Goal: Task Accomplishment & Management: Use online tool/utility

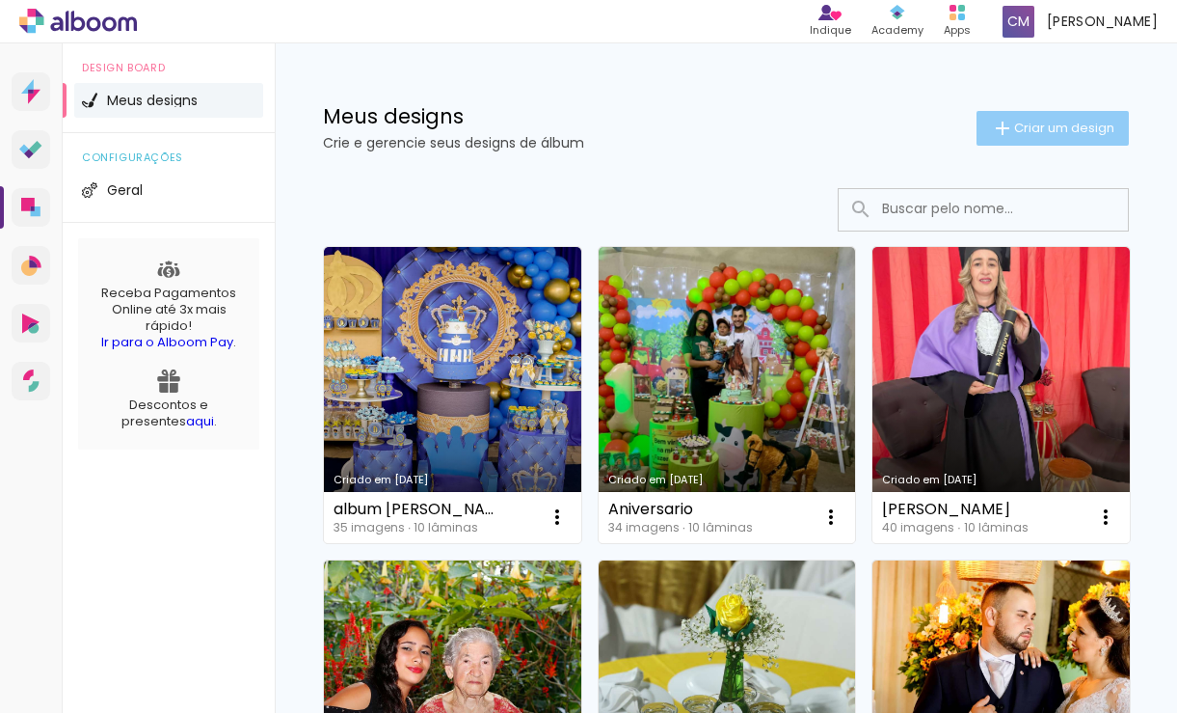
click at [1021, 128] on span "Criar um design" at bounding box center [1064, 127] width 100 height 13
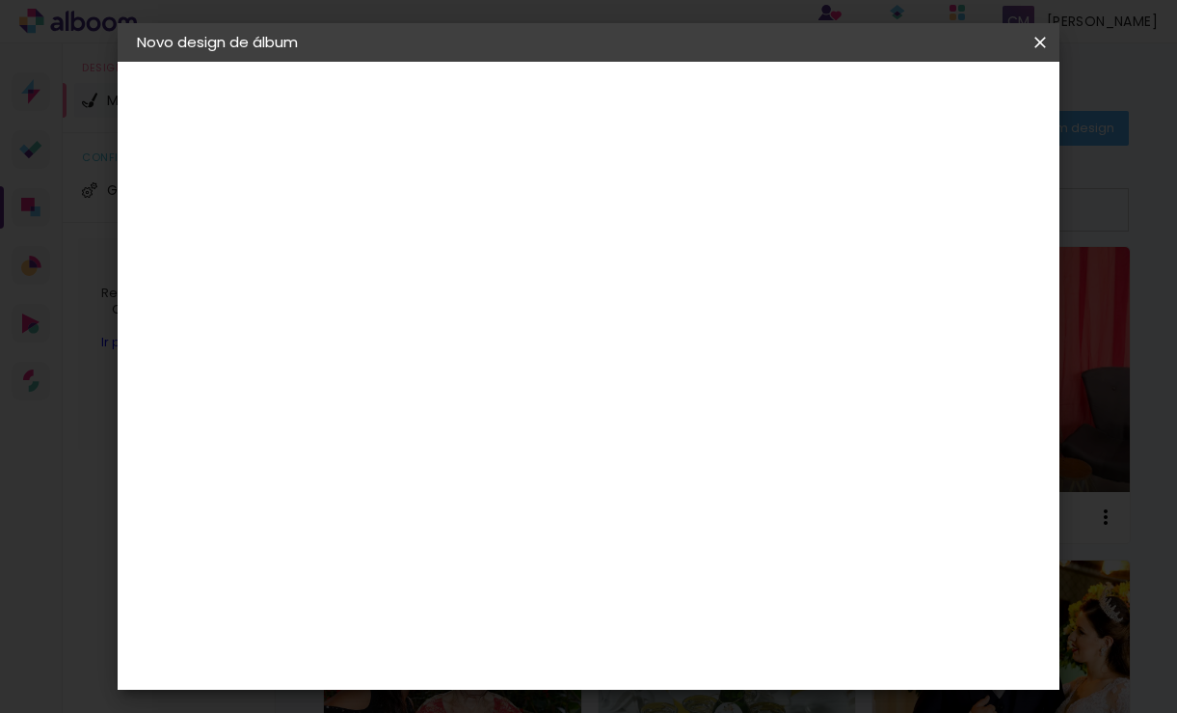
click at [452, 256] on input at bounding box center [452, 259] width 0 height 30
click at [452, 257] on input "Album Nanninha" at bounding box center [452, 259] width 0 height 30
type input "Album Naninha"
type paper-input "Album Naninha"
click at [0, 0] on slot "Avançar" at bounding box center [0, 0] width 0 height 0
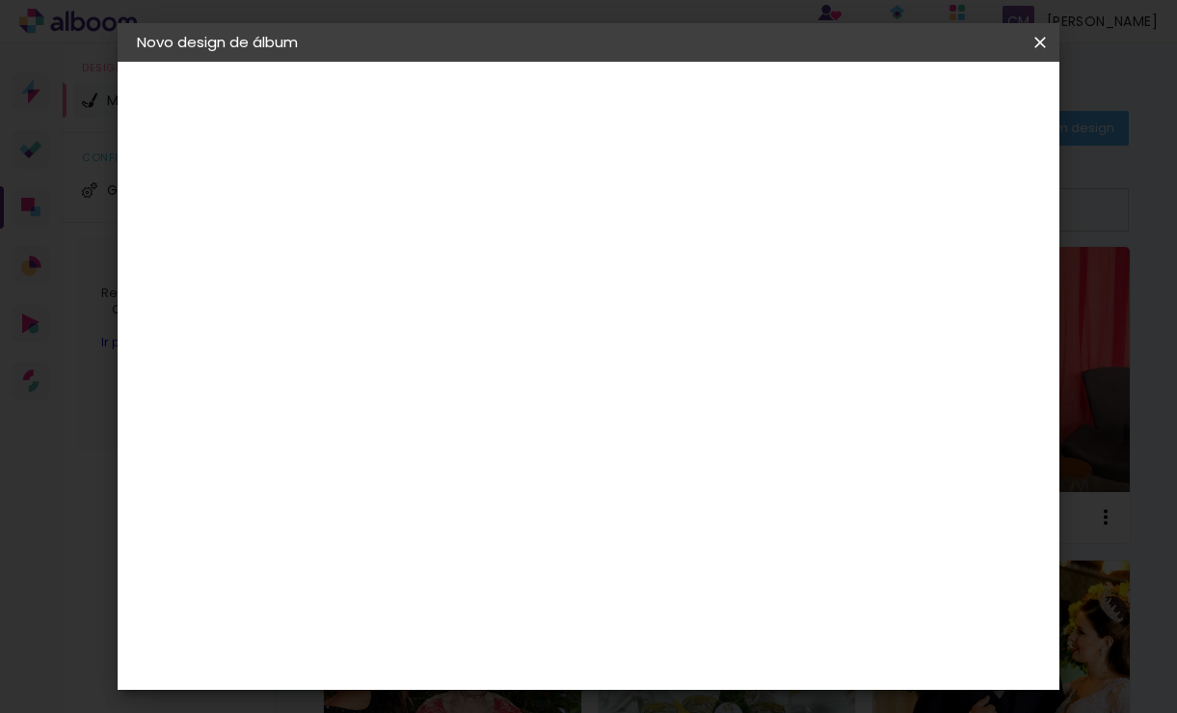
scroll to position [2893, 0]
click at [0, 0] on slot "Avançar" at bounding box center [0, 0] width 0 height 0
click at [551, 324] on iron-icon at bounding box center [538, 335] width 23 height 23
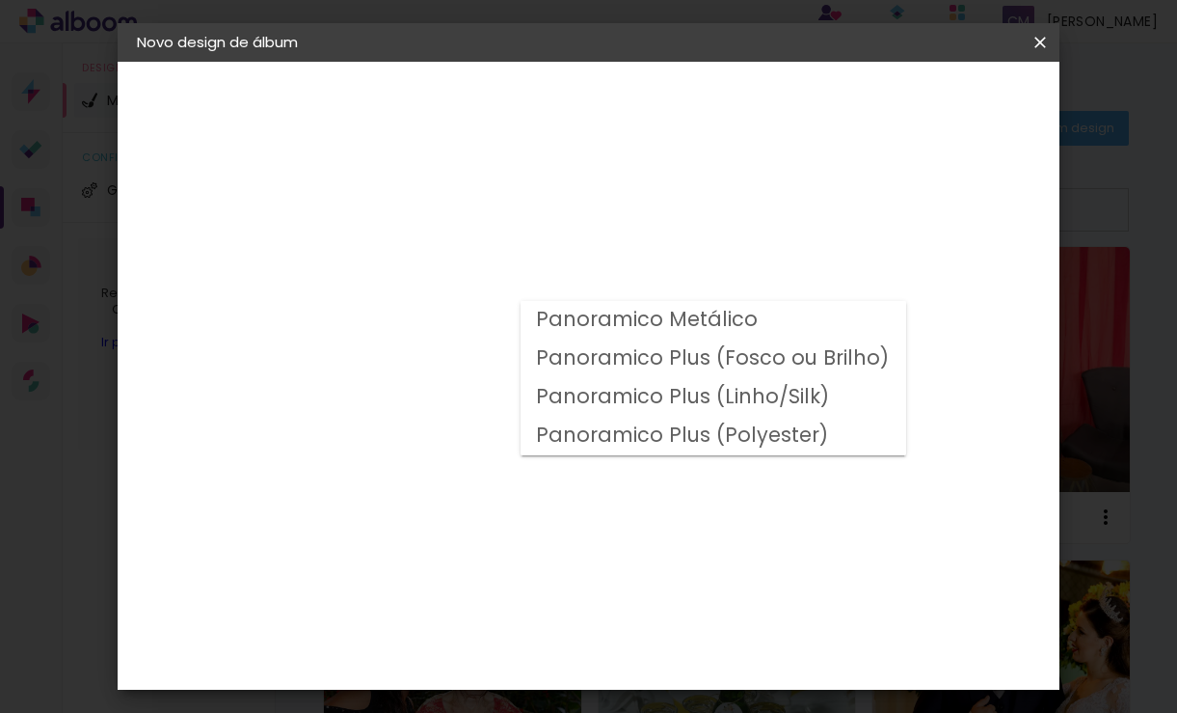
click at [0, 0] on slot "Panoramico Plus (Fosco ou Brilho)" at bounding box center [0, 0] width 0 height 0
type input "Panoramico Plus (Fosco ou Brilho)"
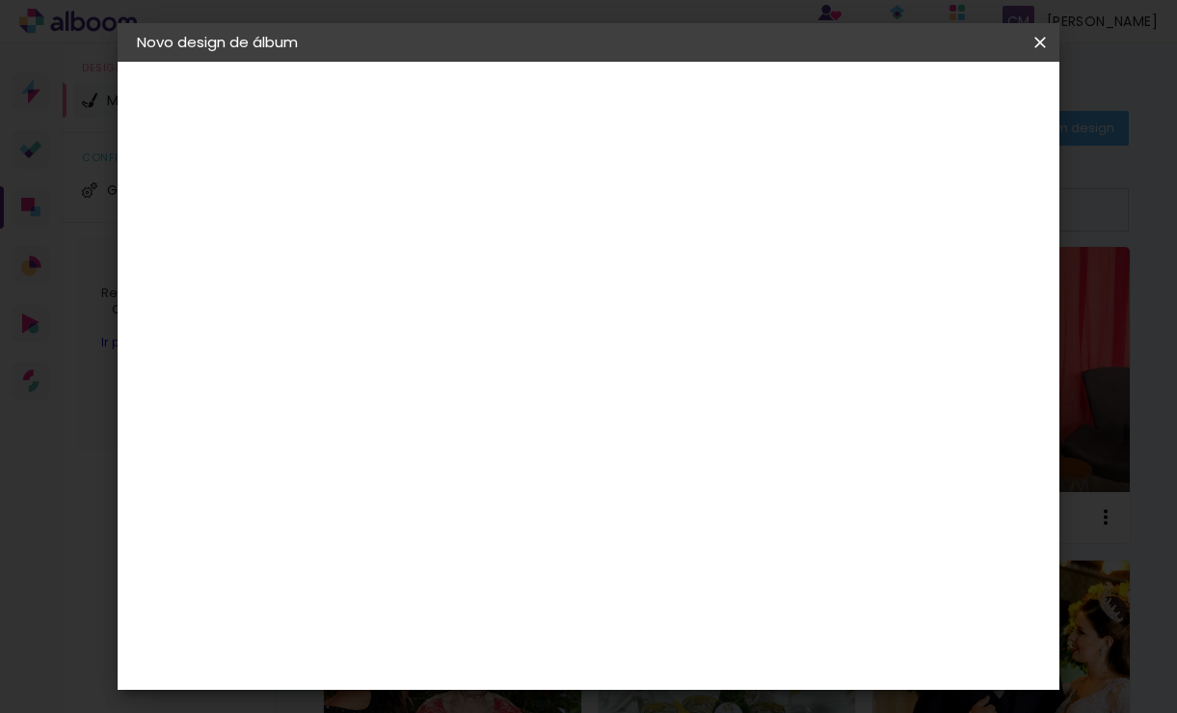
scroll to position [868, 0]
click at [0, 0] on slot "Avançar" at bounding box center [0, 0] width 0 height 0
click at [919, 103] on span "Iniciar design" at bounding box center [875, 101] width 88 height 13
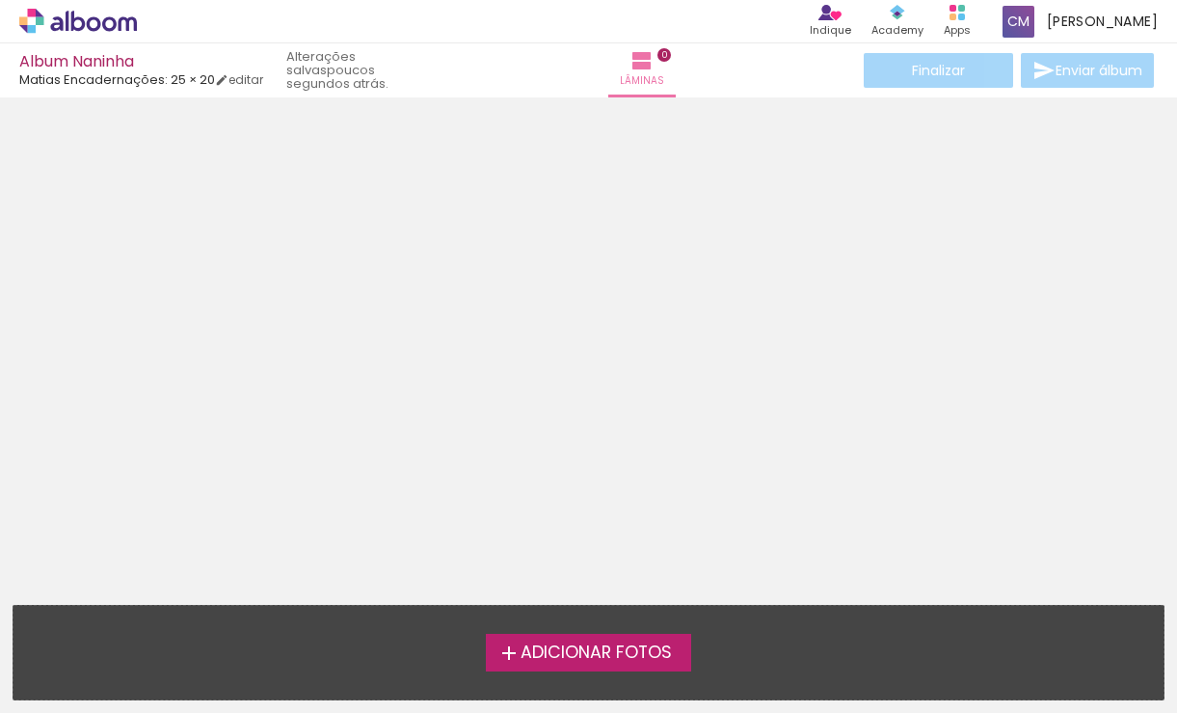
click at [553, 646] on span "Adicionar Fotos" at bounding box center [596, 652] width 151 height 17
click at [0, 0] on input "file" at bounding box center [0, 0] width 0 height 0
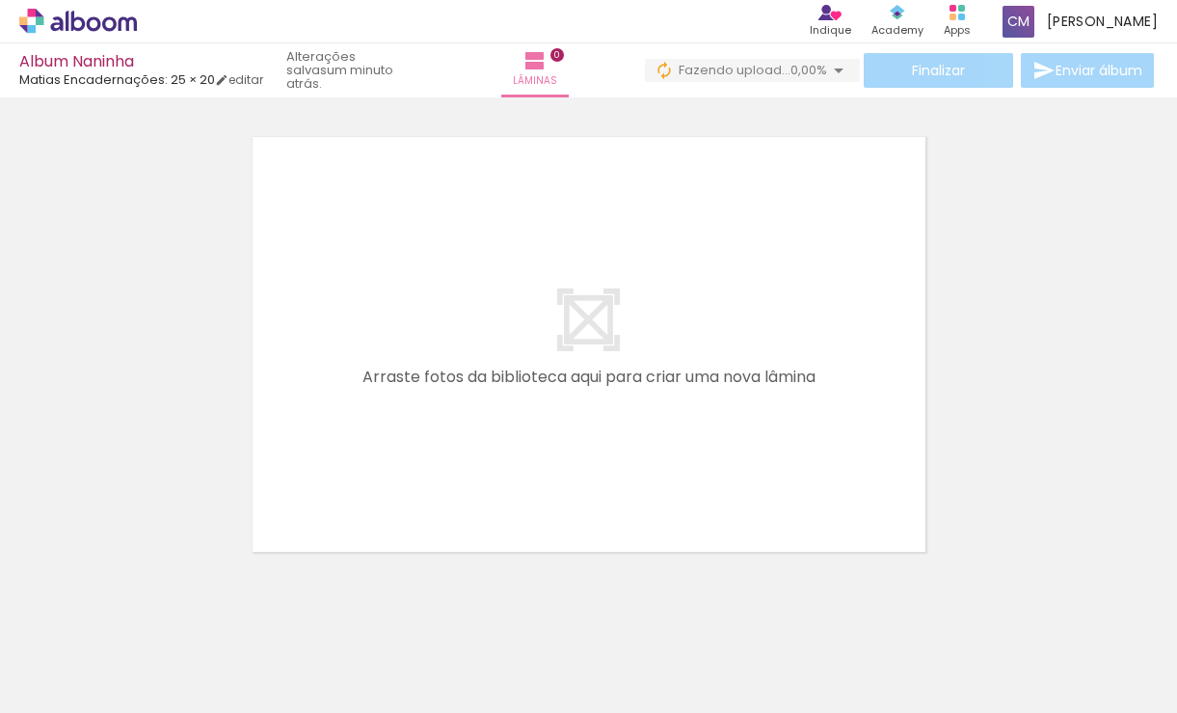
scroll to position [0, 2867]
drag, startPoint x: 559, startPoint y: 660, endPoint x: 573, endPoint y: 665, distance: 14.7
click at [573, 665] on div at bounding box center [566, 648] width 95 height 64
drag, startPoint x: 363, startPoint y: 658, endPoint x: 351, endPoint y: 701, distance: 44.9
click at [158, 700] on iron-horizontal-list at bounding box center [139, 652] width 39 height 121
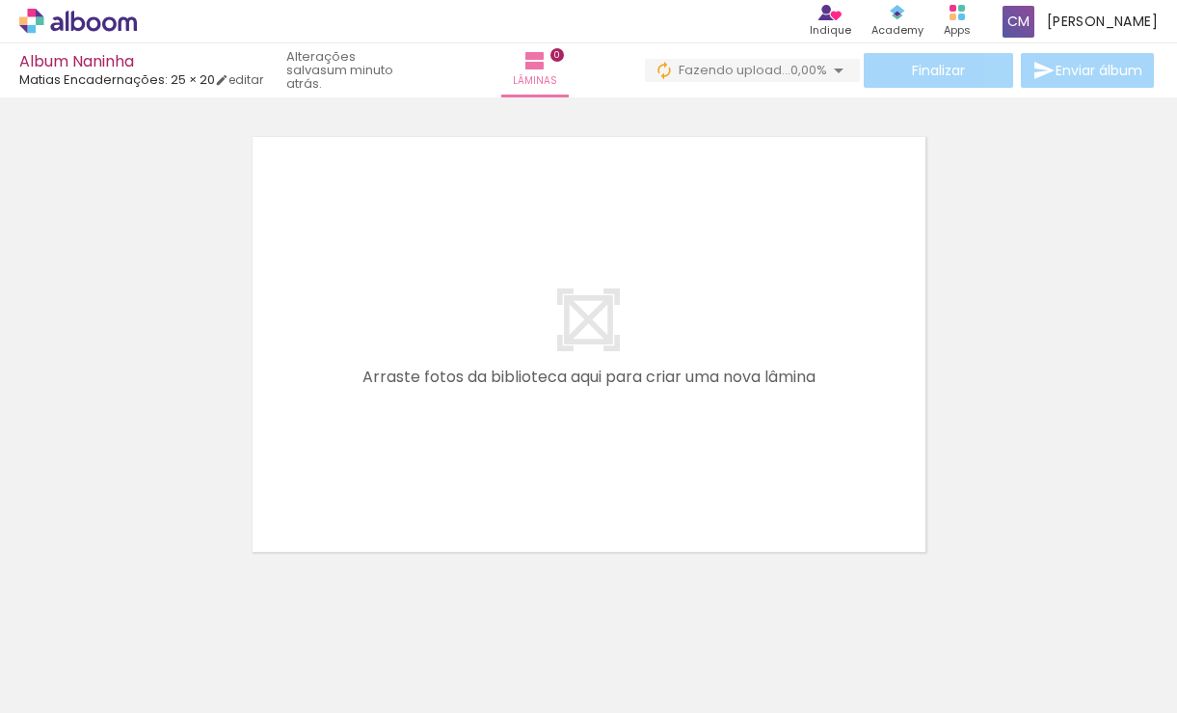
scroll to position [0, 0]
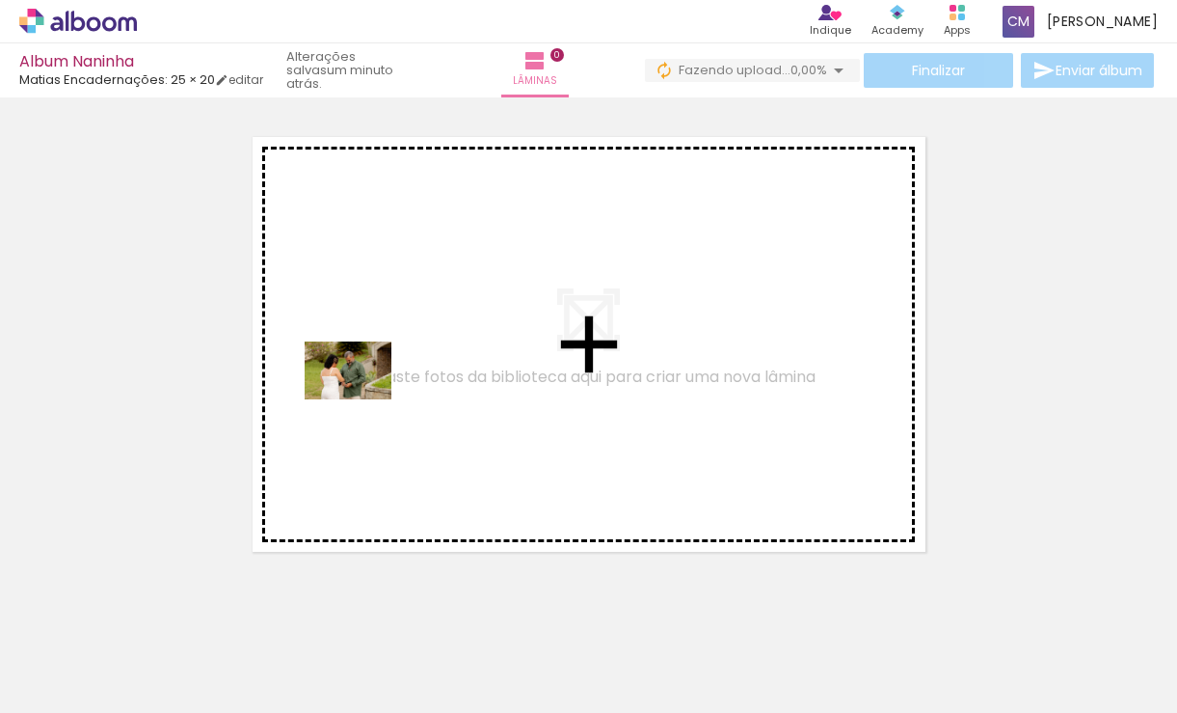
drag, startPoint x: 194, startPoint y: 666, endPoint x: 363, endPoint y: 399, distance: 315.9
click at [363, 399] on quentale-workspace at bounding box center [588, 356] width 1177 height 713
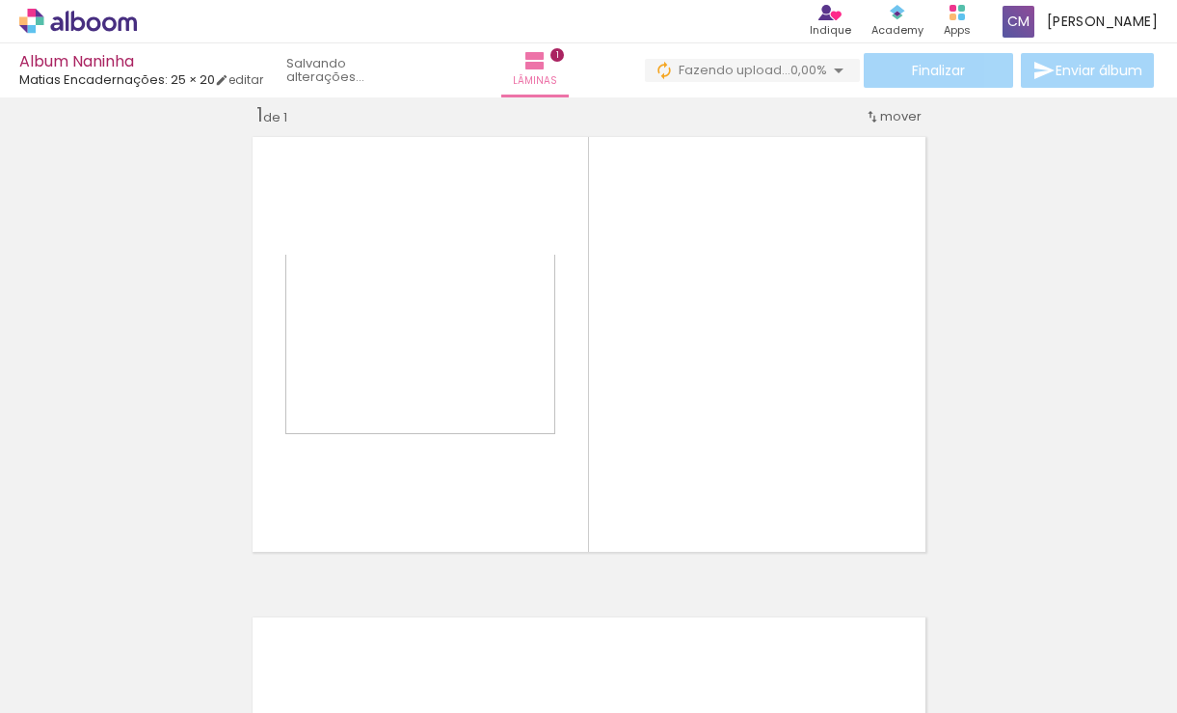
scroll to position [25, 0]
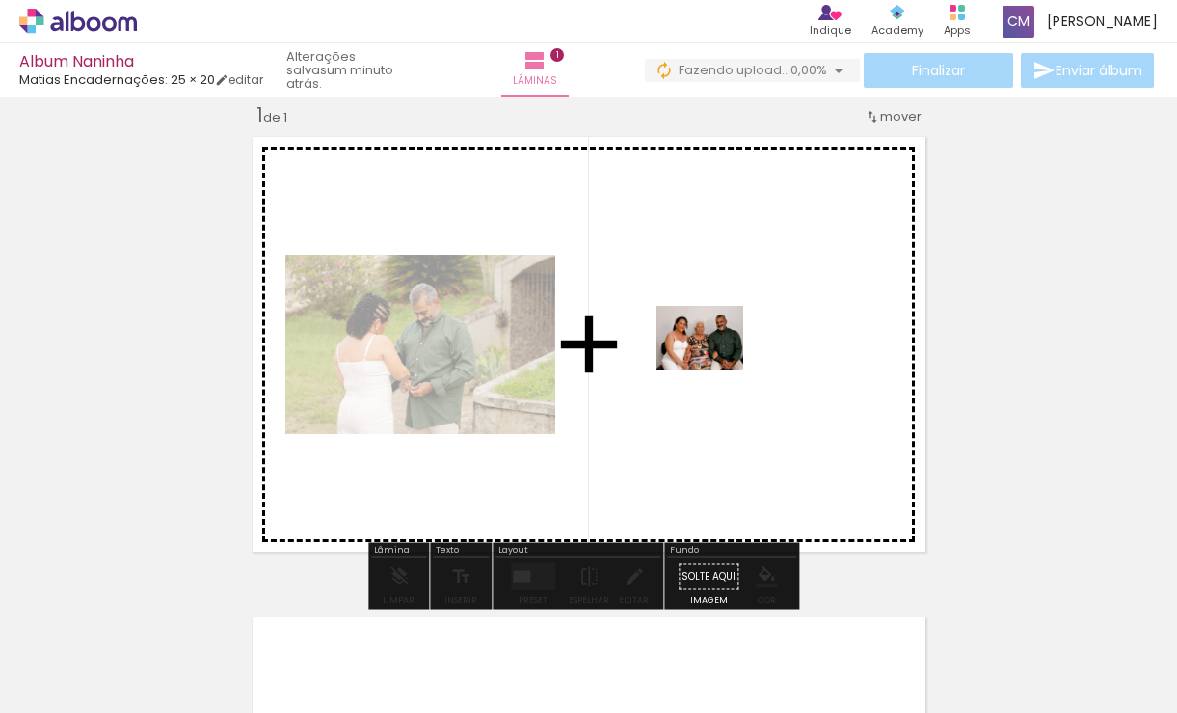
drag, startPoint x: 420, startPoint y: 670, endPoint x: 715, endPoint y: 364, distance: 424.9
click at [715, 364] on quentale-workspace at bounding box center [588, 356] width 1177 height 713
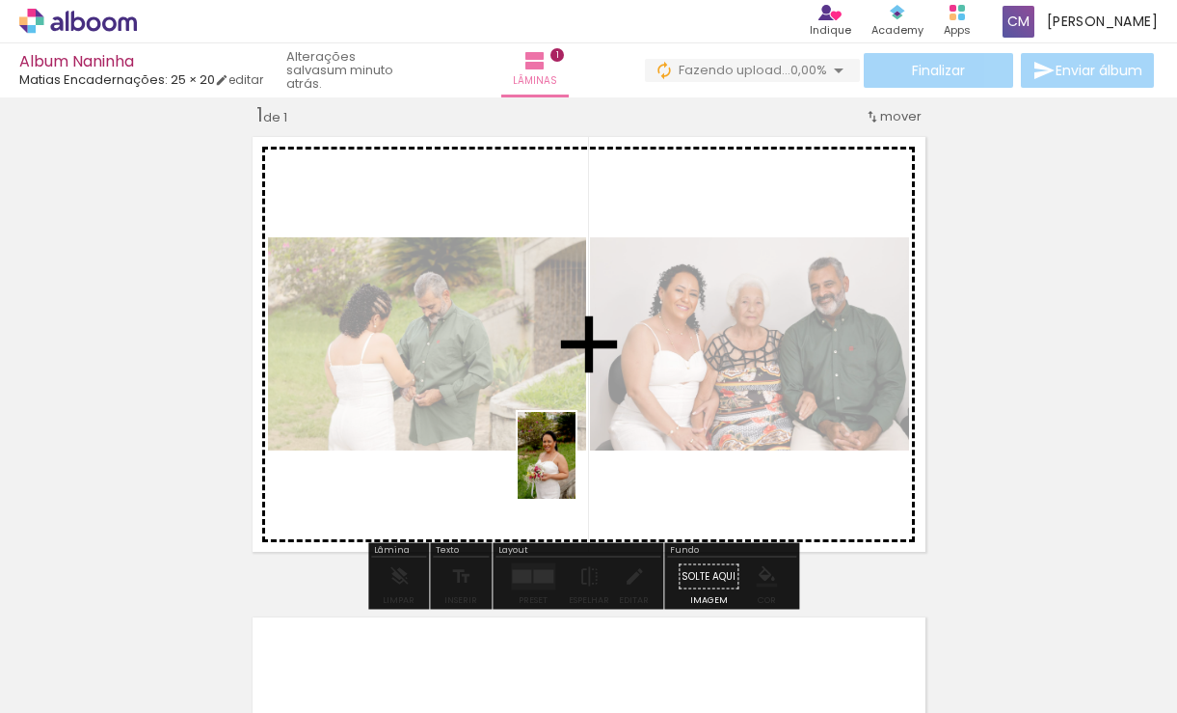
drag, startPoint x: 530, startPoint y: 680, endPoint x: 576, endPoint y: 470, distance: 215.0
click at [576, 470] on quentale-workspace at bounding box center [588, 356] width 1177 height 713
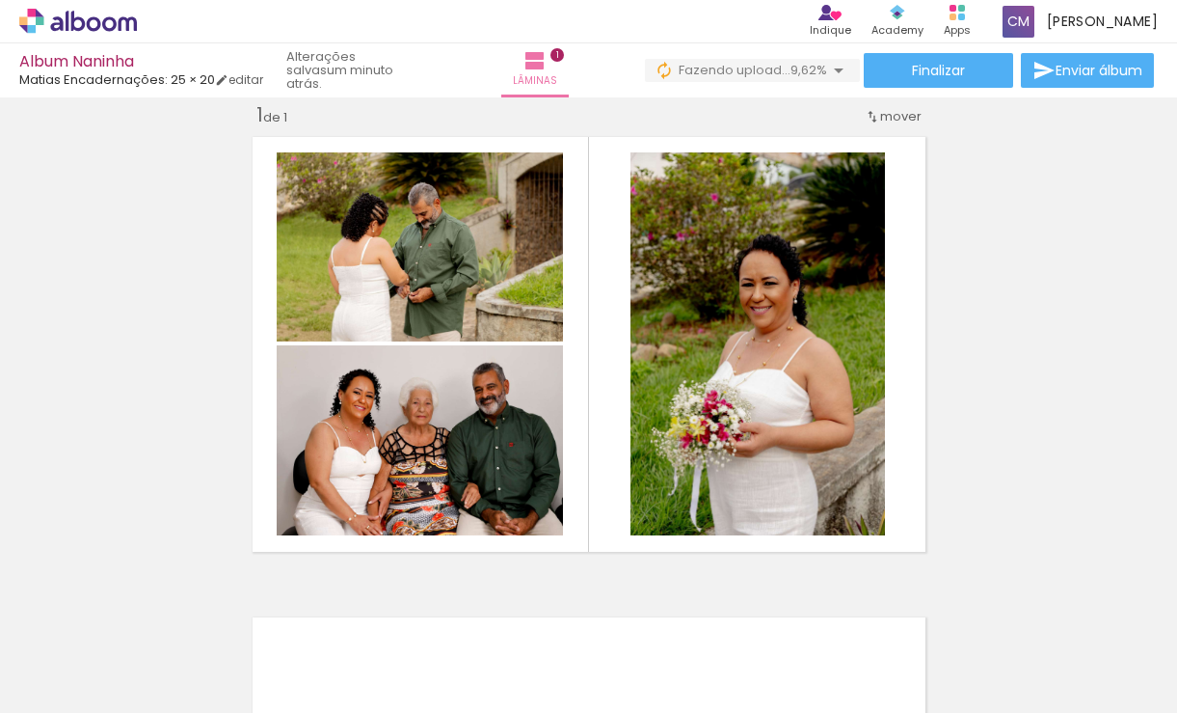
scroll to position [0, 2582]
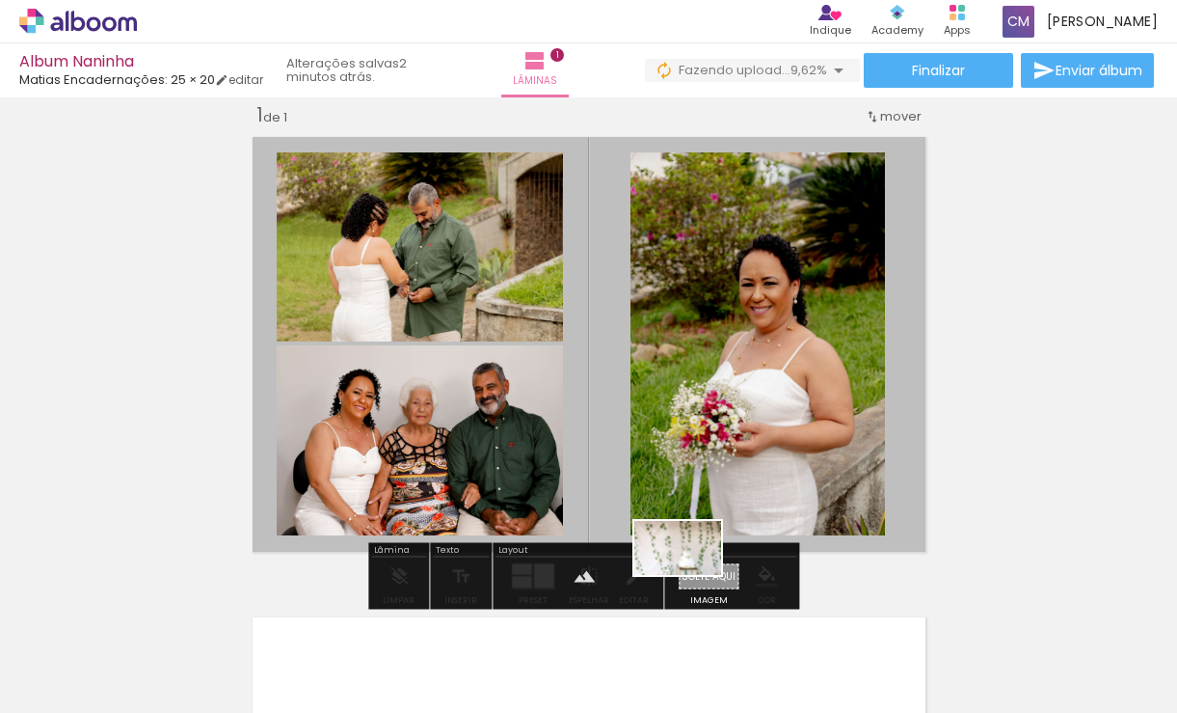
drag, startPoint x: 638, startPoint y: 668, endPoint x: 692, endPoint y: 579, distance: 104.7
click at [692, 579] on quentale-workspace at bounding box center [588, 356] width 1177 height 713
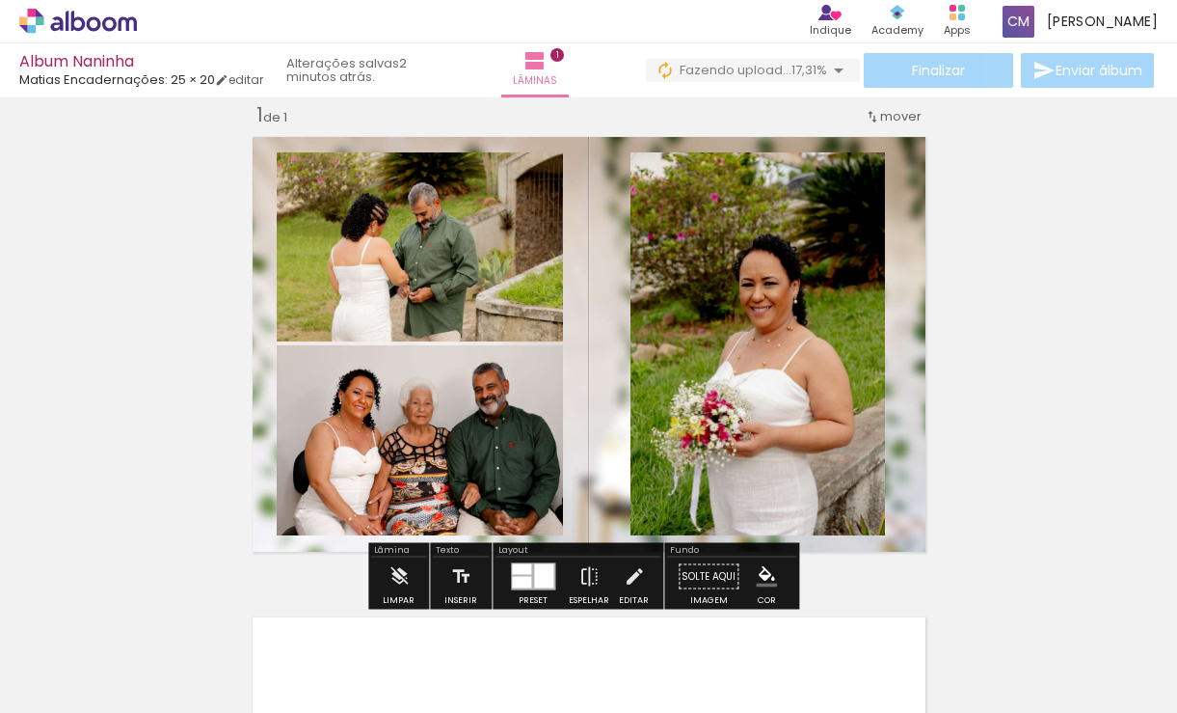
click at [468, 239] on paper-item at bounding box center [472, 244] width 35 height 13
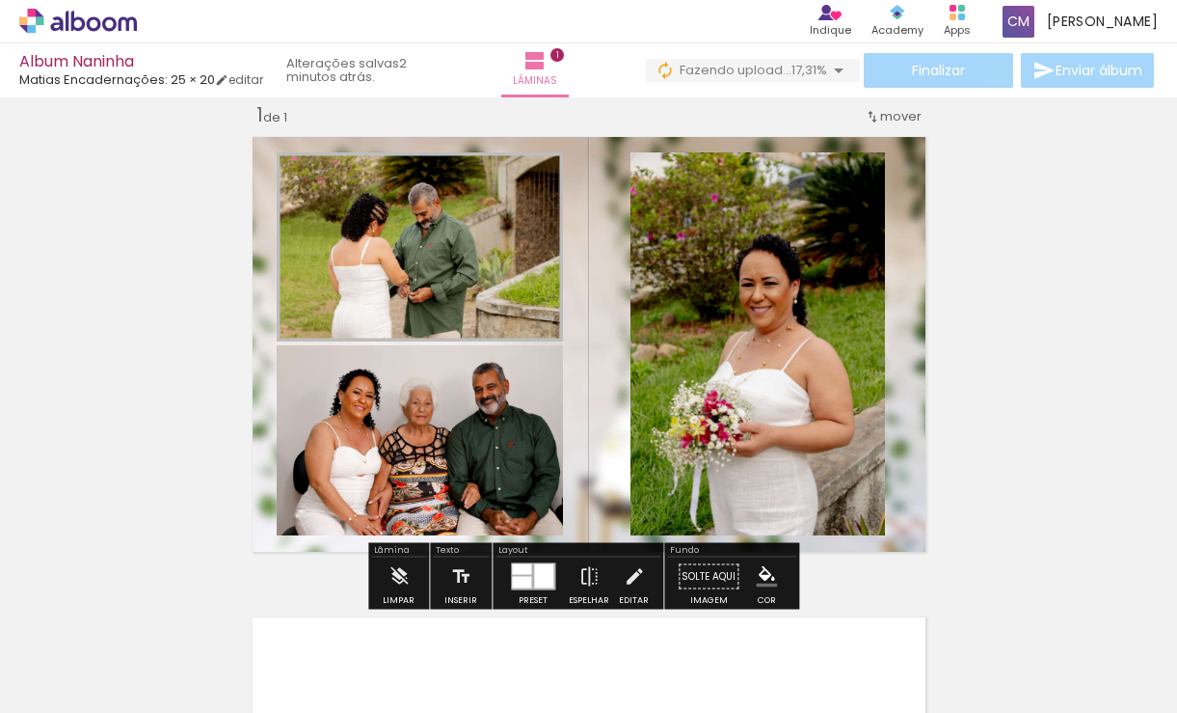
click at [466, 212] on paper-item at bounding box center [472, 217] width 35 height 13
click at [462, 243] on paper-item at bounding box center [472, 244] width 35 height 13
click at [466, 288] on iron-icon "color picker" at bounding box center [474, 295] width 23 height 18
click at [476, 201] on paper-item "#bdbdbd" at bounding box center [477, 206] width 19 height 19
click at [468, 434] on paper-item at bounding box center [472, 437] width 35 height 13
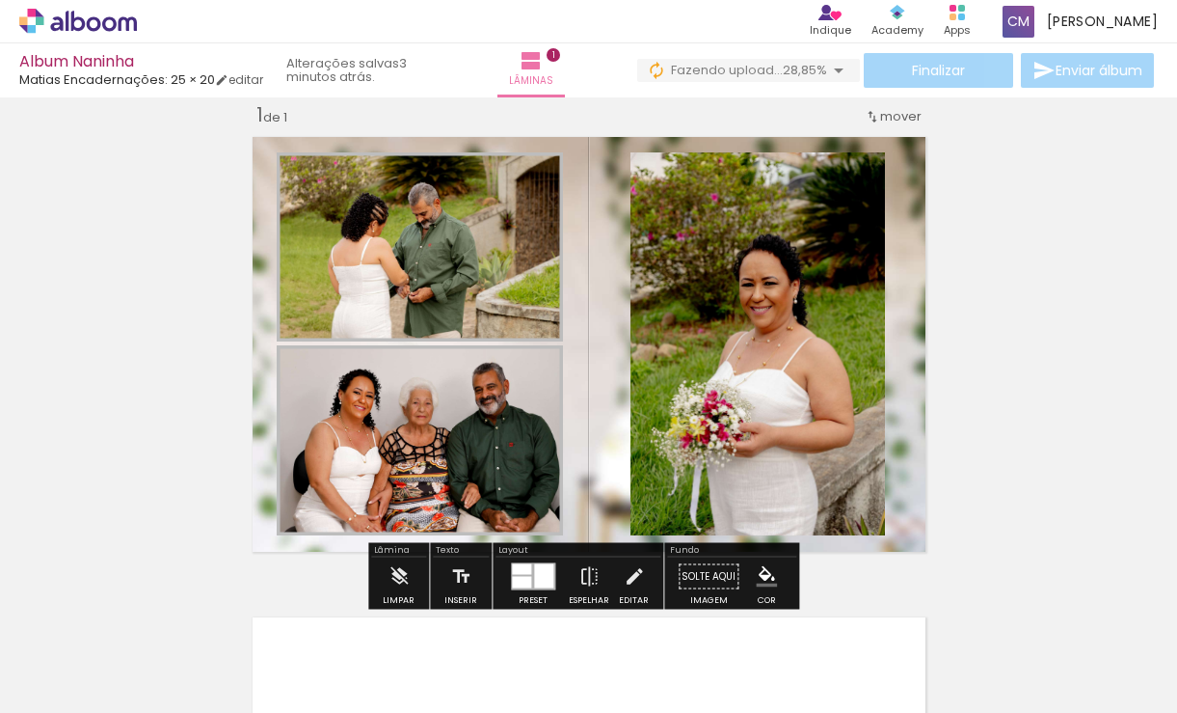
click at [815, 243] on paper-item at bounding box center [826, 244] width 35 height 13
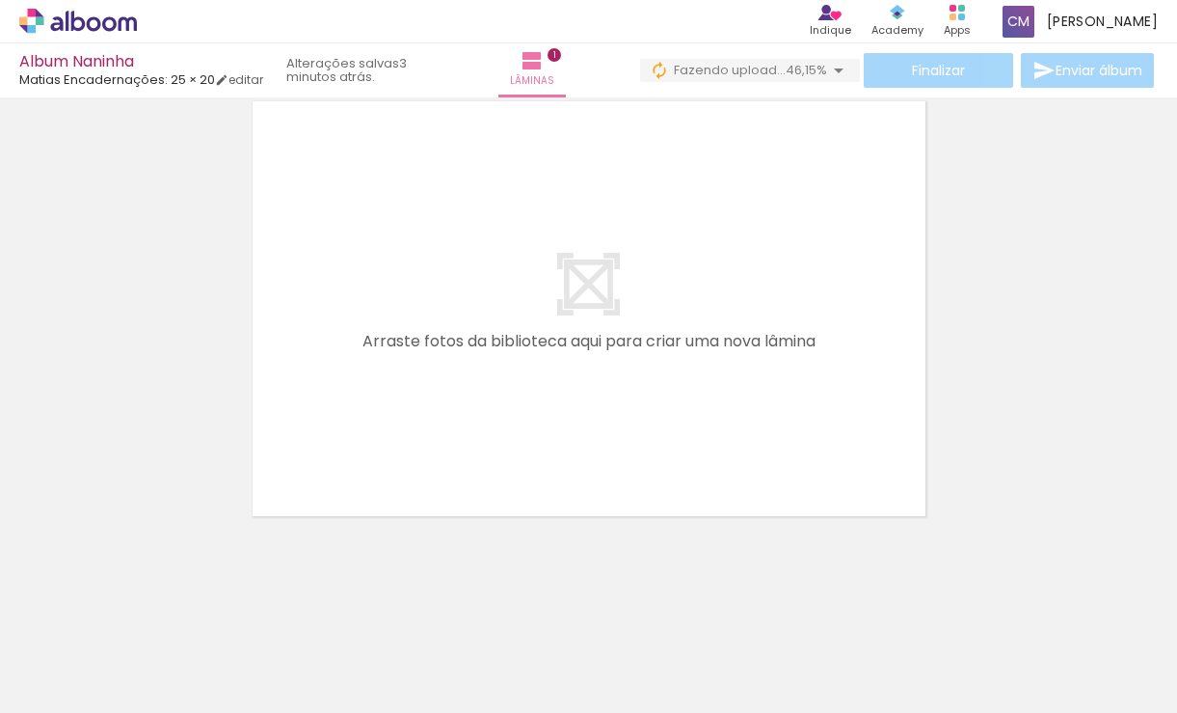
scroll to position [0, 0]
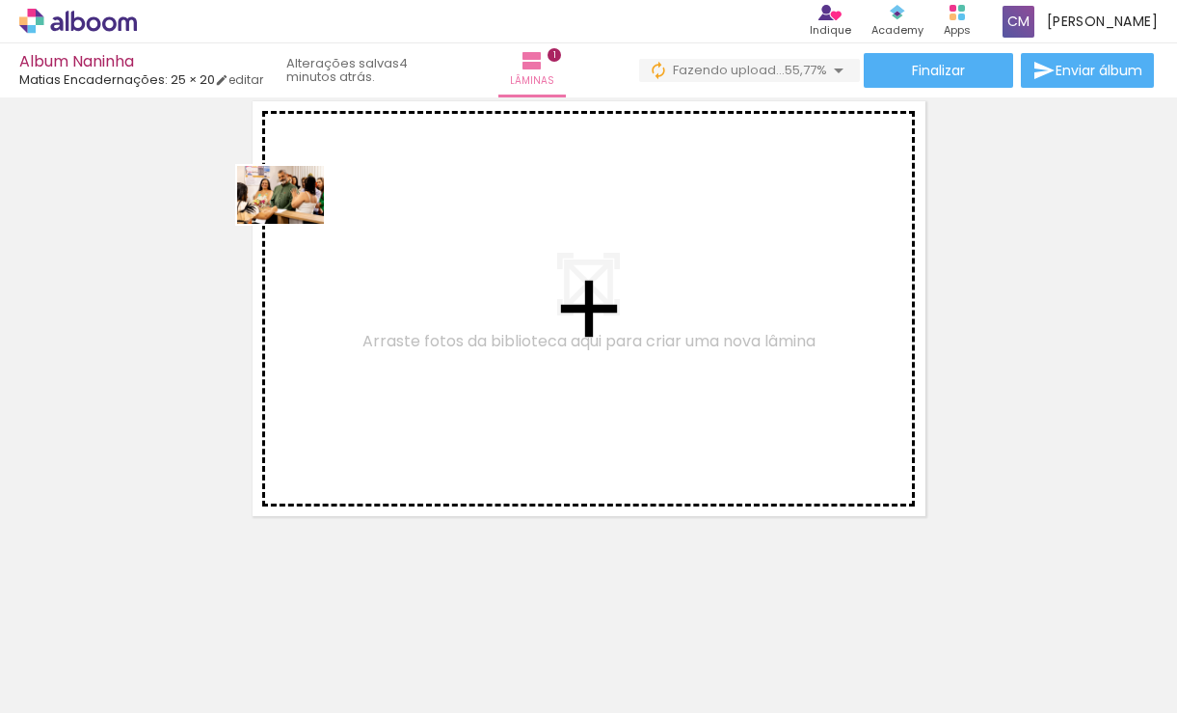
drag, startPoint x: 752, startPoint y: 661, endPoint x: 295, endPoint y: 224, distance: 632.2
click at [295, 224] on quentale-workspace at bounding box center [588, 356] width 1177 height 713
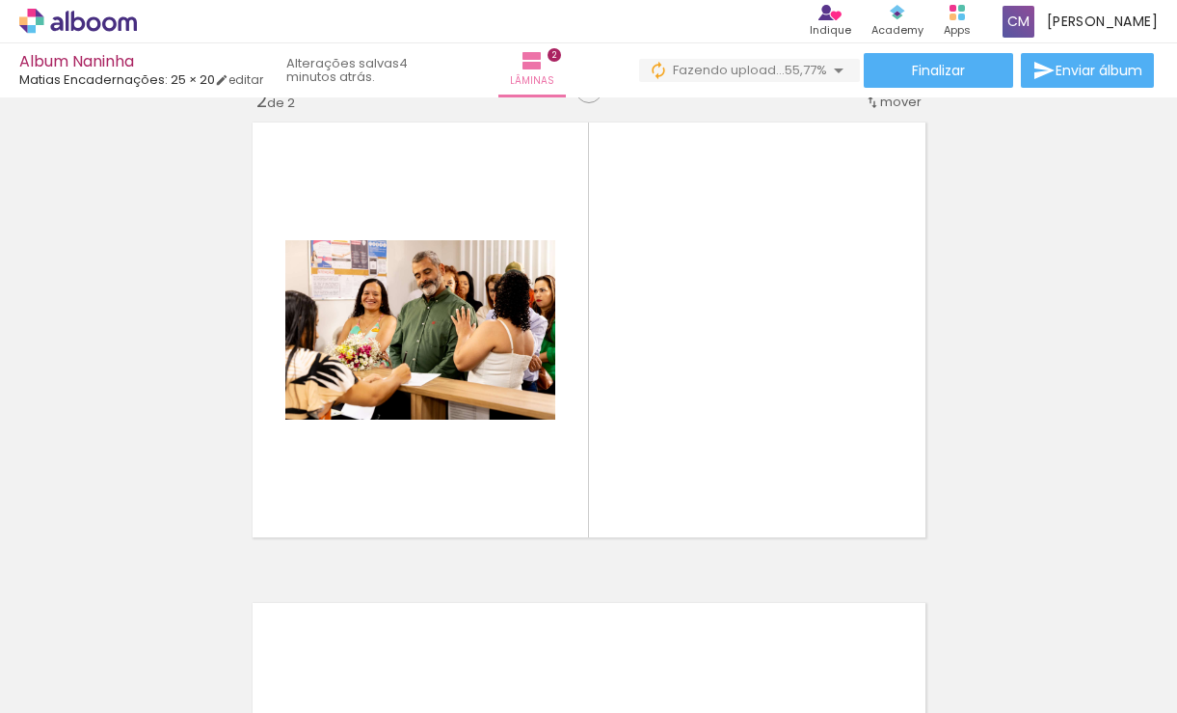
scroll to position [505, 0]
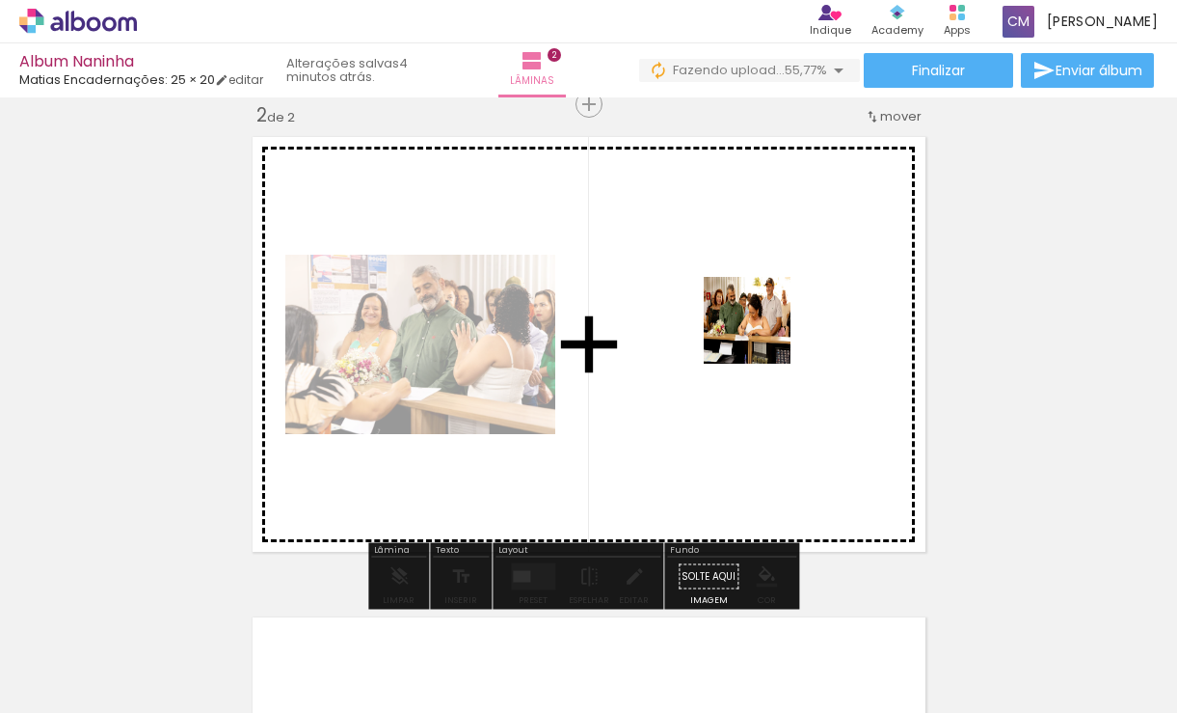
drag, startPoint x: 850, startPoint y: 651, endPoint x: 757, endPoint y: 311, distance: 352.1
click at [757, 311] on quentale-workspace at bounding box center [588, 356] width 1177 height 713
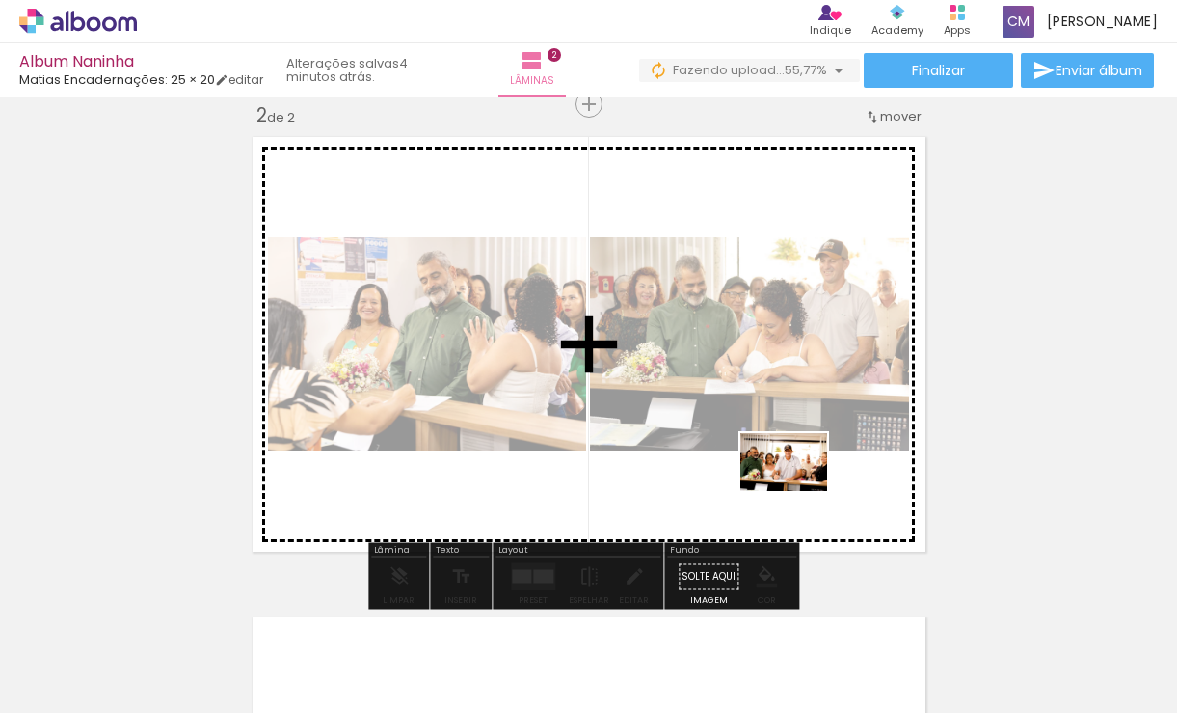
drag, startPoint x: 948, startPoint y: 668, endPoint x: 800, endPoint y: 504, distance: 220.5
click at [797, 491] on quentale-workspace at bounding box center [588, 356] width 1177 height 713
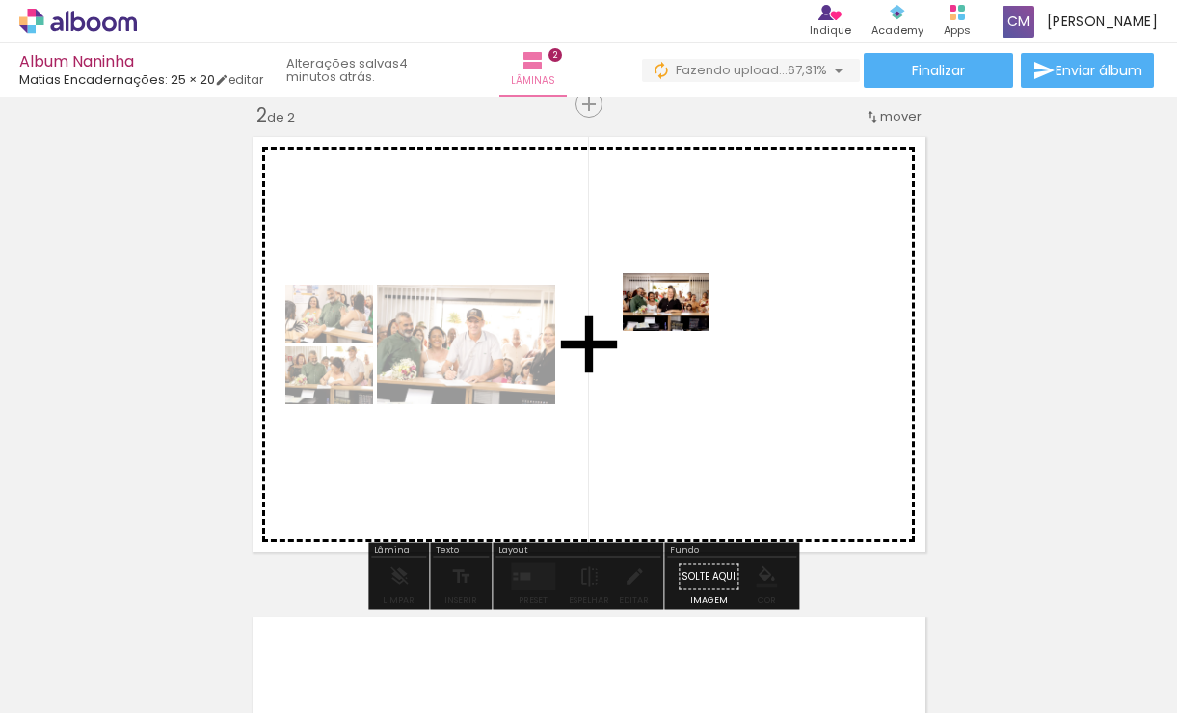
drag, startPoint x: 1051, startPoint y: 652, endPoint x: 725, endPoint y: 360, distance: 437.7
click at [727, 343] on quentale-workspace at bounding box center [588, 356] width 1177 height 713
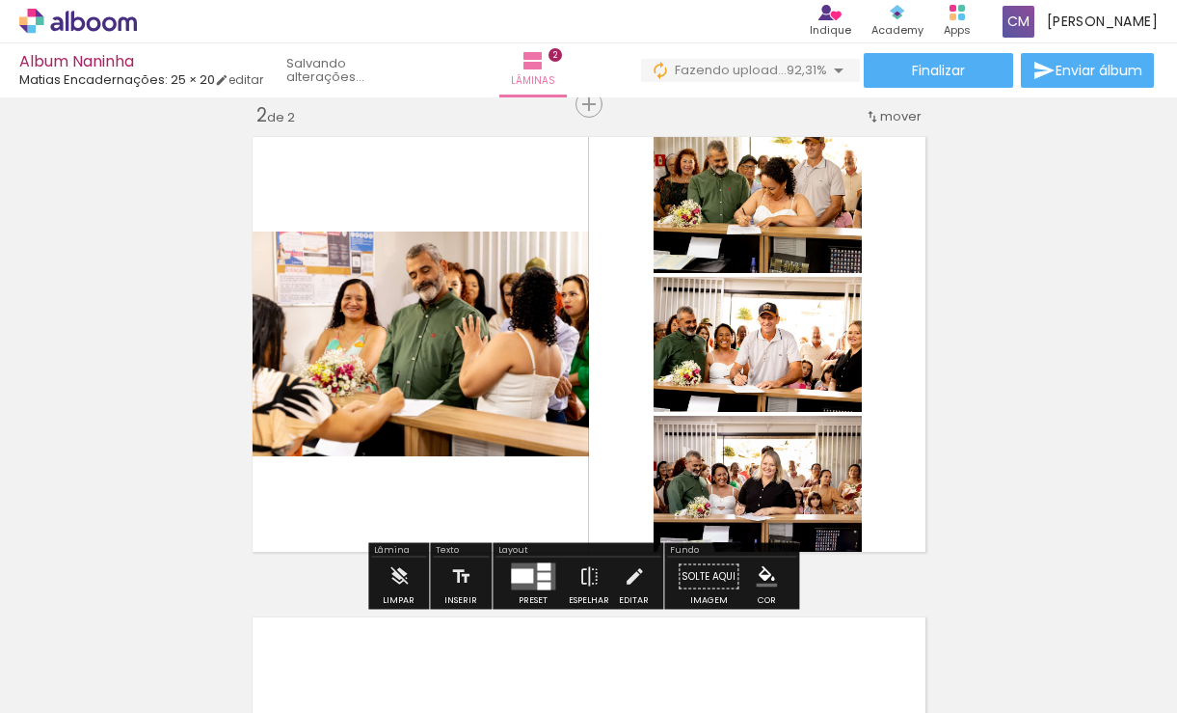
click at [80, 676] on span "Adicionar Fotos" at bounding box center [69, 686] width 58 height 21
click at [0, 0] on input "file" at bounding box center [0, 0] width 0 height 0
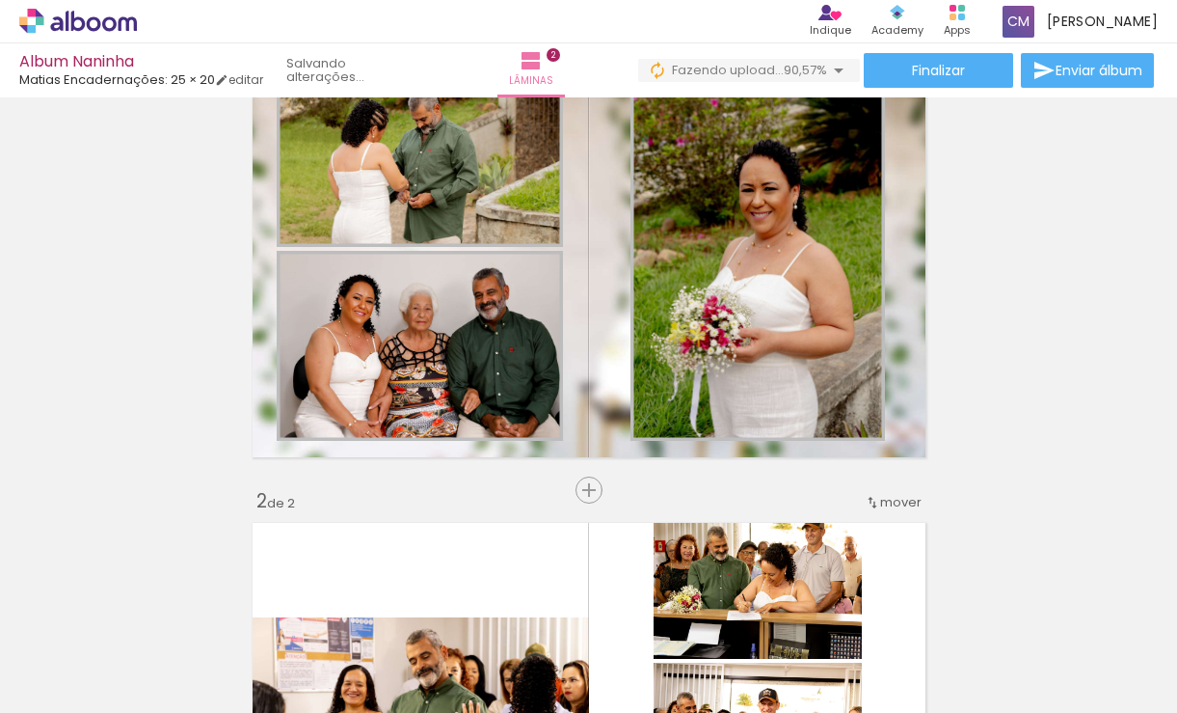
scroll to position [23, 0]
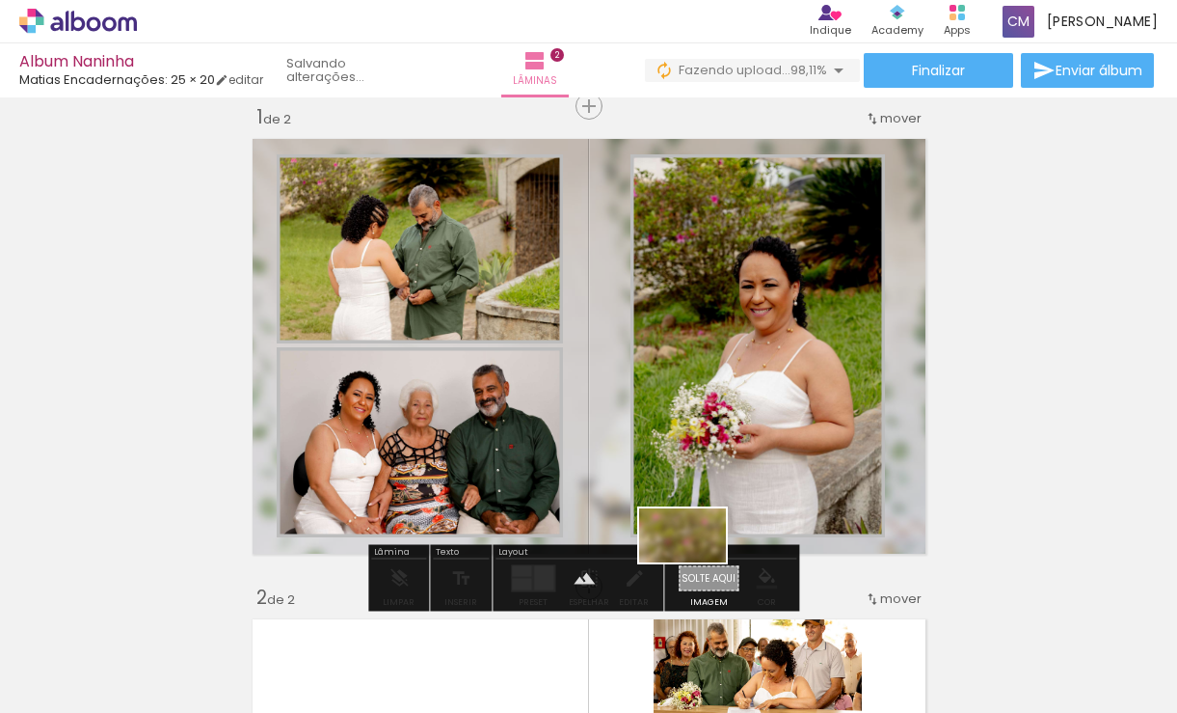
drag, startPoint x: 1104, startPoint y: 656, endPoint x: 697, endPoint y: 566, distance: 416.7
click at [697, 566] on quentale-workspace at bounding box center [588, 356] width 1177 height 713
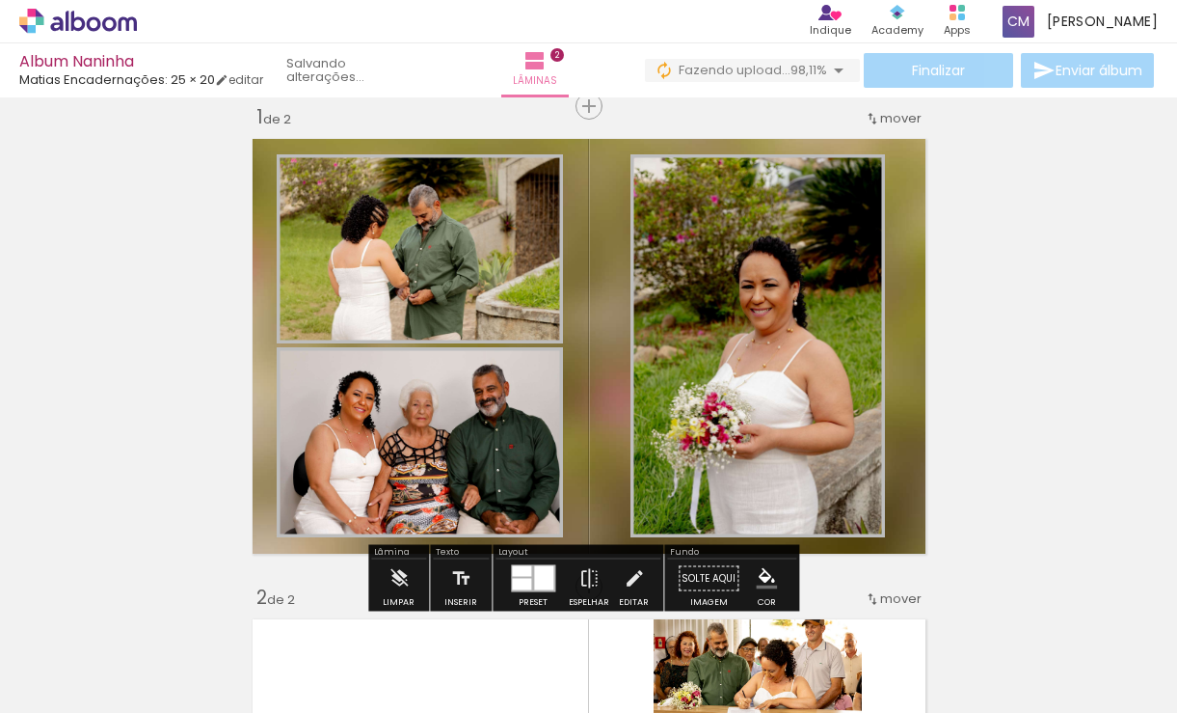
click at [466, 296] on iron-icon "color picker" at bounding box center [474, 297] width 23 height 18
click at [478, 130] on paper-item "#ffffff" at bounding box center [477, 130] width 19 height 19
click at [466, 487] on iron-icon "color picker" at bounding box center [474, 490] width 23 height 18
click at [481, 323] on paper-item "#ffffff" at bounding box center [477, 323] width 19 height 19
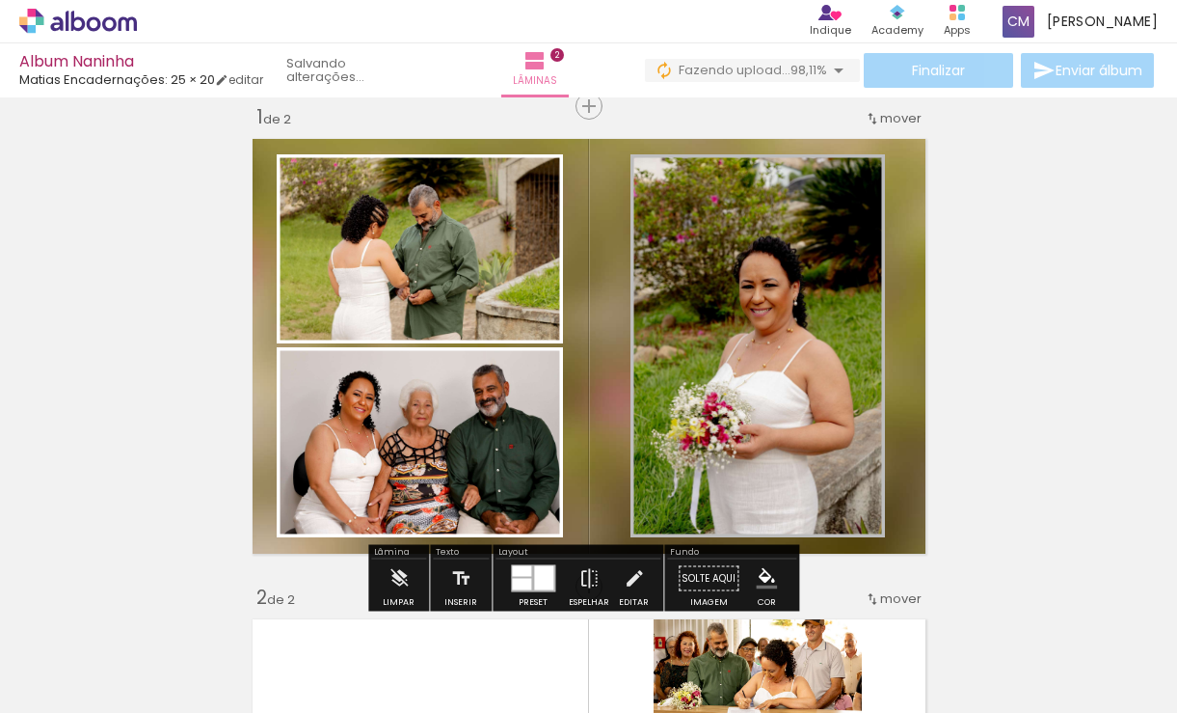
click at [819, 295] on iron-icon "color picker" at bounding box center [828, 297] width 23 height 18
click at [833, 128] on paper-item "#ffffff" at bounding box center [831, 130] width 19 height 19
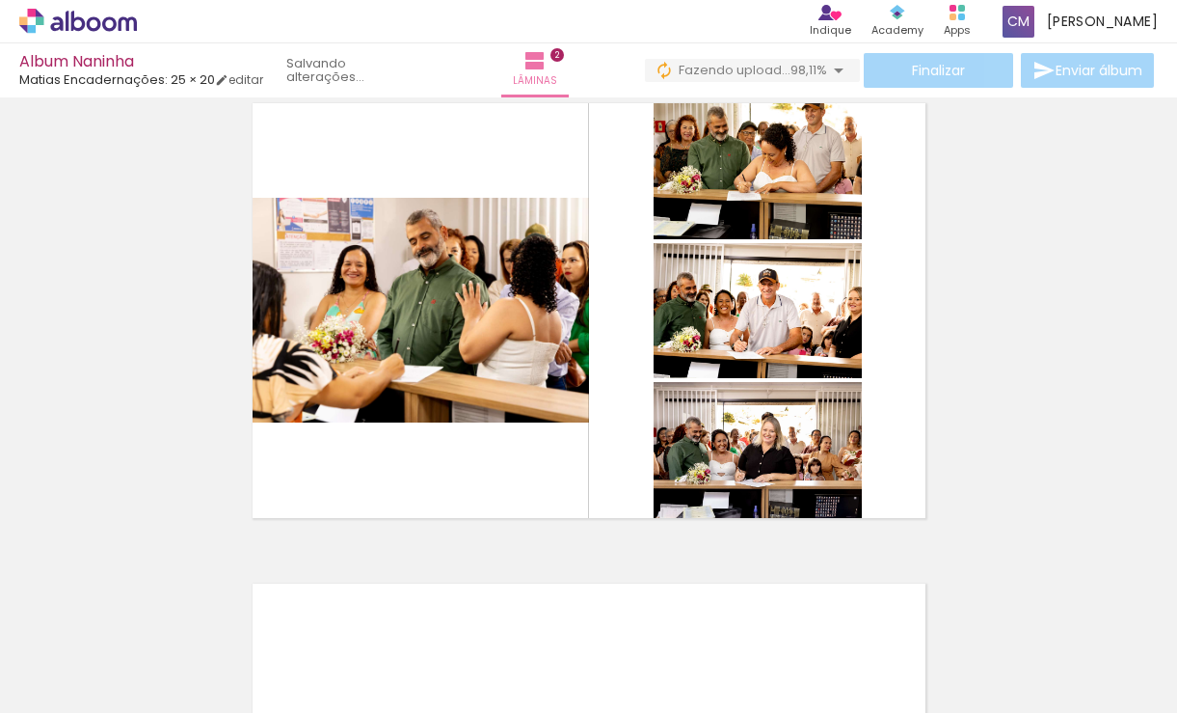
scroll to position [505, 0]
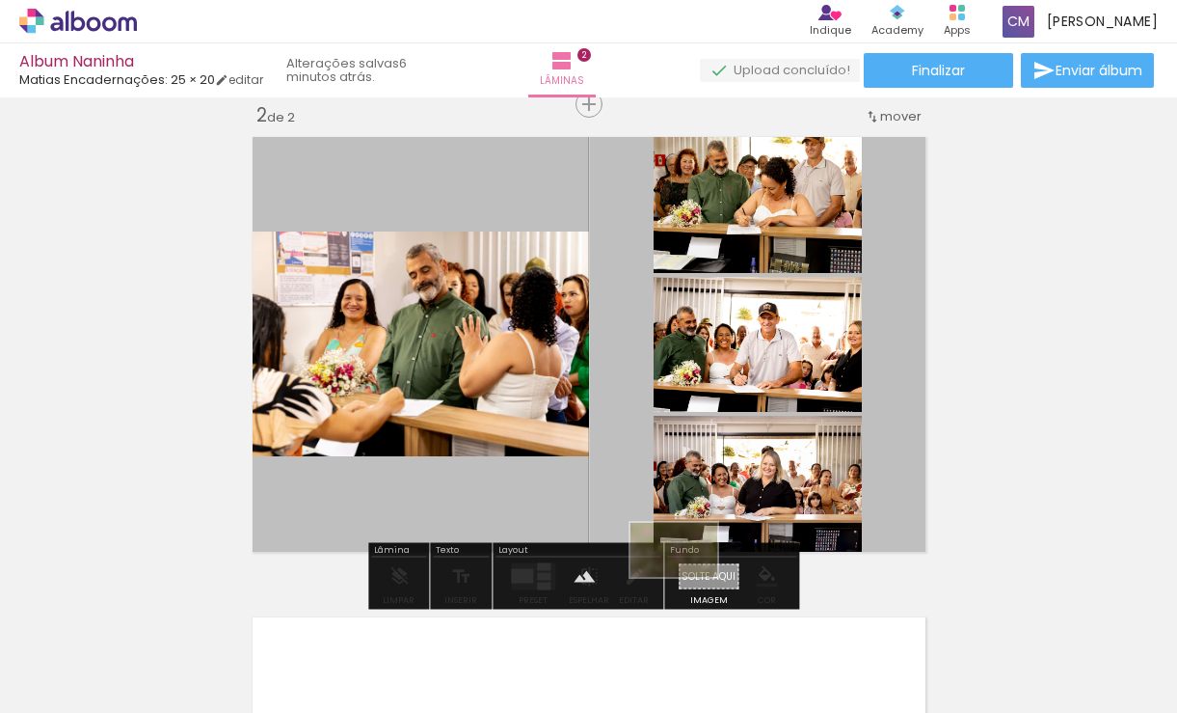
drag, startPoint x: 1087, startPoint y: 653, endPoint x: 688, endPoint y: 580, distance: 405.7
click at [688, 581] on quentale-workspace at bounding box center [588, 356] width 1177 height 713
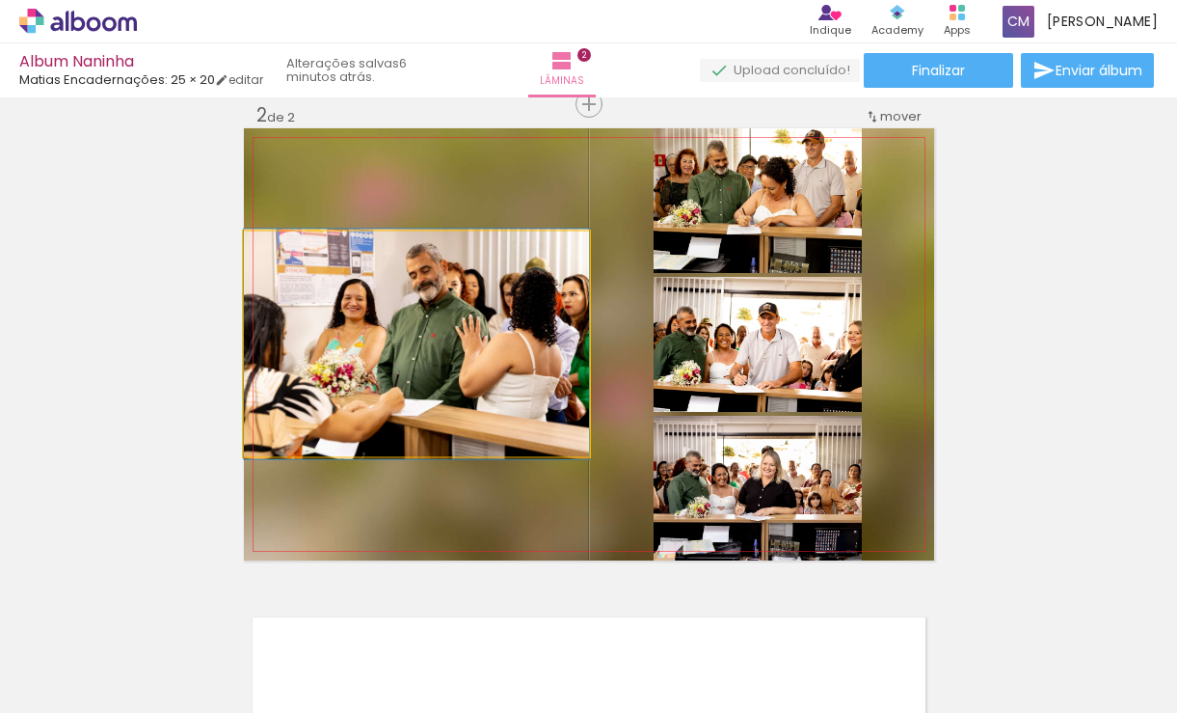
click at [458, 347] on quentale-photo at bounding box center [416, 343] width 345 height 225
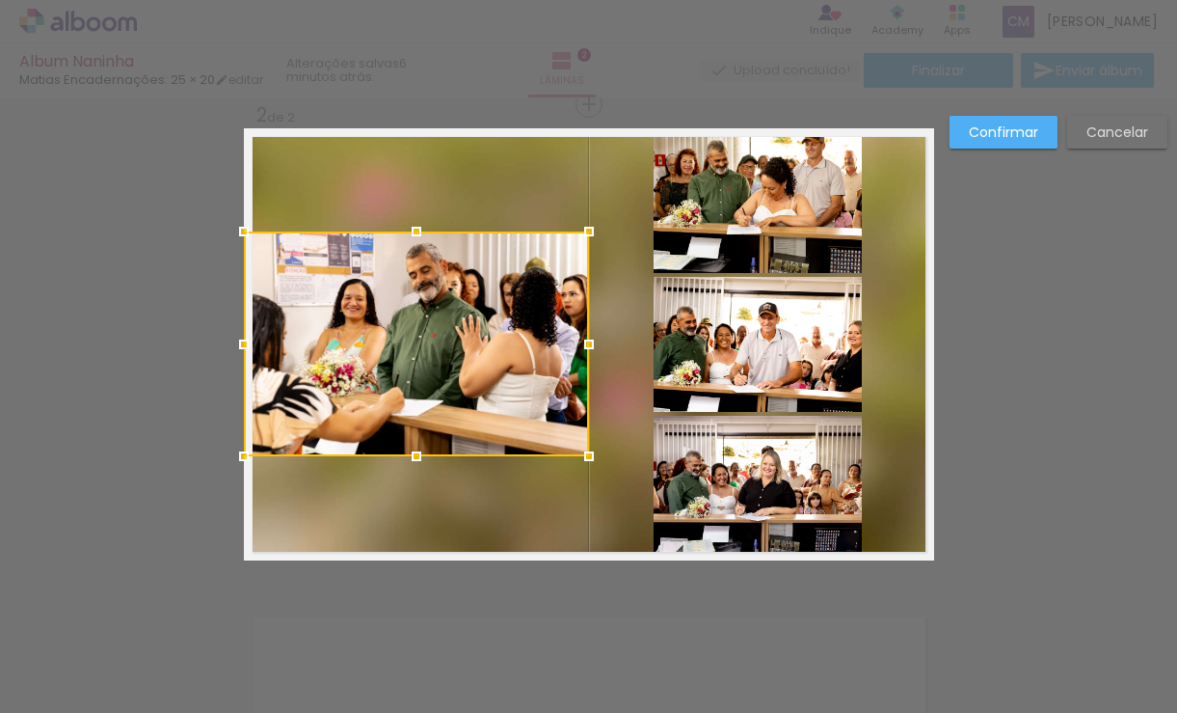
click at [419, 368] on div at bounding box center [416, 343] width 345 height 225
click at [414, 232] on div at bounding box center [416, 231] width 39 height 39
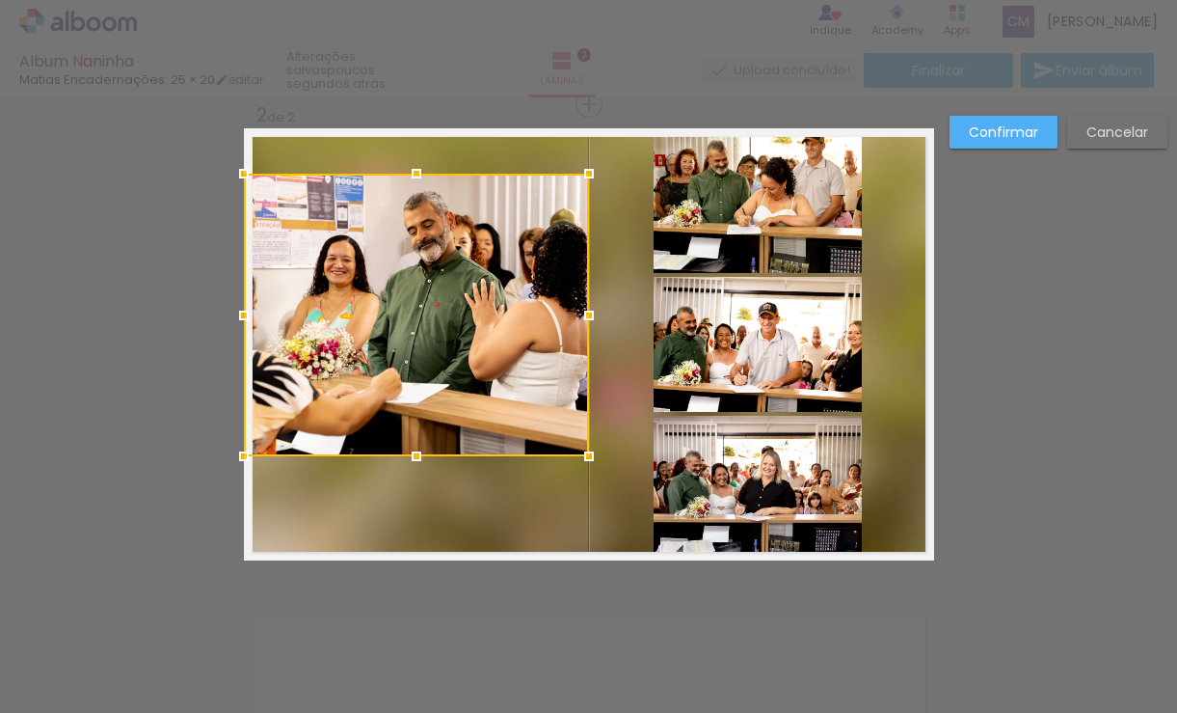
drag, startPoint x: 413, startPoint y: 232, endPoint x: 431, endPoint y: 175, distance: 60.7
click at [431, 175] on div at bounding box center [416, 315] width 345 height 283
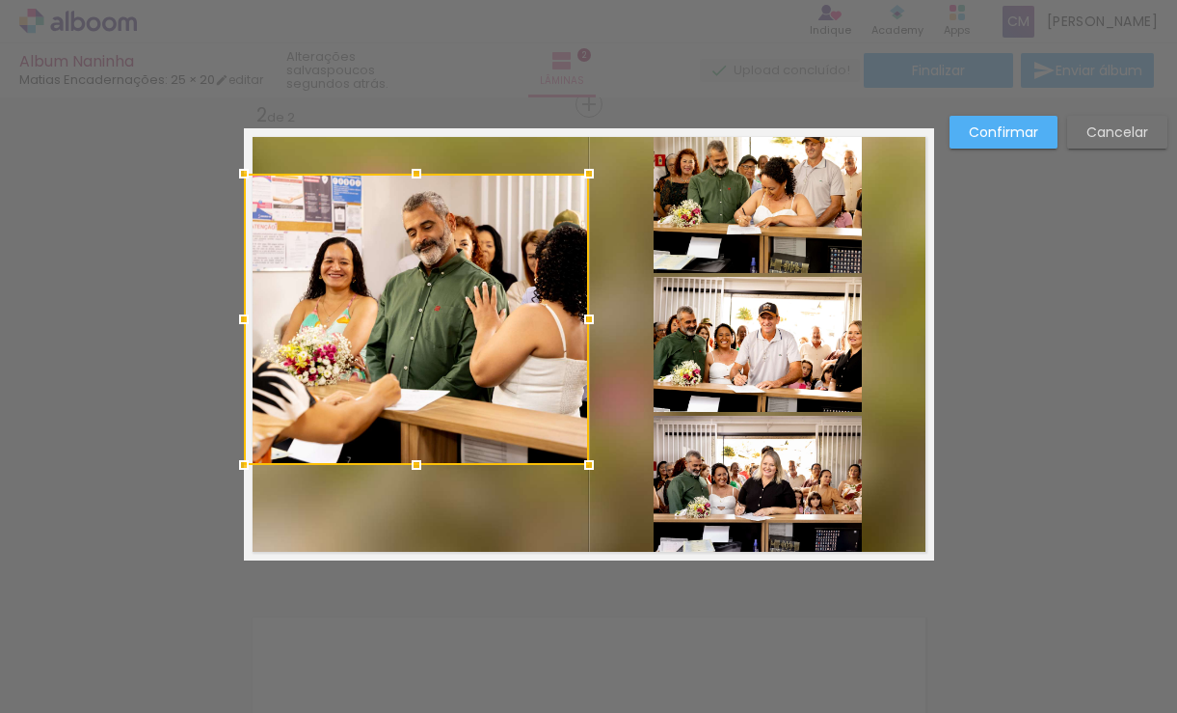
click at [405, 460] on div at bounding box center [416, 464] width 39 height 39
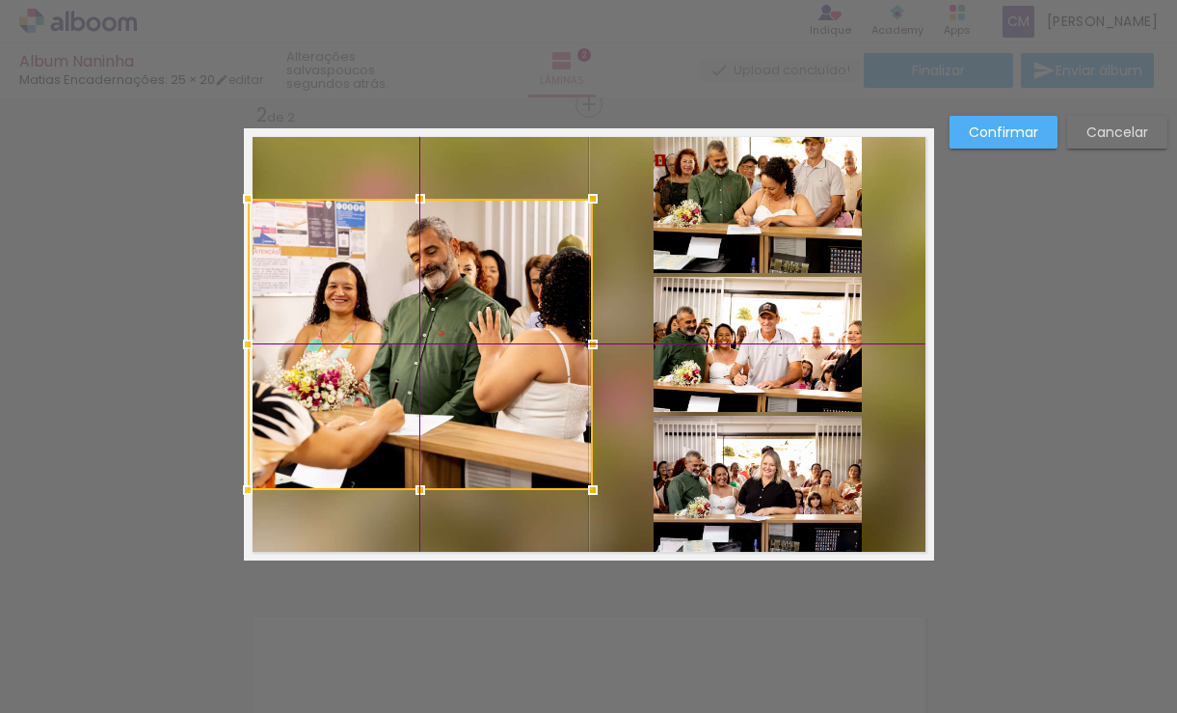
drag, startPoint x: 457, startPoint y: 372, endPoint x: 436, endPoint y: 410, distance: 43.2
click at [436, 410] on div at bounding box center [420, 344] width 345 height 291
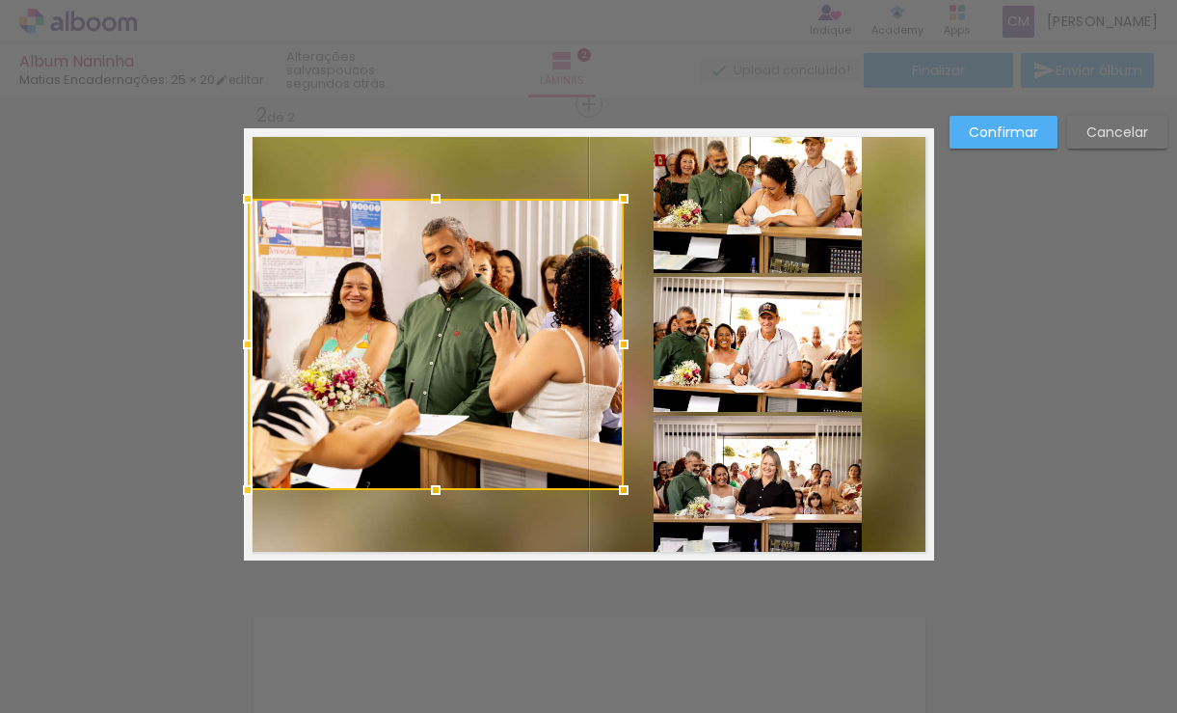
drag, startPoint x: 589, startPoint y: 343, endPoint x: 645, endPoint y: 362, distance: 58.9
click at [646, 357] on album-spread "2 de 2" at bounding box center [589, 344] width 690 height 432
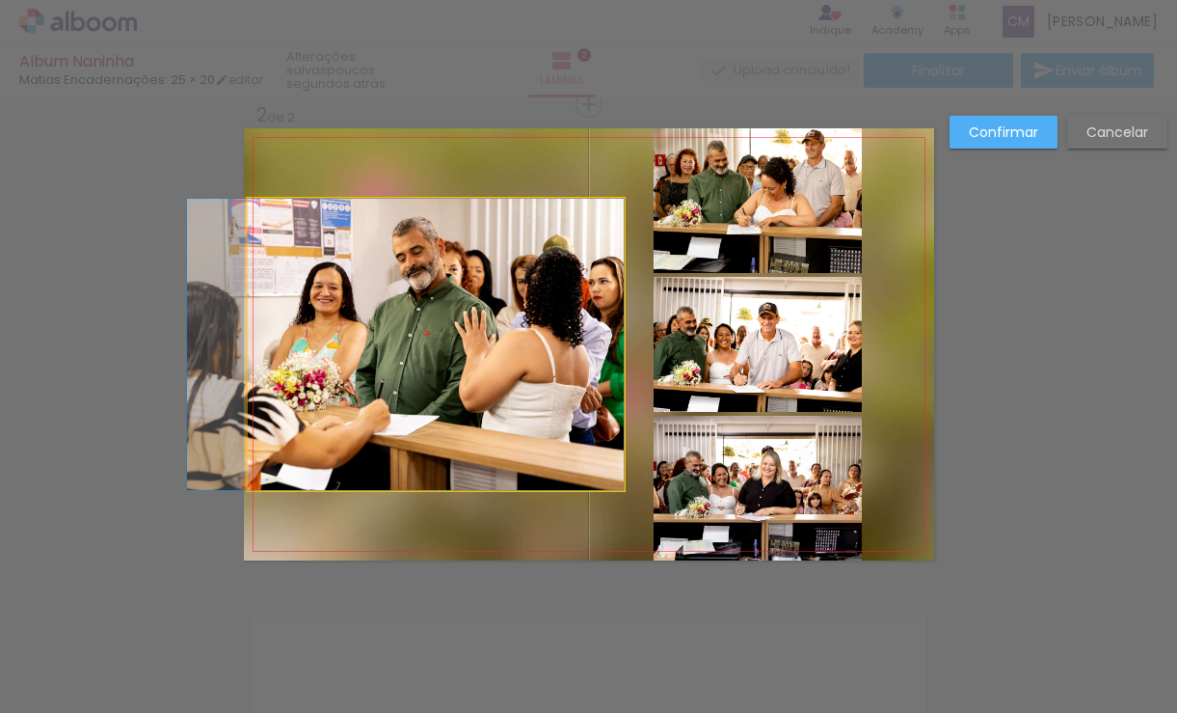
drag, startPoint x: 520, startPoint y: 371, endPoint x: 493, endPoint y: 371, distance: 27.0
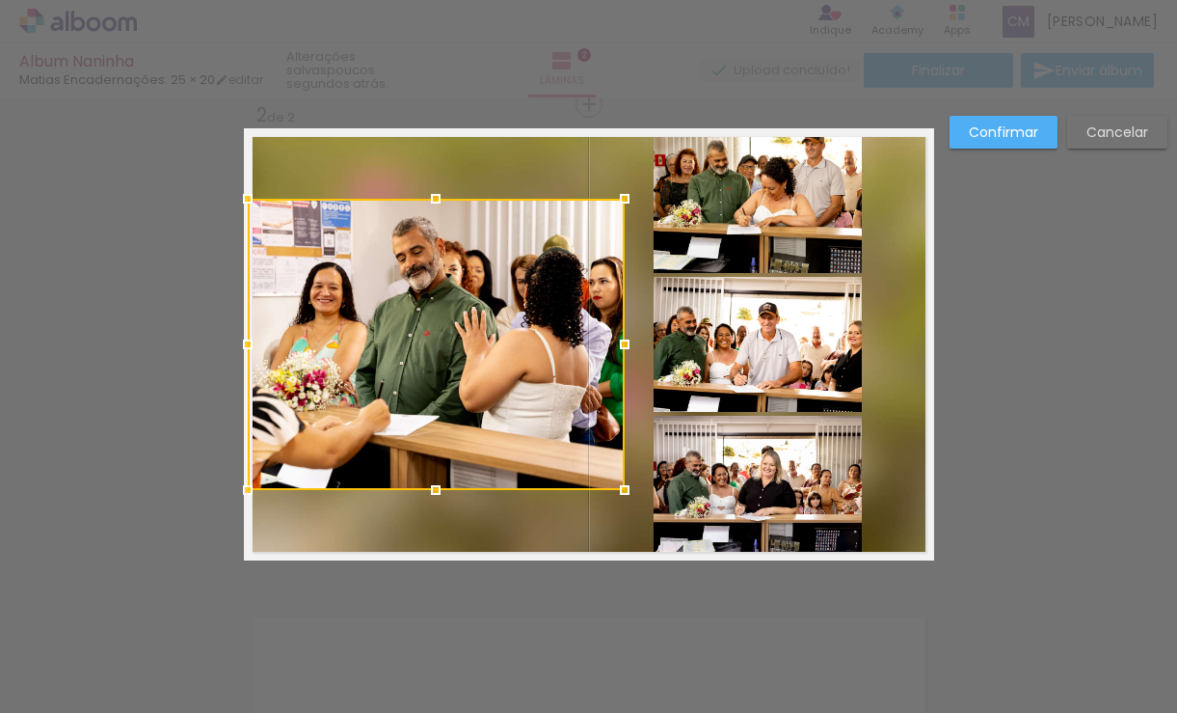
click at [439, 400] on div at bounding box center [436, 344] width 377 height 291
click at [0, 0] on slot "Confirmar" at bounding box center [0, 0] width 0 height 0
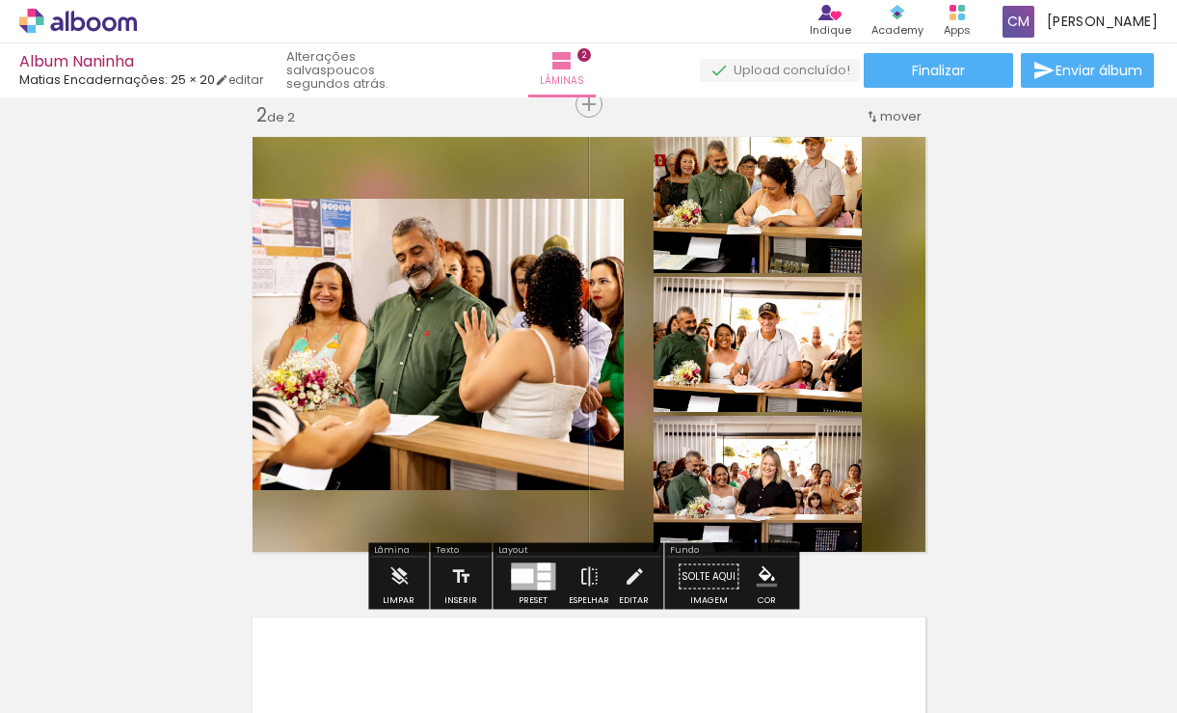
click at [438, 289] on paper-item at bounding box center [444, 290] width 35 height 13
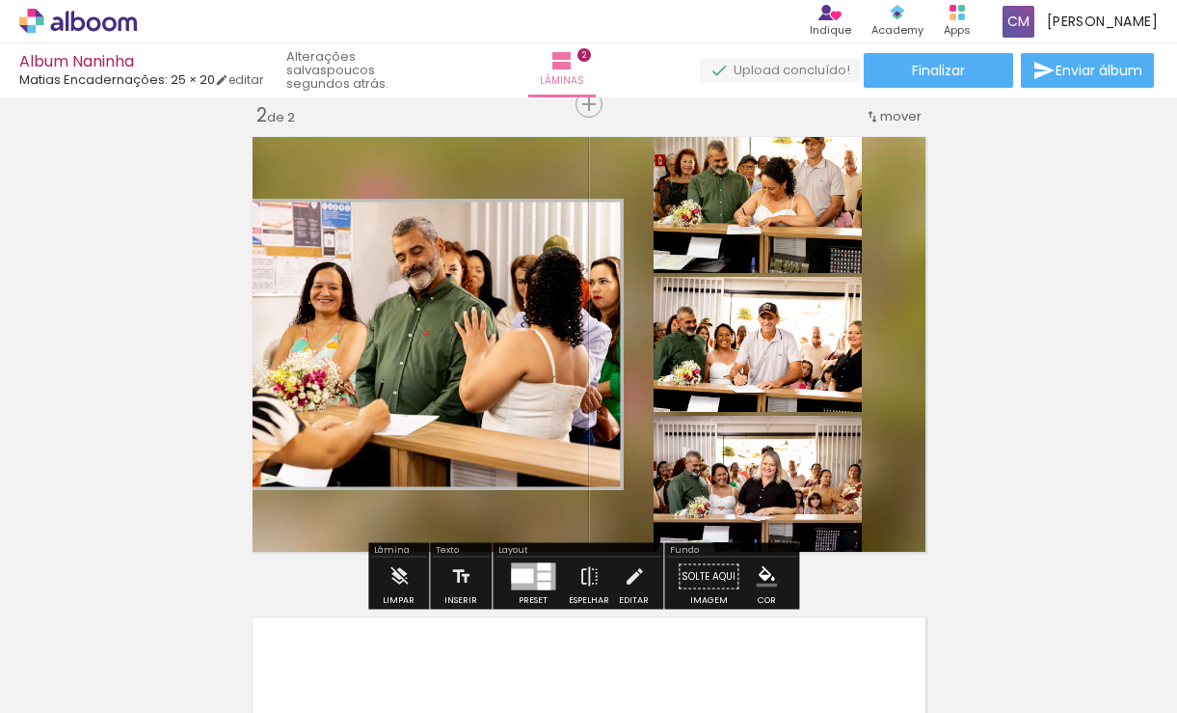
click at [439, 338] on iron-icon "color picker" at bounding box center [446, 342] width 23 height 18
click at [448, 176] on paper-item "#ffffff" at bounding box center [455, 175] width 19 height 19
click at [672, 248] on paper-item at bounding box center [677, 250] width 35 height 13
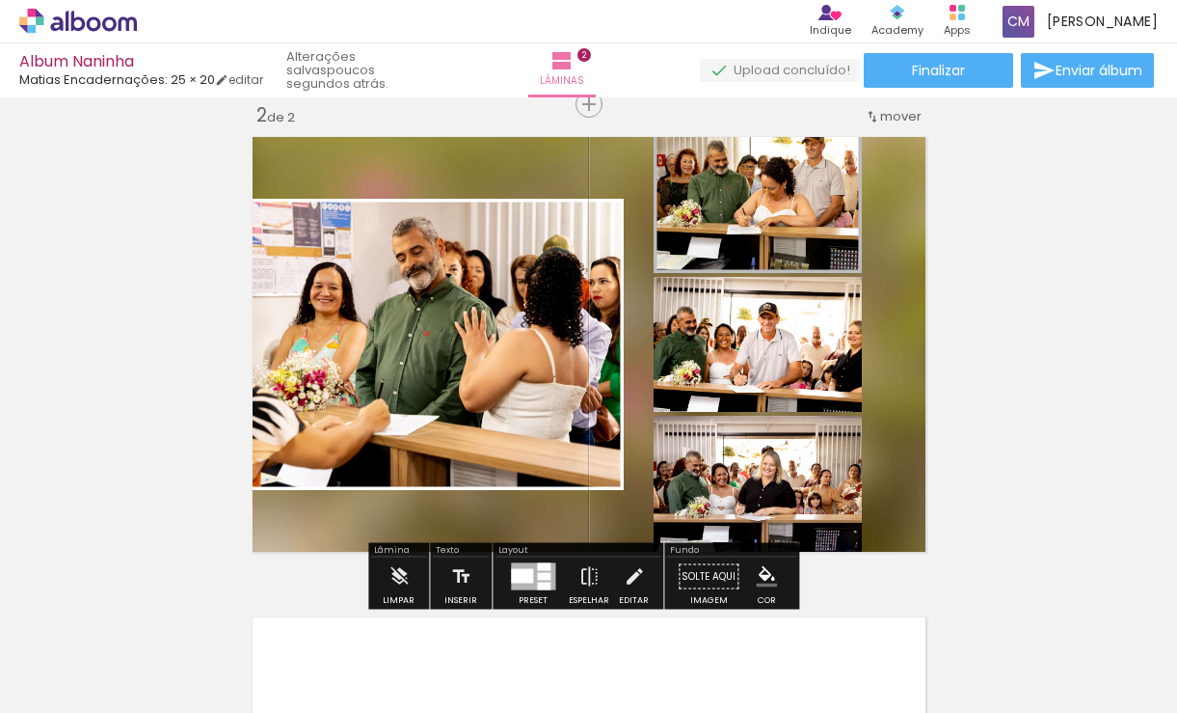
click at [670, 297] on iron-icon "color picker" at bounding box center [678, 301] width 23 height 18
click at [682, 129] on paper-item "#ffffff" at bounding box center [680, 134] width 19 height 19
click at [670, 399] on paper-item at bounding box center [677, 398] width 35 height 13
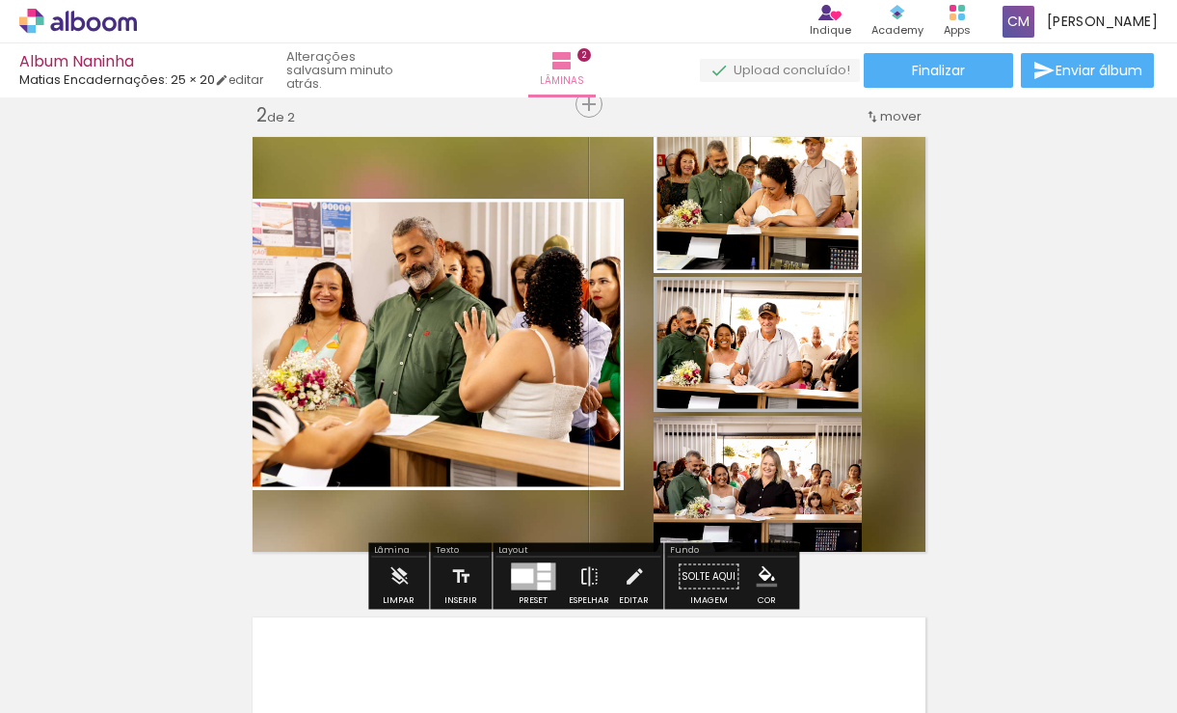
click at [667, 445] on iron-icon "color picker" at bounding box center [678, 450] width 23 height 18
click at [682, 279] on paper-item "#ffffff" at bounding box center [680, 283] width 19 height 19
click at [667, 536] on paper-item at bounding box center [677, 537] width 35 height 13
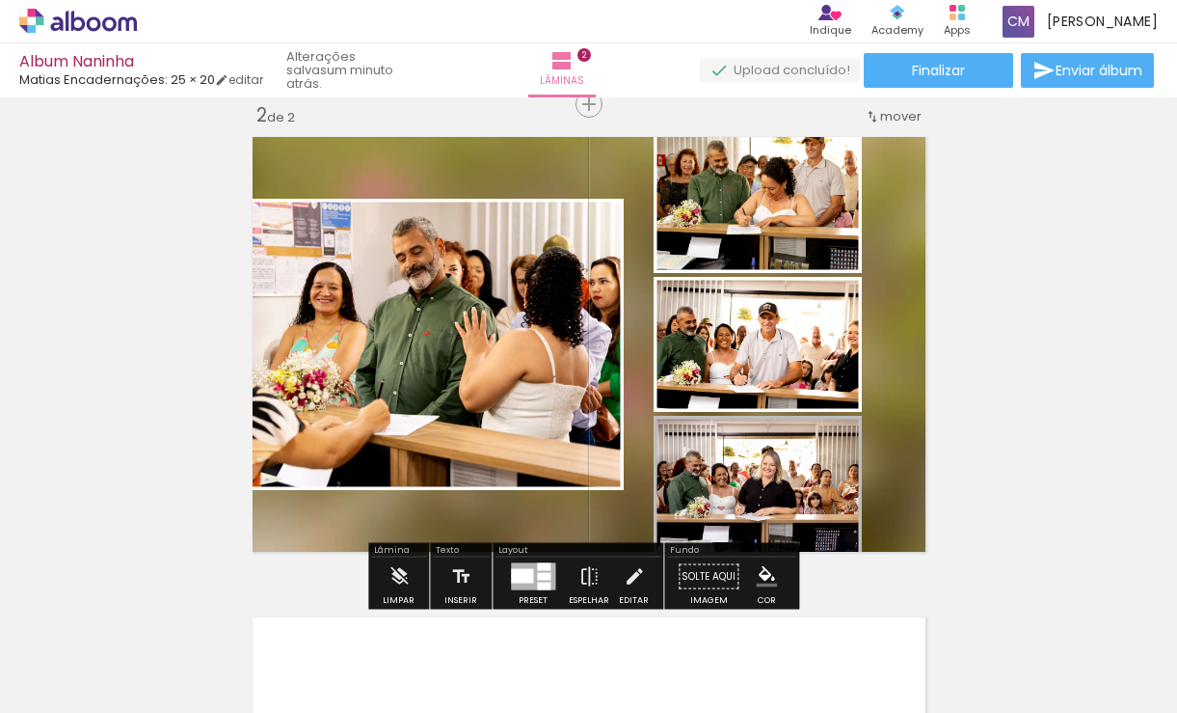
click at [667, 586] on iron-icon "color picker" at bounding box center [678, 589] width 23 height 18
click at [681, 418] on paper-item "#ffffff" at bounding box center [680, 422] width 19 height 19
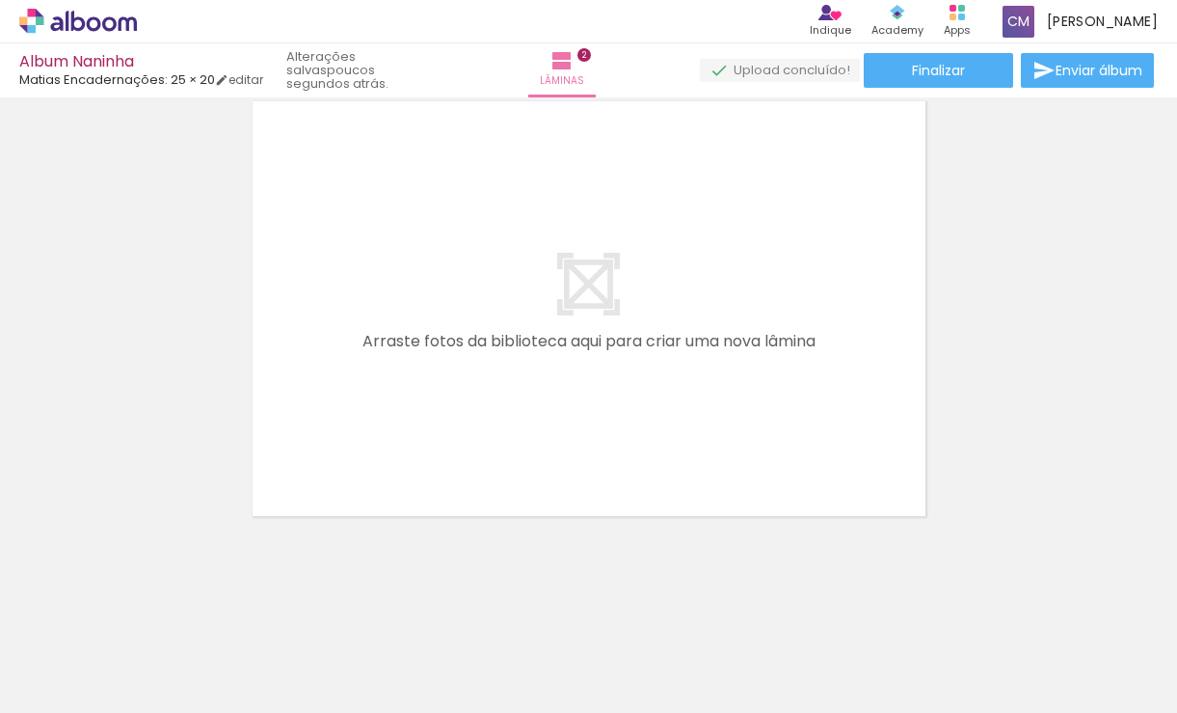
scroll to position [0, 0]
click at [264, 604] on iron-icon at bounding box center [259, 609] width 20 height 20
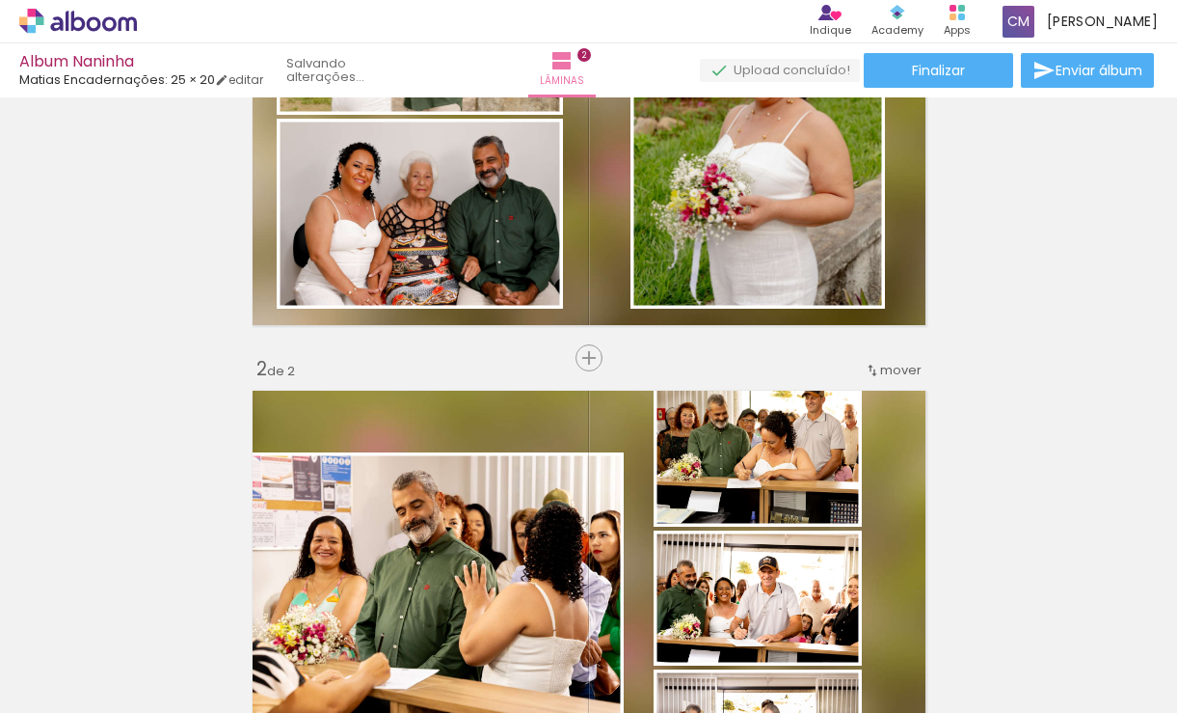
scroll to position [250, 0]
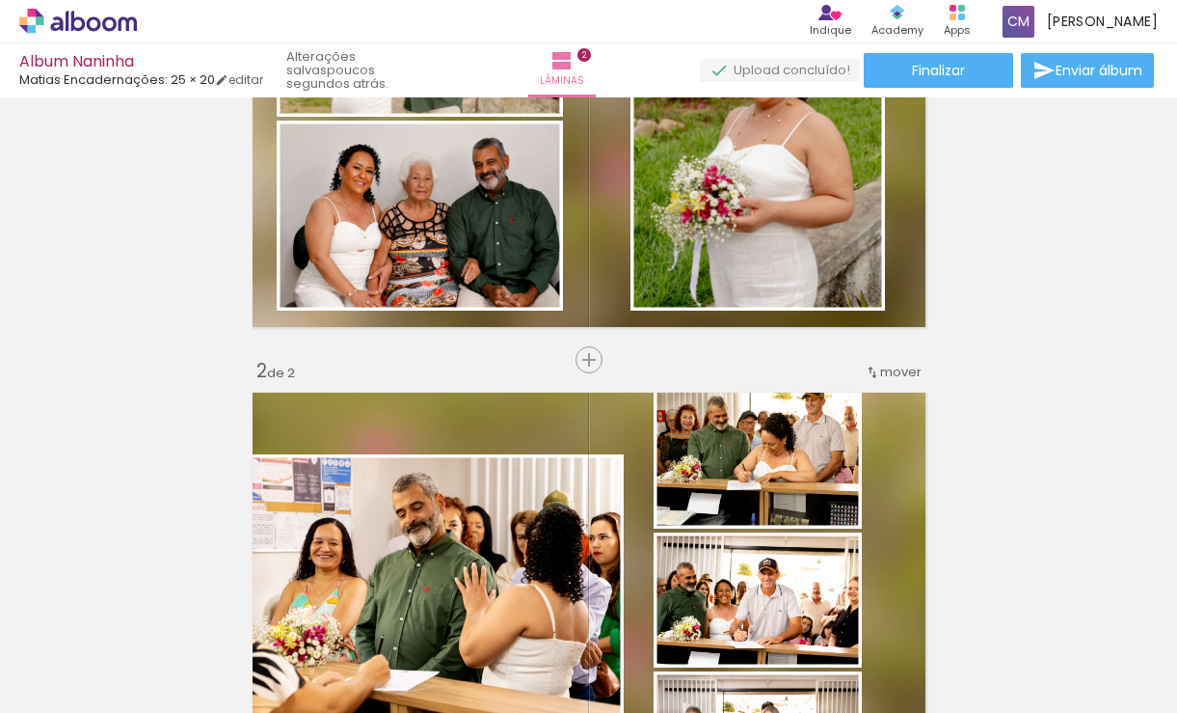
click at [712, 465] on quentale-photo at bounding box center [758, 456] width 208 height 145
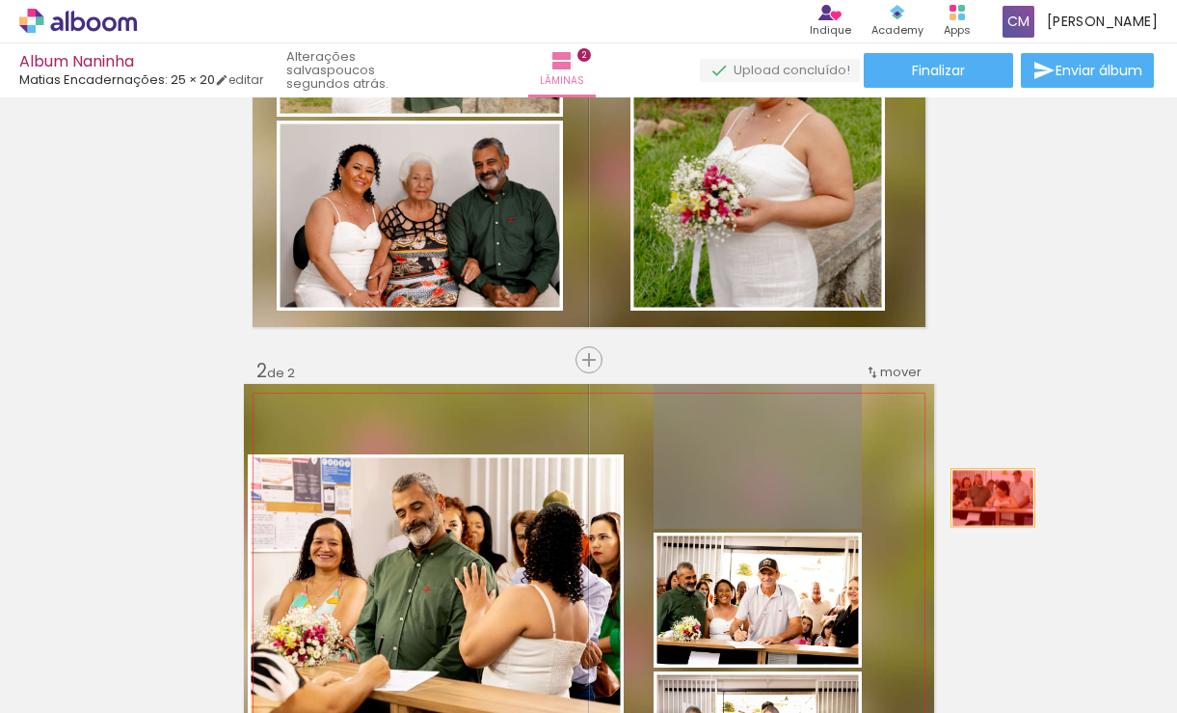
drag, startPoint x: 711, startPoint y: 465, endPoint x: 985, endPoint y: 498, distance: 276.8
click at [985, 498] on div "Inserir lâmina 1 de 2 Inserir lâmina 2 de 2" at bounding box center [588, 575] width 1177 height 1442
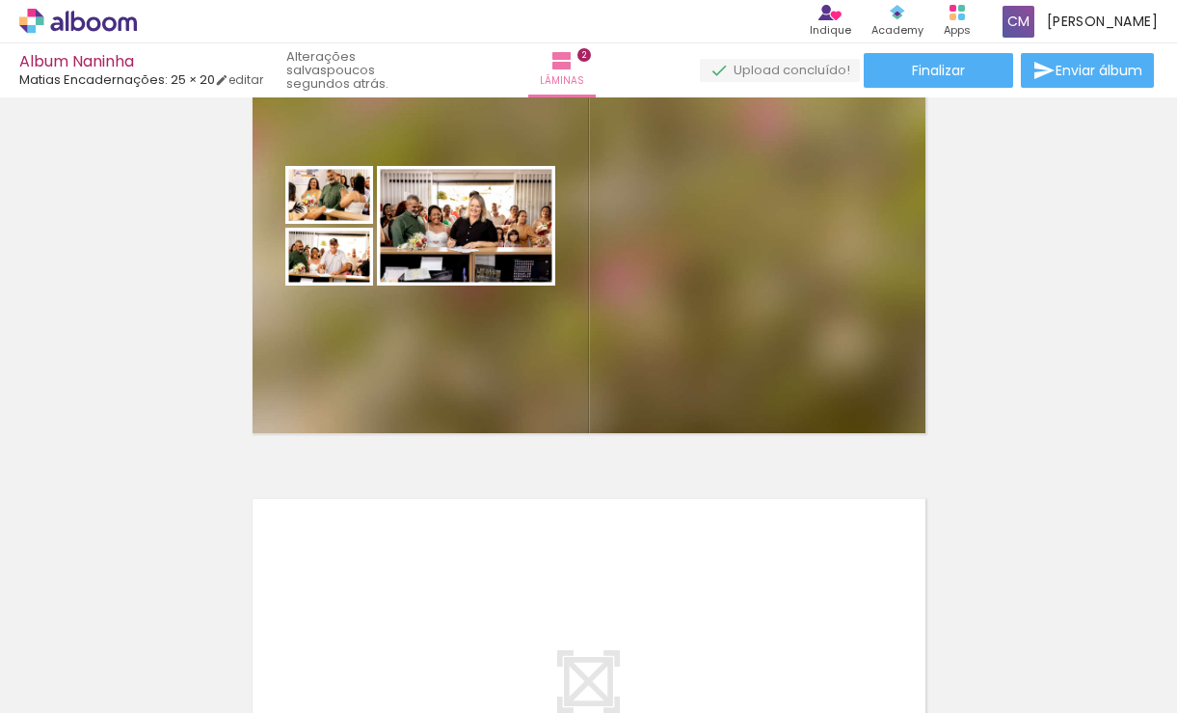
scroll to position [635, 0]
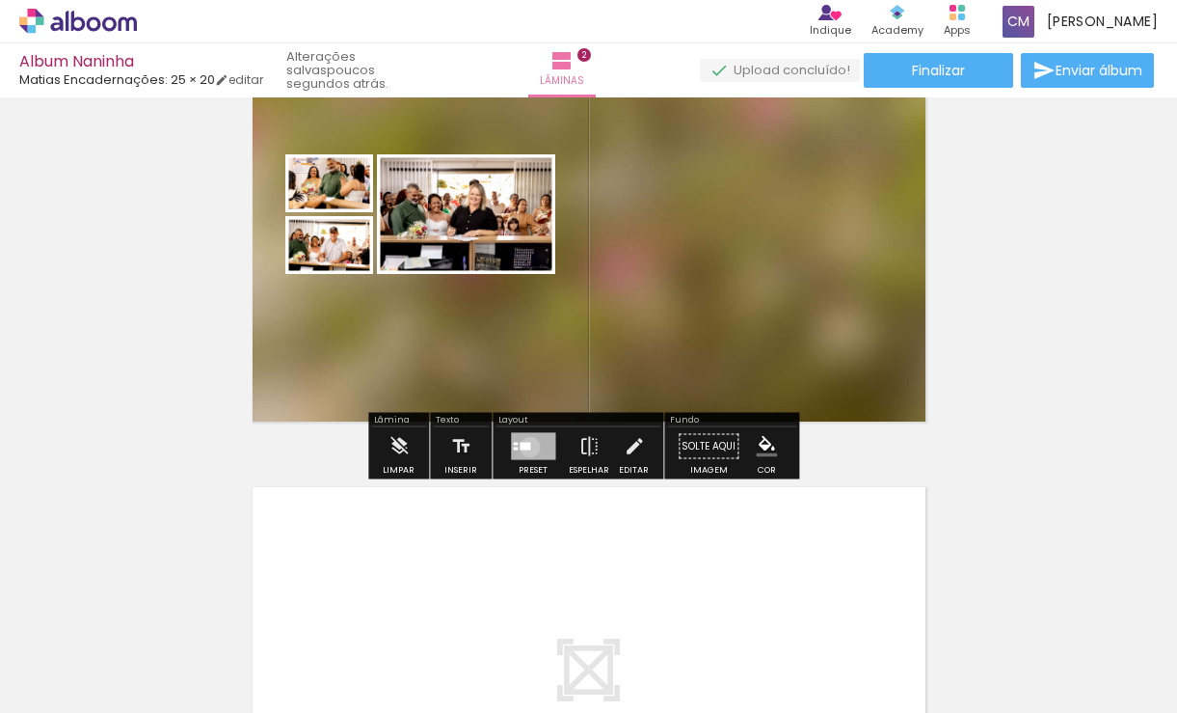
click at [526, 446] on div at bounding box center [525, 447] width 11 height 8
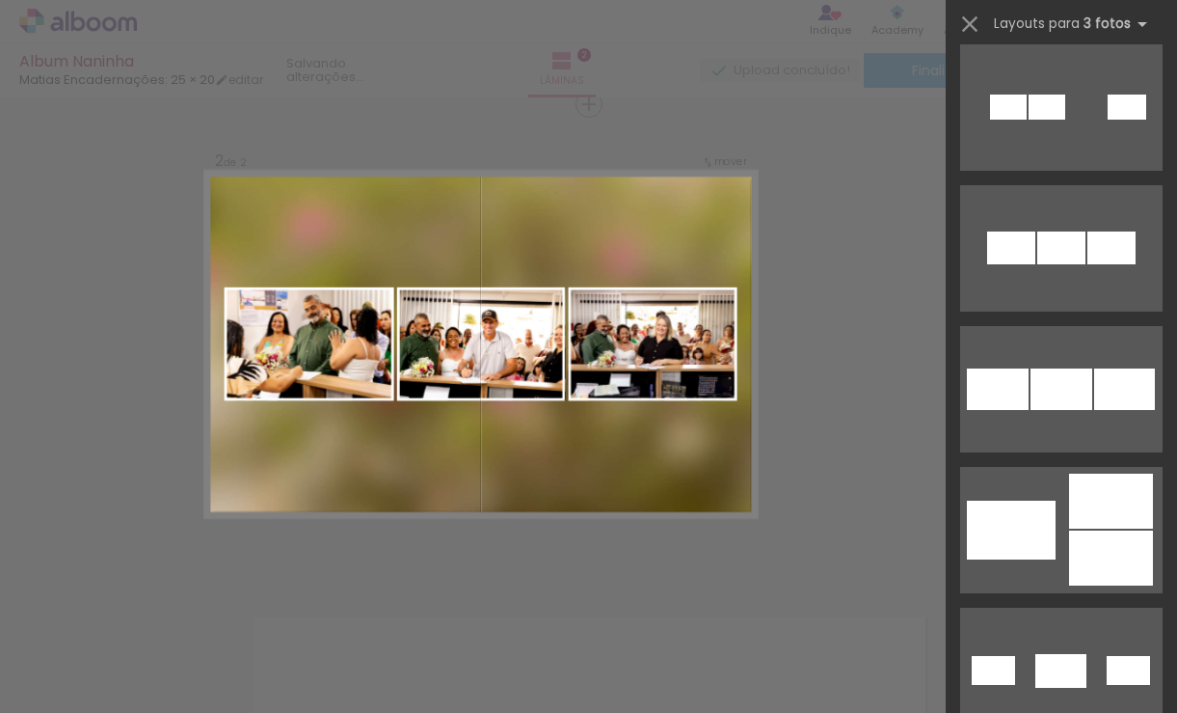
scroll to position [193, 0]
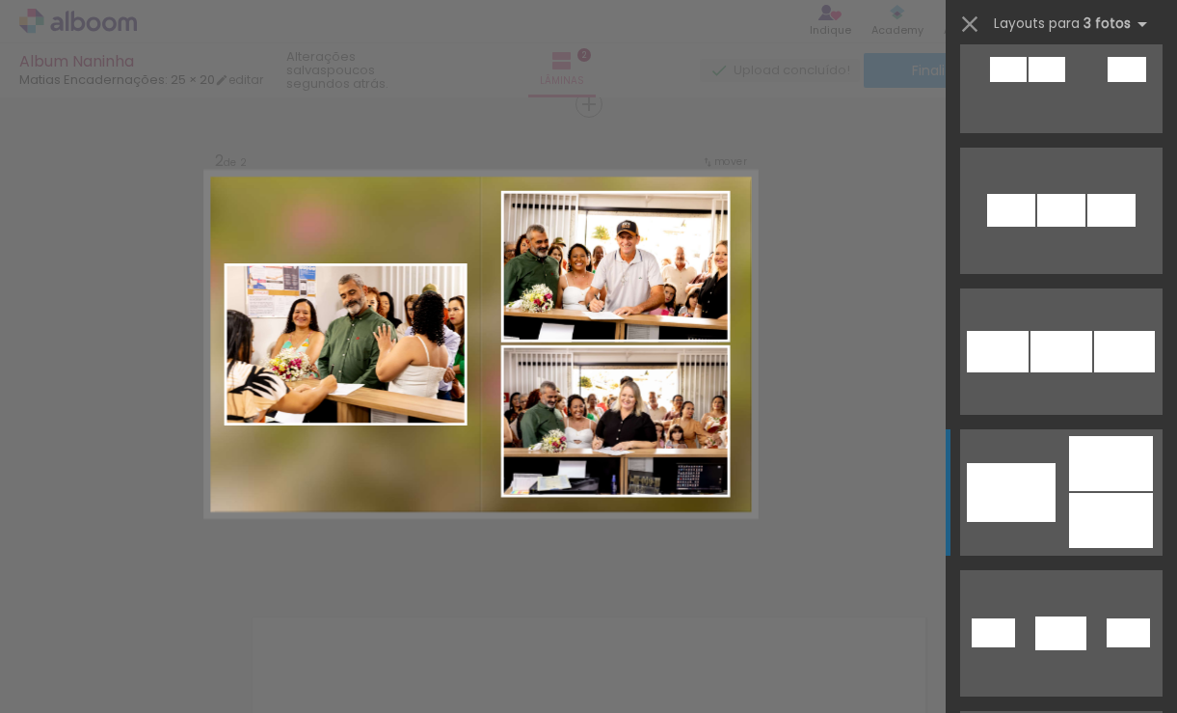
click at [1069, 472] on div at bounding box center [1111, 463] width 84 height 55
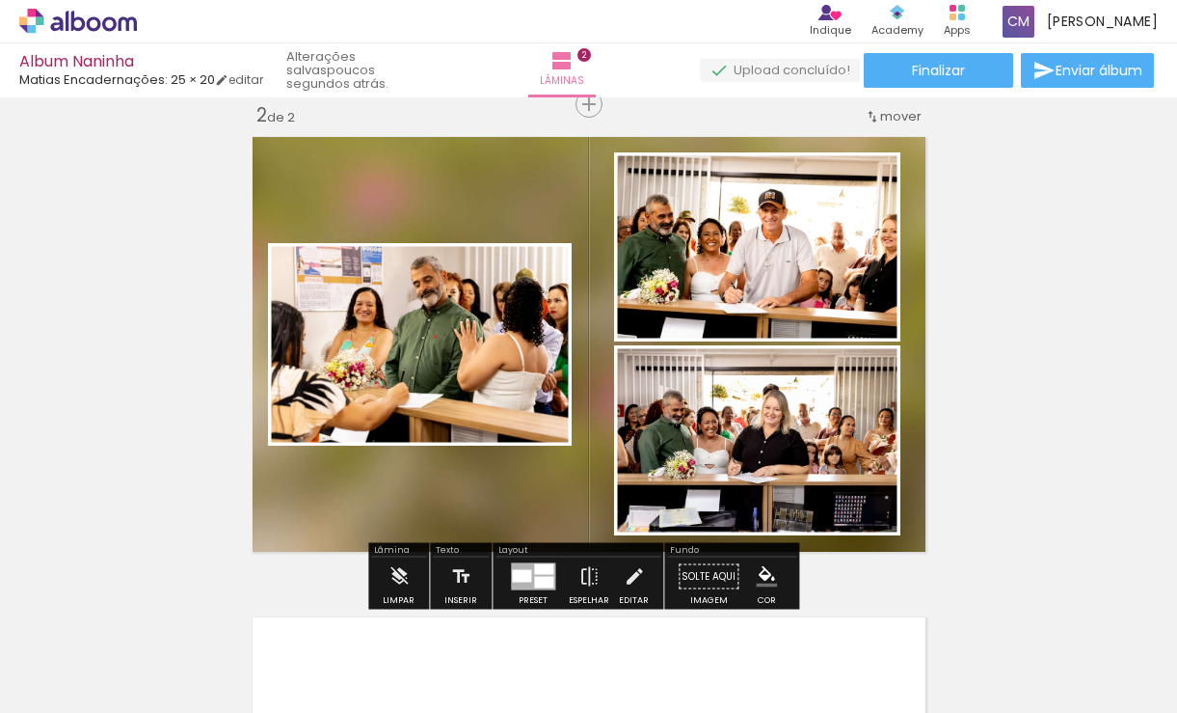
click at [417, 360] on quentale-photo at bounding box center [420, 344] width 304 height 202
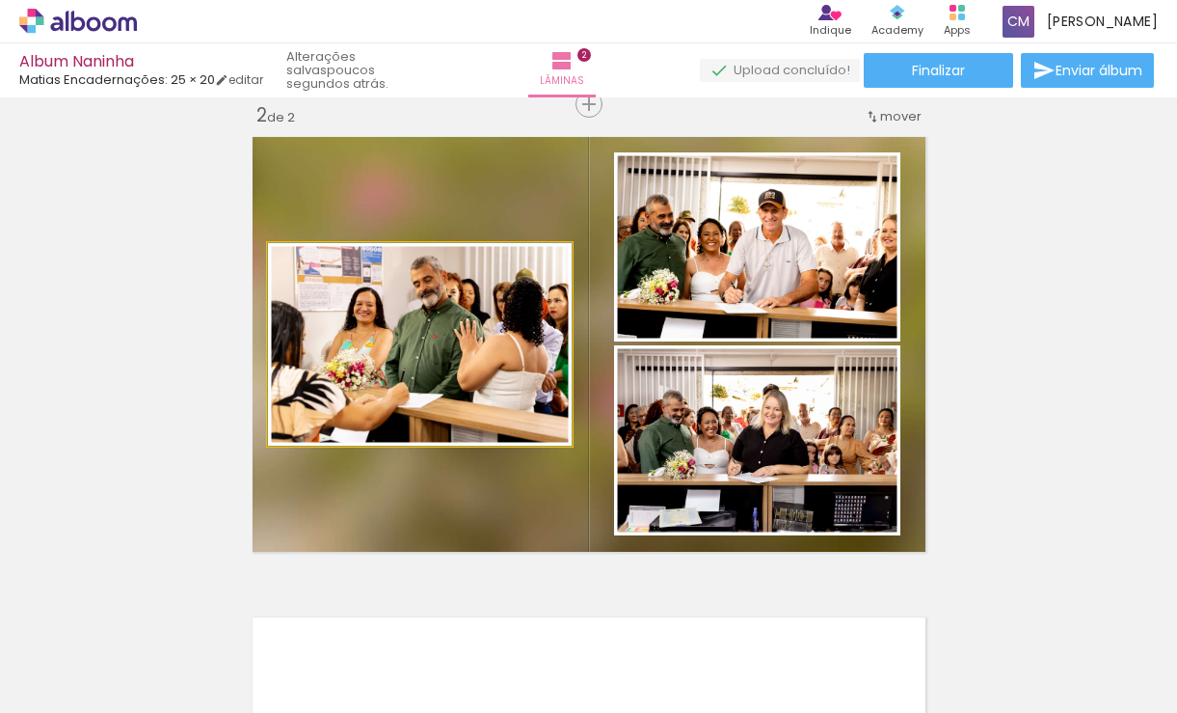
click at [417, 360] on quentale-photo at bounding box center [420, 344] width 304 height 202
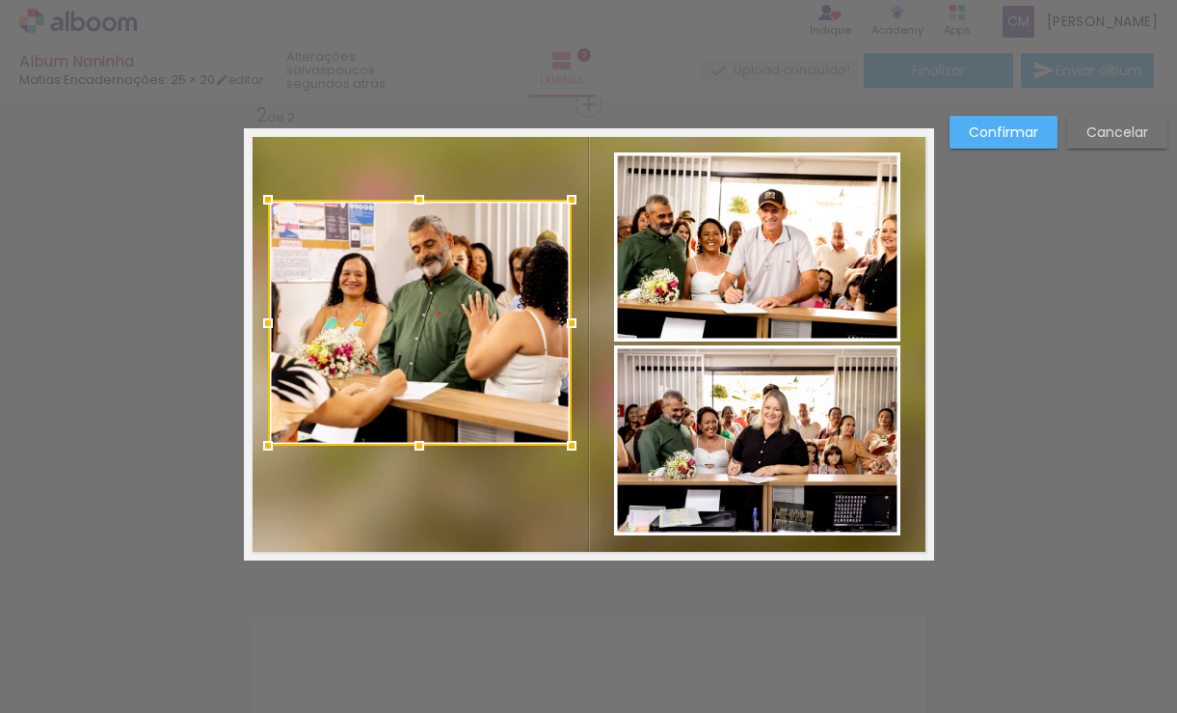
drag, startPoint x: 413, startPoint y: 249, endPoint x: 422, endPoint y: 205, distance: 44.5
click at [422, 205] on div at bounding box center [419, 199] width 39 height 39
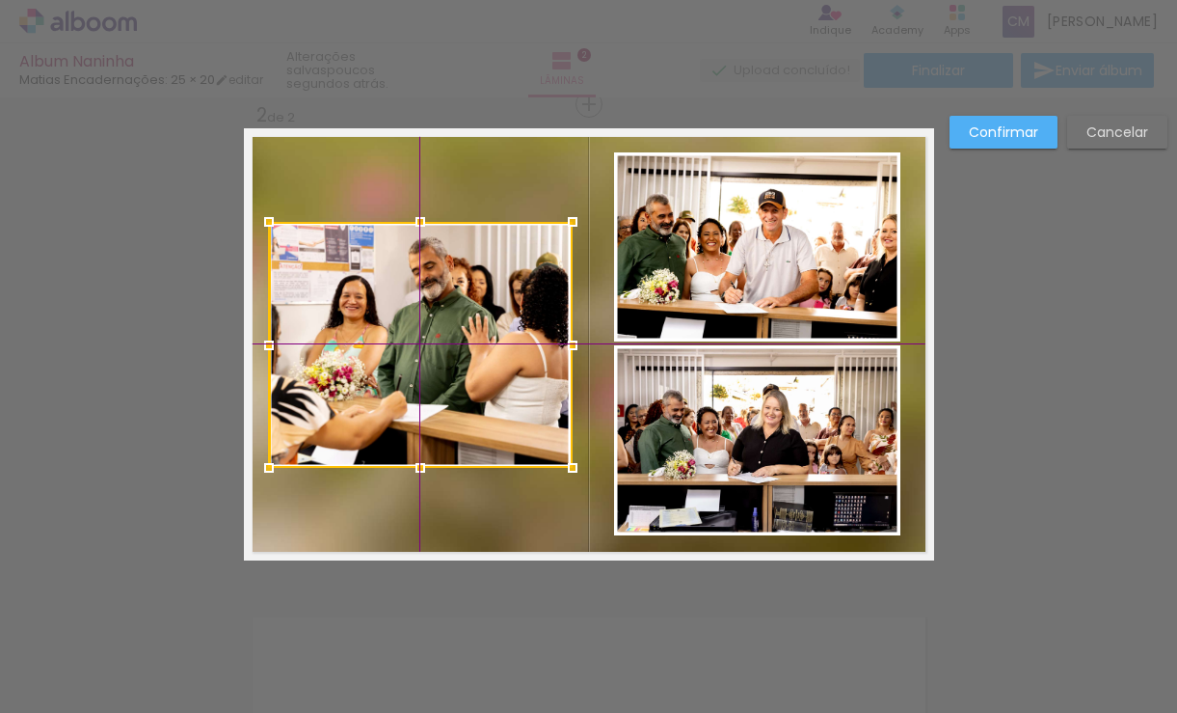
drag, startPoint x: 474, startPoint y: 351, endPoint x: 426, endPoint y: 345, distance: 48.6
click at [426, 345] on div at bounding box center [421, 345] width 304 height 246
click at [445, 345] on div at bounding box center [421, 344] width 304 height 246
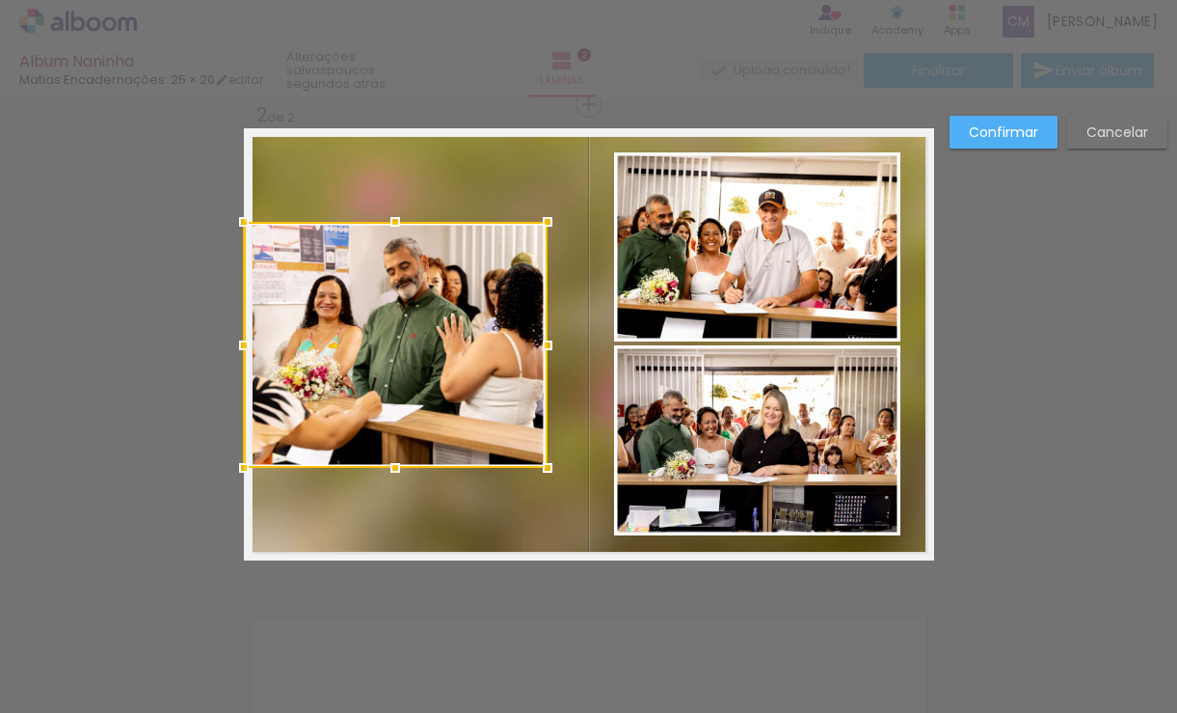
click at [402, 336] on div at bounding box center [396, 345] width 304 height 246
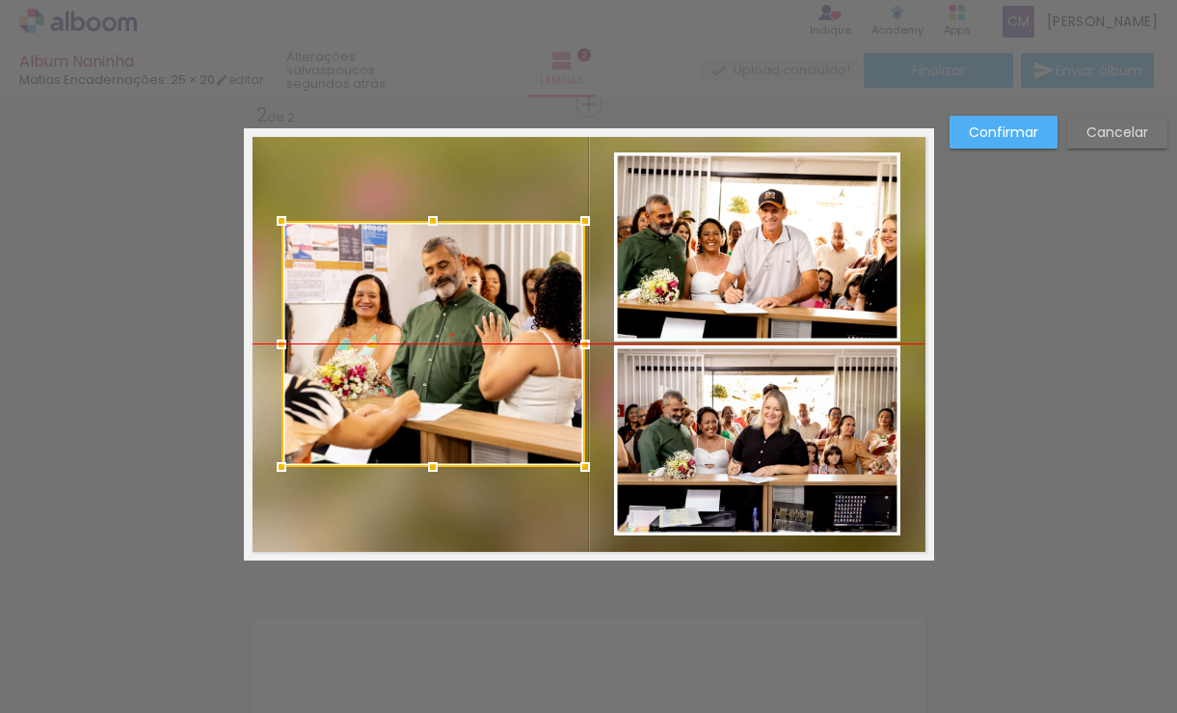
drag, startPoint x: 421, startPoint y: 327, endPoint x: 414, endPoint y: 368, distance: 42.2
click at [456, 329] on div at bounding box center [434, 344] width 304 height 246
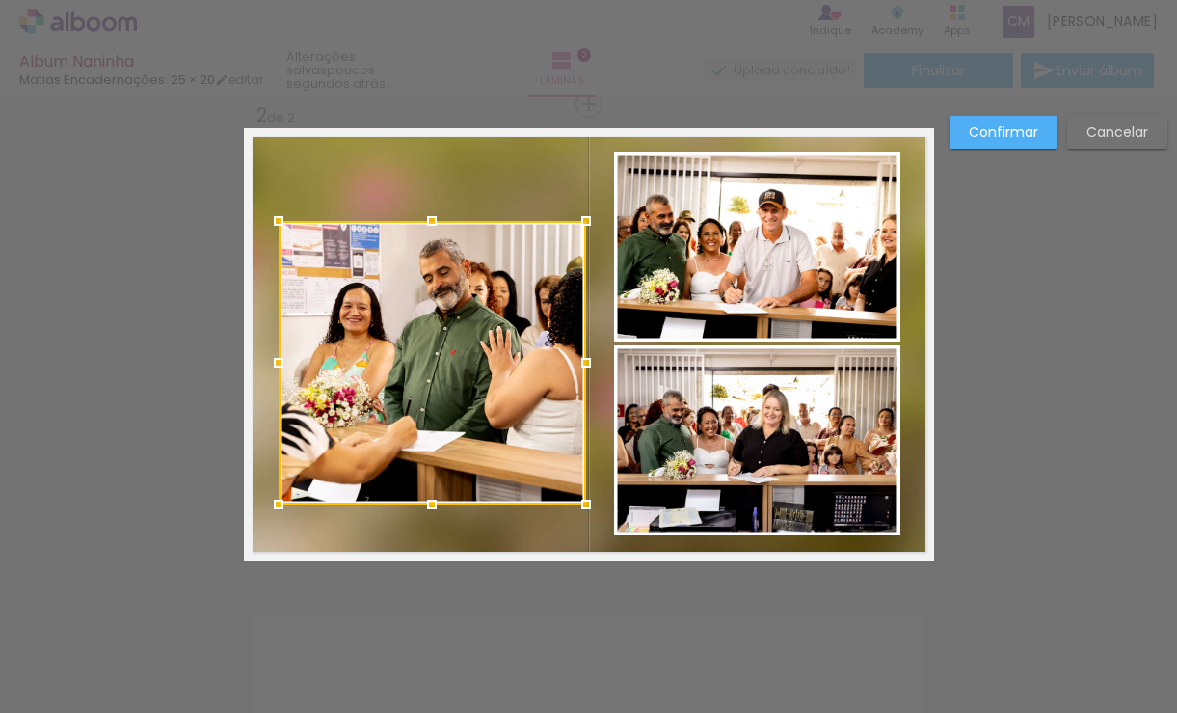
drag, startPoint x: 422, startPoint y: 465, endPoint x: 409, endPoint y: 499, distance: 37.2
click at [413, 499] on div at bounding box center [432, 504] width 39 height 39
click at [0, 0] on slot "Confirmar" at bounding box center [0, 0] width 0 height 0
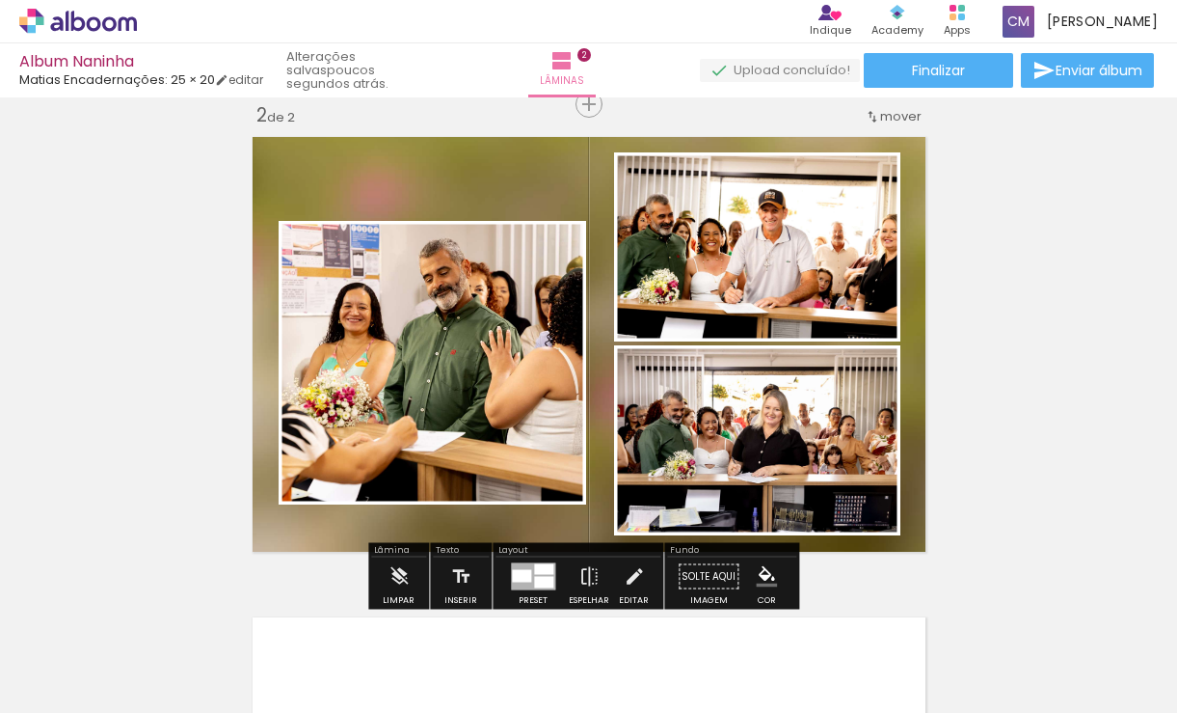
click at [471, 362] on quentale-photo at bounding box center [433, 362] width 308 height 283
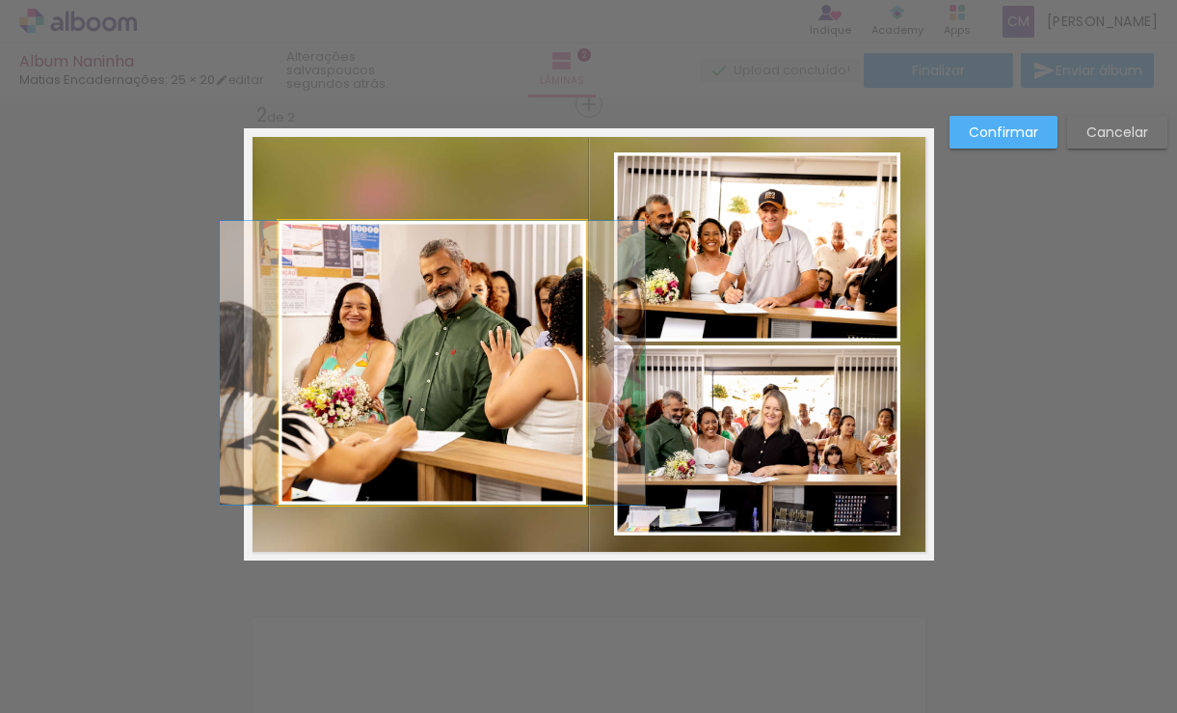
click at [468, 340] on quentale-photo at bounding box center [433, 362] width 308 height 283
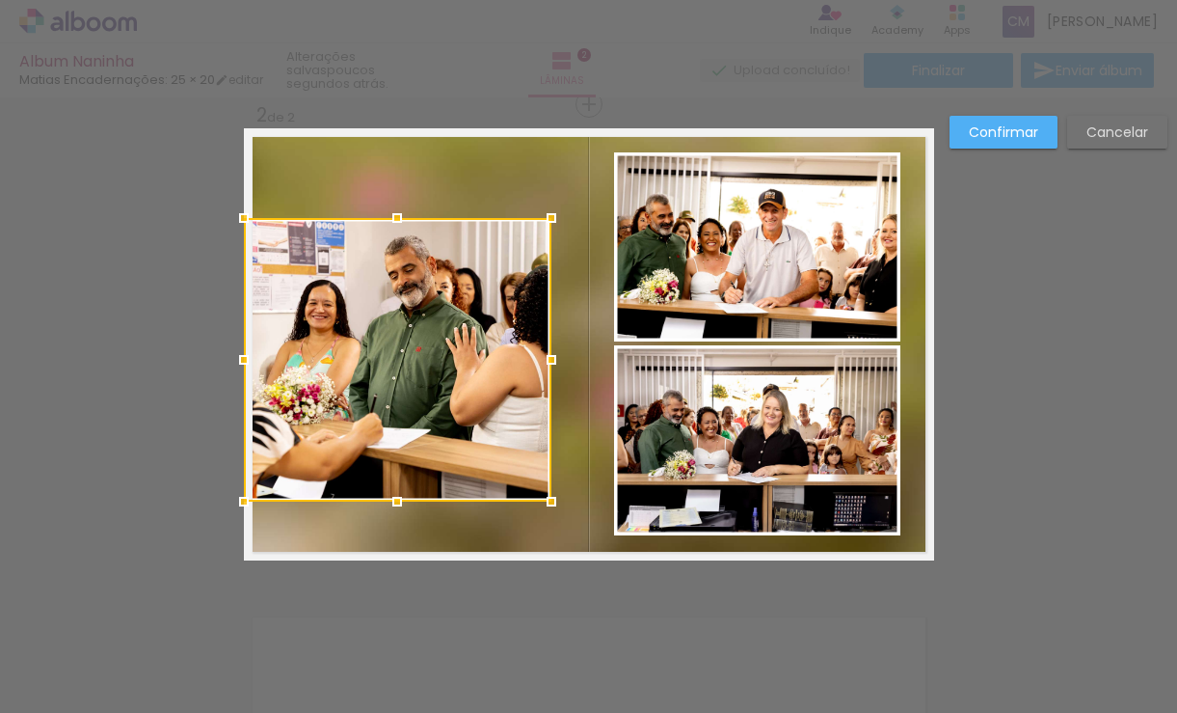
drag, startPoint x: 468, startPoint y: 340, endPoint x: 391, endPoint y: 337, distance: 77.2
click at [391, 337] on div at bounding box center [398, 359] width 308 height 283
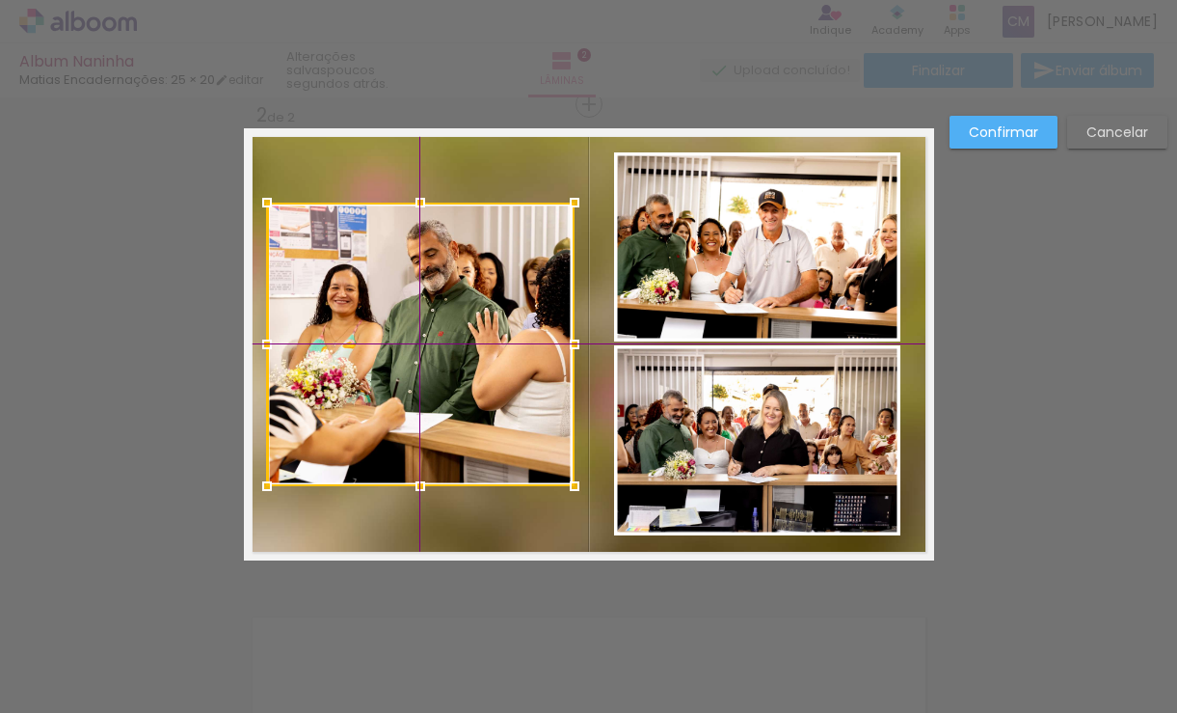
drag, startPoint x: 436, startPoint y: 345, endPoint x: 472, endPoint y: 347, distance: 36.7
click at [472, 347] on div at bounding box center [421, 343] width 308 height 283
click at [473, 349] on div at bounding box center [421, 343] width 308 height 283
drag, startPoint x: 473, startPoint y: 350, endPoint x: 526, endPoint y: 369, distance: 56.4
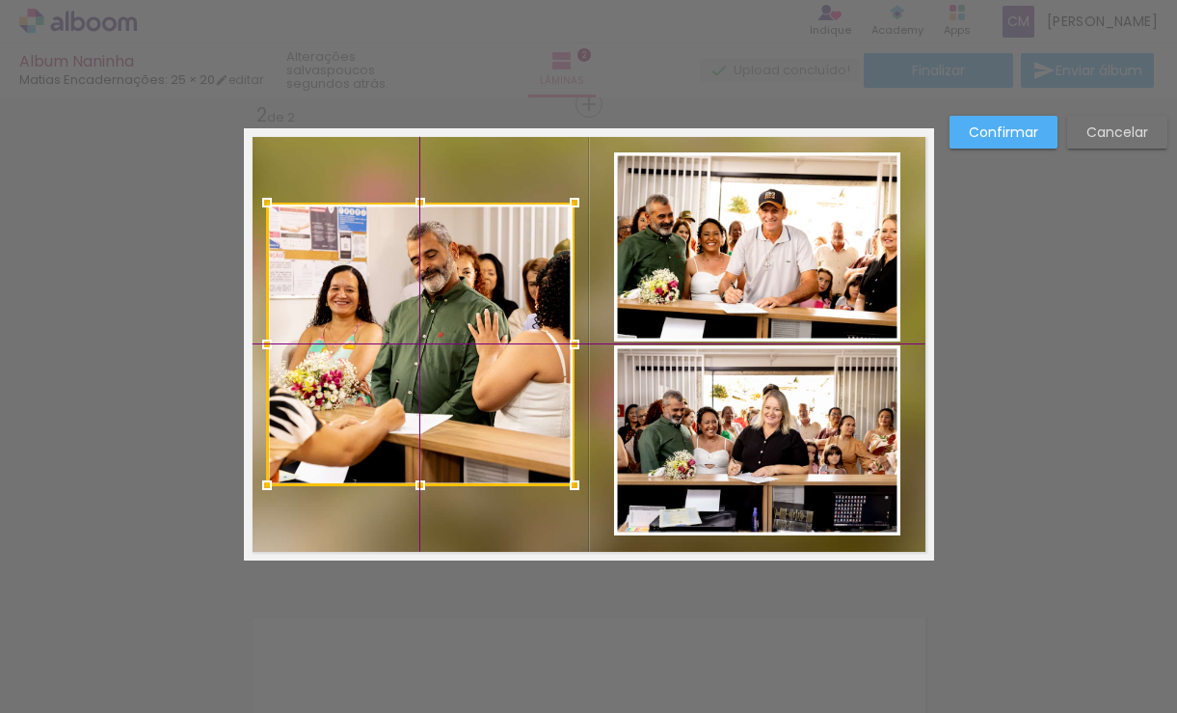
click at [483, 362] on div at bounding box center [421, 343] width 308 height 283
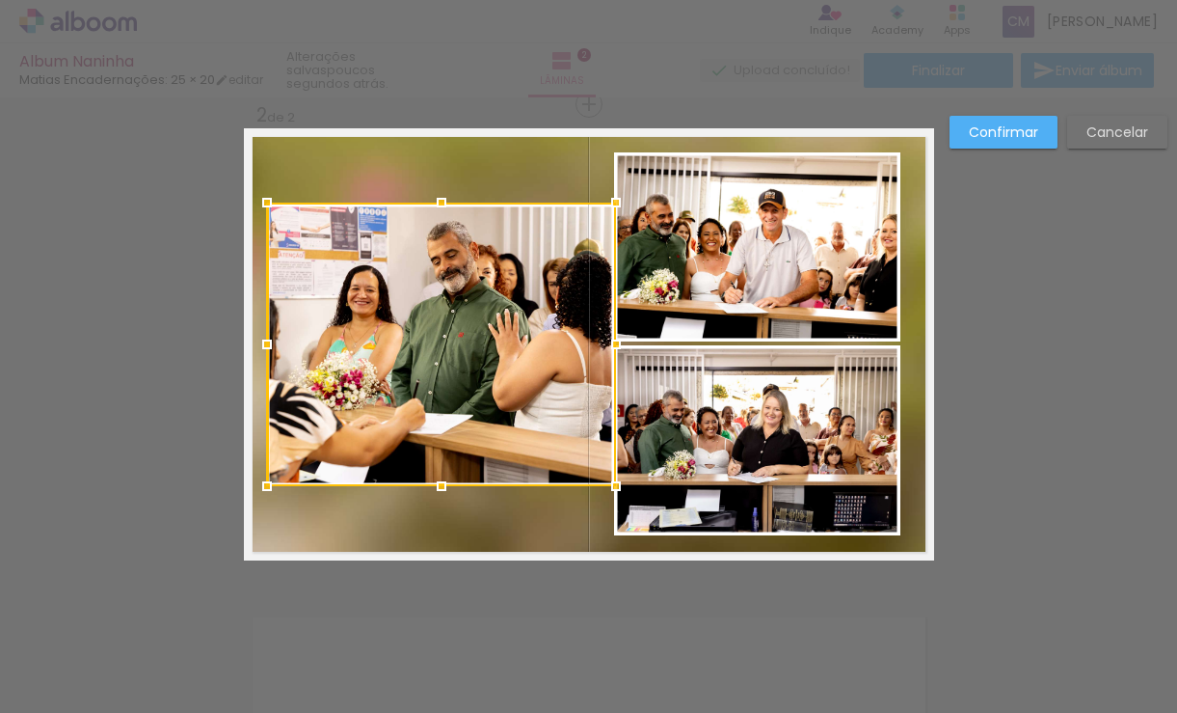
drag, startPoint x: 562, startPoint y: 350, endPoint x: 593, endPoint y: 344, distance: 31.4
click at [597, 345] on div at bounding box center [616, 344] width 39 height 39
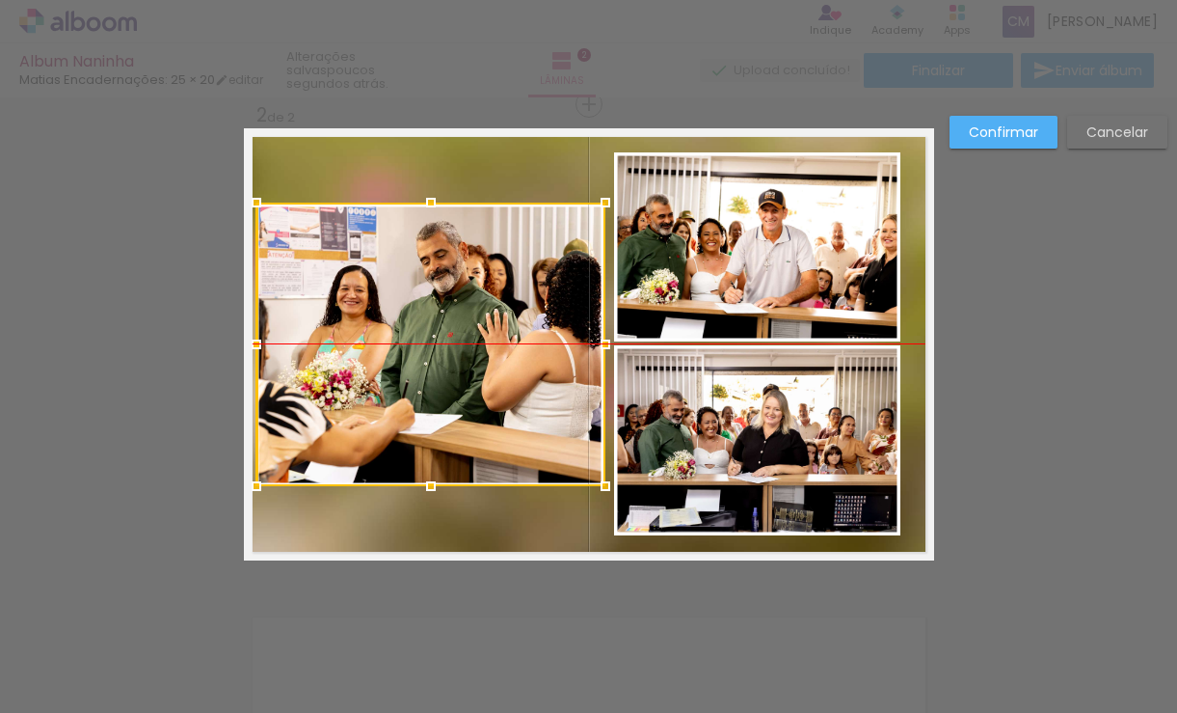
click at [499, 338] on div at bounding box center [430, 343] width 349 height 283
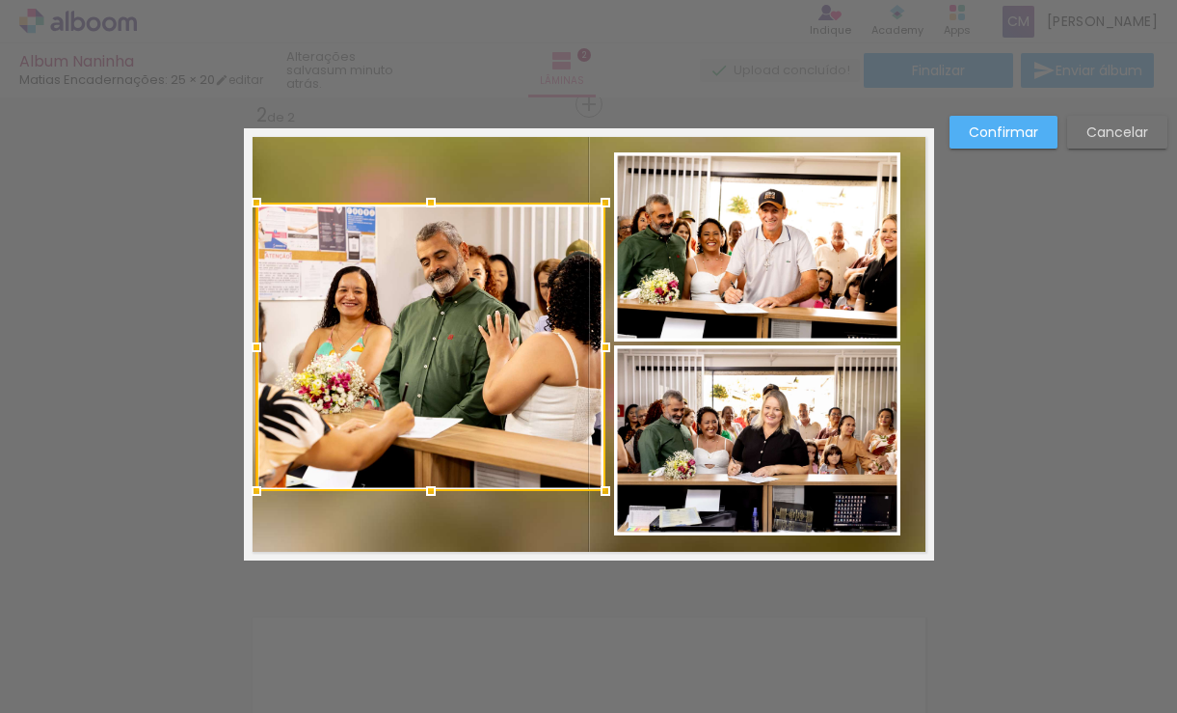
drag, startPoint x: 427, startPoint y: 486, endPoint x: 434, endPoint y: 466, distance: 21.3
click at [420, 492] on div at bounding box center [431, 491] width 39 height 39
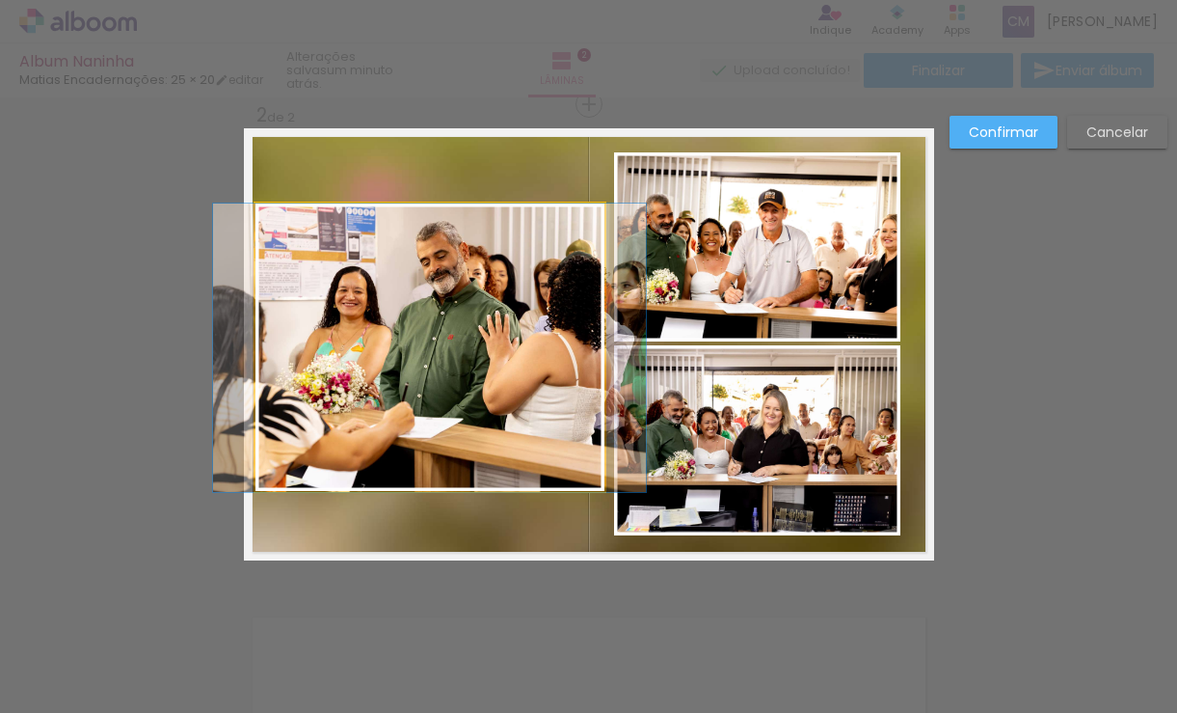
click at [457, 388] on quentale-photo at bounding box center [430, 347] width 349 height 288
click at [457, 388] on div at bounding box center [430, 346] width 349 height 288
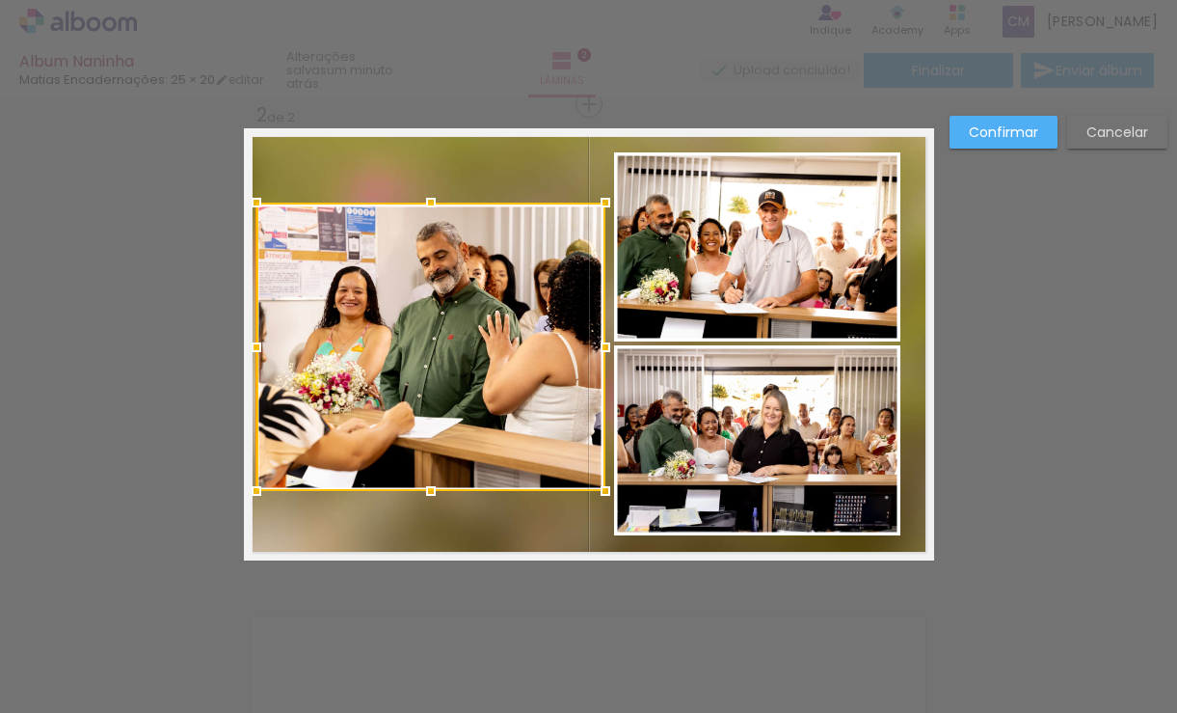
click at [457, 388] on div at bounding box center [430, 346] width 349 height 288
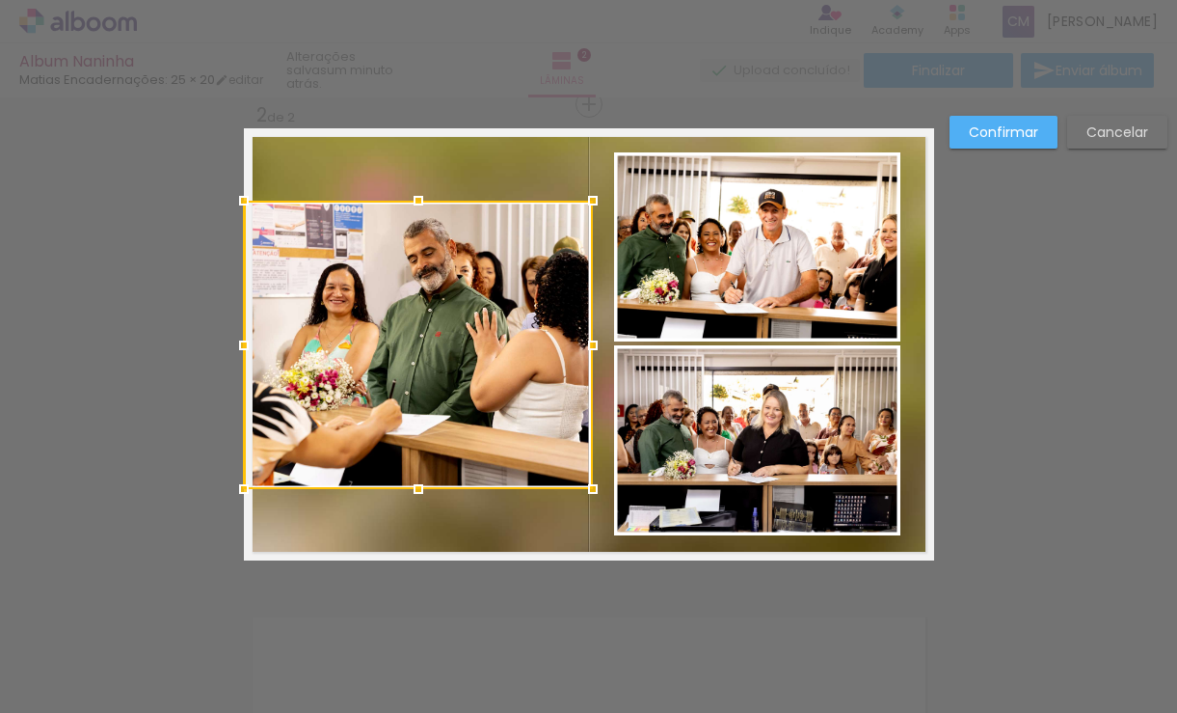
drag, startPoint x: 457, startPoint y: 388, endPoint x: 448, endPoint y: 377, distance: 13.7
click at [286, 384] on div at bounding box center [418, 345] width 349 height 288
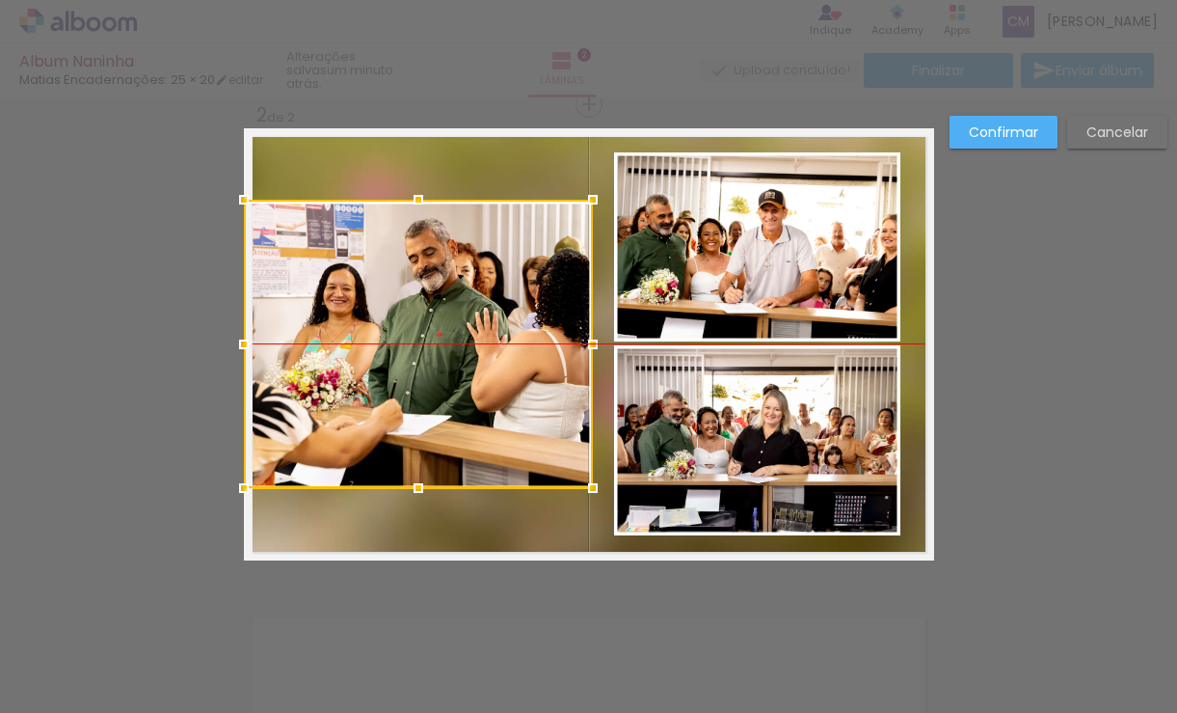
drag, startPoint x: 490, startPoint y: 363, endPoint x: 290, endPoint y: 365, distance: 199.6
click at [290, 365] on div at bounding box center [418, 344] width 349 height 288
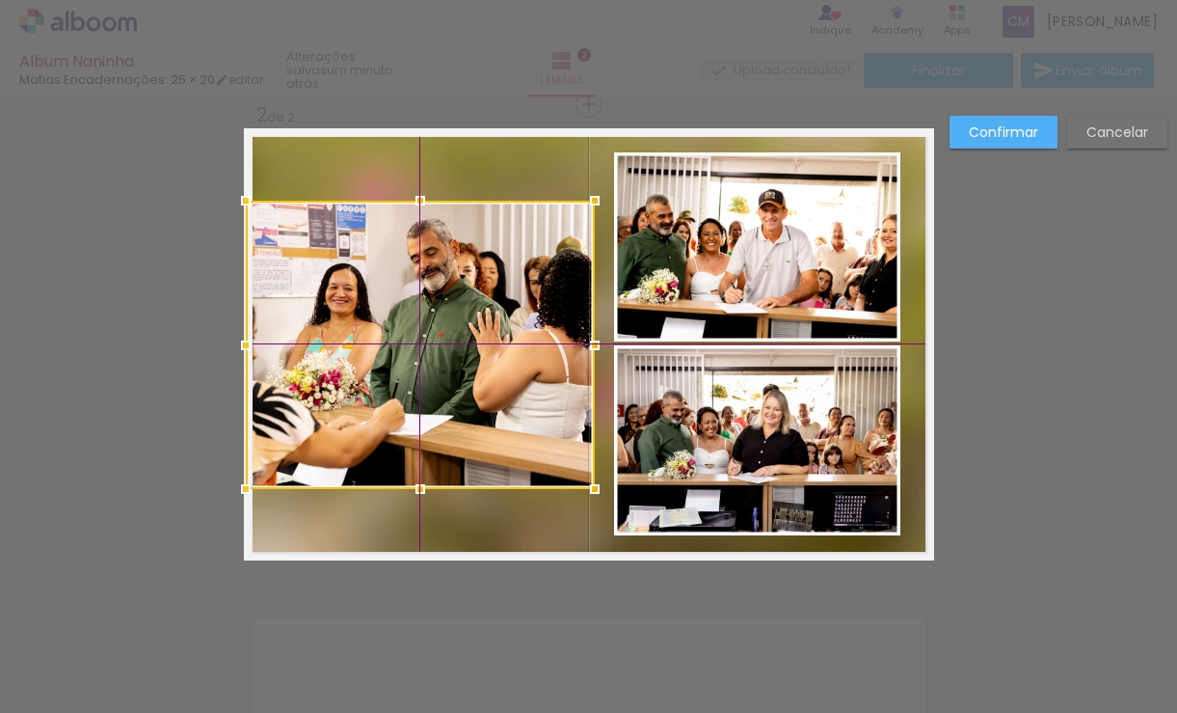
drag, startPoint x: 433, startPoint y: 379, endPoint x: 451, endPoint y: 404, distance: 31.1
click at [445, 398] on div at bounding box center [420, 345] width 349 height 288
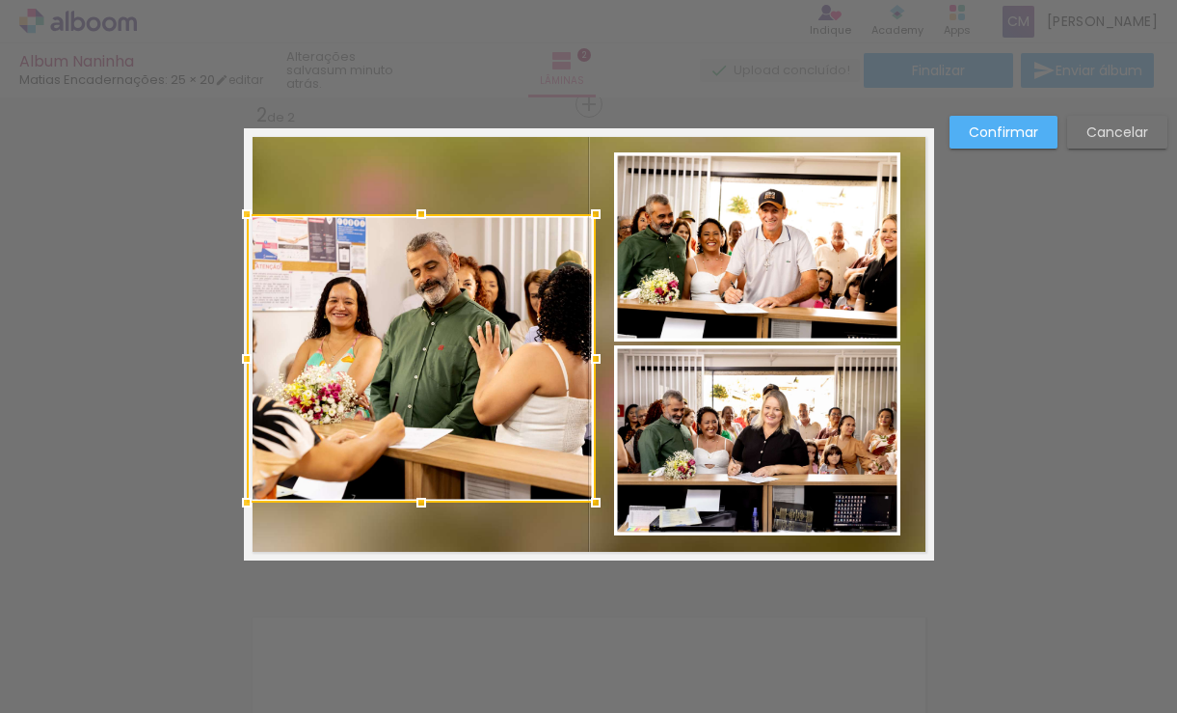
click at [467, 387] on div at bounding box center [421, 358] width 349 height 288
click at [378, 364] on div at bounding box center [421, 358] width 349 height 288
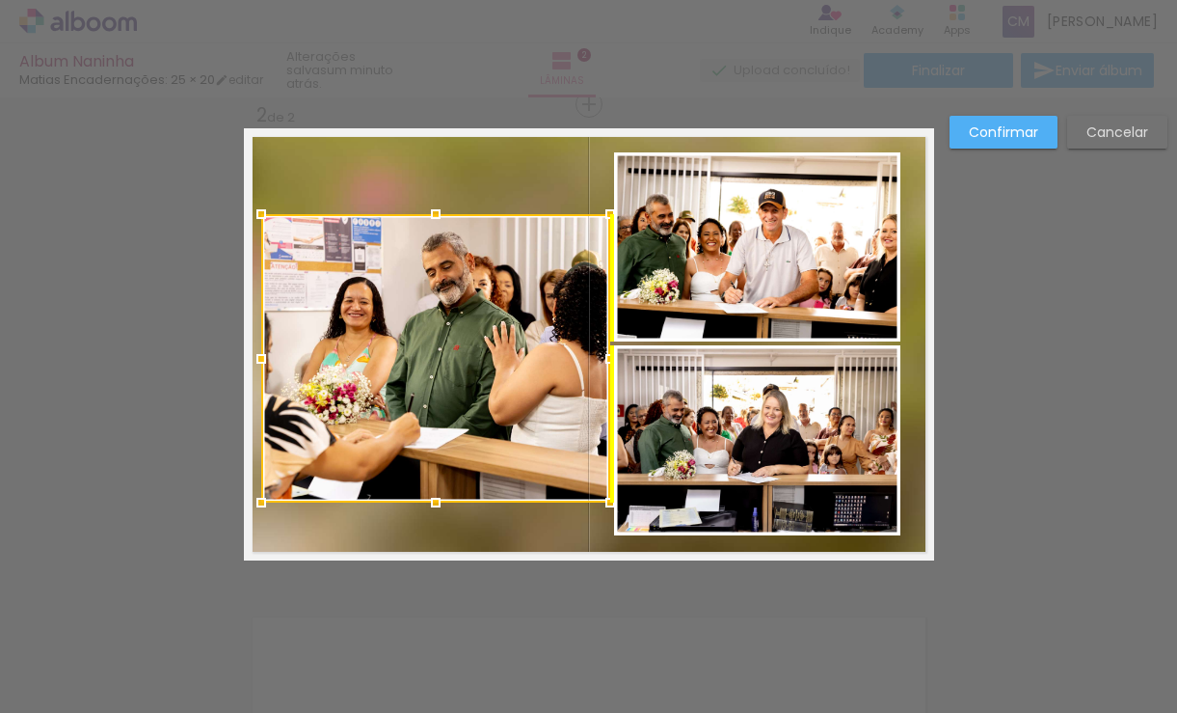
drag, startPoint x: 375, startPoint y: 362, endPoint x: 390, endPoint y: 362, distance: 14.5
click at [390, 362] on div at bounding box center [435, 358] width 349 height 288
drag, startPoint x: 484, startPoint y: 394, endPoint x: 473, endPoint y: 393, distance: 10.7
click at [483, 394] on div at bounding box center [435, 358] width 349 height 288
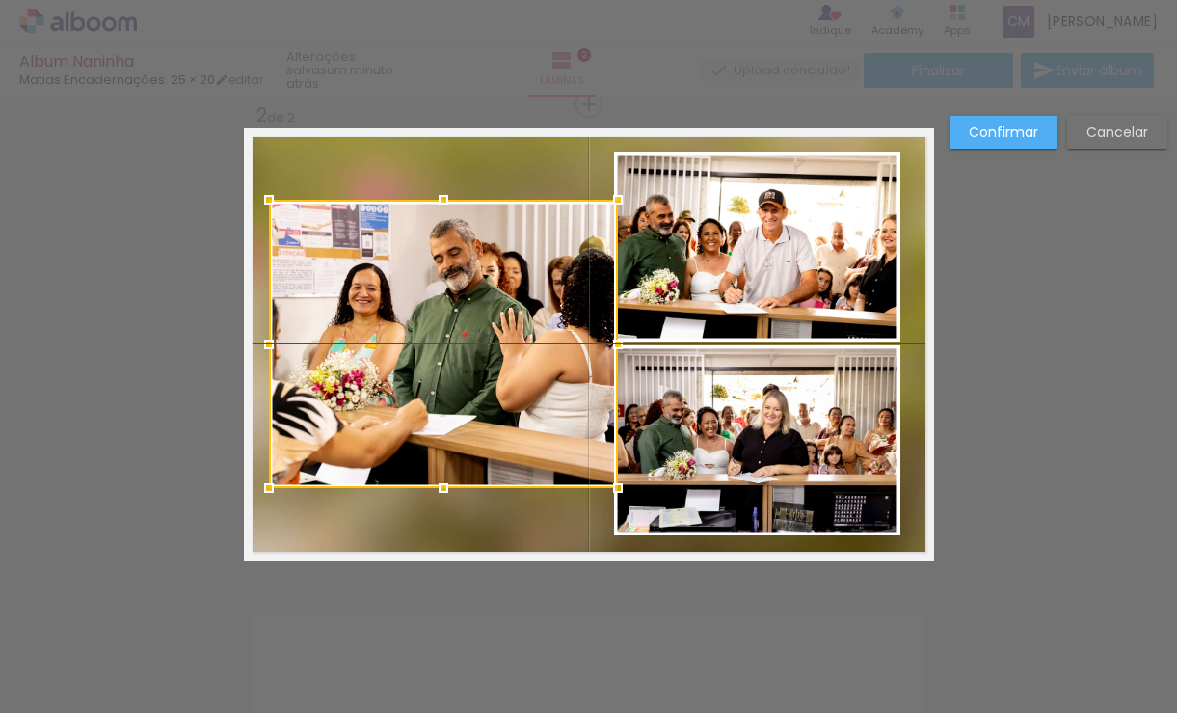
drag, startPoint x: 472, startPoint y: 392, endPoint x: 479, endPoint y: 384, distance: 11.6
click at [479, 384] on div at bounding box center [443, 344] width 349 height 288
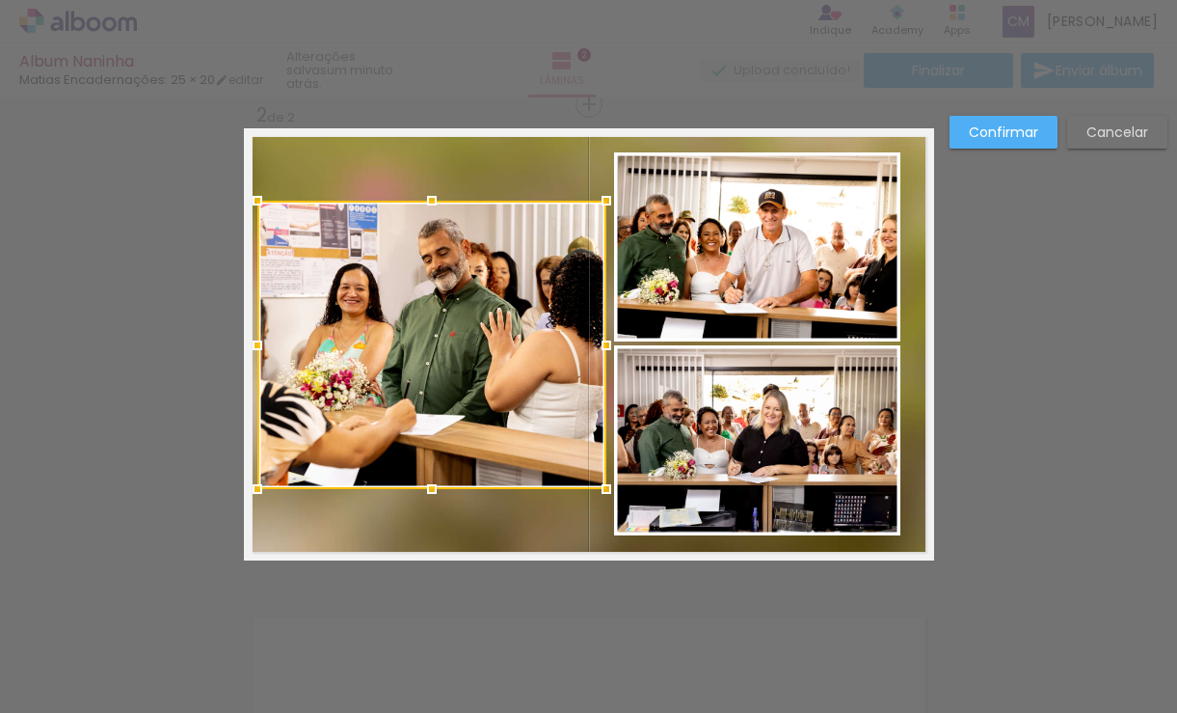
drag, startPoint x: 390, startPoint y: 354, endPoint x: 378, endPoint y: 353, distance: 11.6
click at [378, 353] on div at bounding box center [431, 345] width 349 height 288
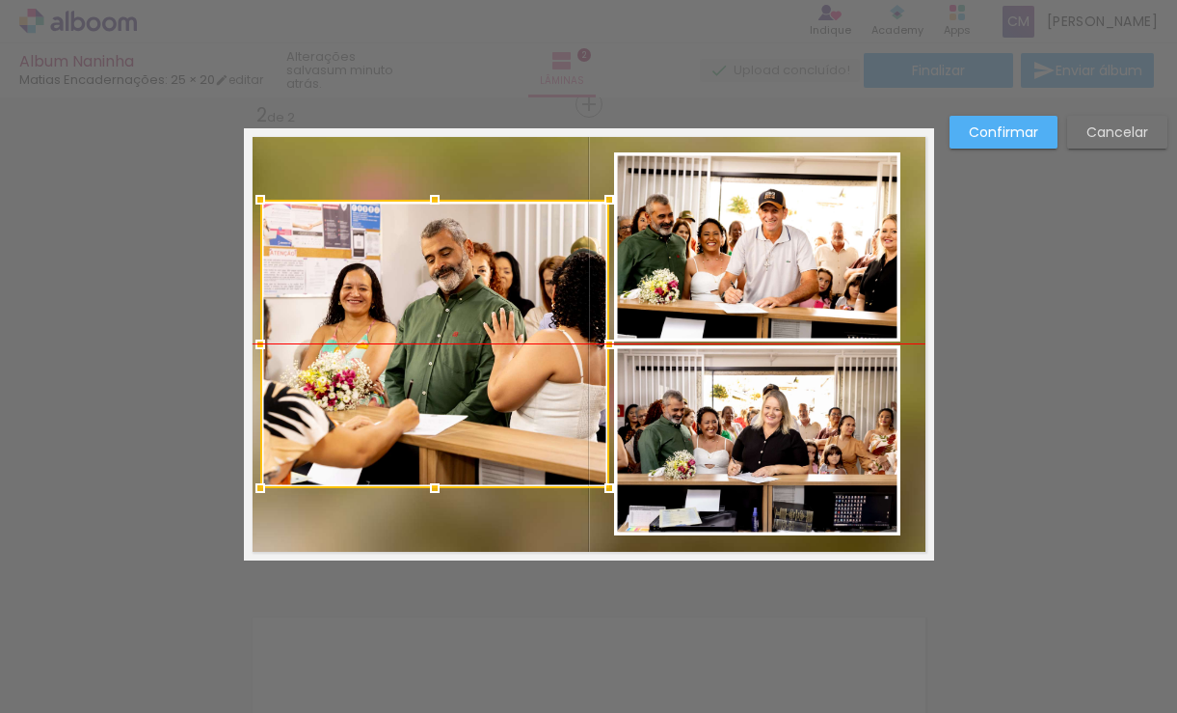
click at [393, 354] on div at bounding box center [434, 344] width 349 height 288
click at [518, 254] on div at bounding box center [434, 344] width 349 height 288
click at [0, 0] on slot "Confirmar" at bounding box center [0, 0] width 0 height 0
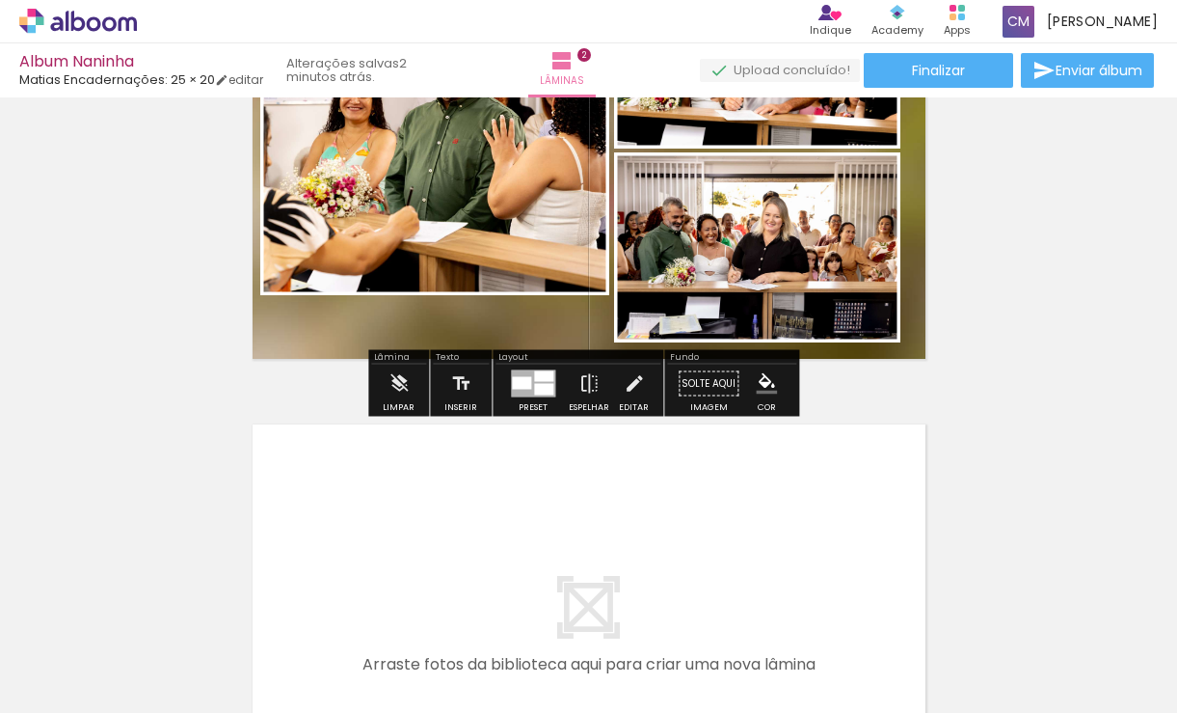
scroll to position [987, 0]
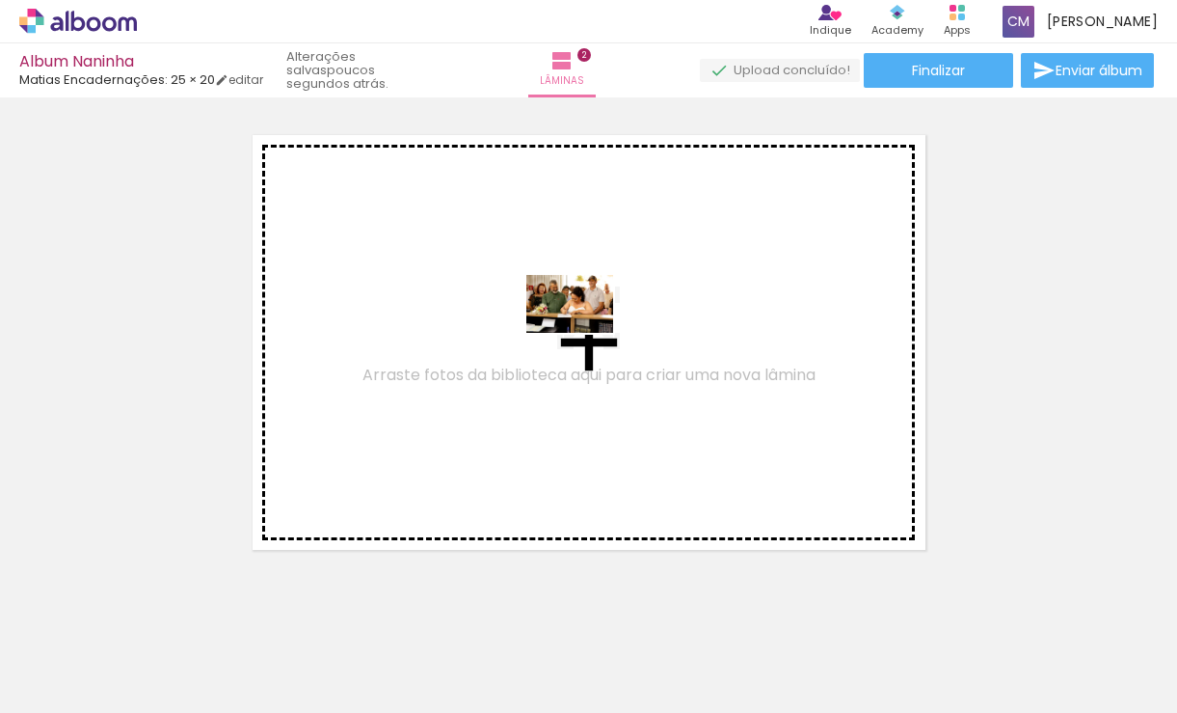
drag, startPoint x: 584, startPoint y: 661, endPoint x: 778, endPoint y: 628, distance: 196.7
click at [581, 329] on quentale-workspace at bounding box center [588, 356] width 1177 height 713
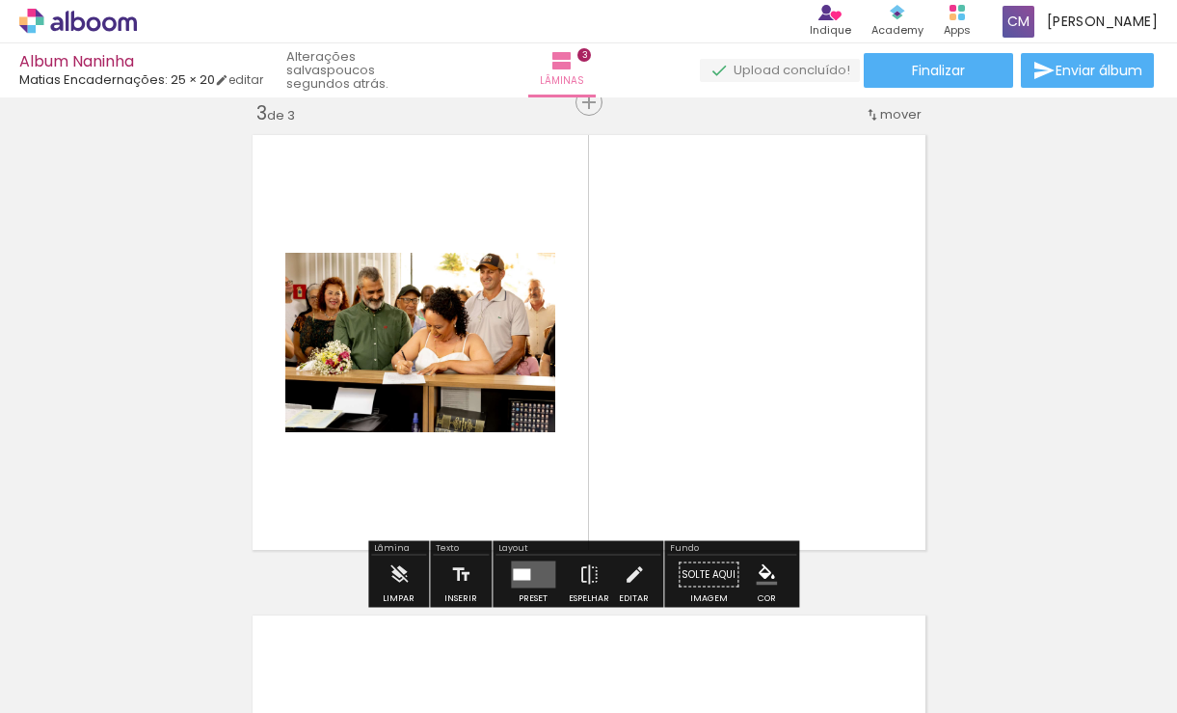
scroll to position [985, 0]
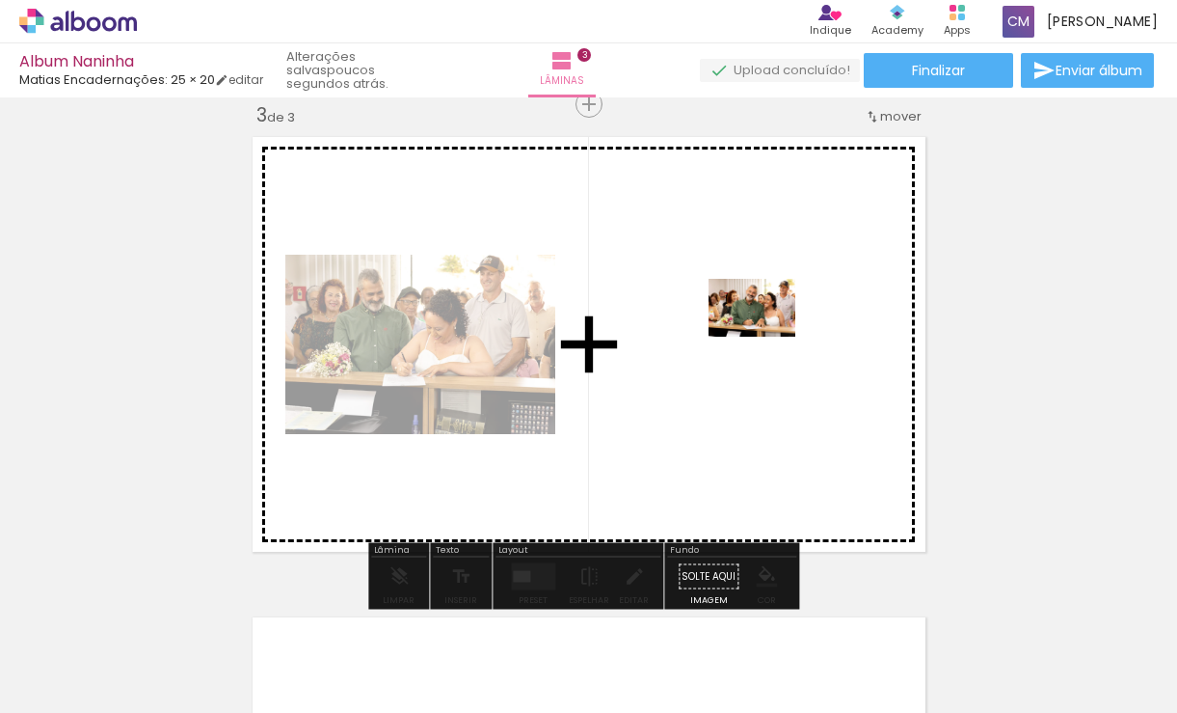
drag, startPoint x: 886, startPoint y: 666, endPoint x: 767, endPoint y: 337, distance: 350.8
click at [767, 337] on quentale-workspace at bounding box center [588, 356] width 1177 height 713
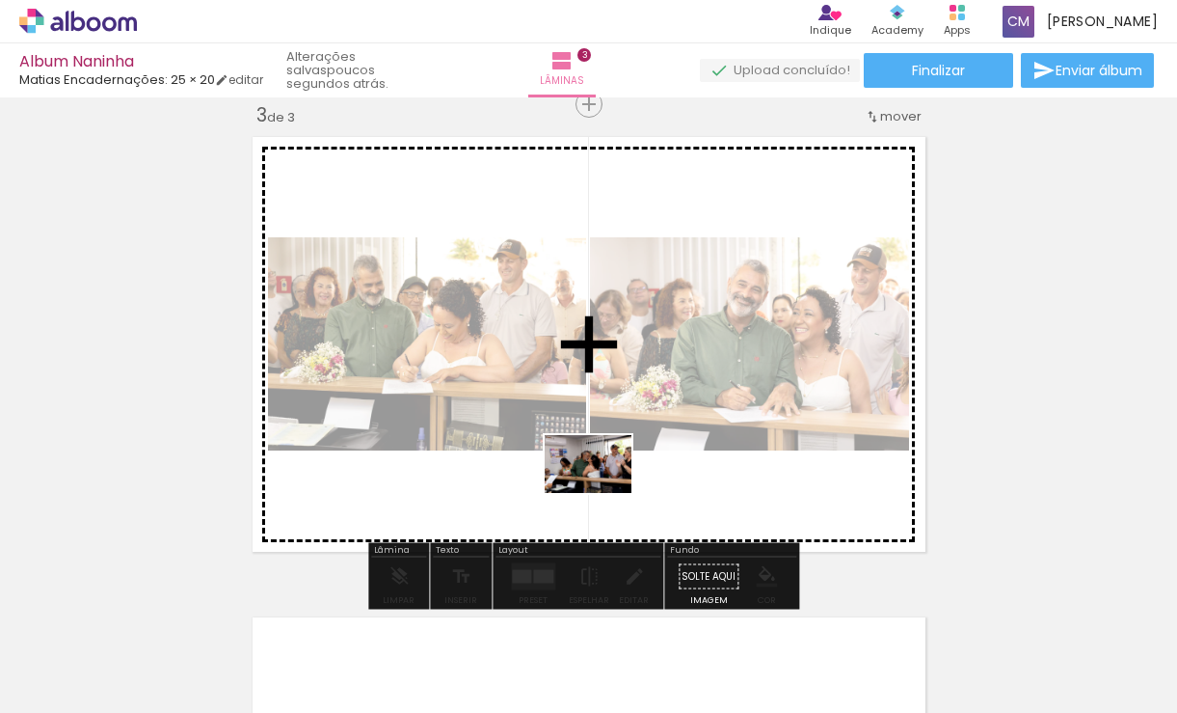
drag, startPoint x: 370, startPoint y: 655, endPoint x: 603, endPoint y: 493, distance: 283.3
click at [603, 493] on quentale-workspace at bounding box center [588, 356] width 1177 height 713
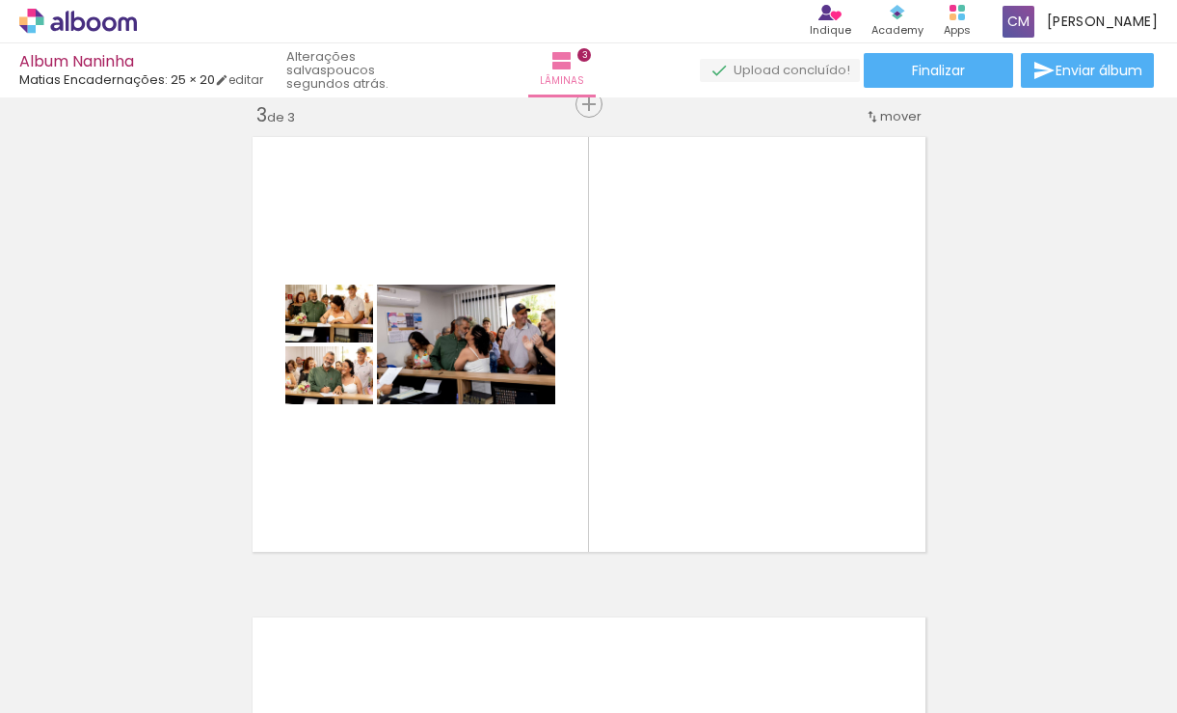
scroll to position [0, 508]
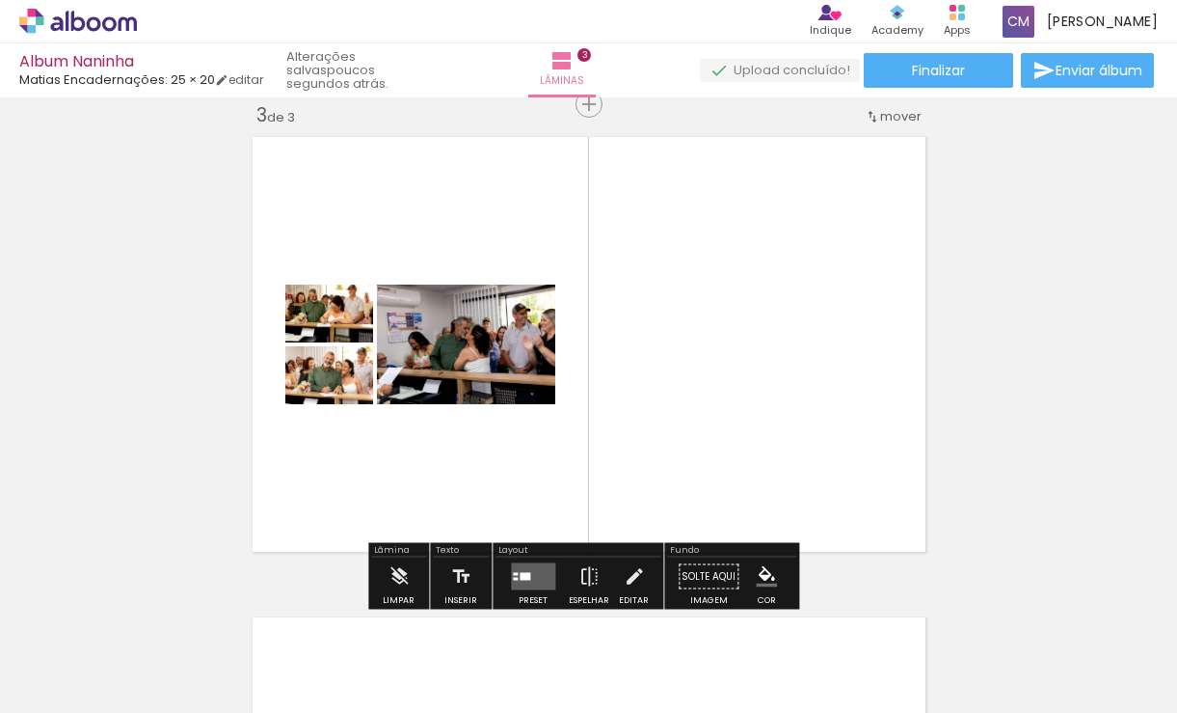
click at [530, 573] on quentale-layouter at bounding box center [533, 576] width 44 height 27
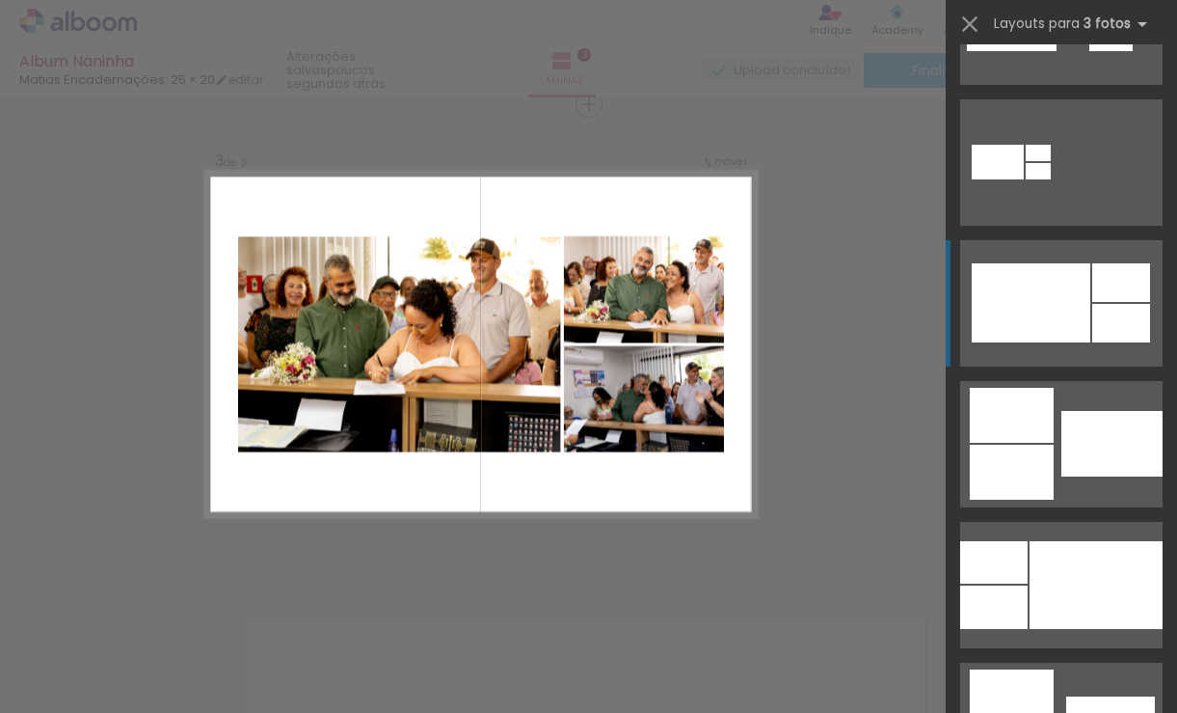
scroll to position [1254, 0]
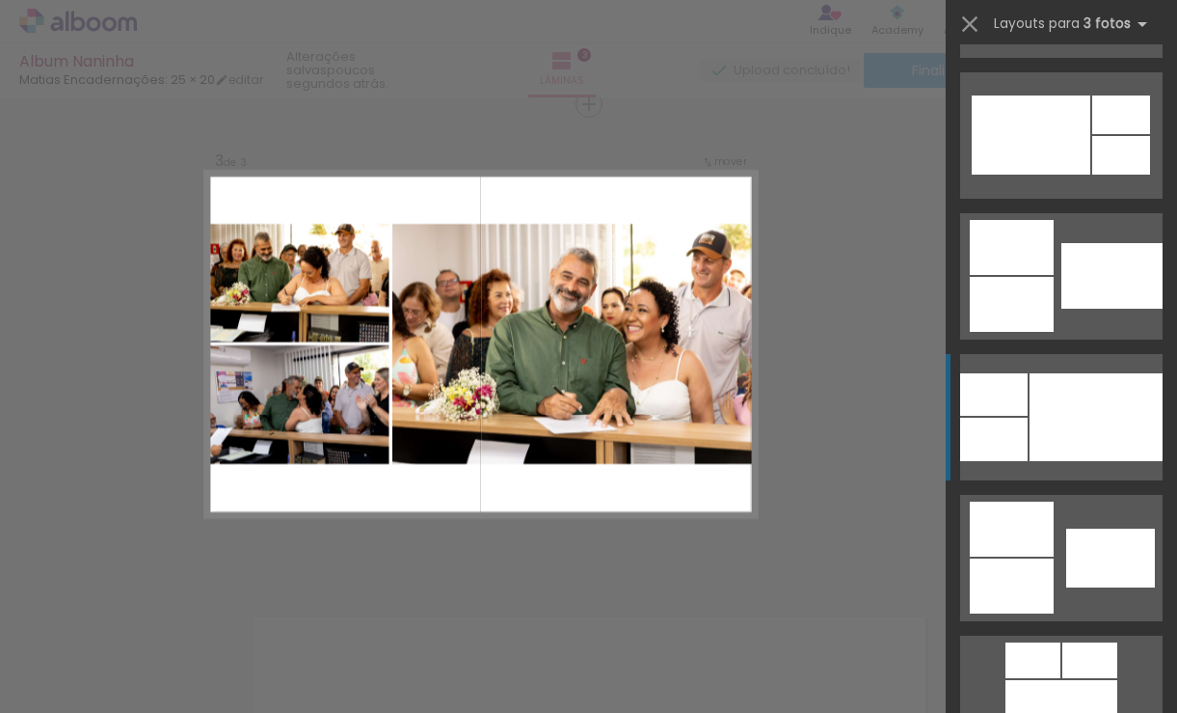
click at [1033, 391] on div at bounding box center [1096, 417] width 133 height 88
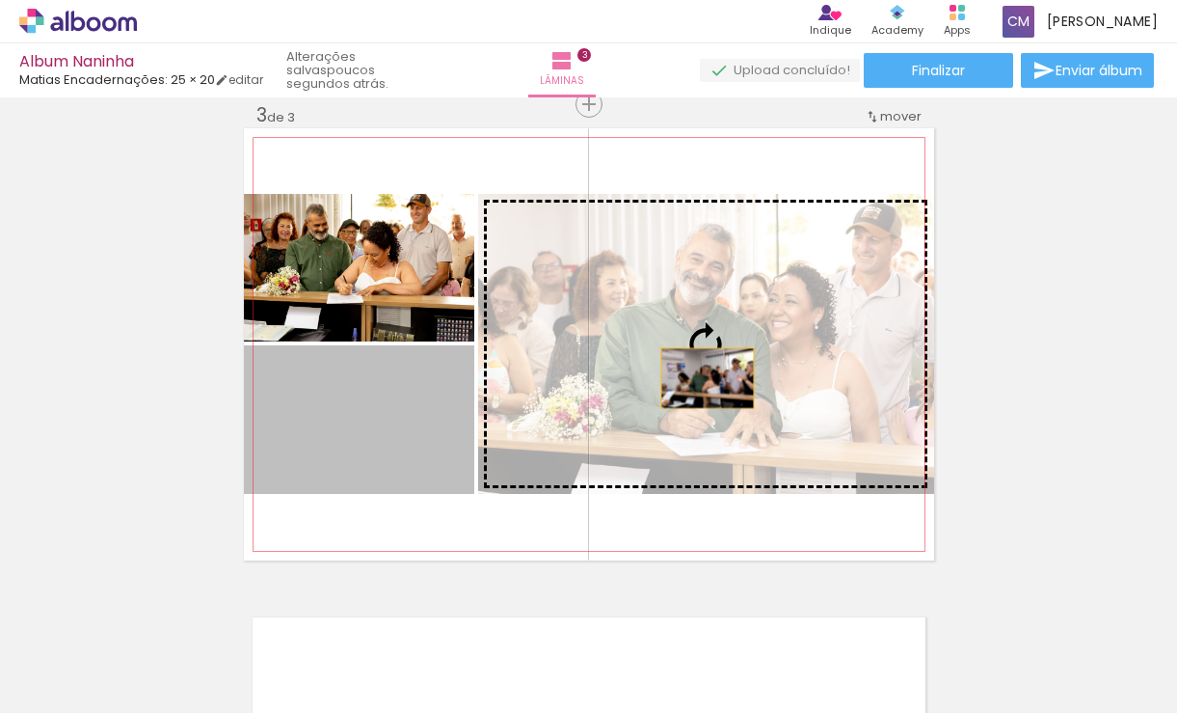
drag, startPoint x: 371, startPoint y: 413, endPoint x: 700, endPoint y: 378, distance: 330.6
click at [0, 0] on slot at bounding box center [0, 0] width 0 height 0
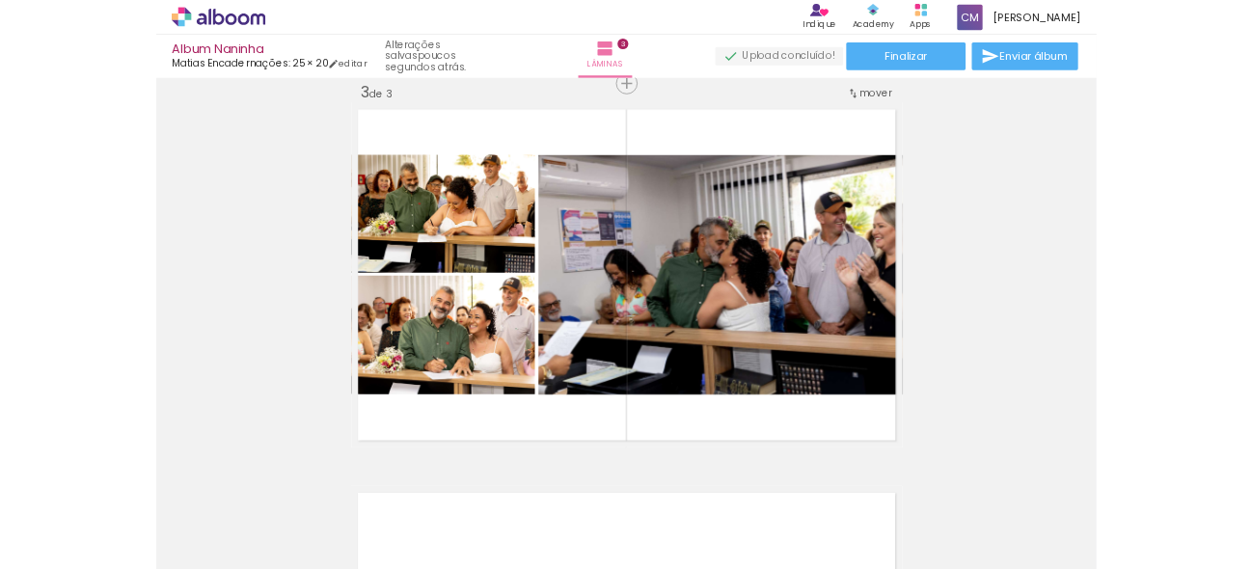
scroll to position [0, 4602]
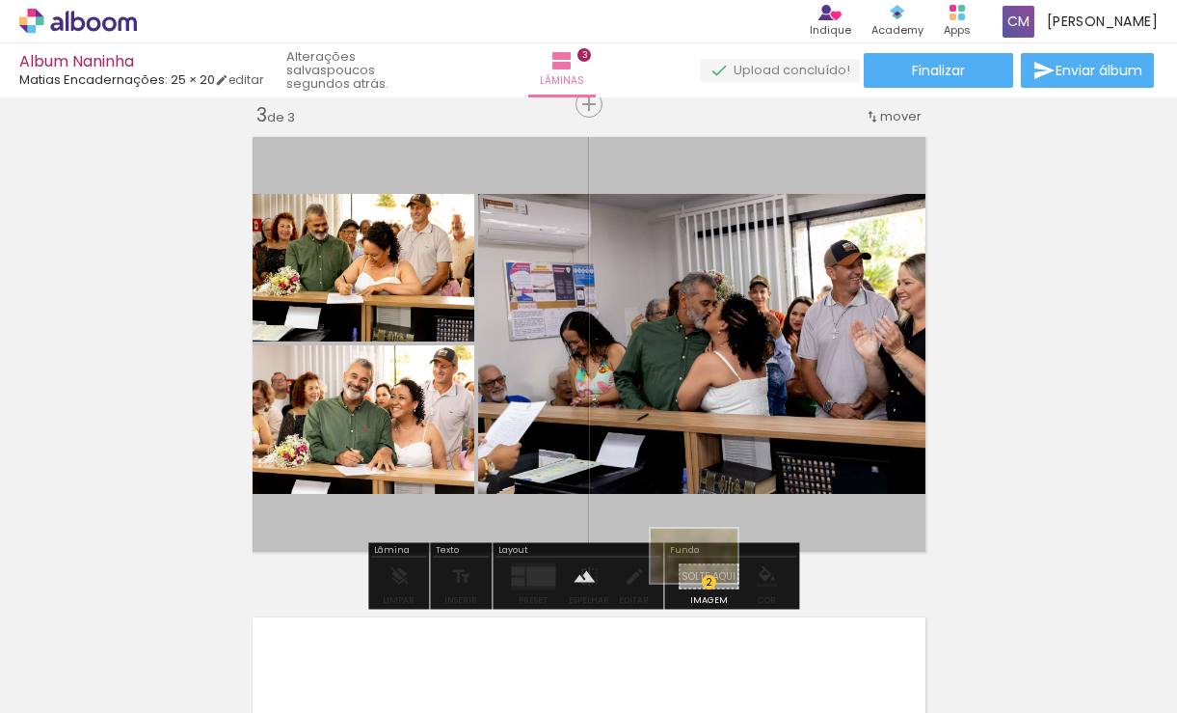
drag, startPoint x: 1082, startPoint y: 655, endPoint x: 709, endPoint y: 586, distance: 379.4
click at [709, 586] on quentale-workspace at bounding box center [588, 356] width 1177 height 713
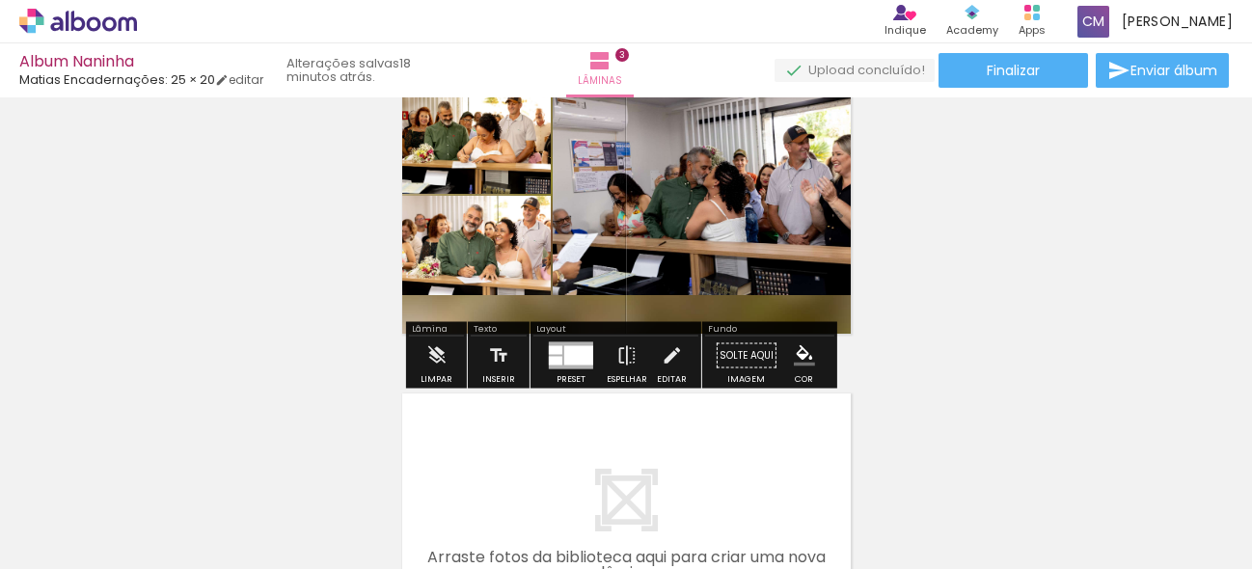
scroll to position [696, 0]
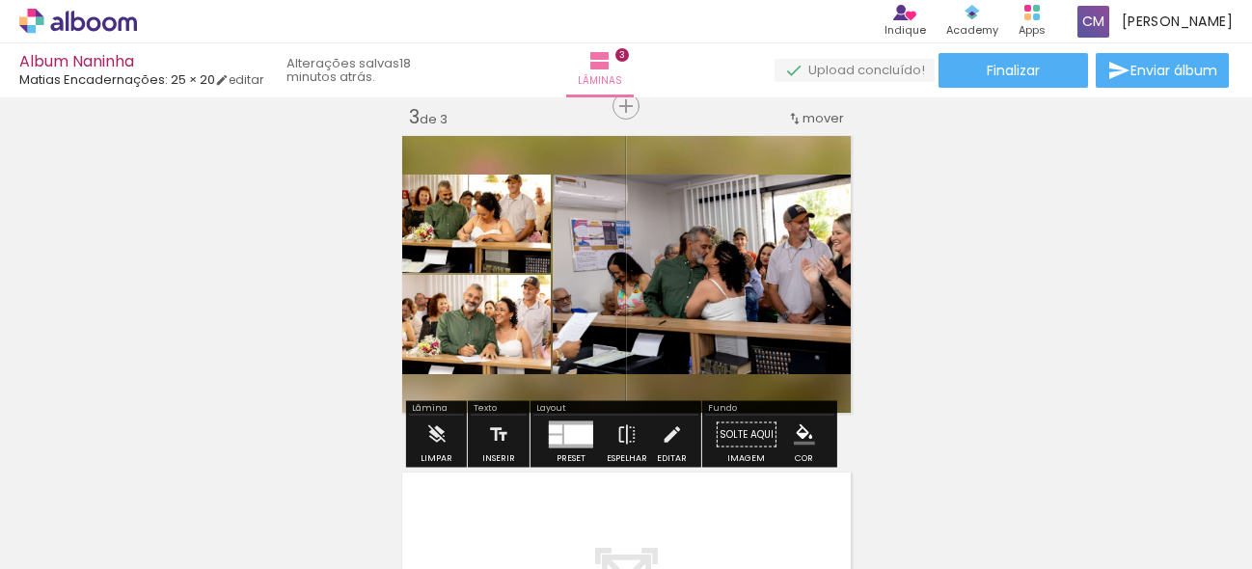
click at [1164, 521] on div at bounding box center [1172, 504] width 95 height 60
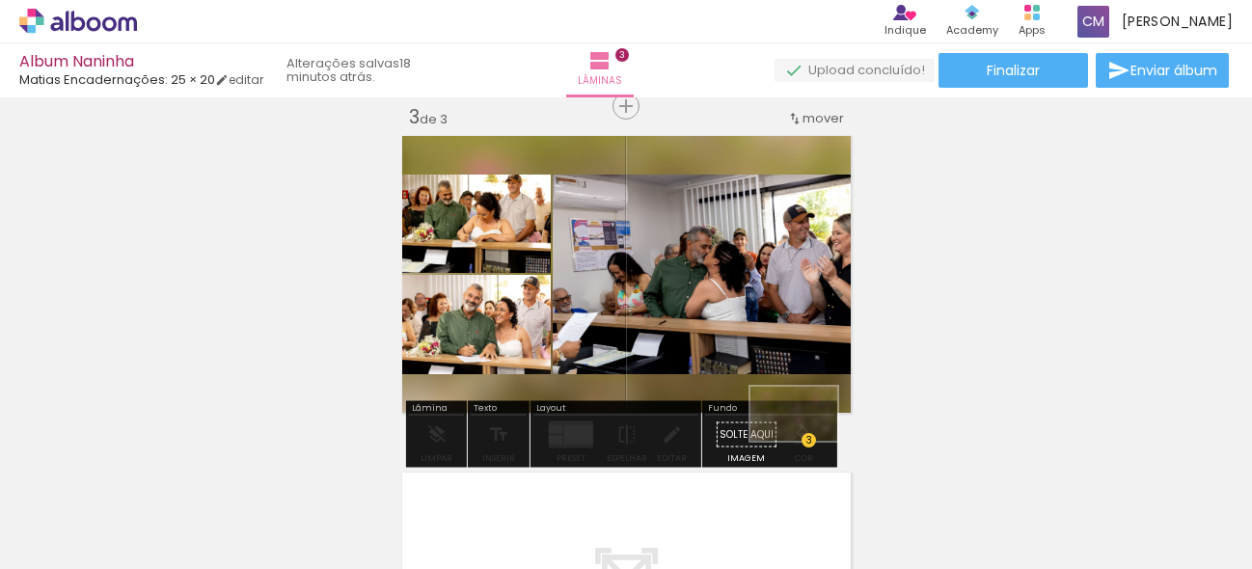
drag, startPoint x: 1159, startPoint y: 503, endPoint x: 808, endPoint y: 444, distance: 356.0
click at [808, 444] on quentale-workspace at bounding box center [626, 284] width 1252 height 569
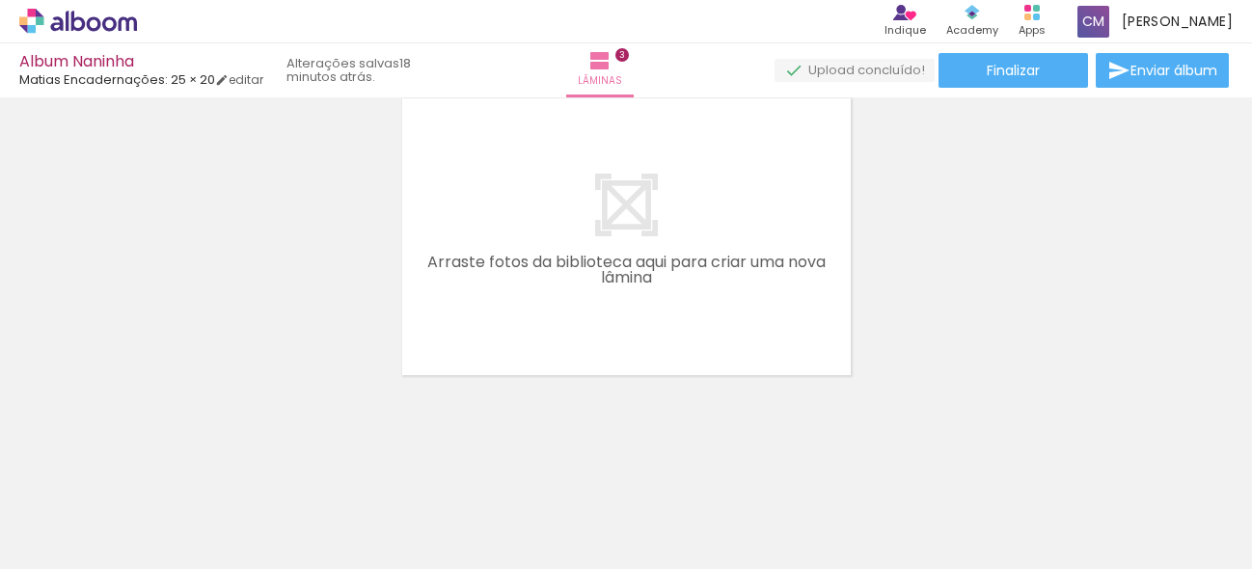
scroll to position [0, 679]
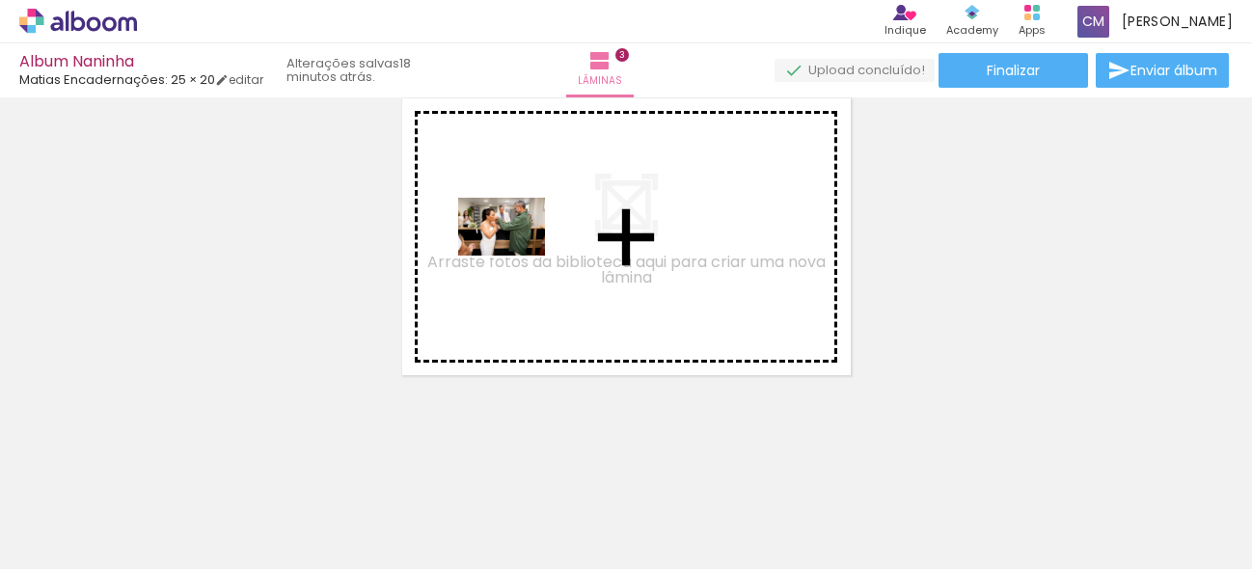
drag, startPoint x: 499, startPoint y: 500, endPoint x: 605, endPoint y: 459, distance: 113.9
click at [516, 255] on quentale-workspace at bounding box center [626, 284] width 1252 height 569
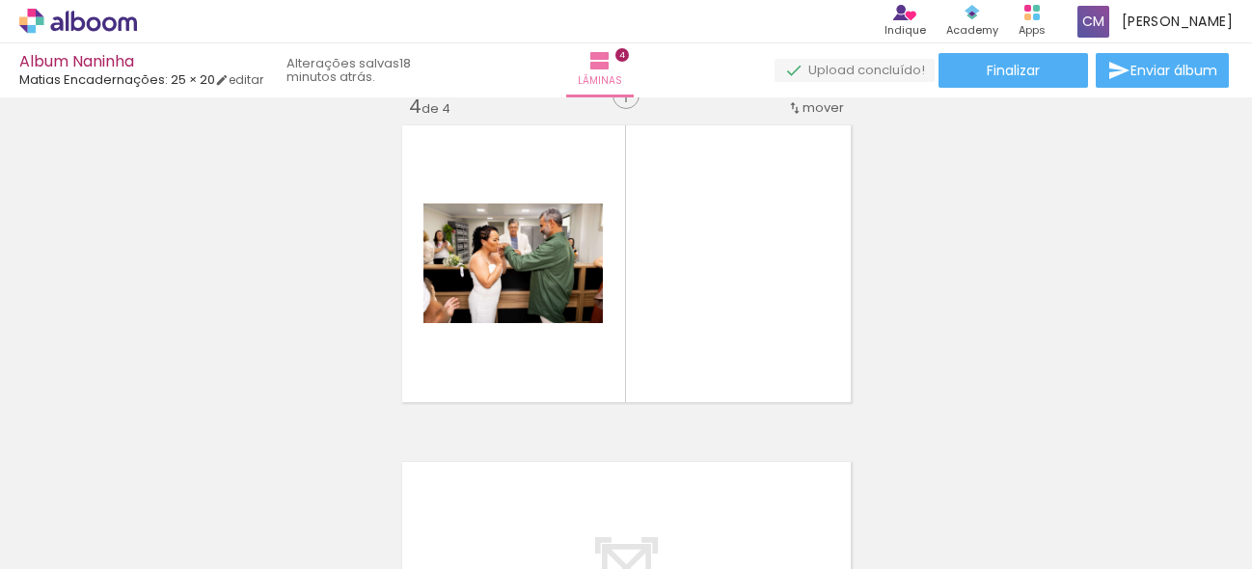
scroll to position [1035, 0]
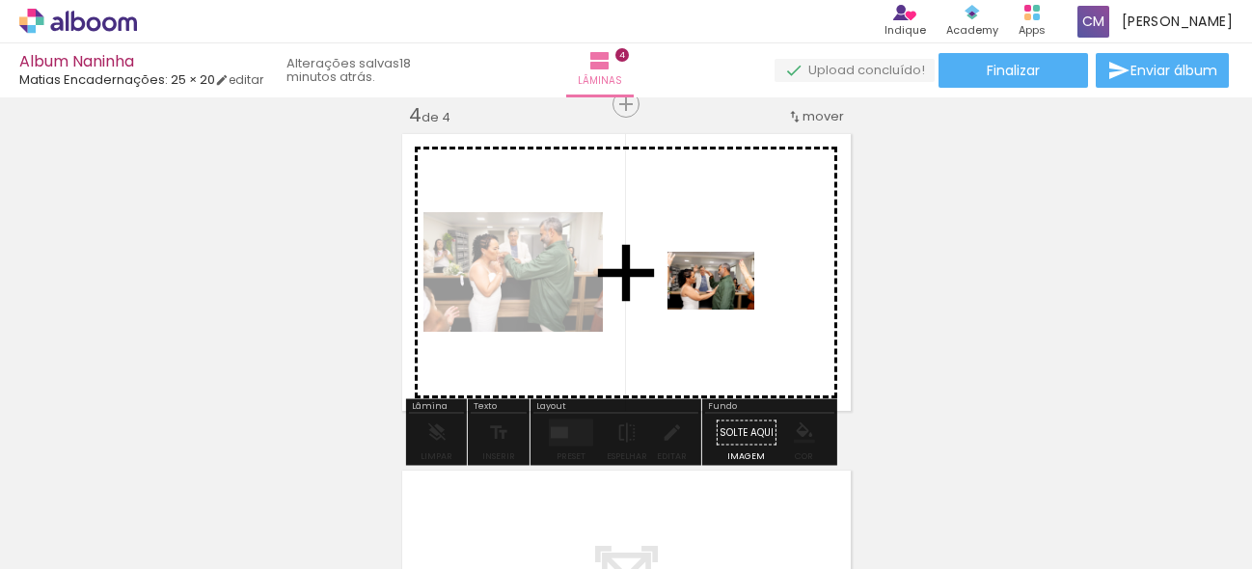
drag, startPoint x: 624, startPoint y: 502, endPoint x: 725, endPoint y: 309, distance: 218.7
click at [725, 309] on quentale-workspace at bounding box center [626, 284] width 1252 height 569
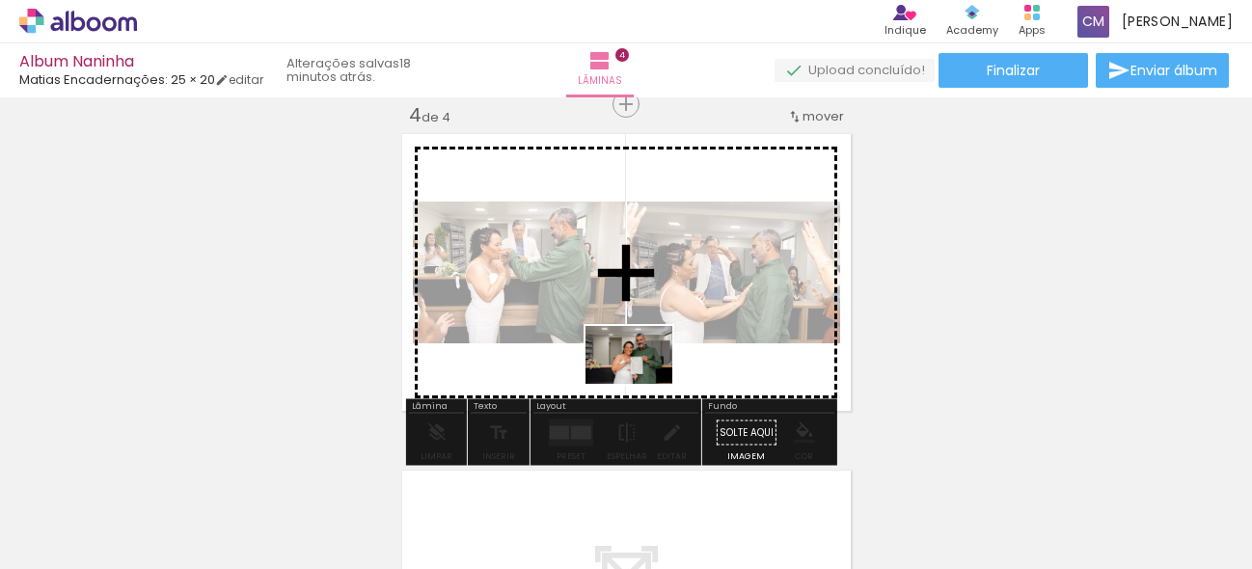
drag, startPoint x: 677, startPoint y: 447, endPoint x: 643, endPoint y: 384, distance: 72.0
click at [643, 384] on quentale-workspace at bounding box center [626, 284] width 1252 height 569
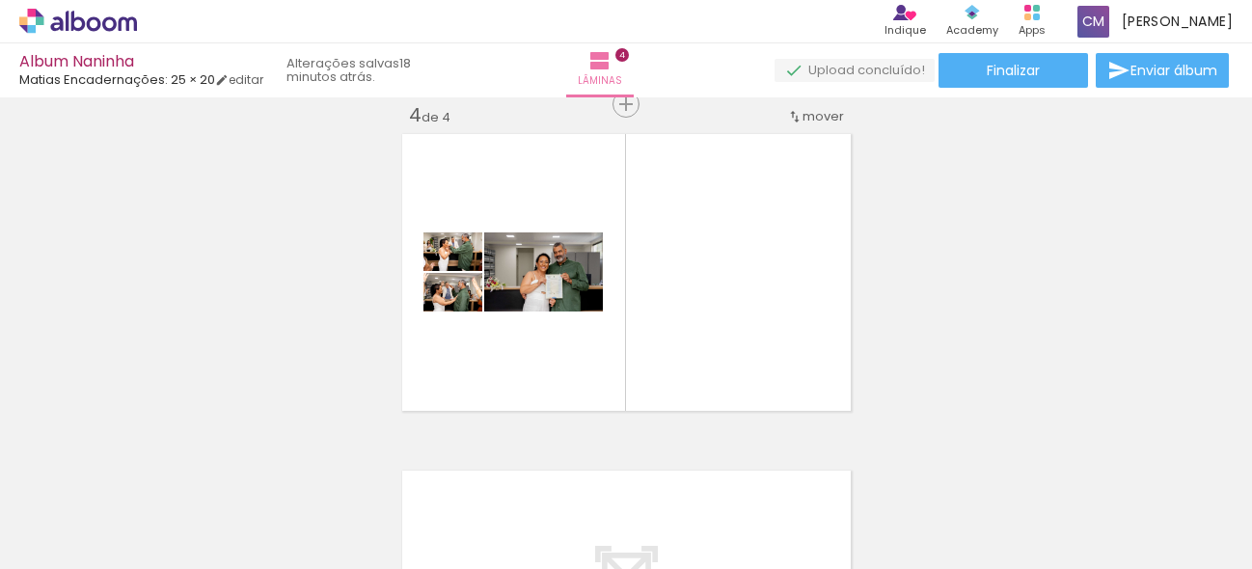
scroll to position [0, 4528]
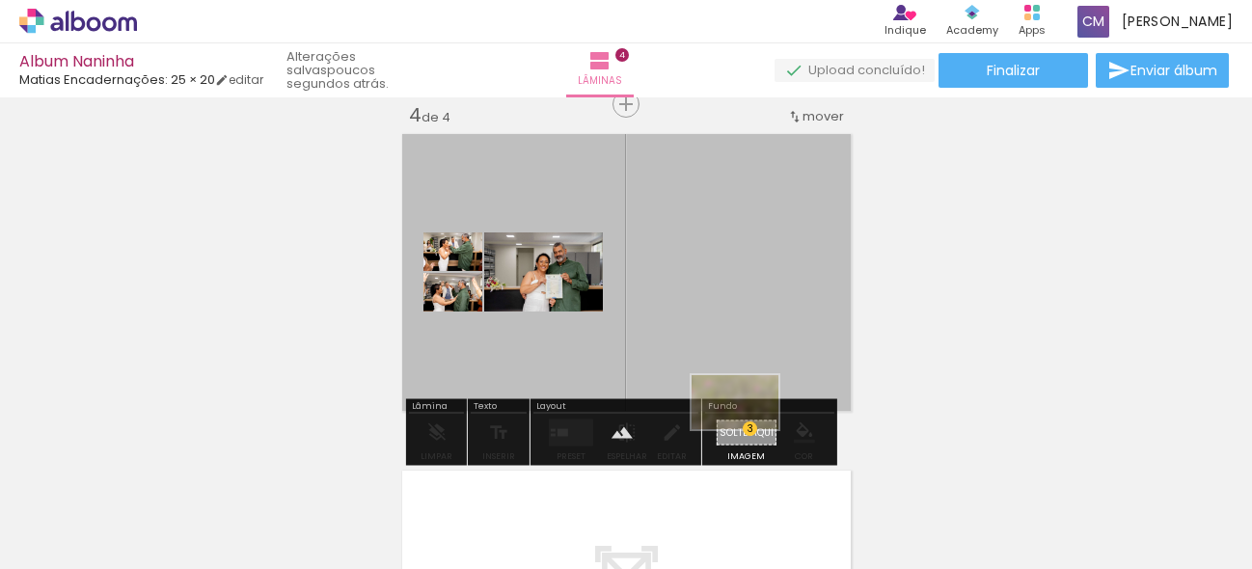
drag, startPoint x: 1197, startPoint y: 519, endPoint x: 749, endPoint y: 433, distance: 455.6
click at [749, 433] on quentale-workspace at bounding box center [626, 284] width 1252 height 569
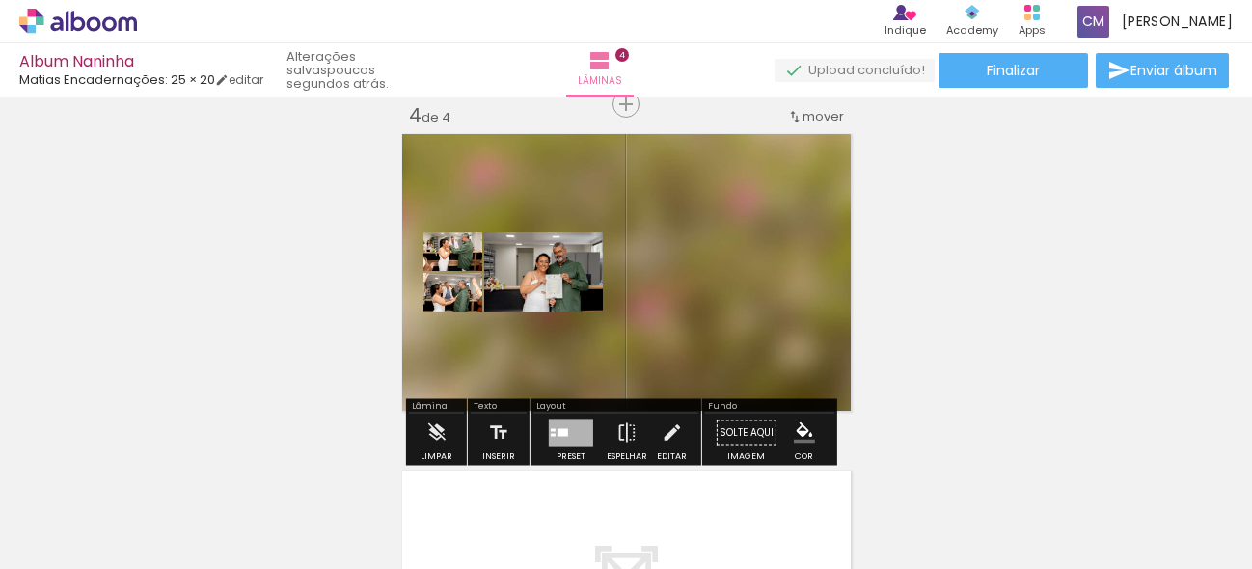
click at [559, 429] on div at bounding box center [562, 433] width 11 height 8
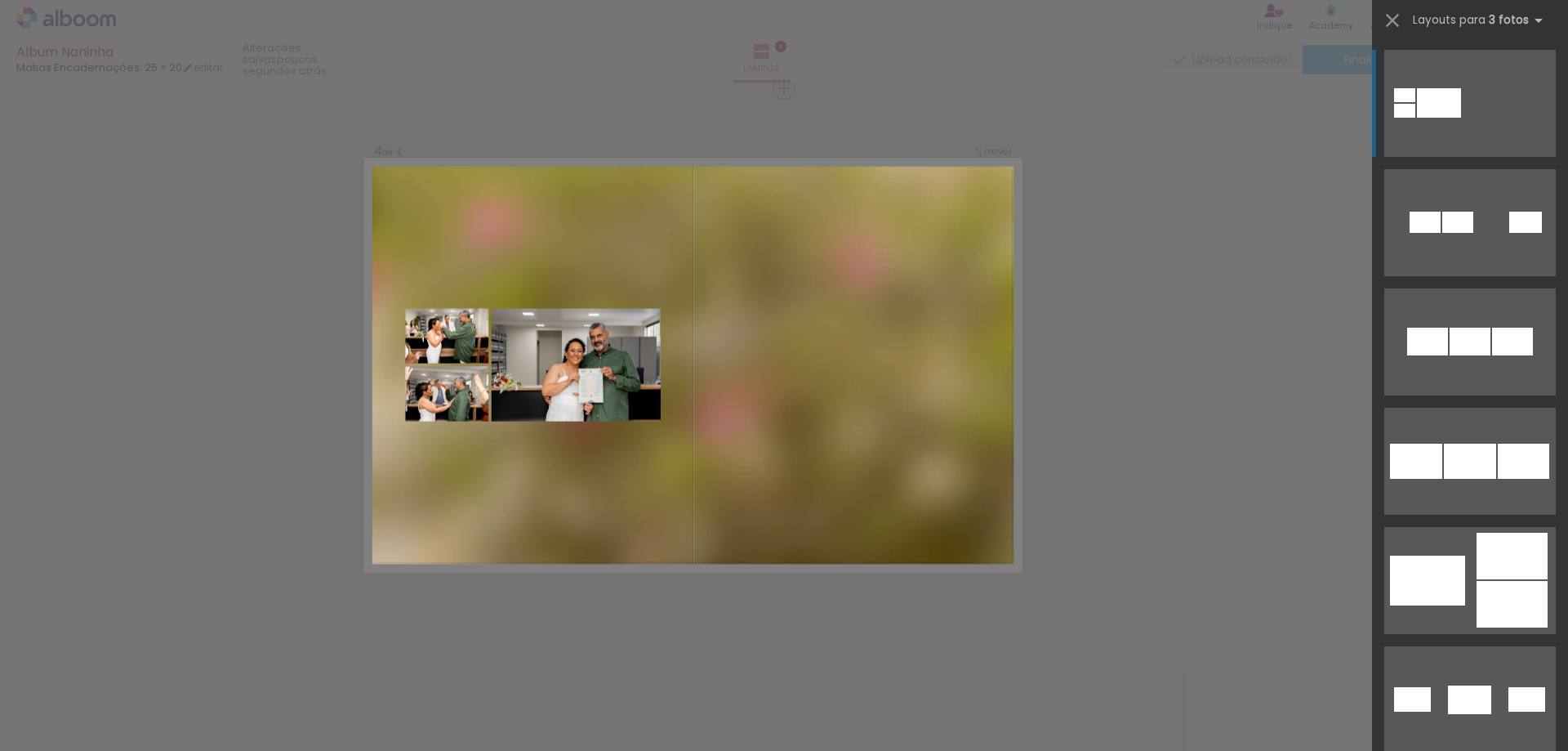
scroll to position [0, 890]
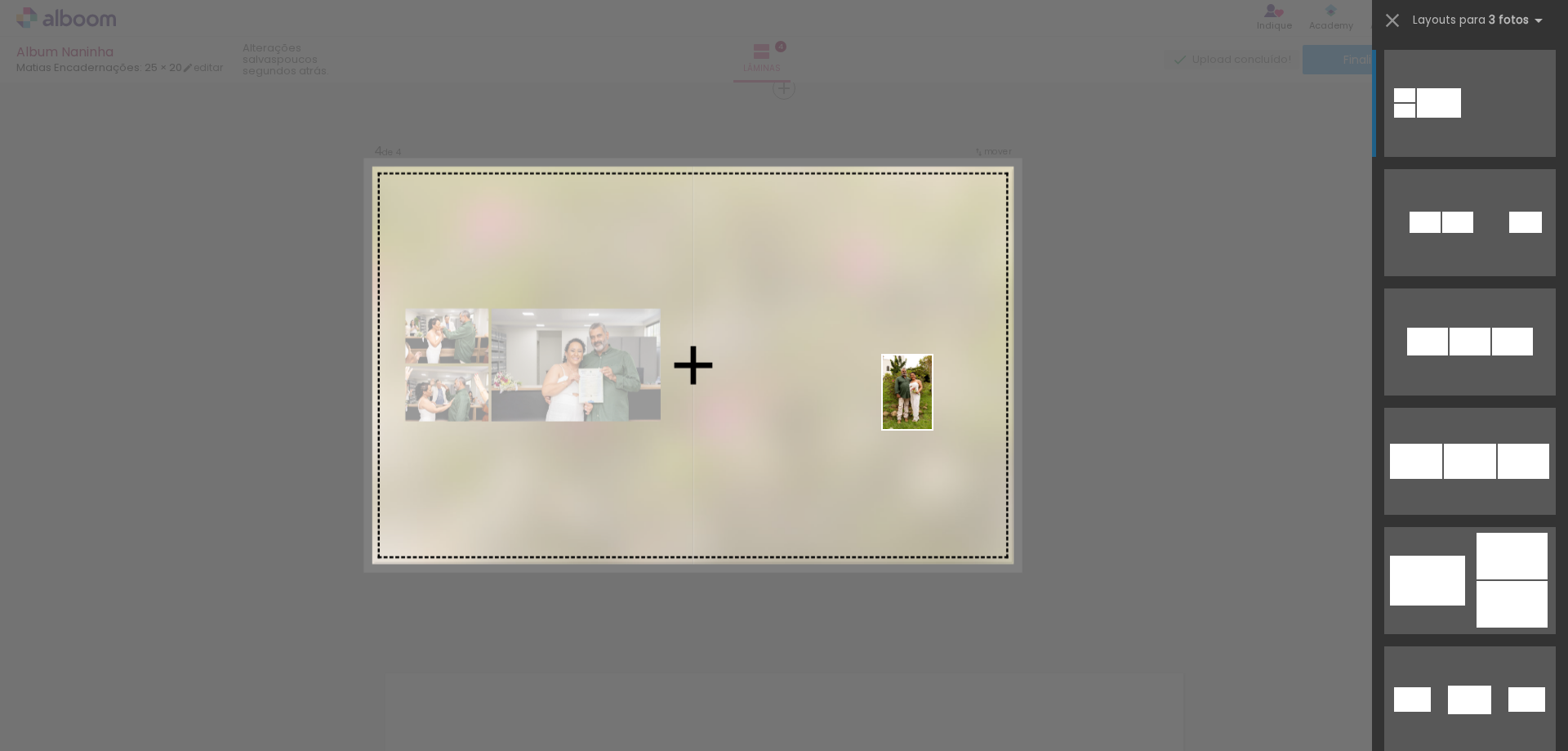
drag, startPoint x: 927, startPoint y: 709, endPoint x: 932, endPoint y: 402, distance: 307.0
click at [932, 402] on quentale-workspace at bounding box center [784, 376] width 1568 height 751
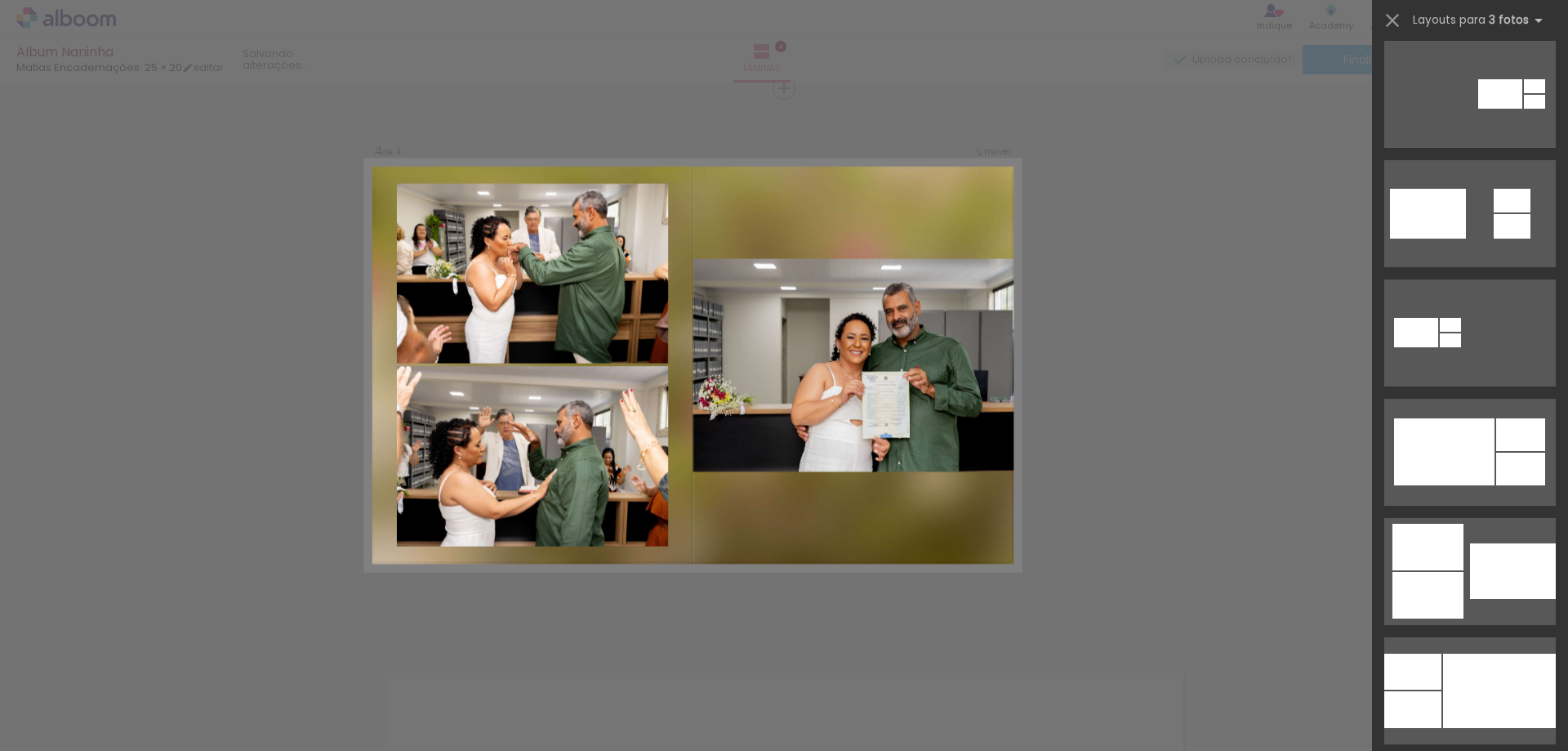
scroll to position [804, 0]
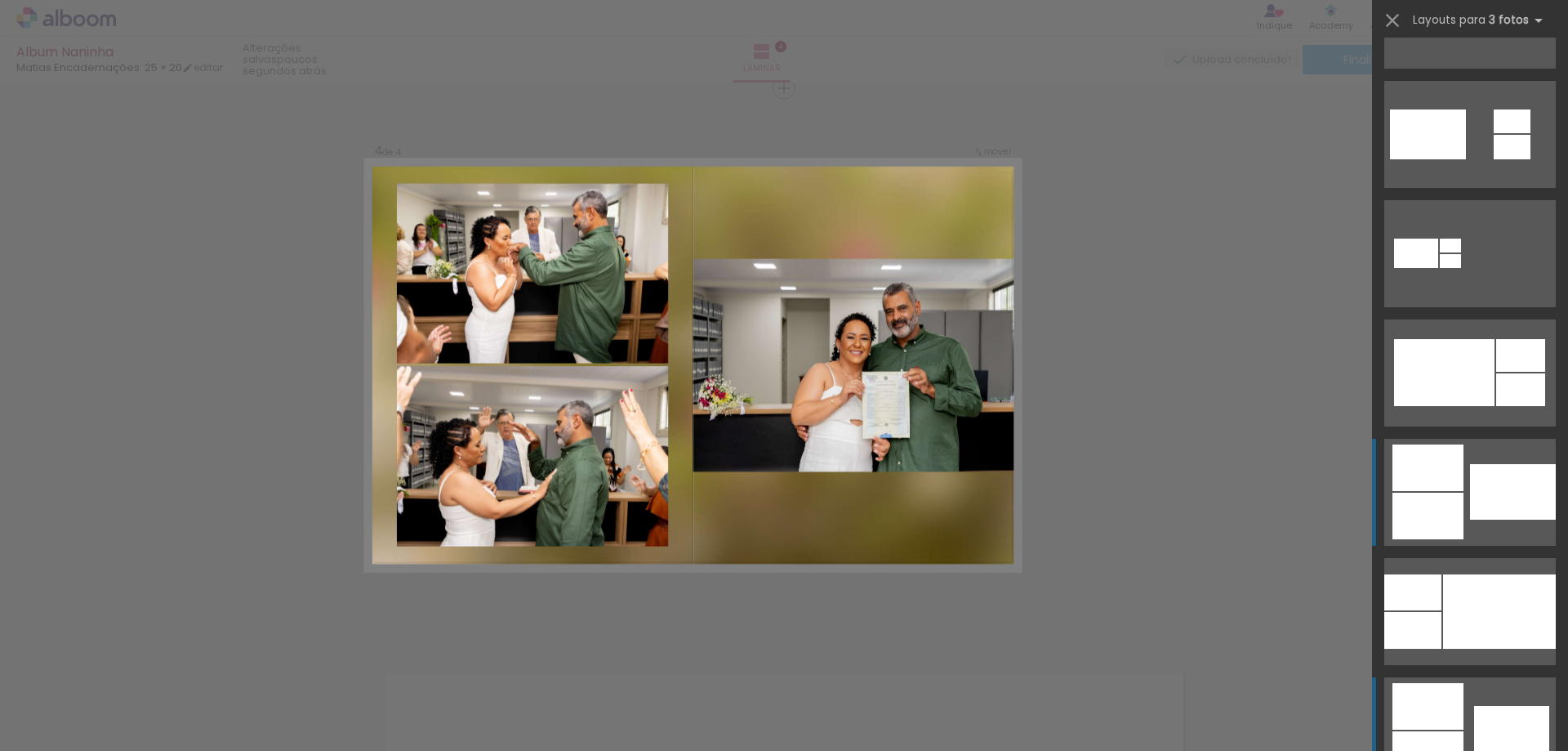
click at [996, 501] on div at bounding box center [1428, 515] width 71 height 47
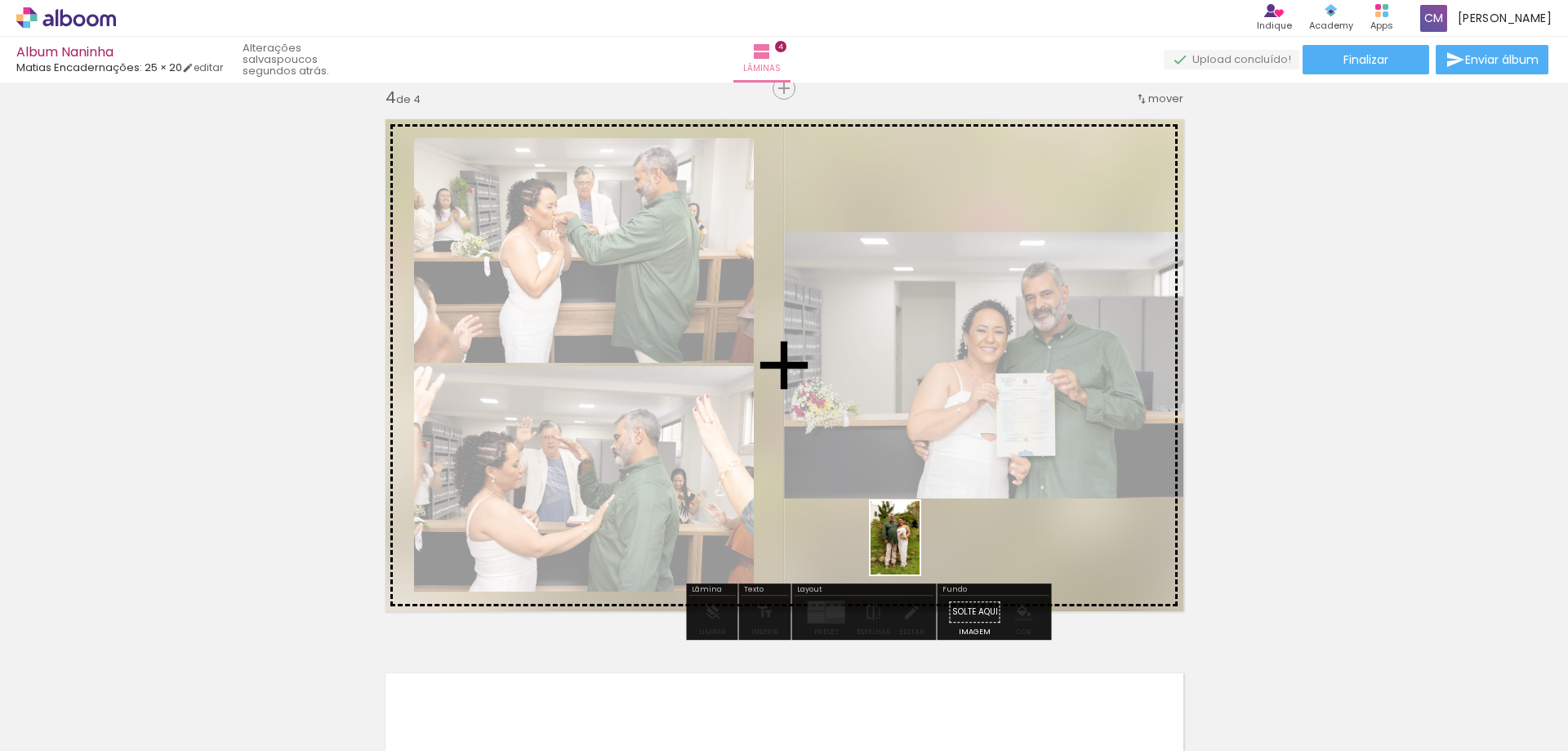
drag, startPoint x: 929, startPoint y: 714, endPoint x: 920, endPoint y: 550, distance: 164.2
click at [920, 550] on quentale-workspace at bounding box center [784, 376] width 1568 height 751
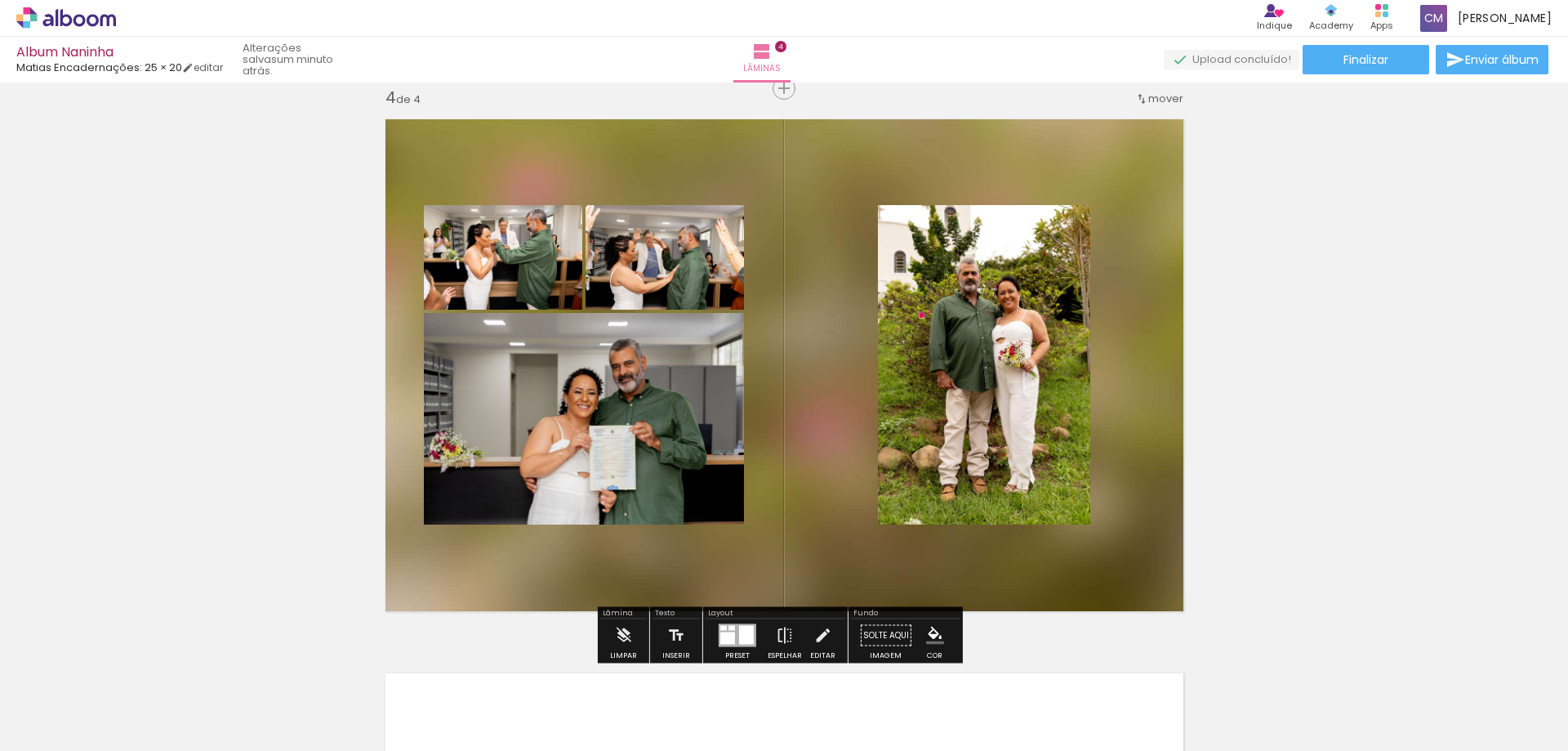
click at [730, 604] on div at bounding box center [727, 638] width 14 height 12
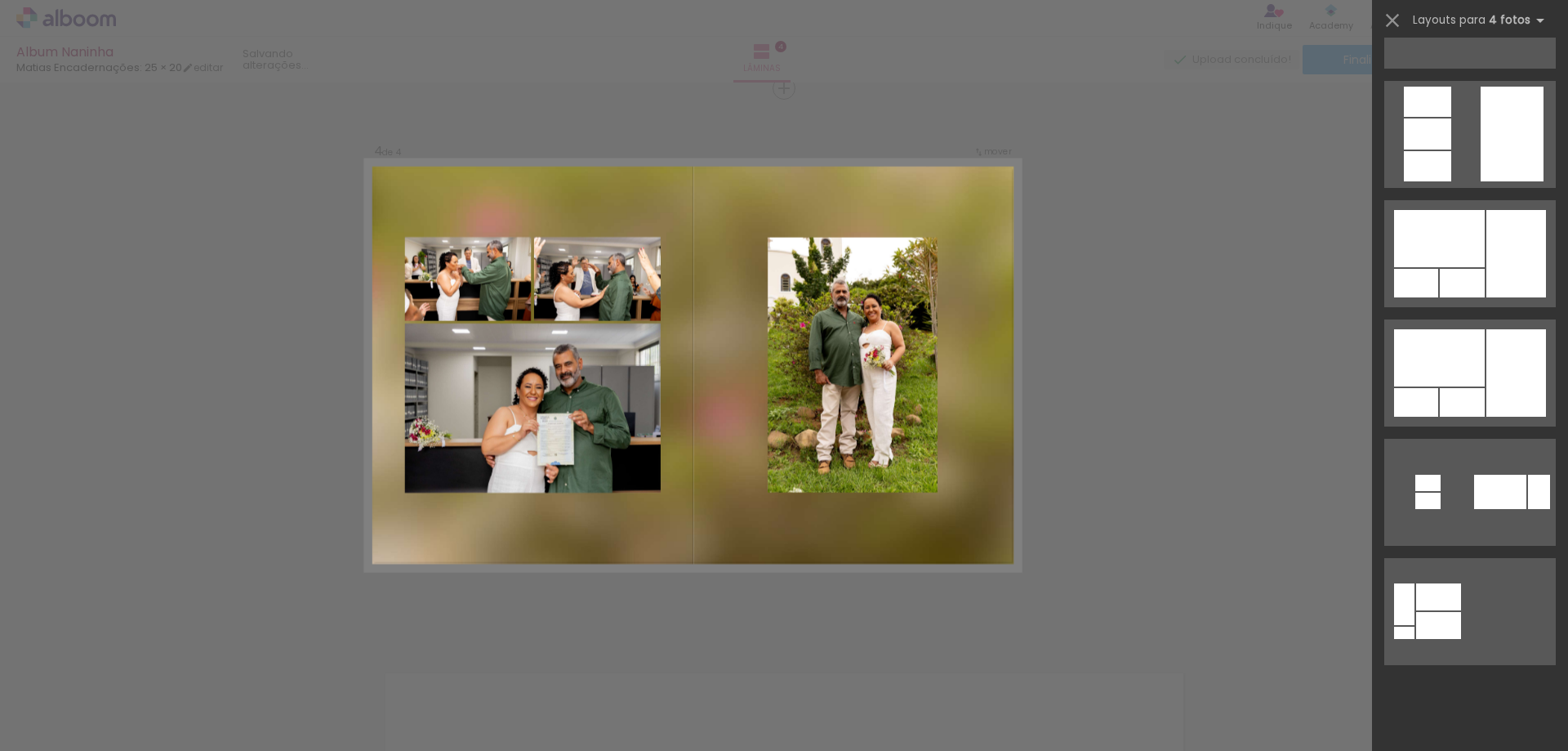
scroll to position [0, 0]
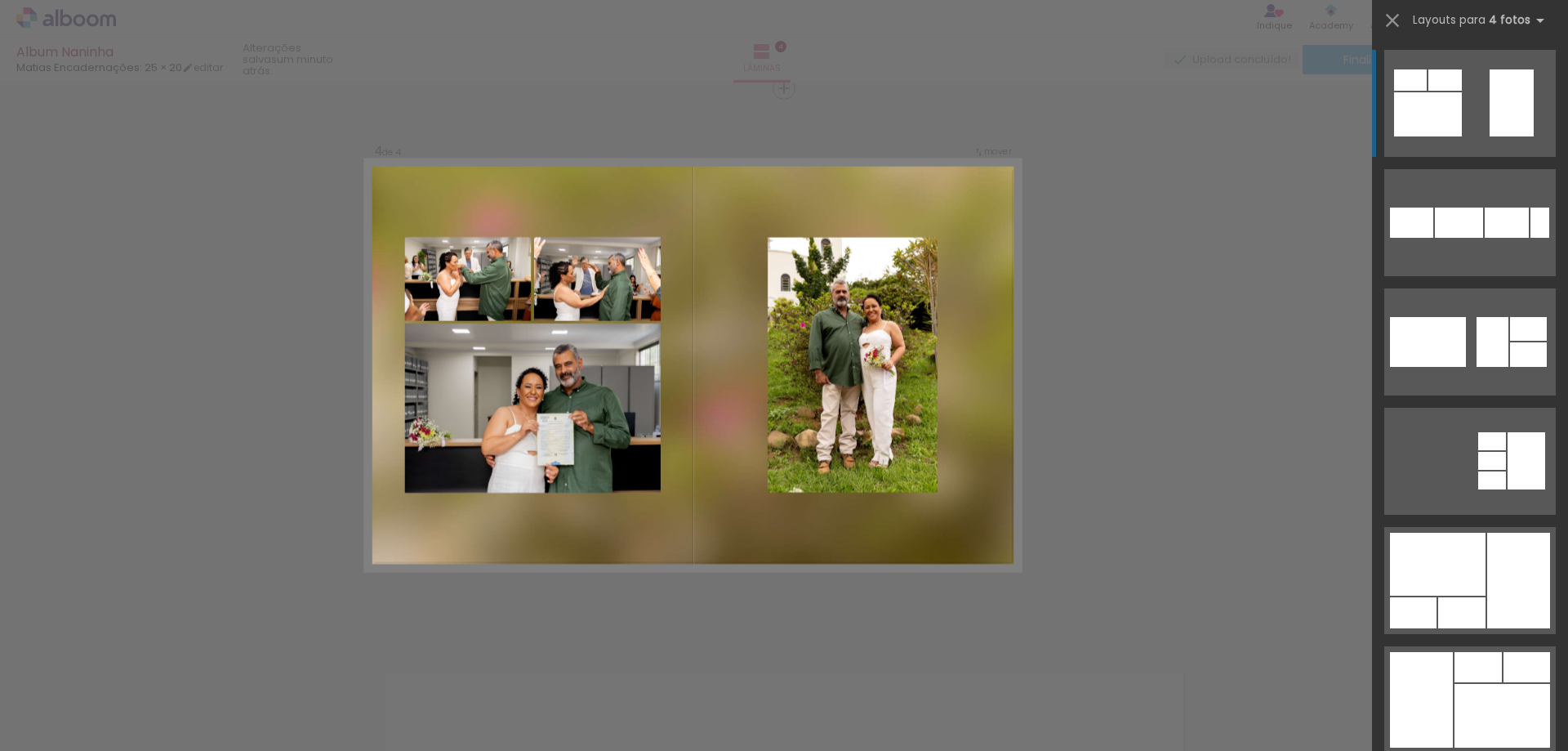
drag, startPoint x: 657, startPoint y: 490, endPoint x: 736, endPoint y: 478, distance: 79.9
click at [736, 478] on quentale-layouter at bounding box center [692, 365] width 655 height 410
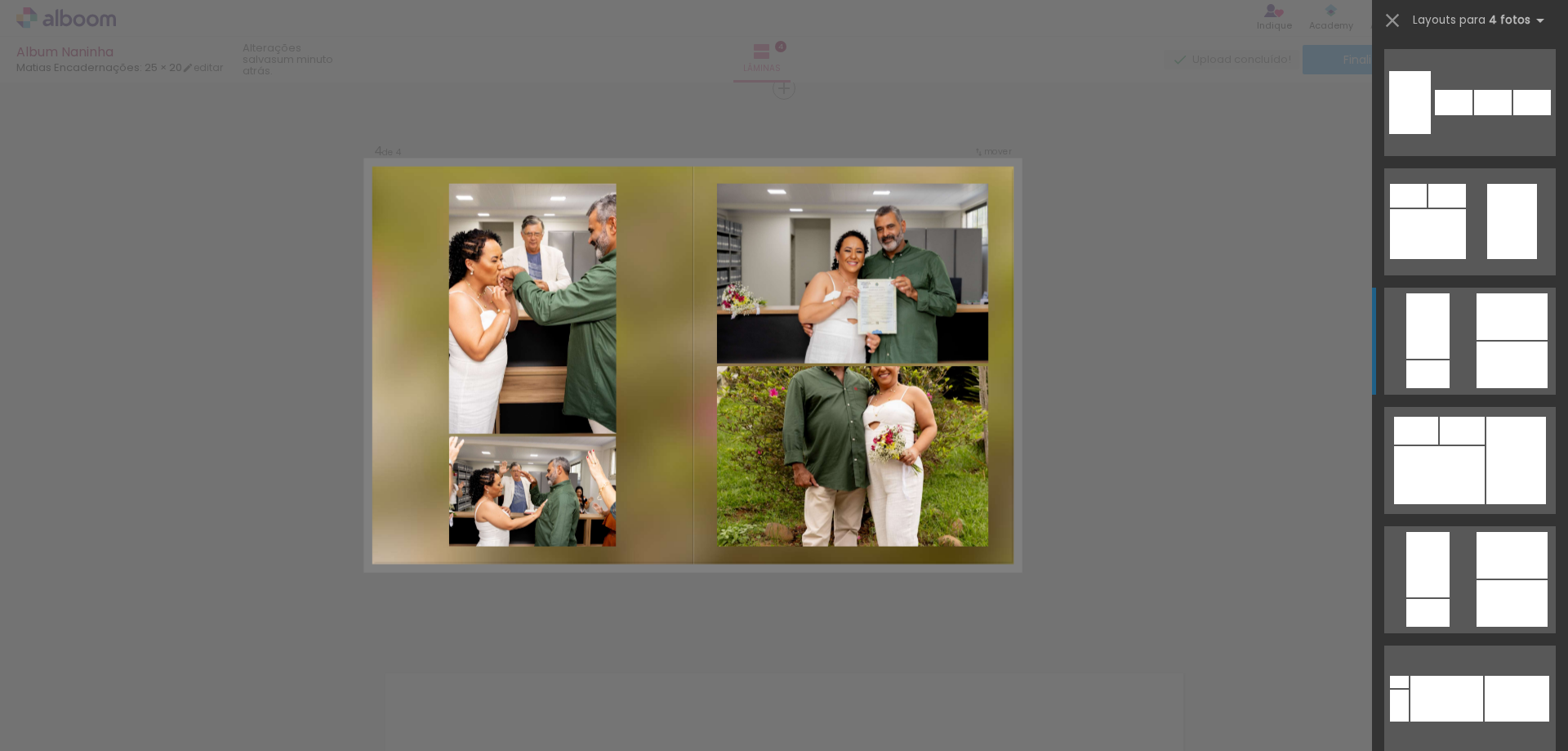
scroll to position [1880, 0]
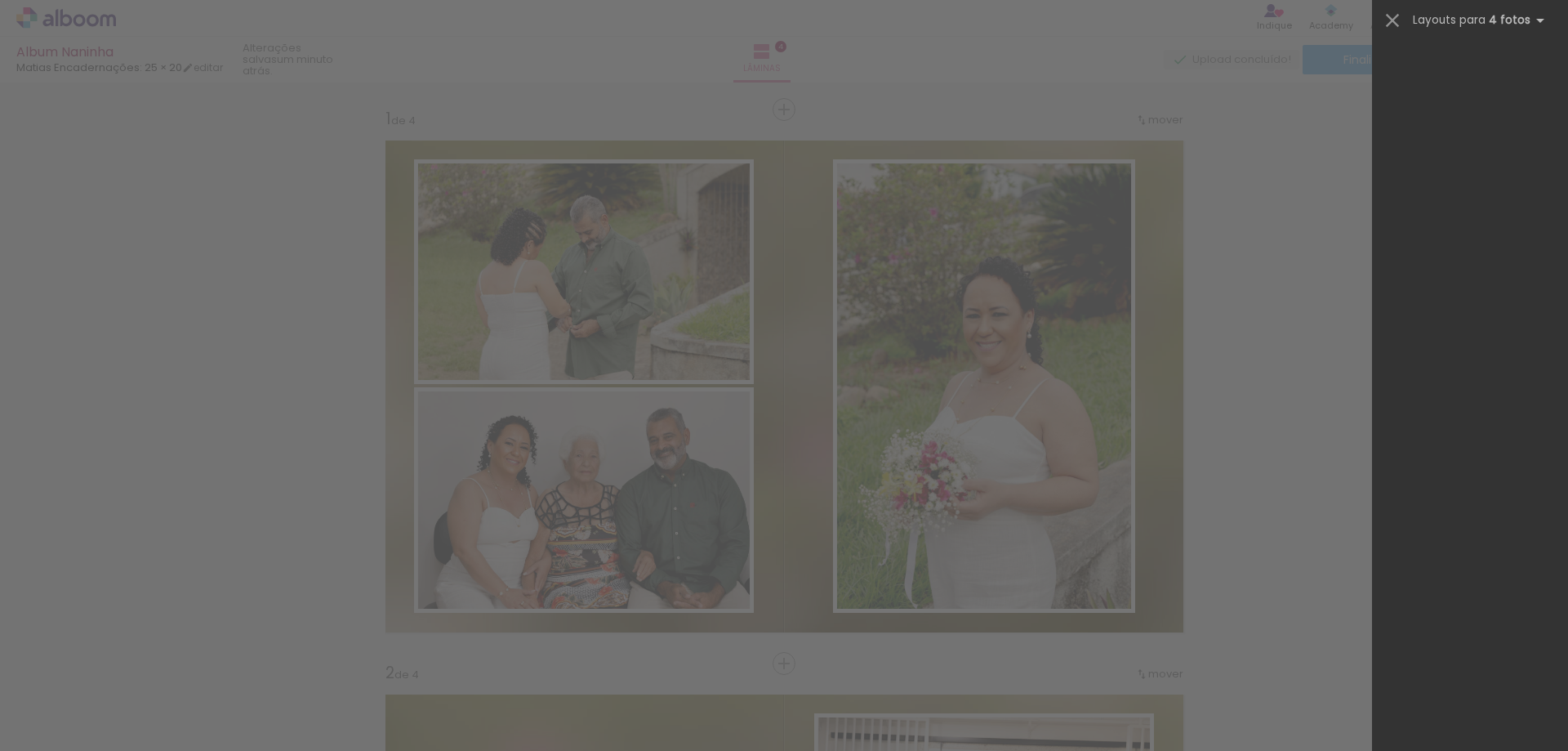
scroll to position [0, 890]
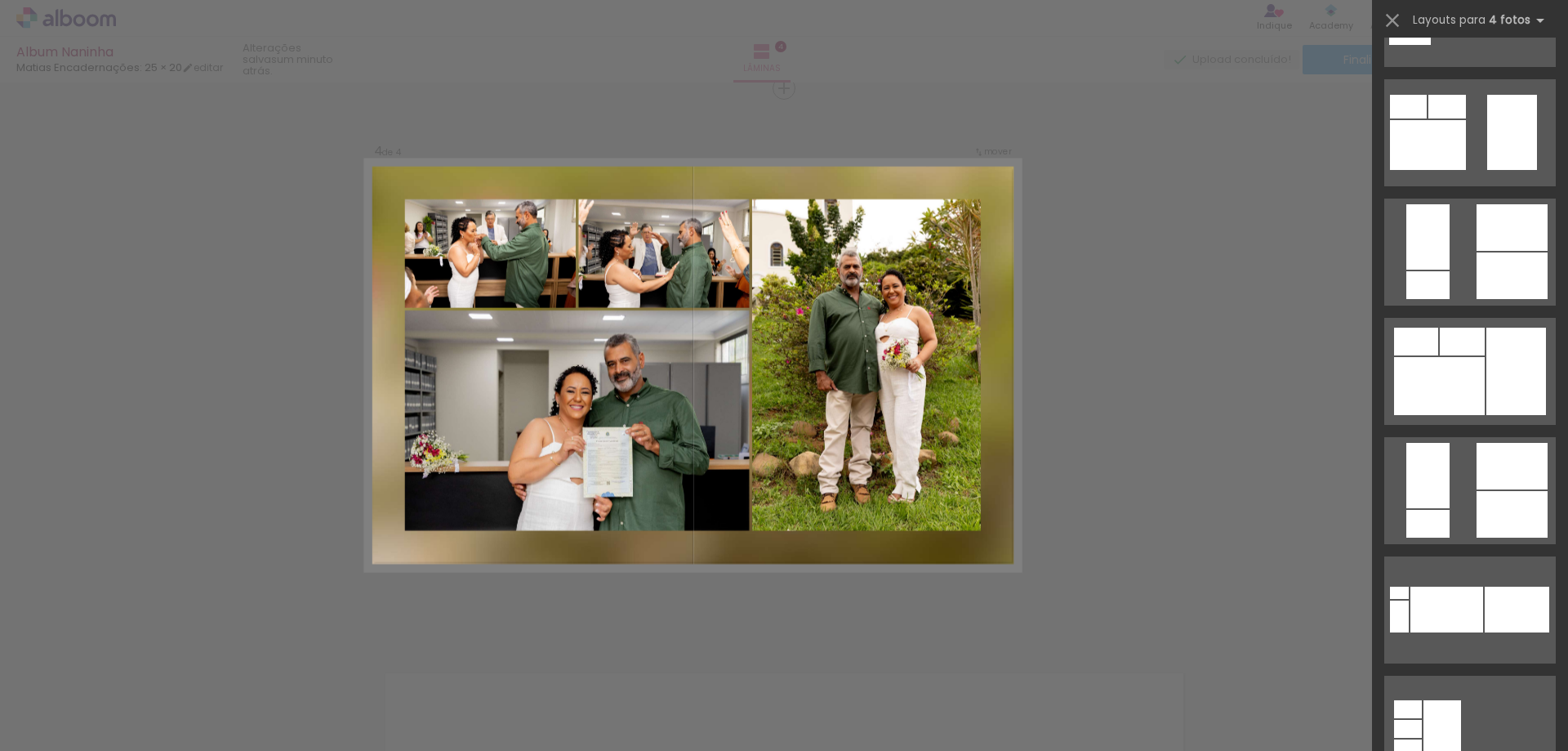
click at [1420, 394] on div at bounding box center [1439, 386] width 91 height 58
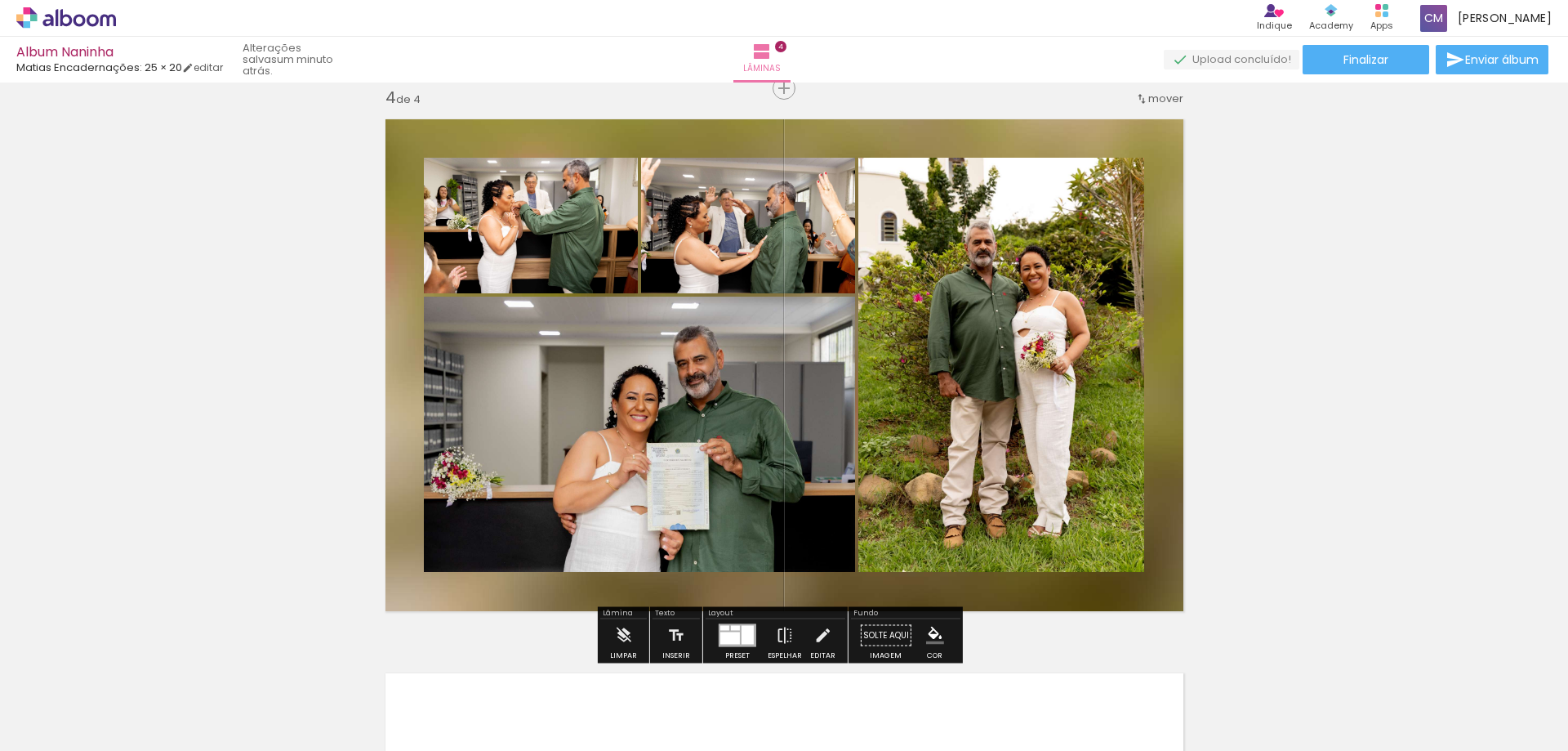
click at [1017, 233] on paper-item at bounding box center [1024, 236] width 30 height 11
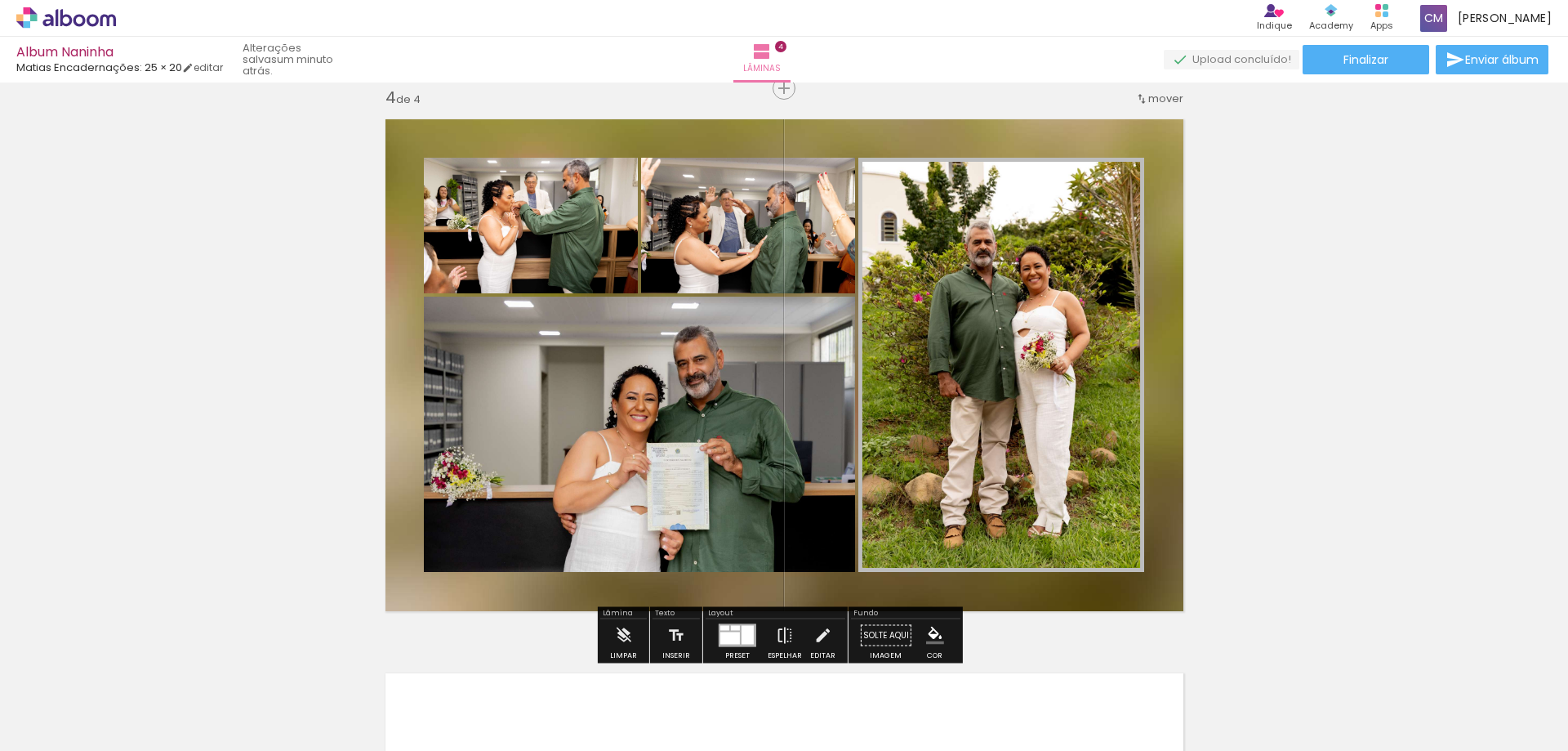
click at [1021, 275] on iron-icon "color picker" at bounding box center [1026, 279] width 19 height 15
click at [1026, 136] on paper-item "#ffffff" at bounding box center [1028, 137] width 16 height 16
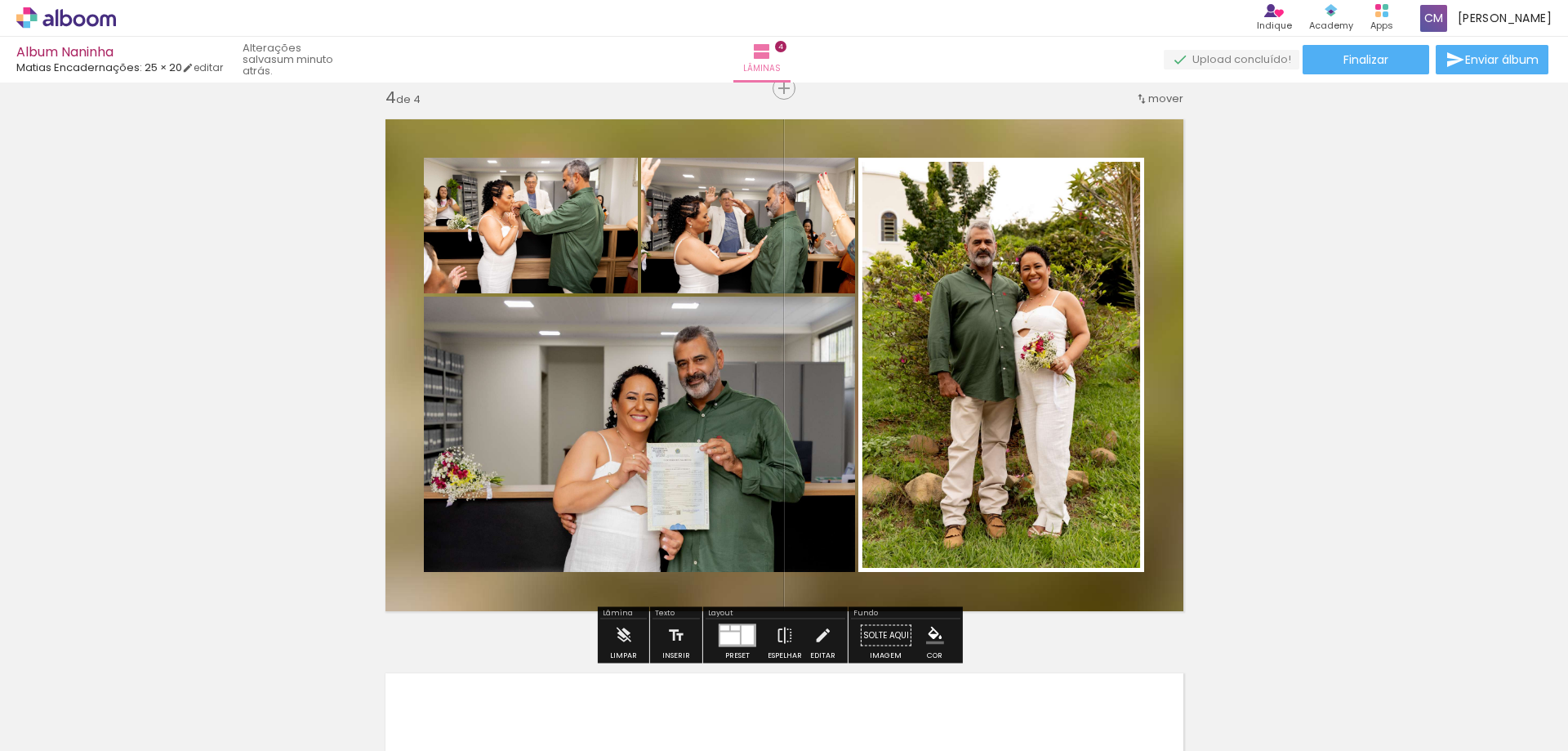
click at [805, 234] on paper-item at bounding box center [806, 236] width 30 height 11
click at [802, 276] on iron-icon "color picker" at bounding box center [808, 279] width 19 height 15
click at [809, 139] on paper-item "#ffffff" at bounding box center [811, 137] width 16 height 16
click at [585, 236] on paper-item at bounding box center [590, 236] width 30 height 11
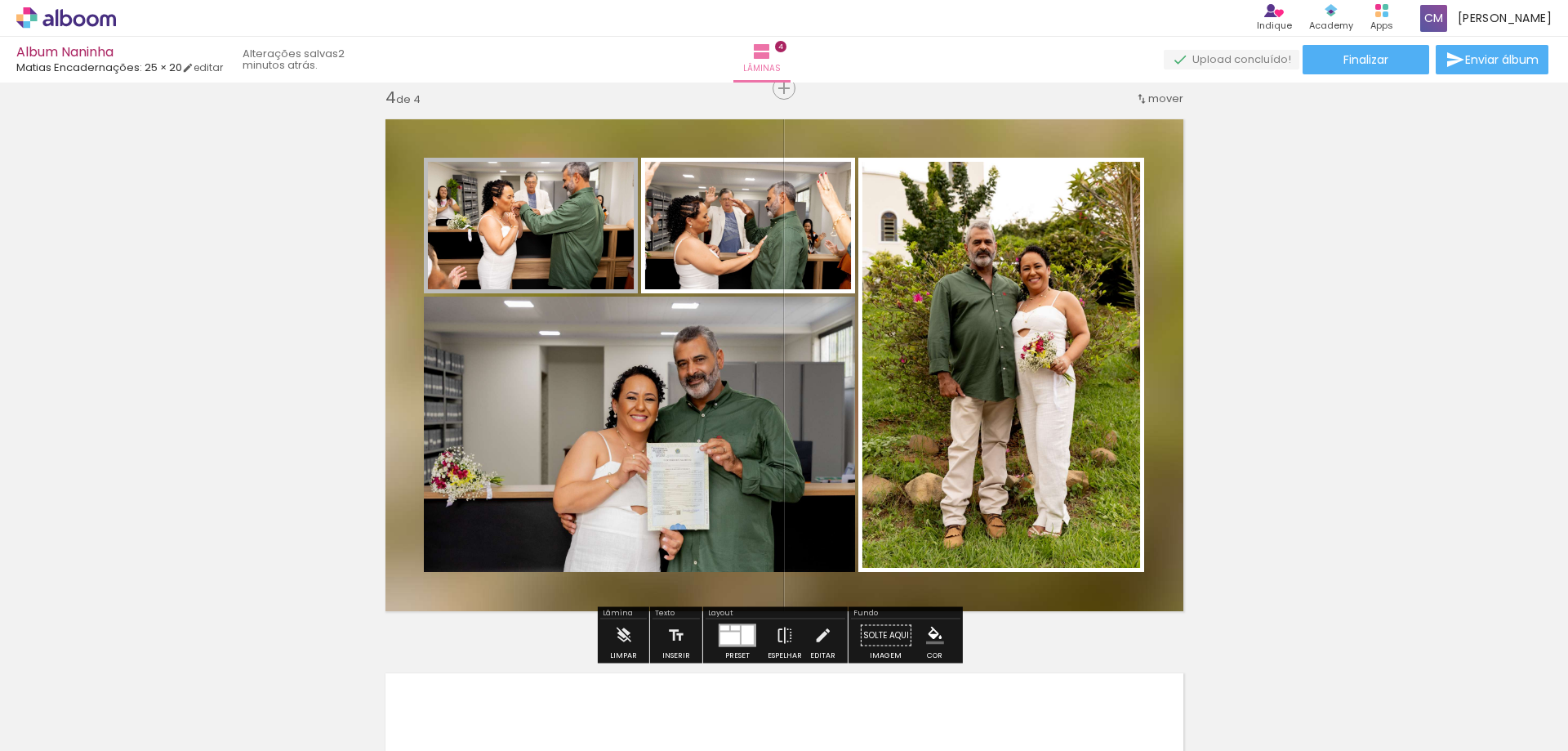
click at [585, 279] on iron-icon "color picker" at bounding box center [591, 279] width 19 height 15
click at [591, 133] on paper-item "#ffffff" at bounding box center [593, 137] width 16 height 16
click at [581, 375] on paper-item at bounding box center [590, 375] width 30 height 11
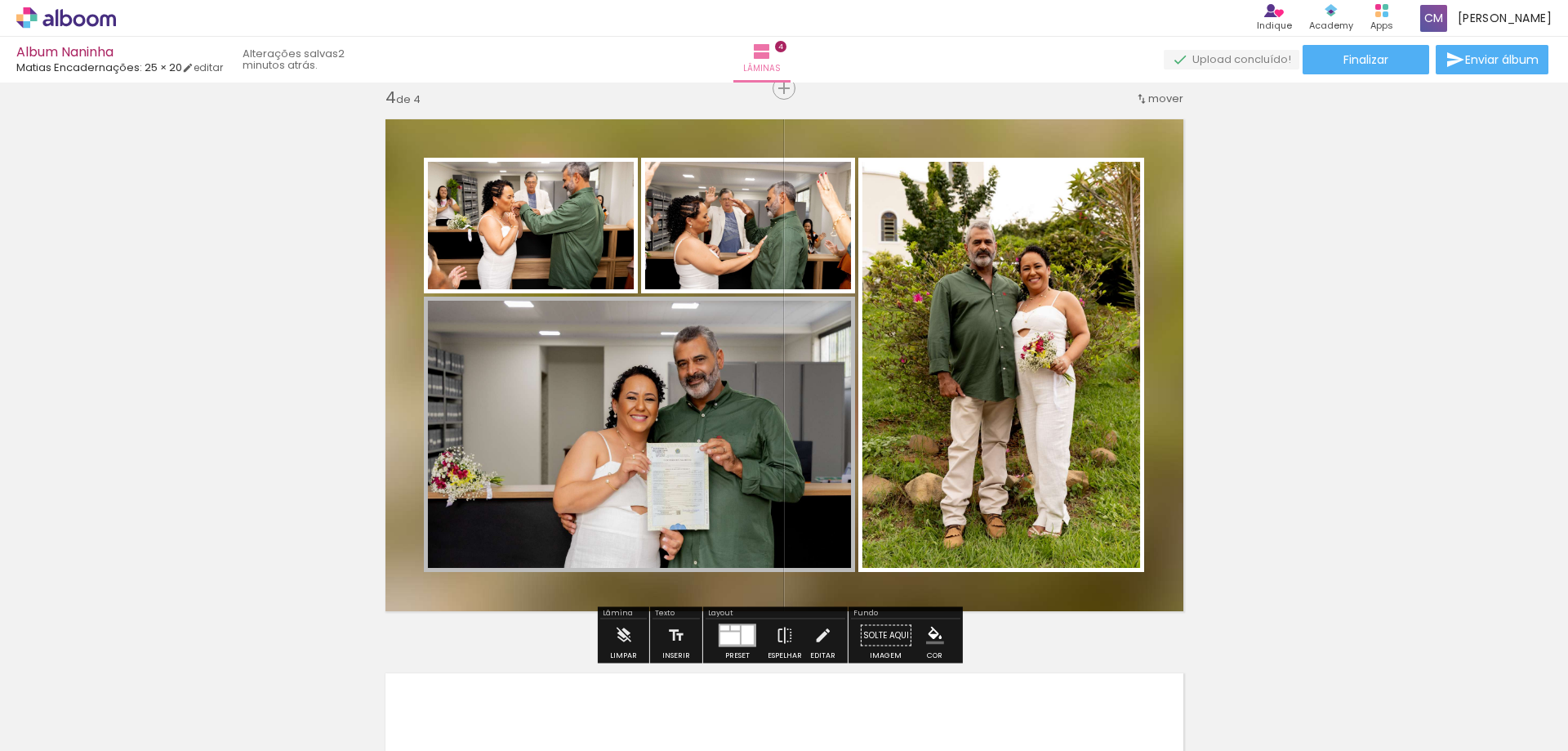
click at [584, 414] on iron-icon "color picker" at bounding box center [591, 418] width 19 height 15
click at [594, 275] on paper-item "#ffffff" at bounding box center [593, 276] width 16 height 16
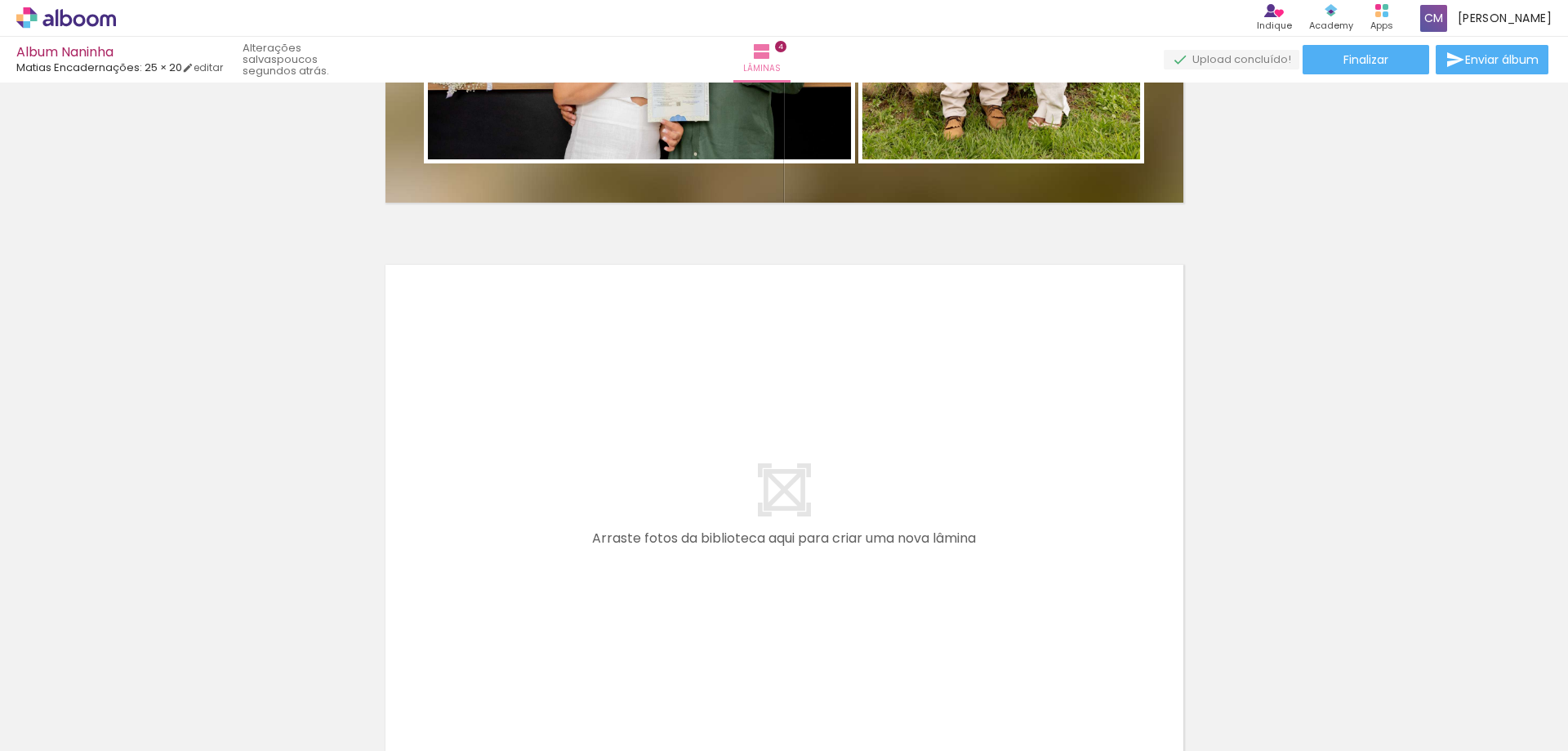
scroll to position [0, 873]
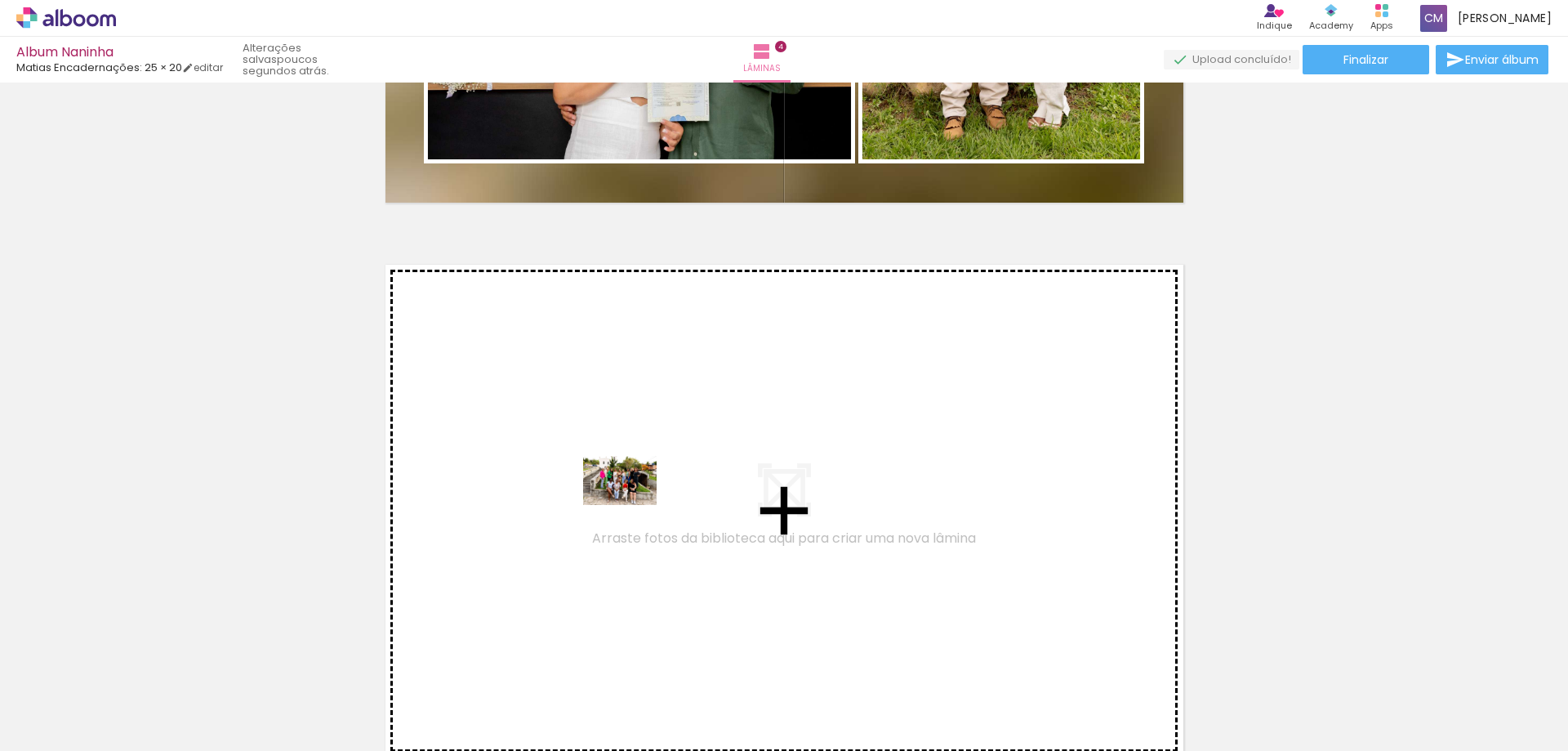
drag, startPoint x: 395, startPoint y: 699, endPoint x: 632, endPoint y: 505, distance: 306.3
click at [632, 505] on quentale-workspace at bounding box center [784, 376] width 1568 height 751
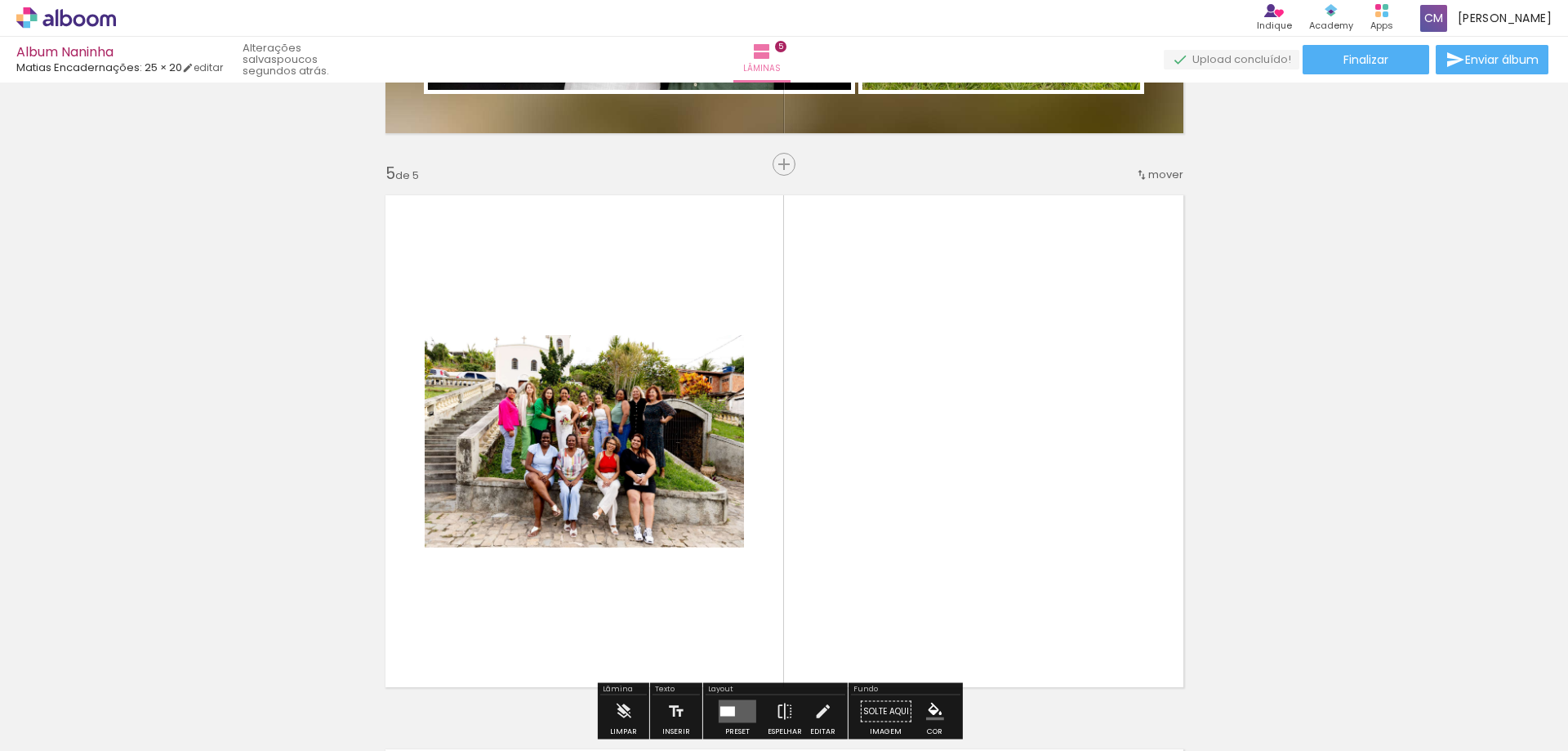
scroll to position [2238, 0]
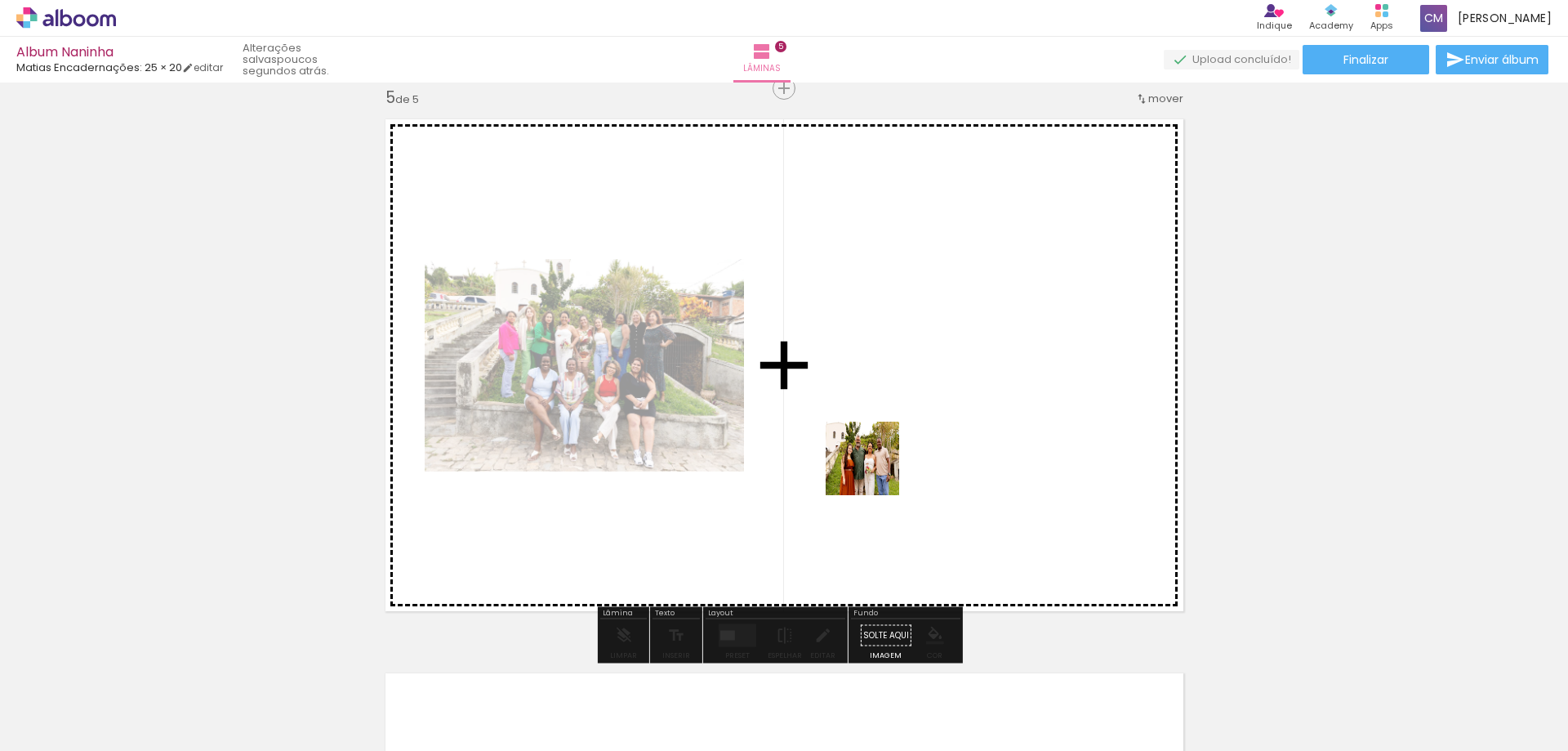
drag, startPoint x: 479, startPoint y: 713, endPoint x: 933, endPoint y: 434, distance: 532.9
click at [933, 434] on quentale-workspace at bounding box center [784, 376] width 1568 height 751
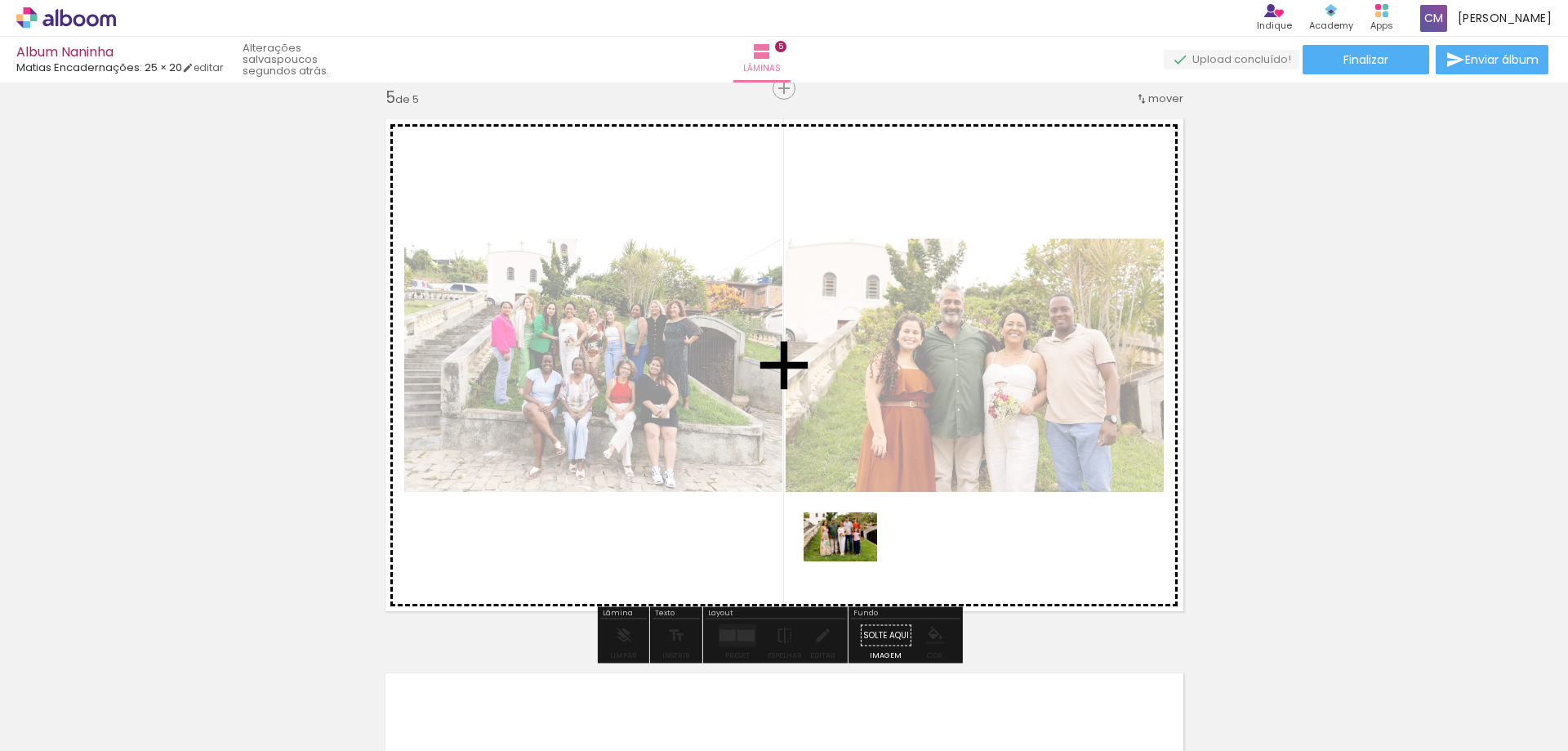
drag, startPoint x: 580, startPoint y: 707, endPoint x: 853, endPoint y: 561, distance: 309.6
click at [853, 561] on quentale-workspace at bounding box center [784, 376] width 1568 height 751
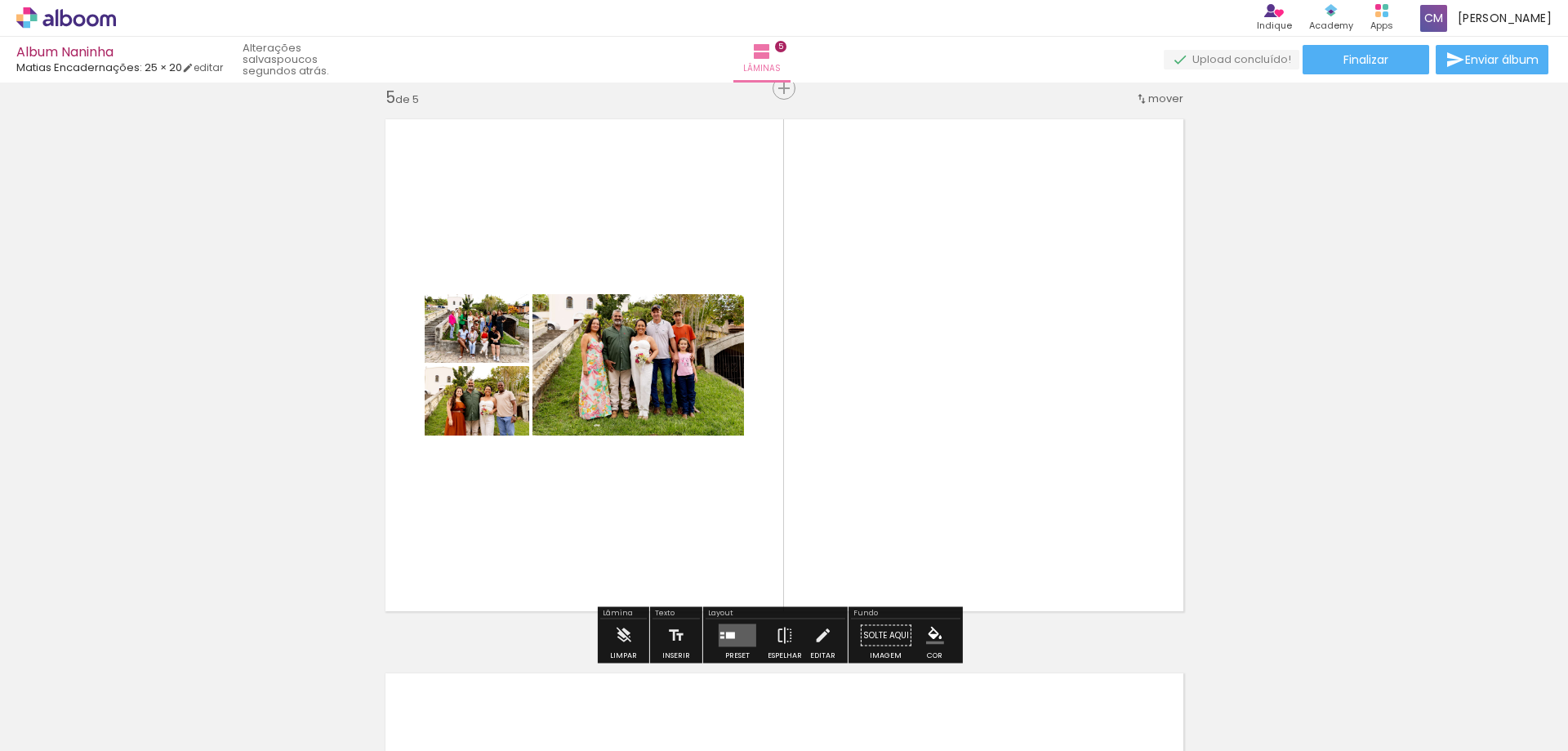
click at [725, 629] on quentale-layouter at bounding box center [738, 636] width 37 height 23
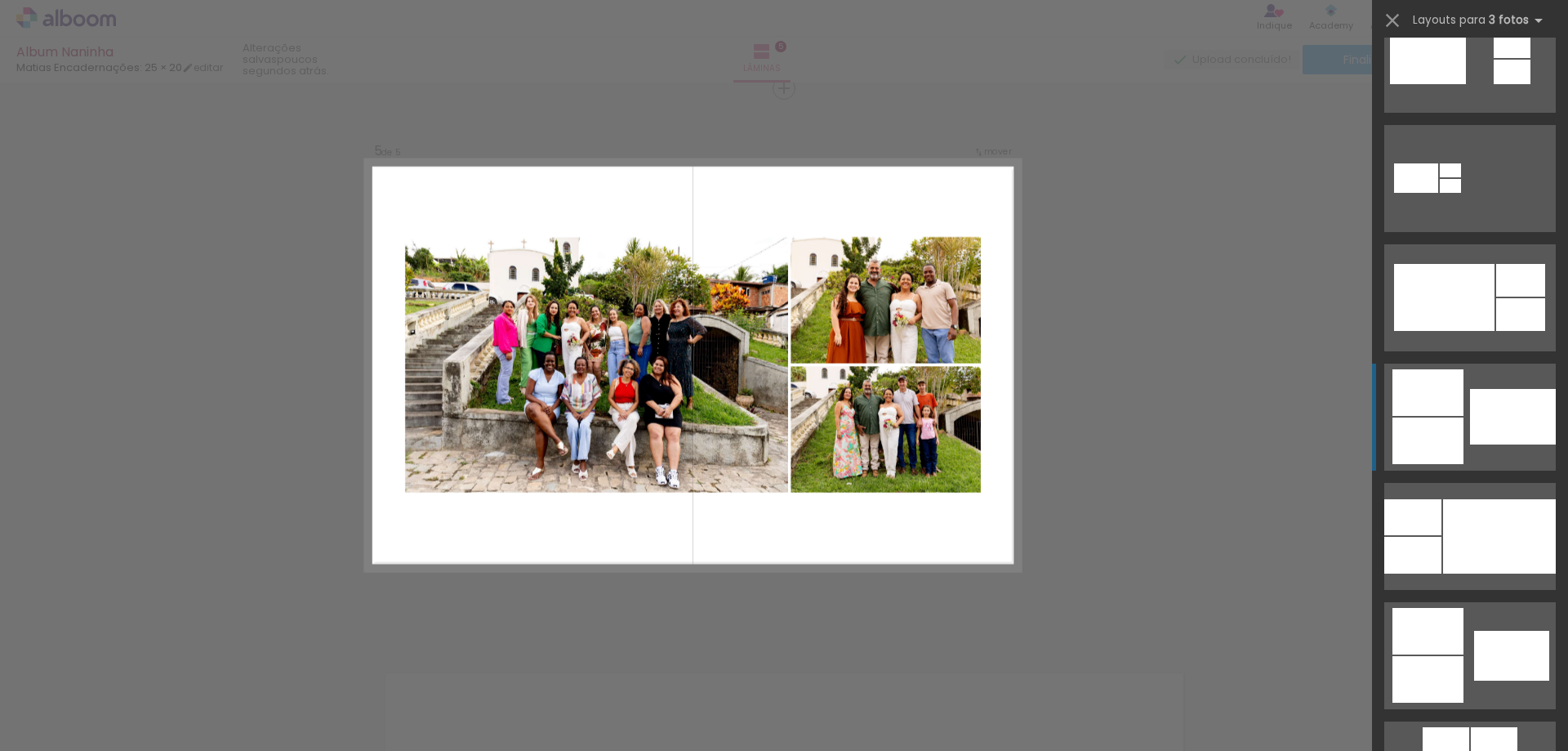
scroll to position [981, 0]
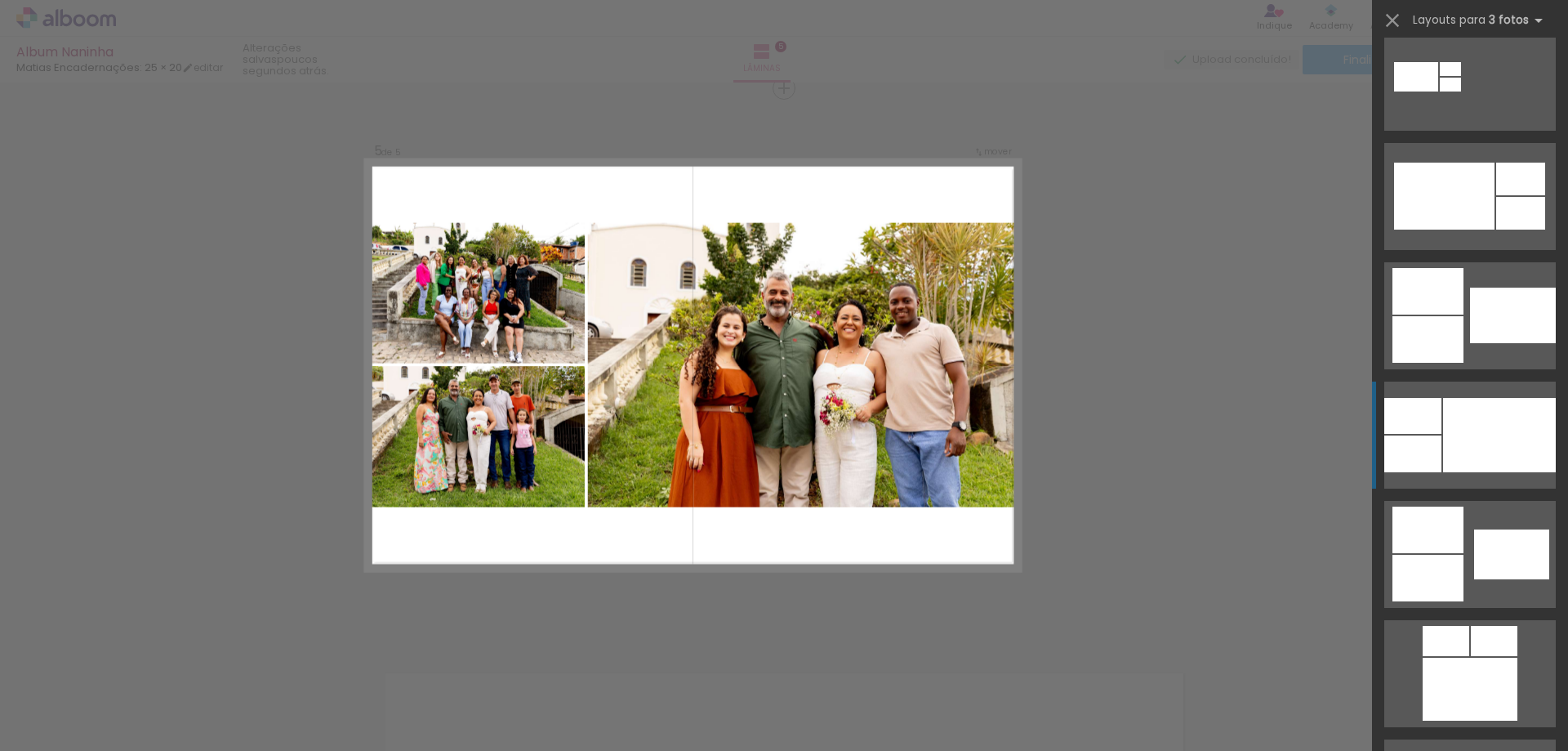
click at [1451, 426] on div at bounding box center [1499, 436] width 113 height 75
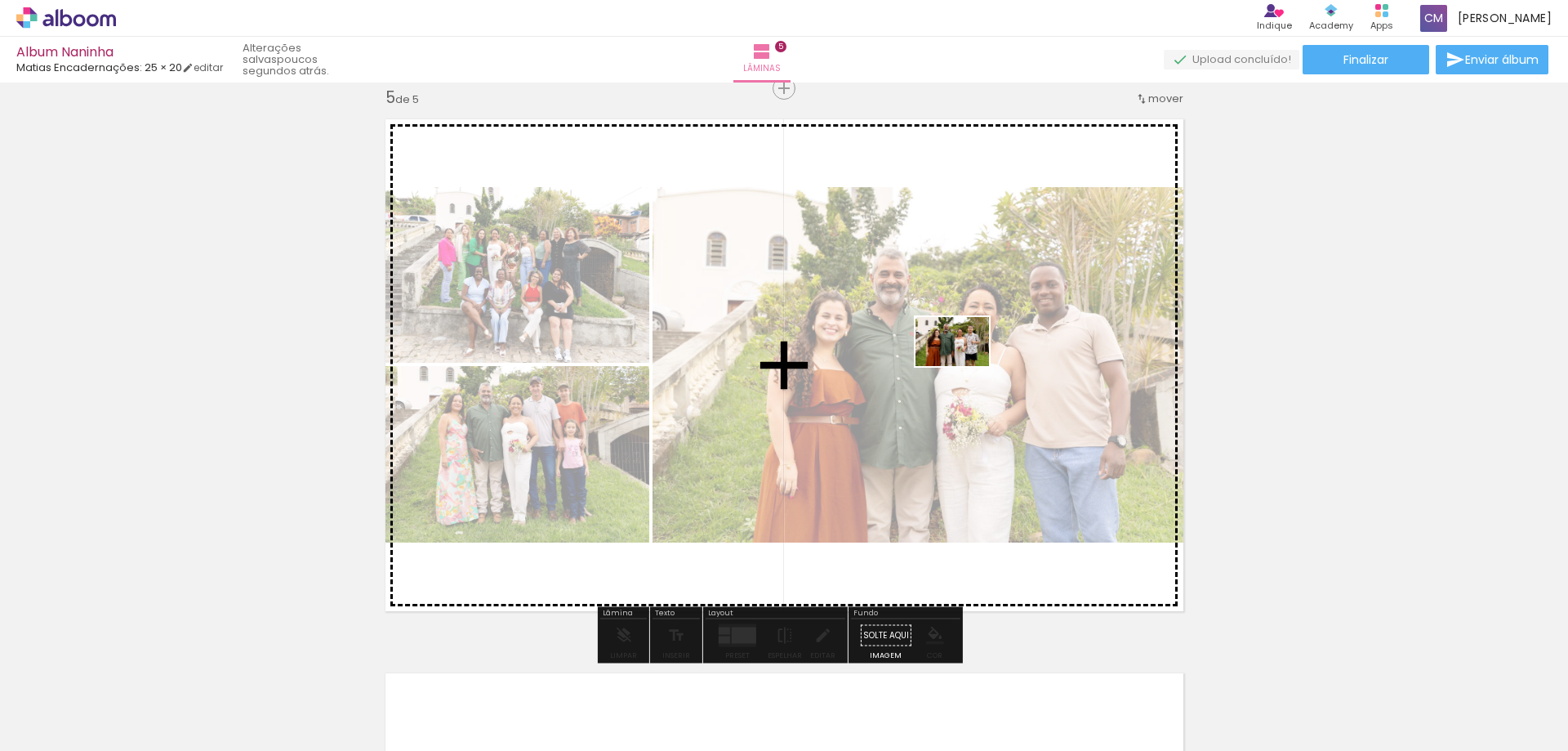
drag, startPoint x: 1044, startPoint y: 698, endPoint x: 965, endPoint y: 366, distance: 341.3
click at [965, 366] on quentale-workspace at bounding box center [784, 376] width 1568 height 751
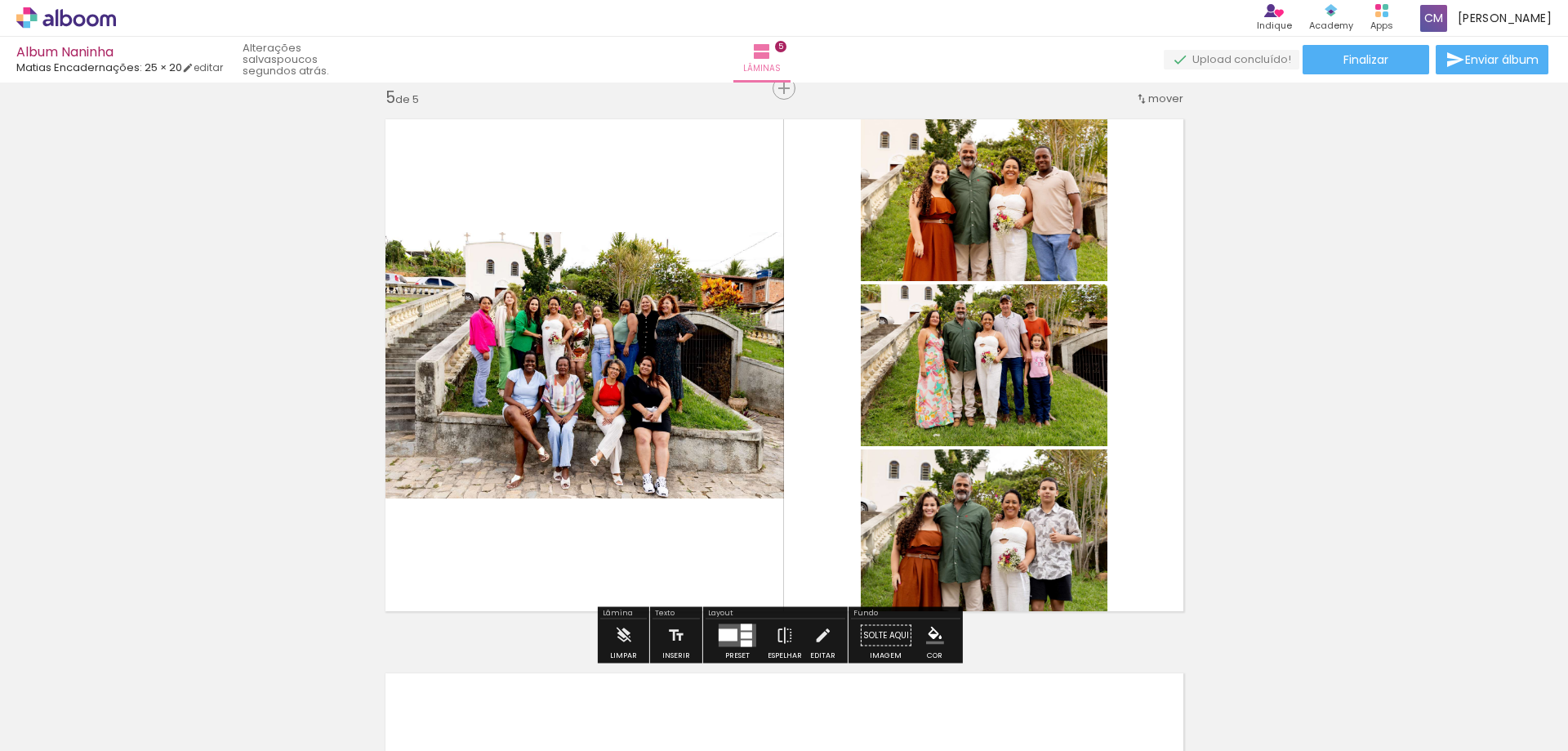
click at [725, 631] on div at bounding box center [729, 635] width 19 height 12
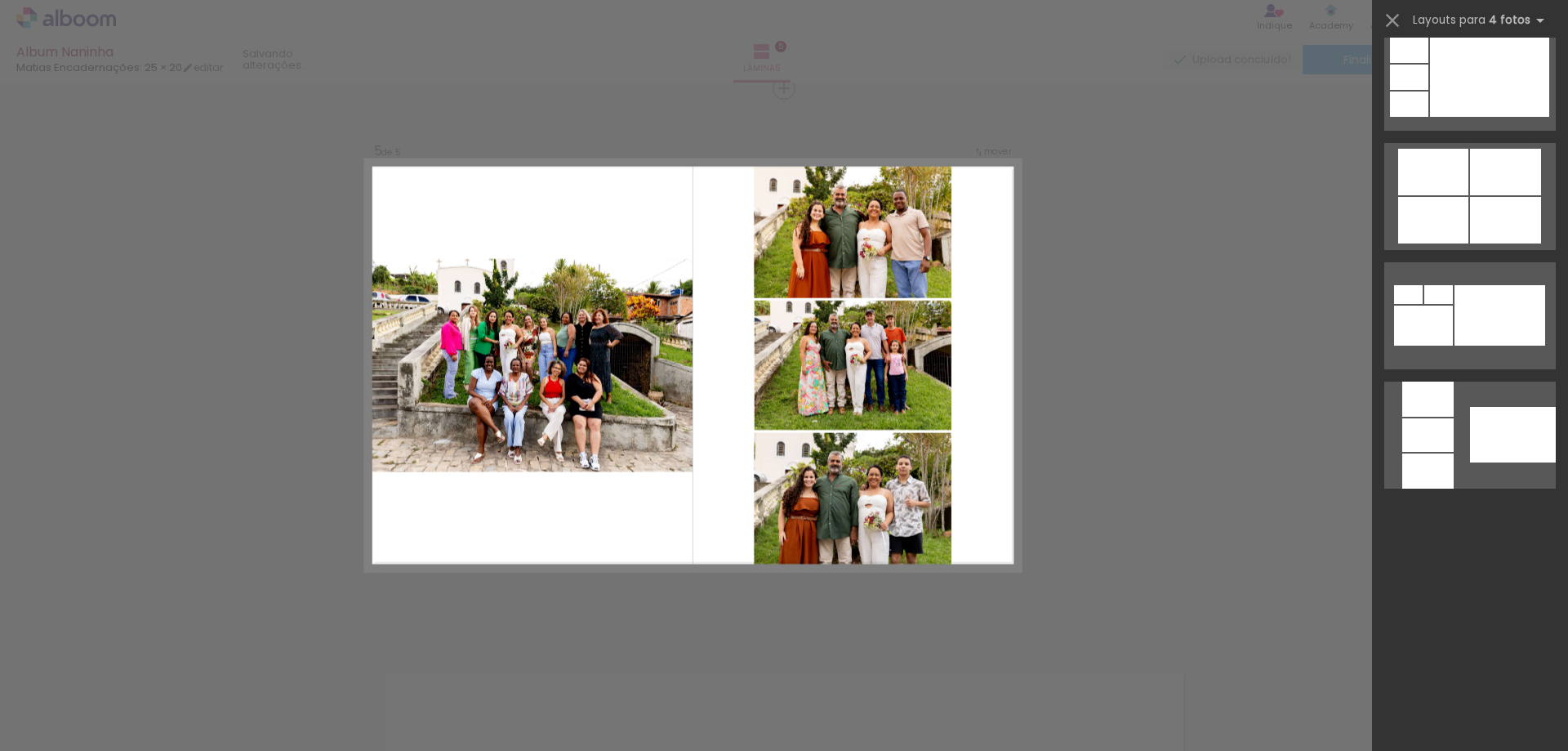
scroll to position [0, 0]
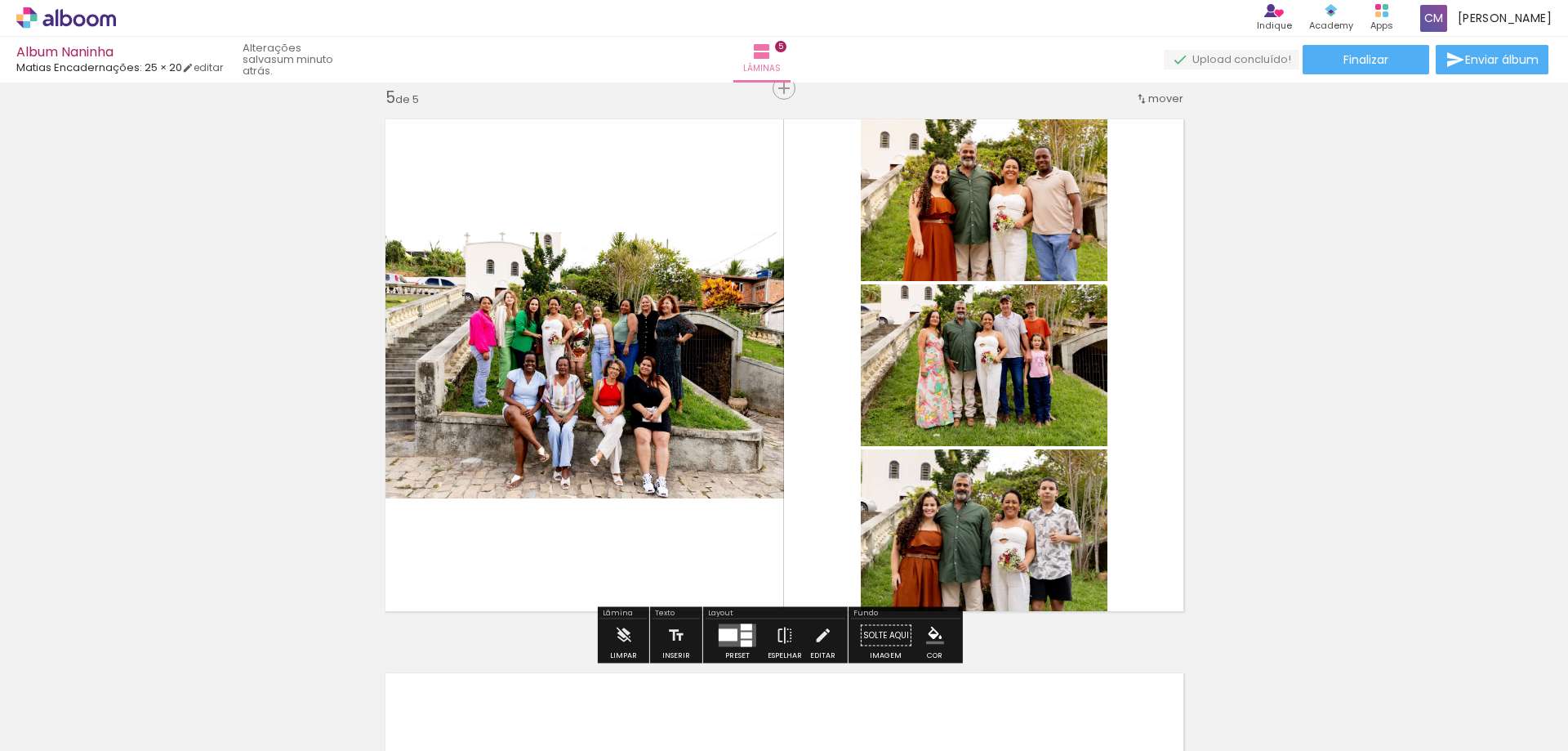
click at [734, 634] on div at bounding box center [729, 635] width 19 height 12
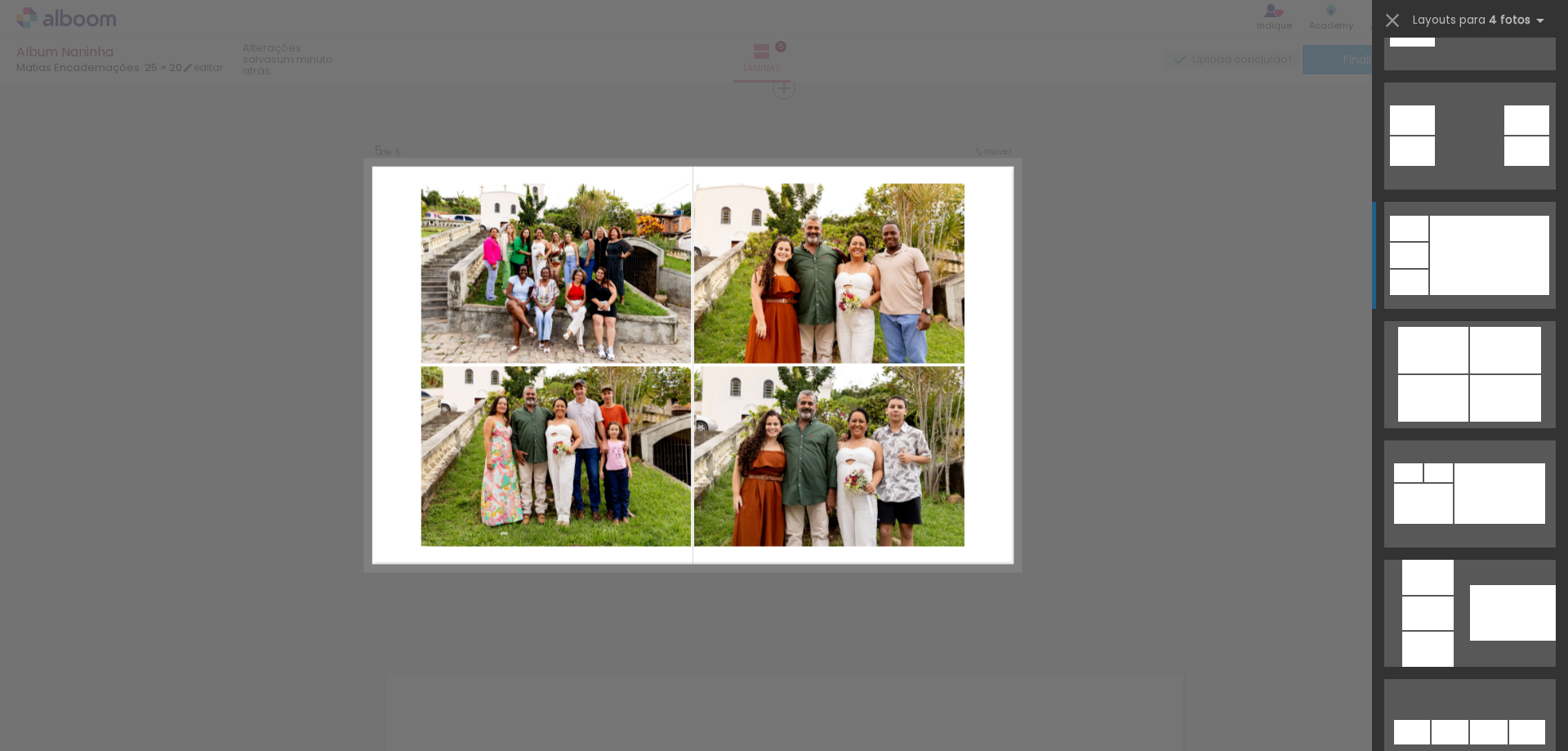
scroll to position [817, 0]
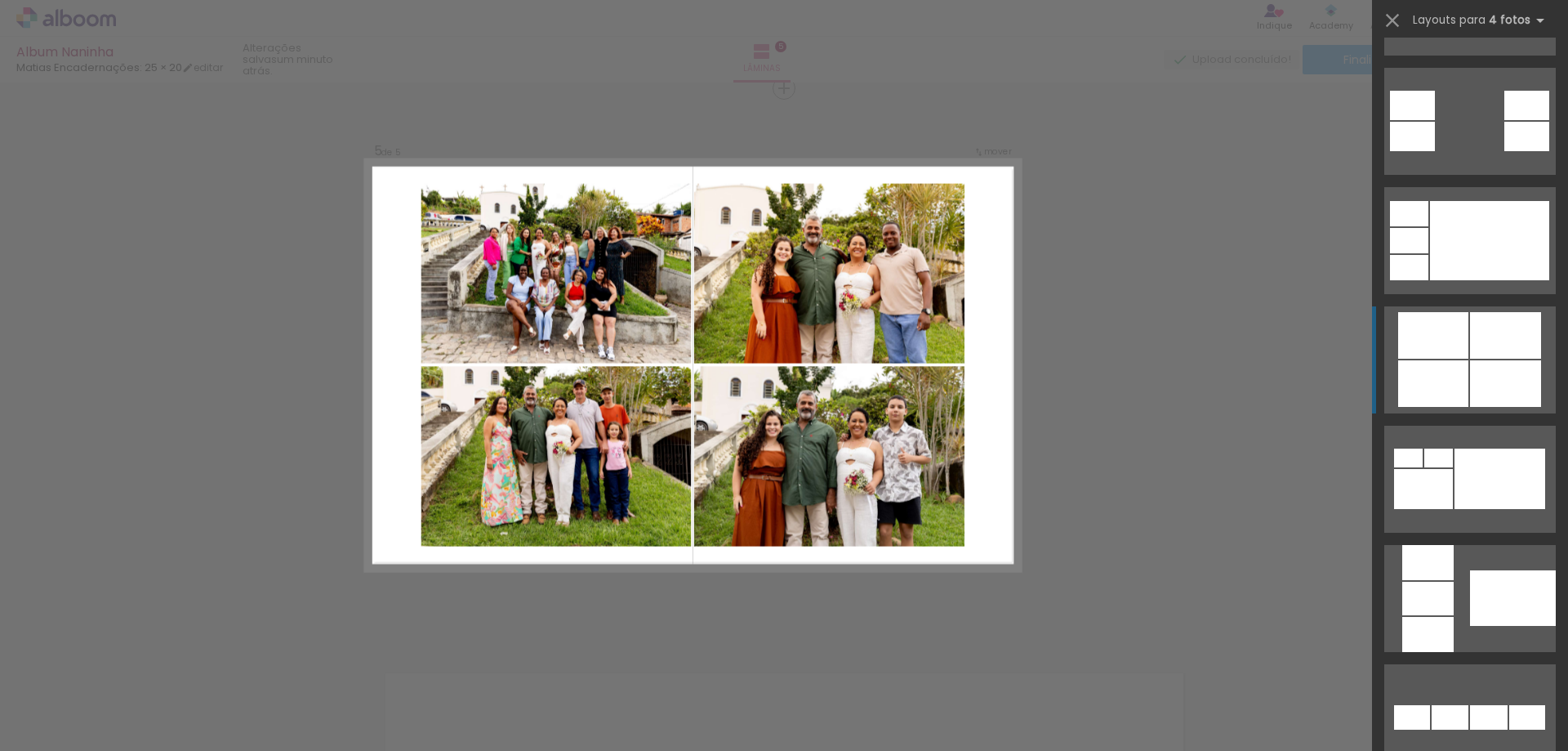
click at [1448, 354] on div at bounding box center [1433, 335] width 70 height 47
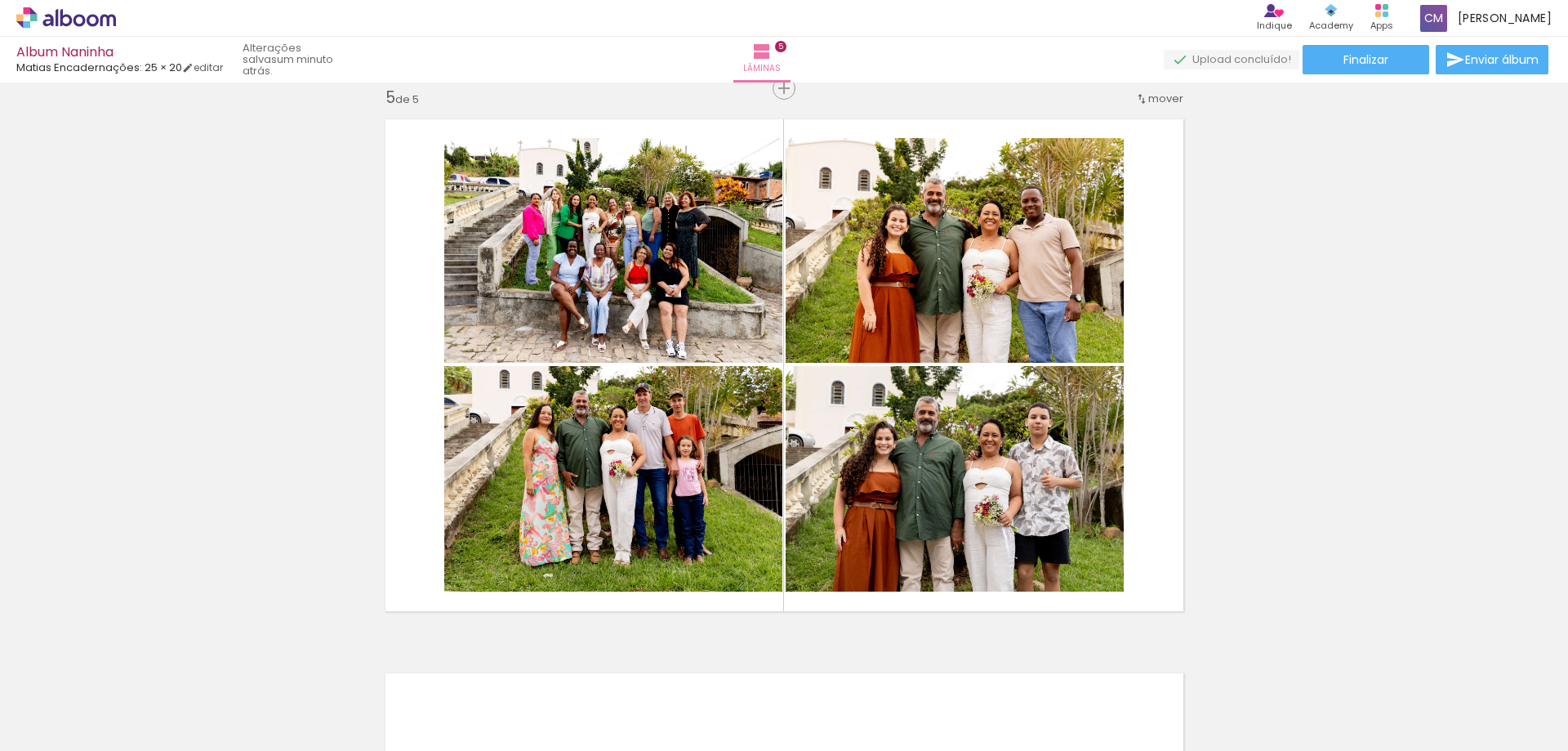
scroll to position [0, 3327]
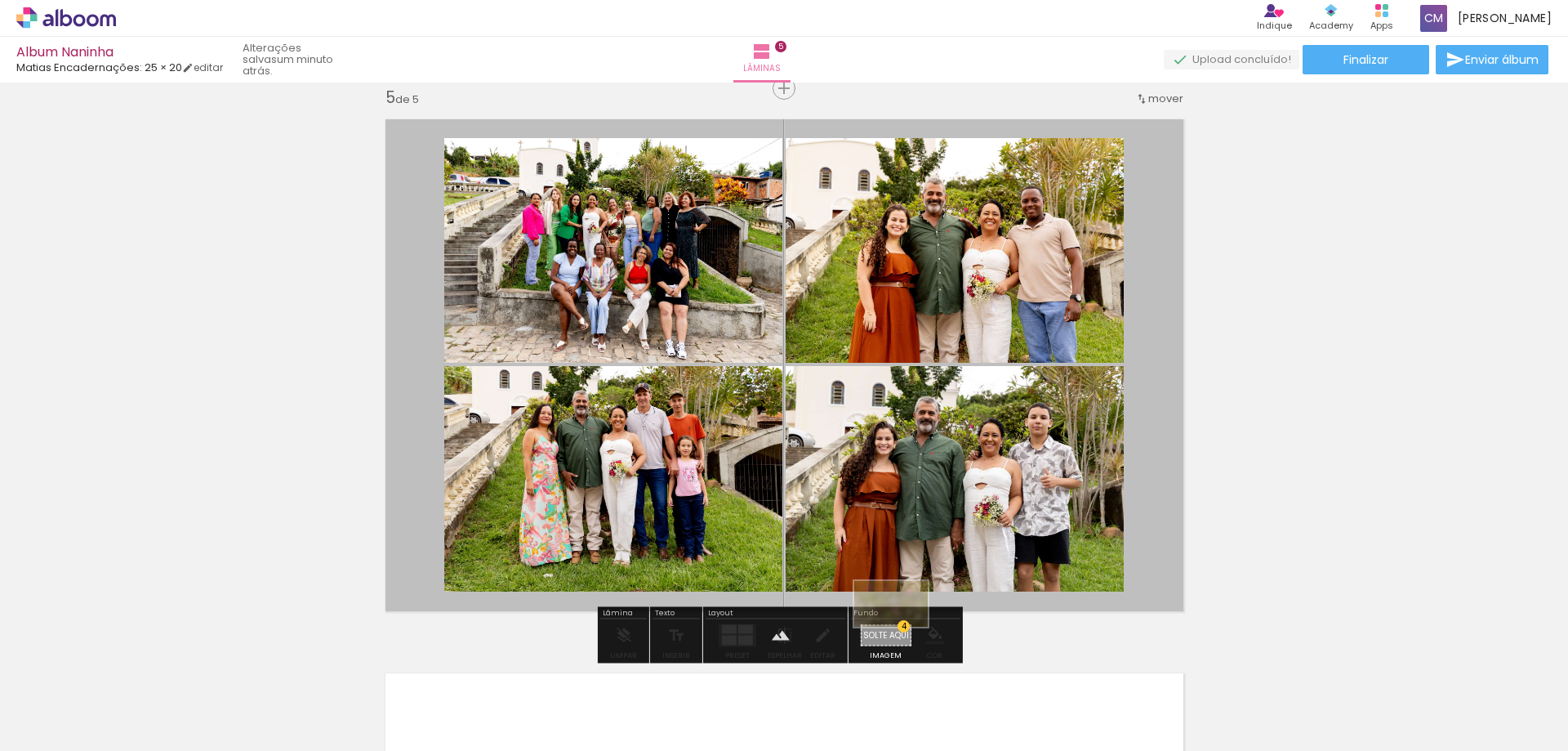
drag, startPoint x: 1498, startPoint y: 709, endPoint x: 906, endPoint y: 627, distance: 597.7
click at [903, 631] on quentale-workspace at bounding box center [784, 376] width 1568 height 751
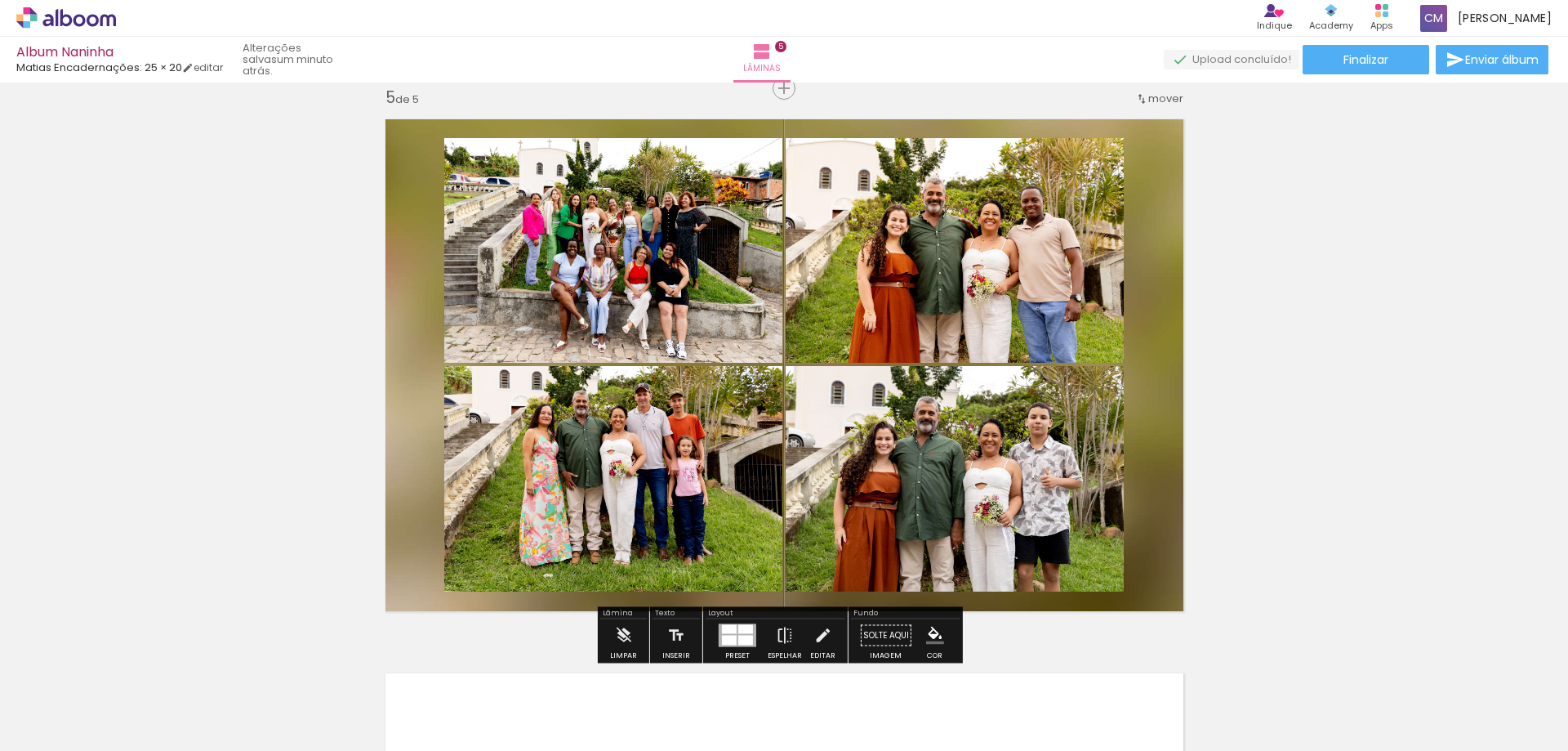
click at [606, 214] on paper-item at bounding box center [610, 216] width 30 height 11
click at [606, 257] on iron-icon "color picker" at bounding box center [612, 259] width 19 height 15
click at [611, 118] on paper-item "#ffffff" at bounding box center [613, 118] width 16 height 16
click at [942, 215] on paper-item at bounding box center [951, 216] width 30 height 11
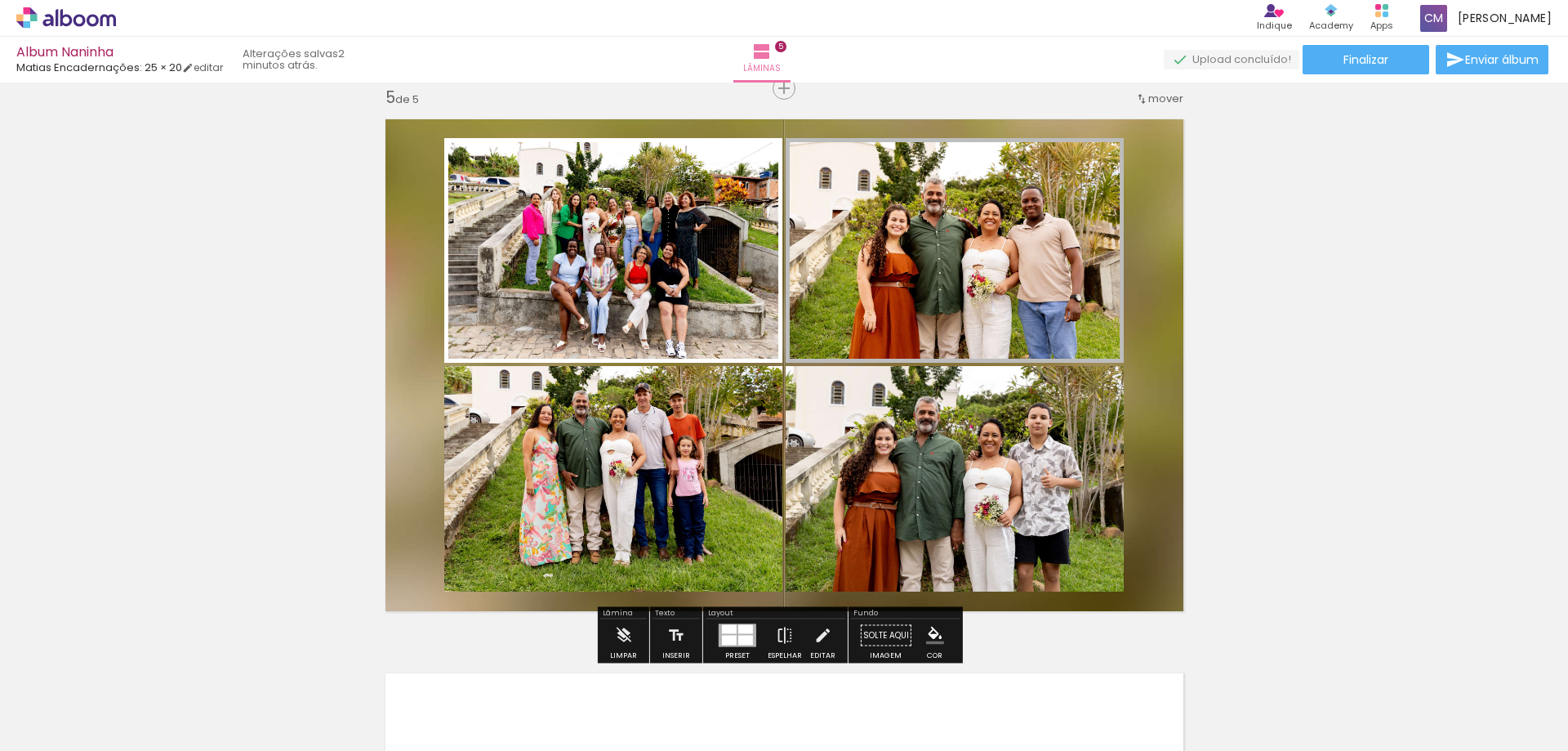
click at [949, 259] on iron-icon "color picker" at bounding box center [953, 259] width 19 height 15
click at [956, 116] on paper-item "#ffffff" at bounding box center [956, 118] width 16 height 16
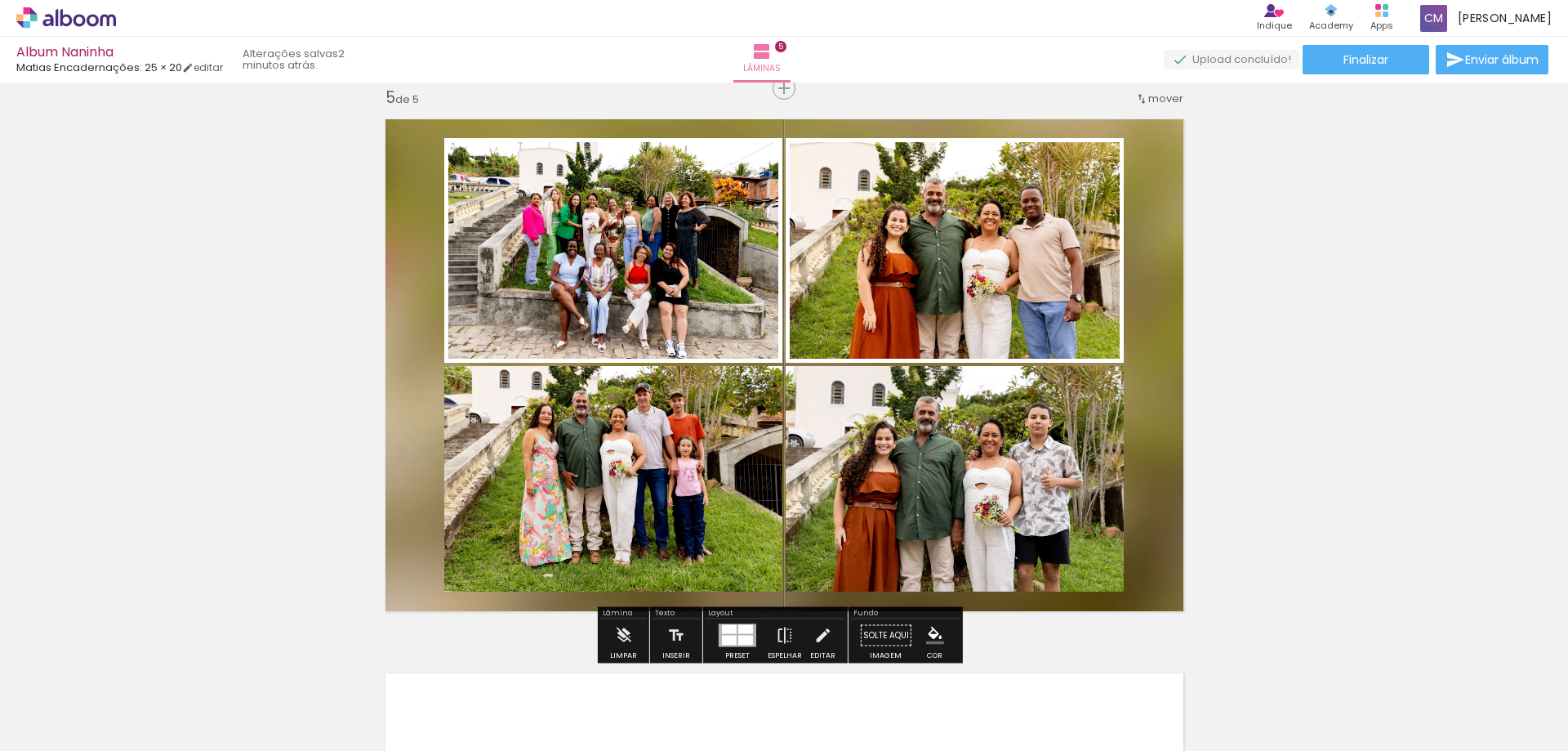
click at [945, 445] on paper-item at bounding box center [951, 444] width 30 height 11
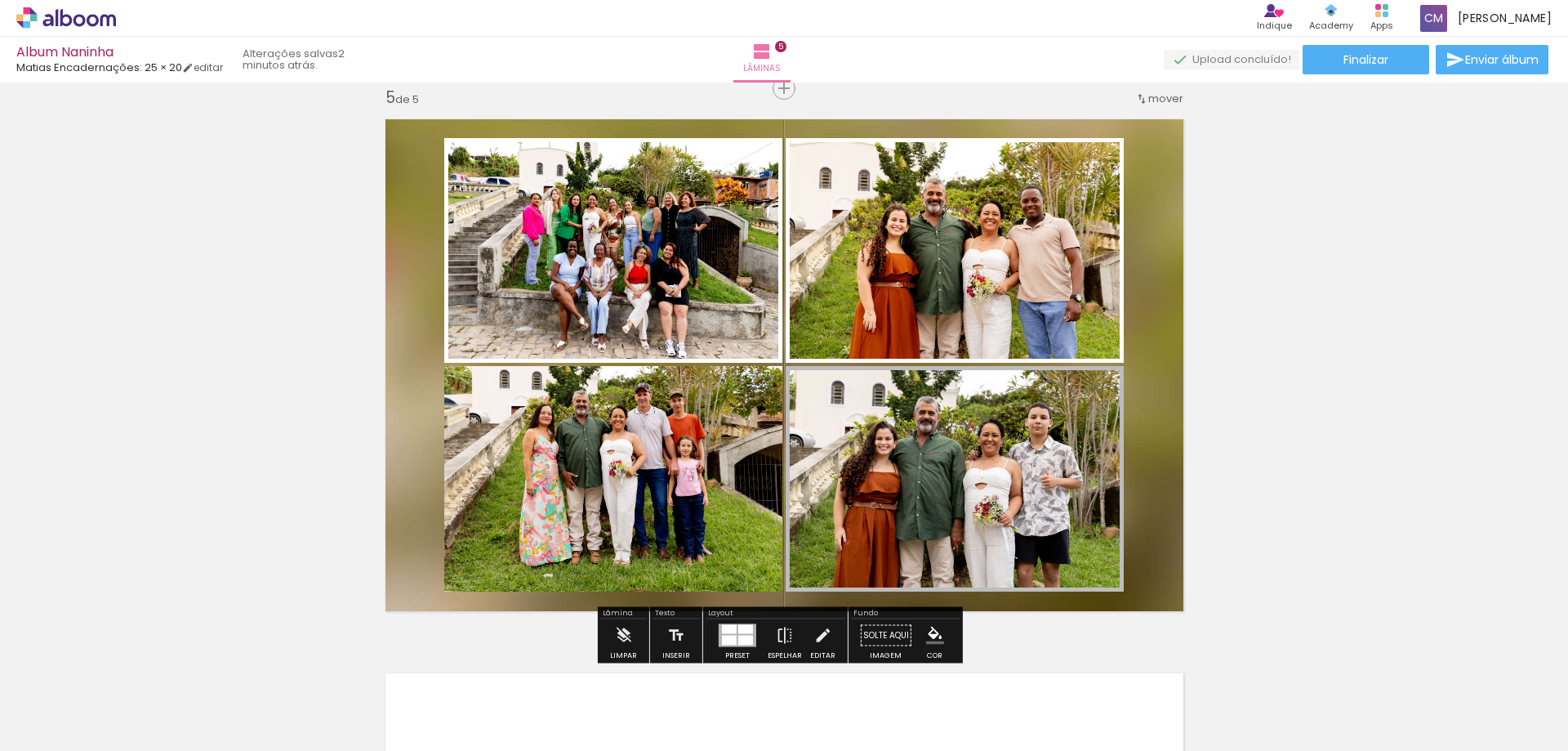
click at [947, 485] on iron-icon "color picker" at bounding box center [953, 487] width 19 height 15
click at [957, 345] on paper-item "#ffffff" at bounding box center [956, 346] width 16 height 16
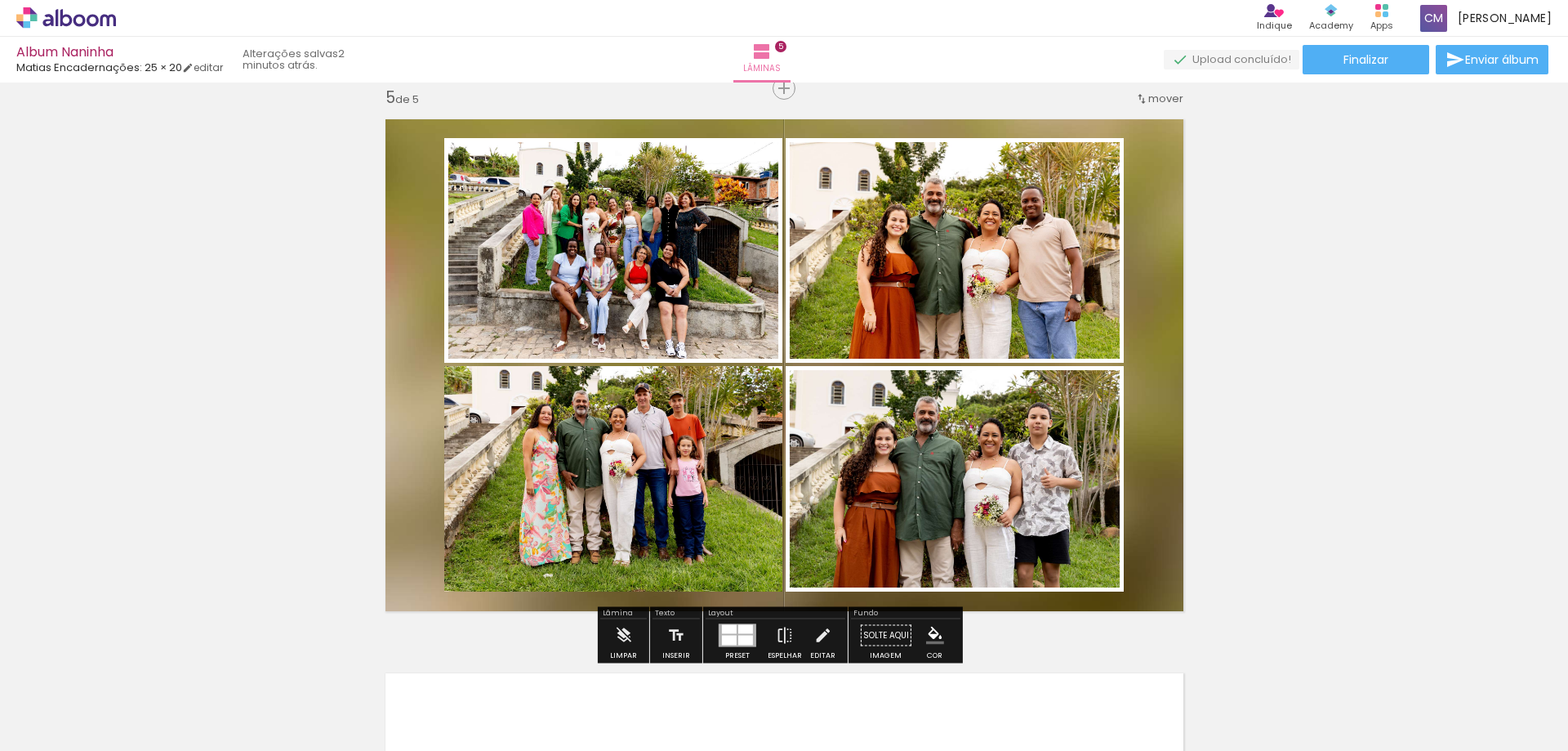
click at [603, 442] on paper-item at bounding box center [610, 444] width 30 height 11
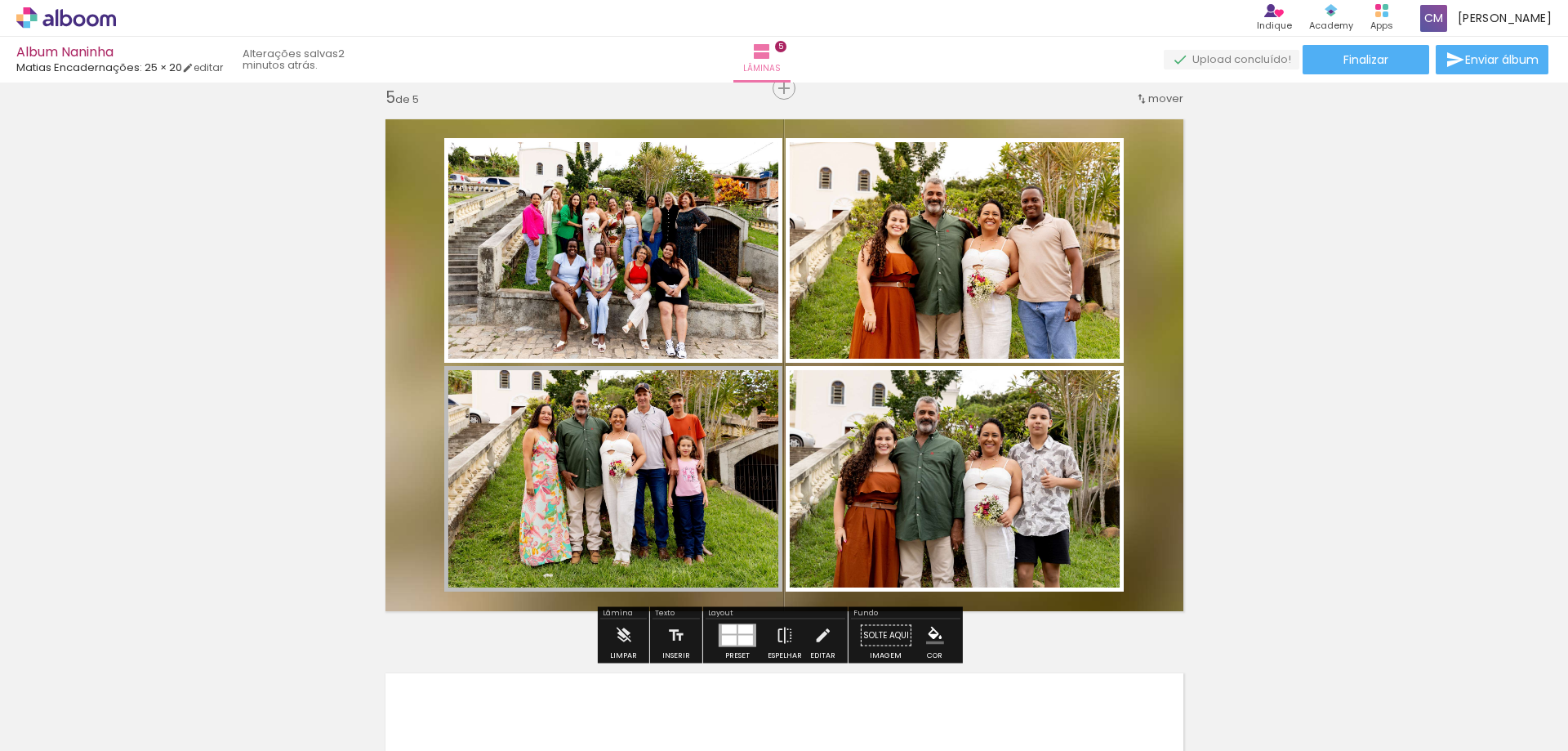
click at [605, 484] on iron-icon "color picker" at bounding box center [612, 487] width 19 height 15
click at [612, 344] on paper-item "#ffffff" at bounding box center [613, 346] width 16 height 16
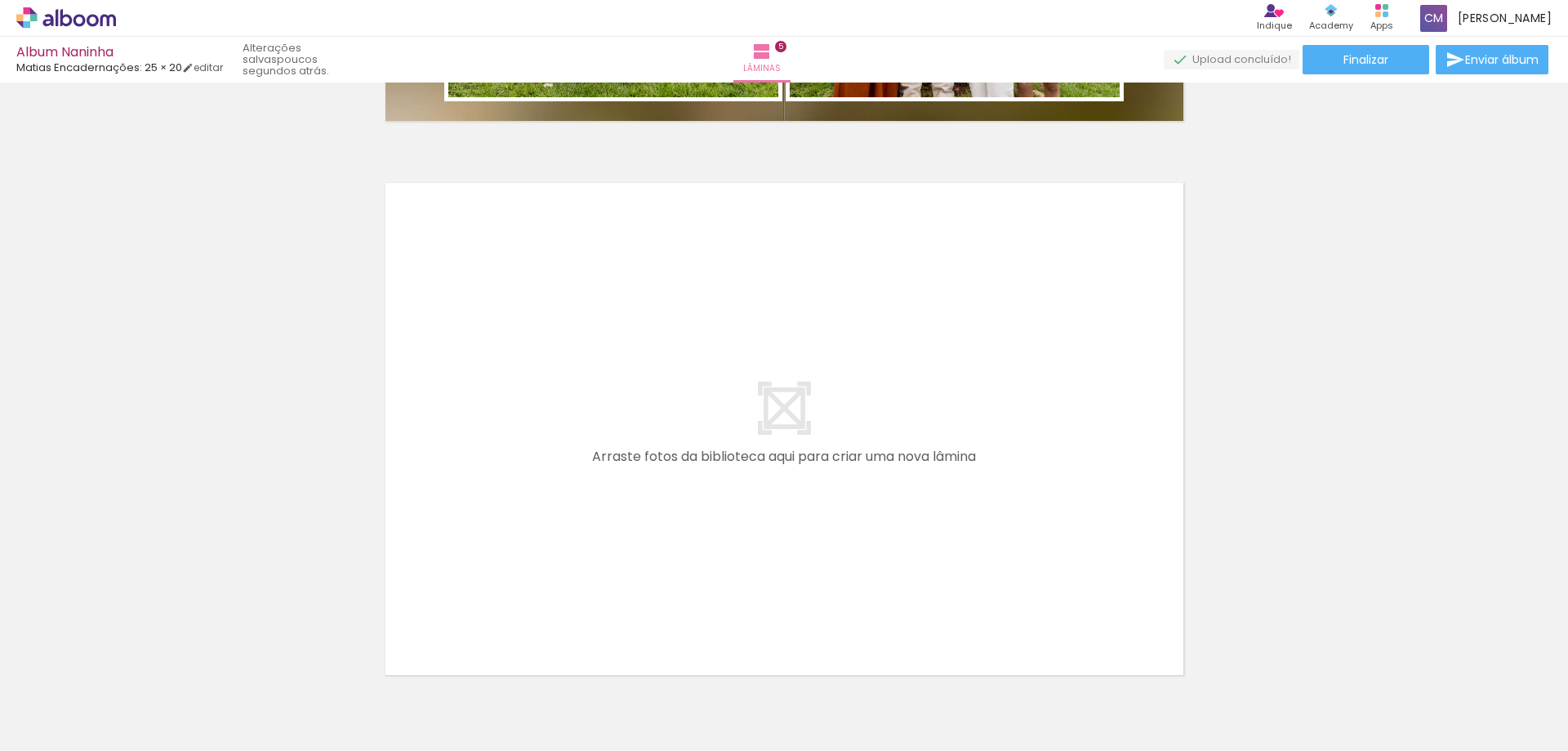
scroll to position [0, 952]
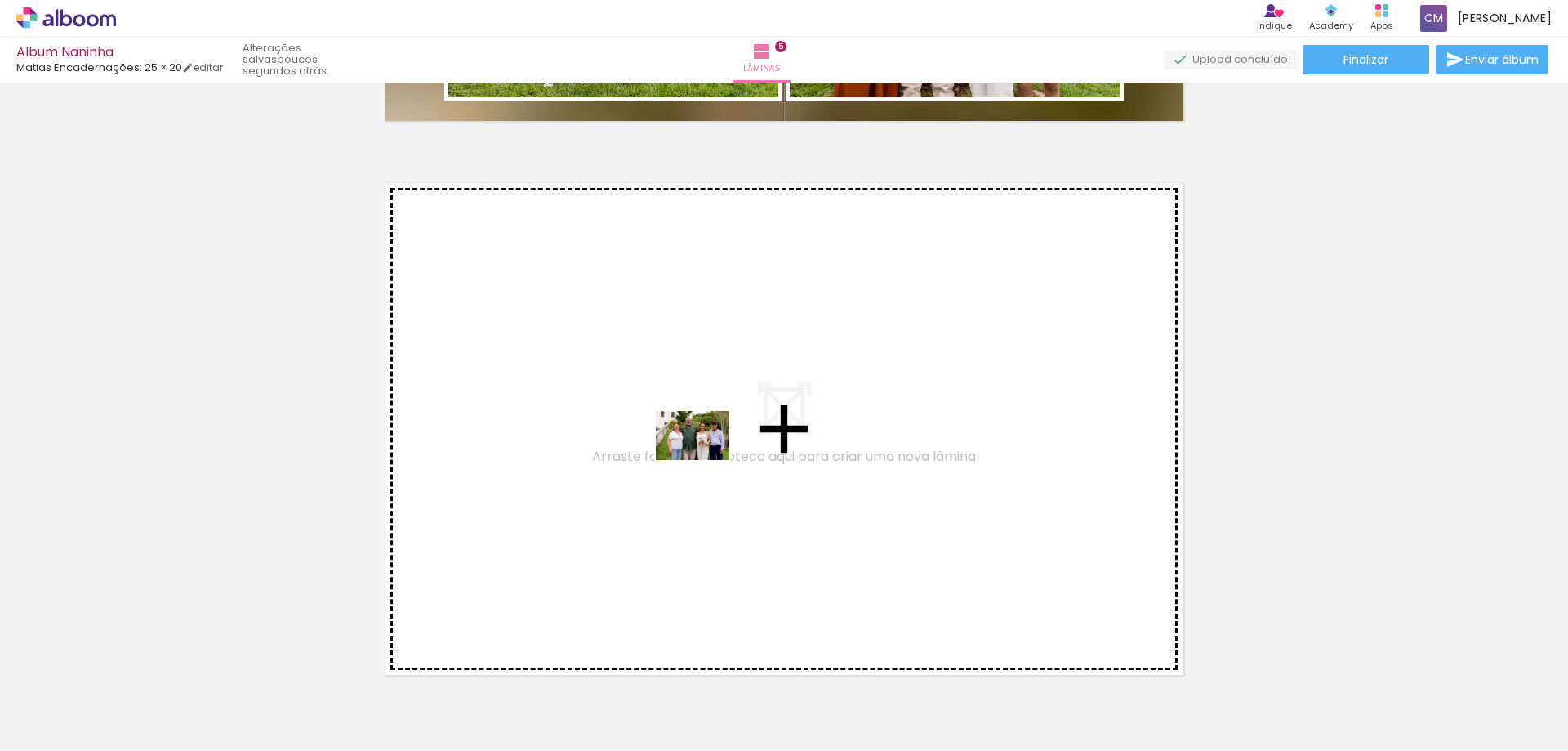
drag, startPoint x: 597, startPoint y: 710, endPoint x: 705, endPoint y: 460, distance: 272.3
click at [705, 460] on quentale-workspace at bounding box center [784, 376] width 1568 height 751
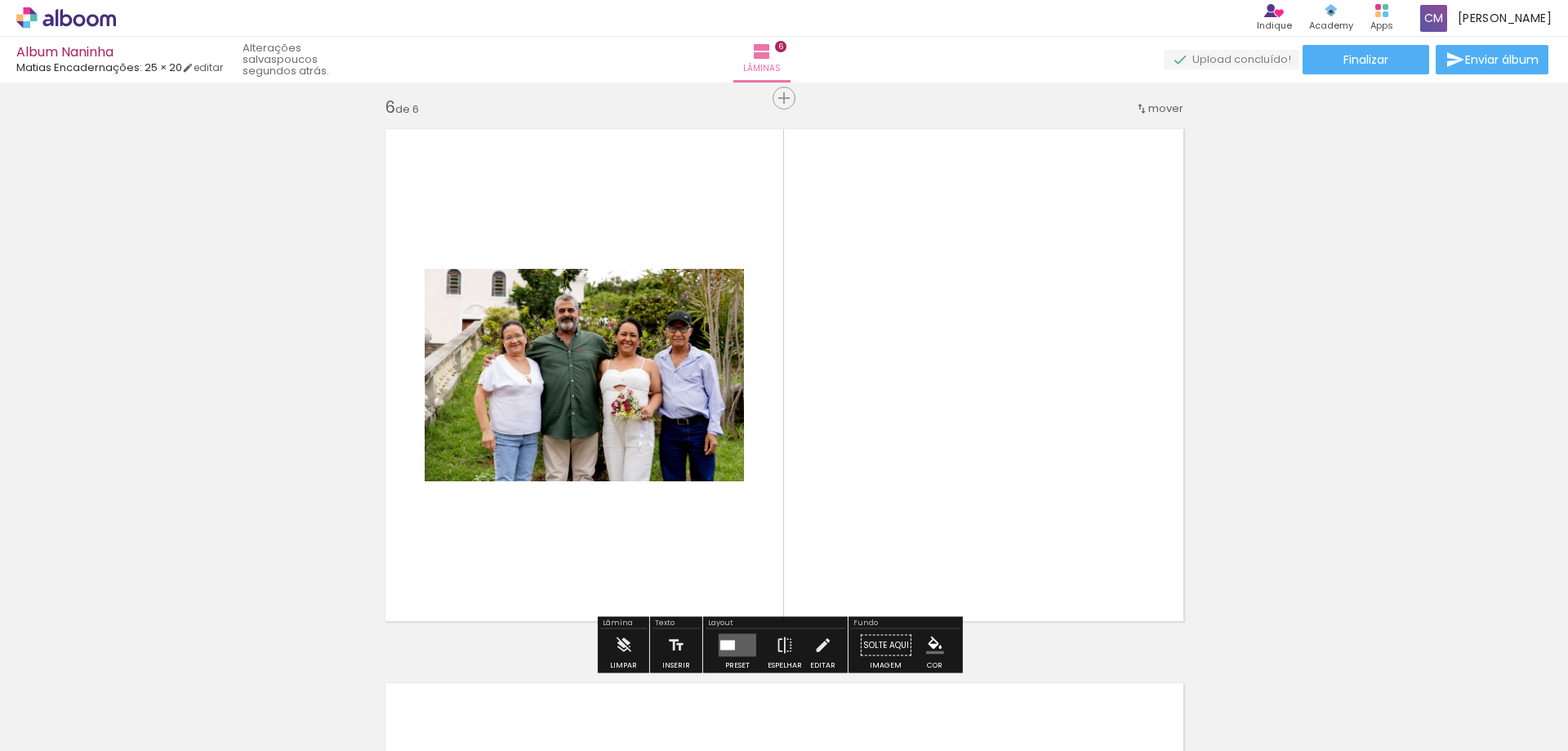
scroll to position [2792, 0]
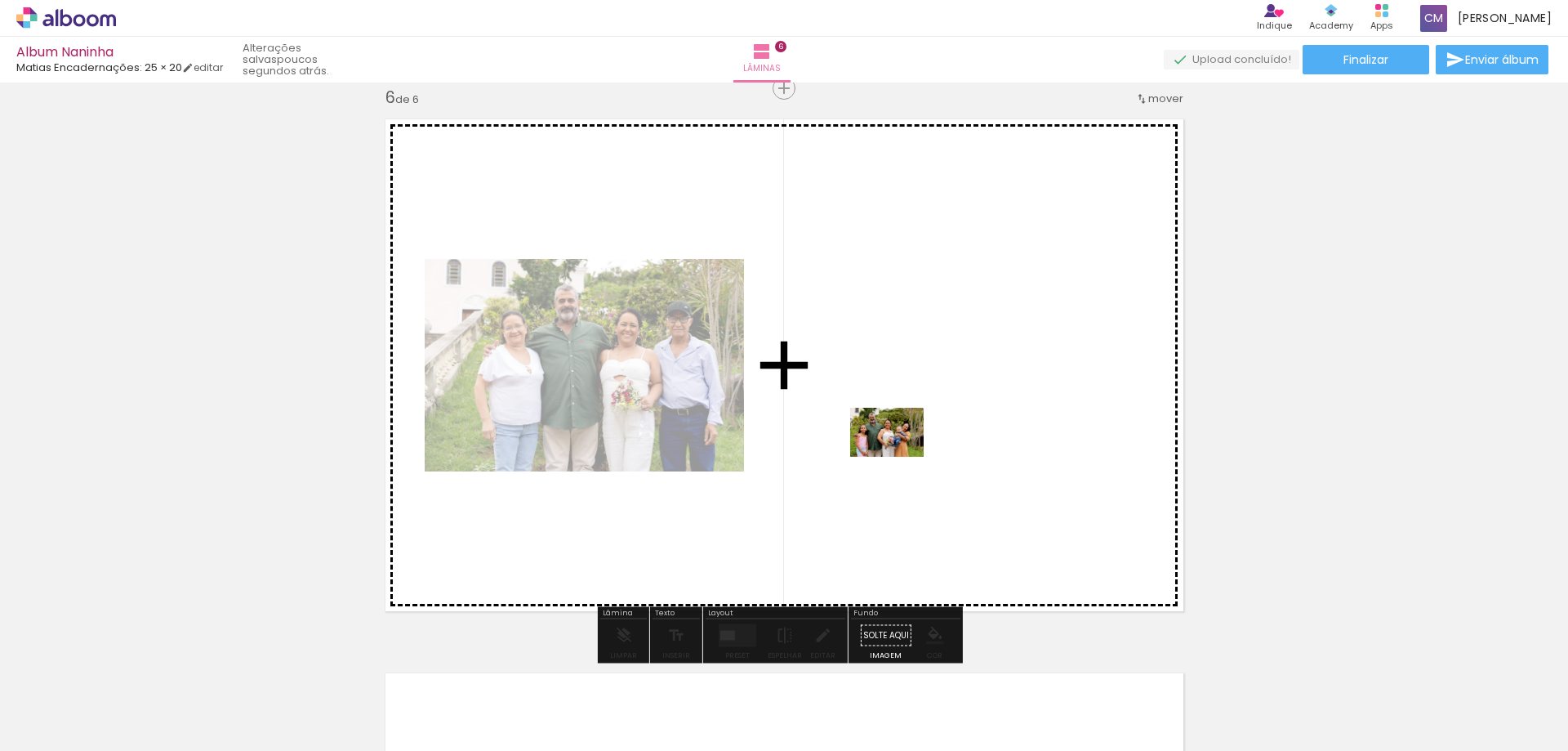
drag, startPoint x: 674, startPoint y: 705, endPoint x: 900, endPoint y: 456, distance: 336.3
click at [900, 456] on quentale-workspace at bounding box center [784, 376] width 1568 height 751
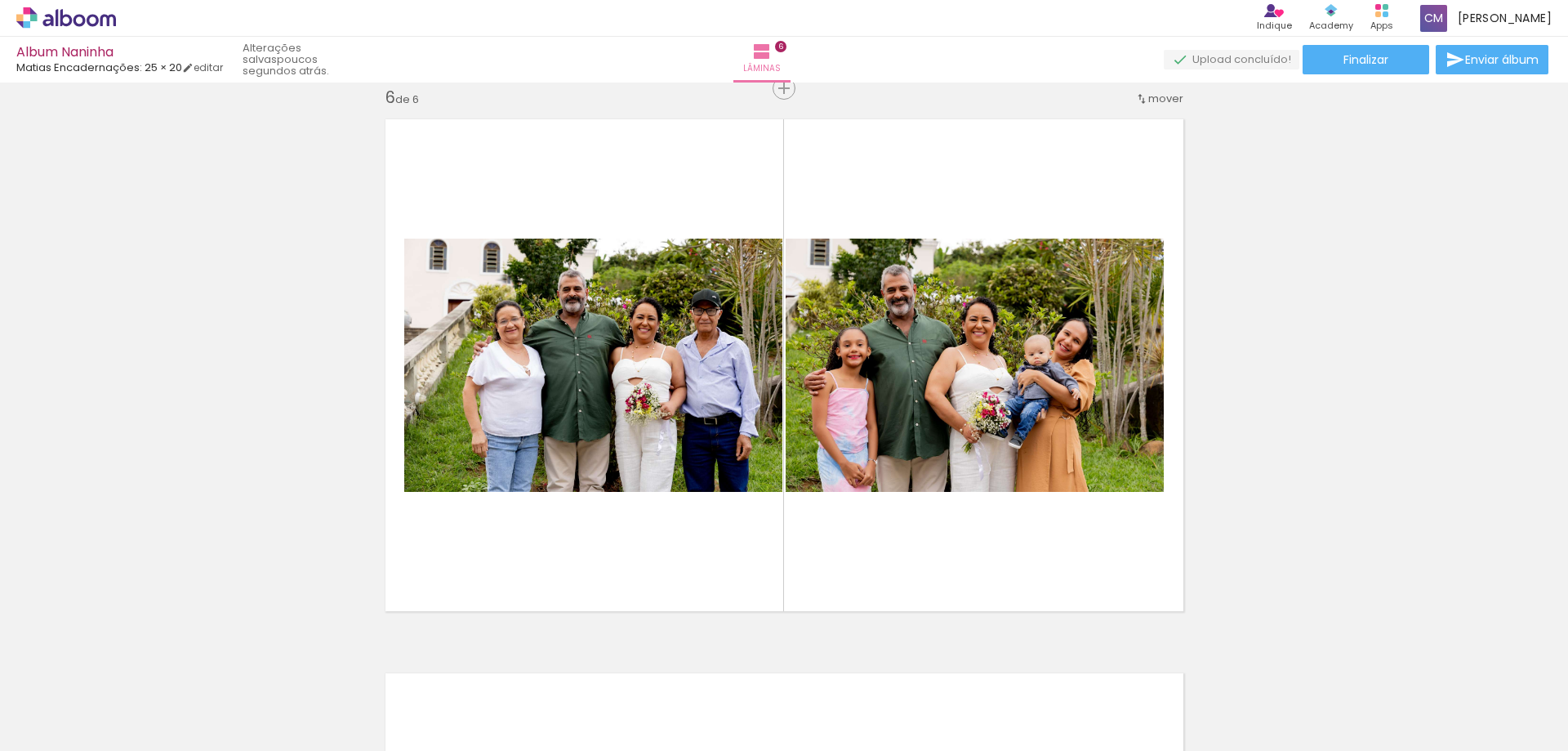
scroll to position [0, 1166]
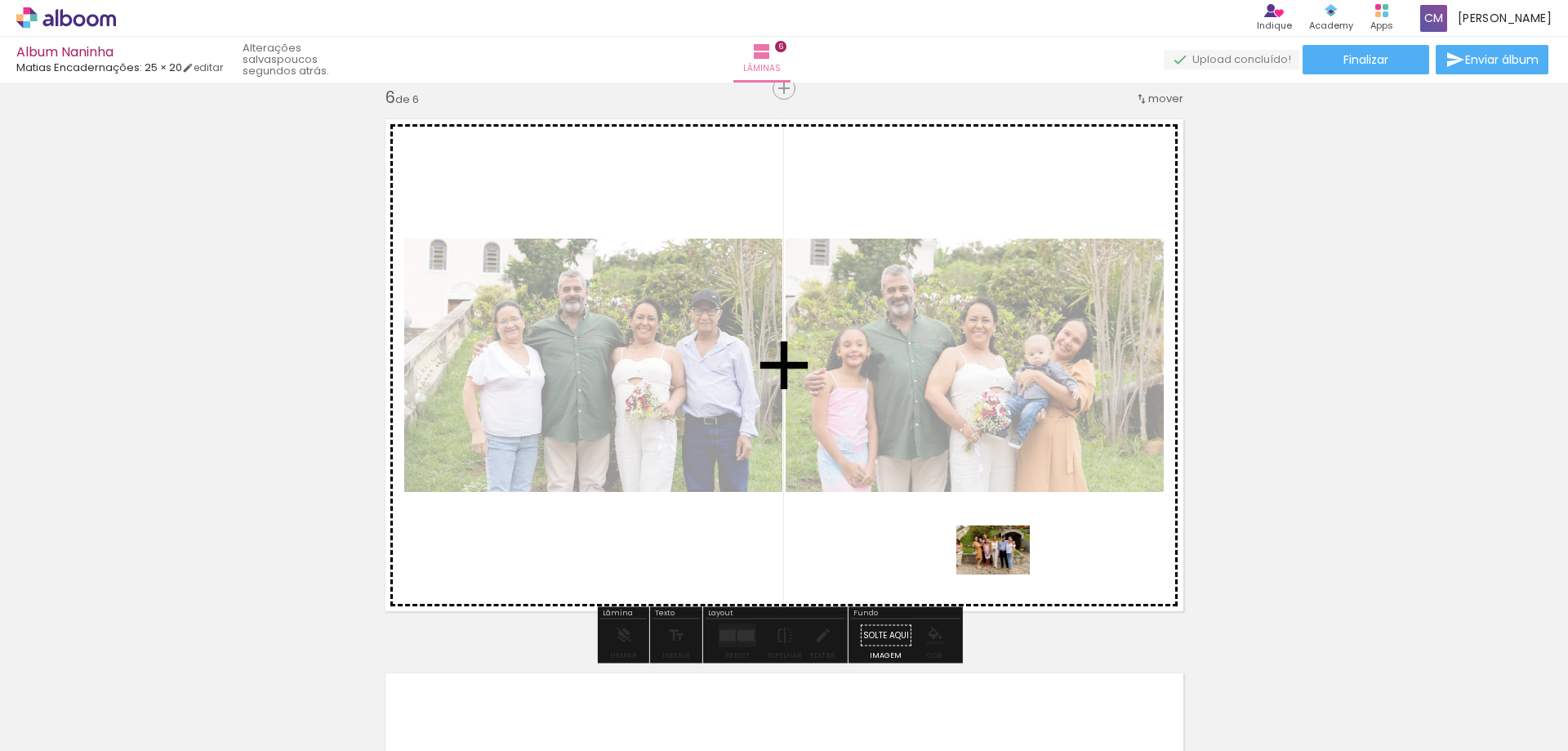
drag, startPoint x: 1279, startPoint y: 698, endPoint x: 1006, endPoint y: 575, distance: 299.4
click at [1006, 575] on quentale-workspace at bounding box center [784, 376] width 1568 height 751
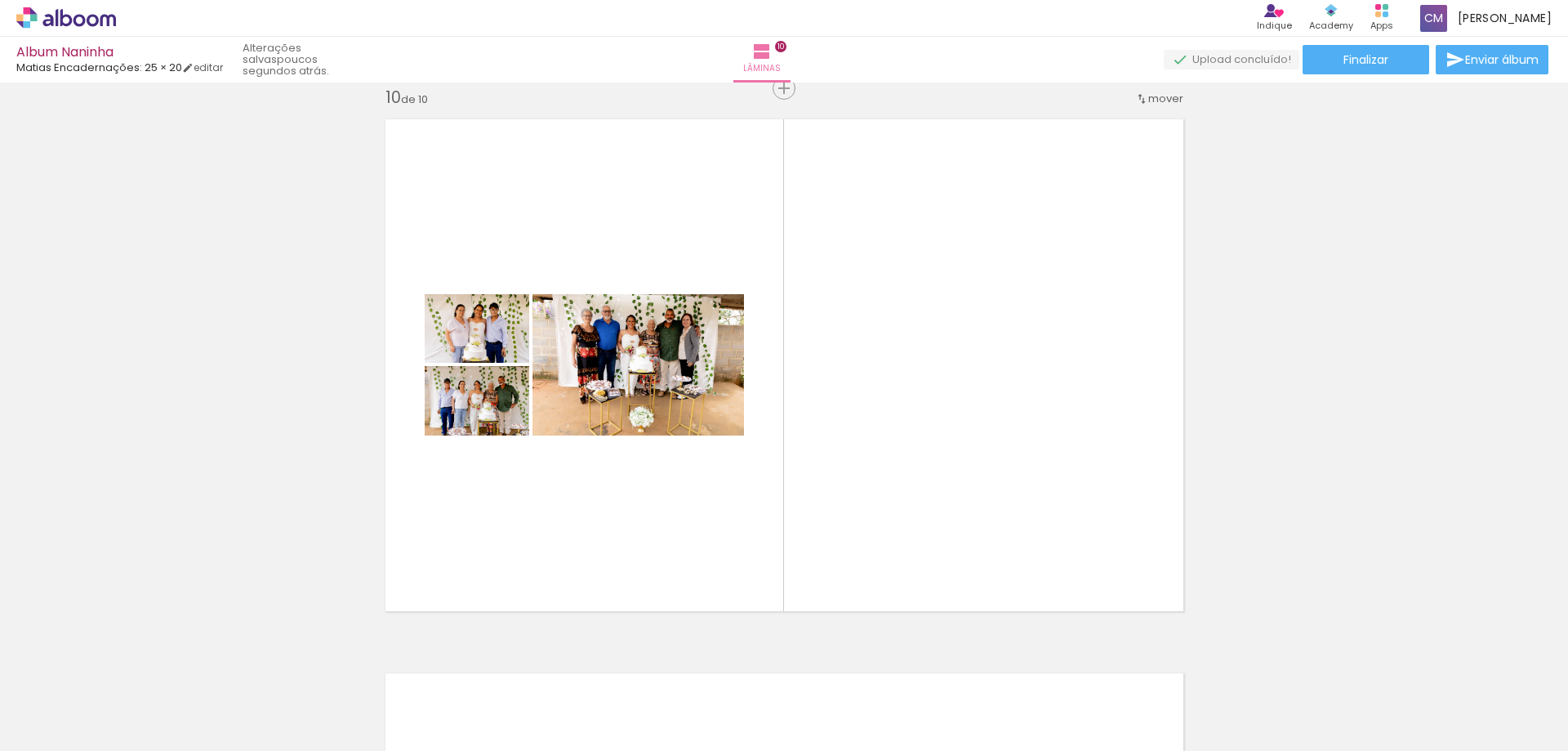
scroll to position [0, 2563]
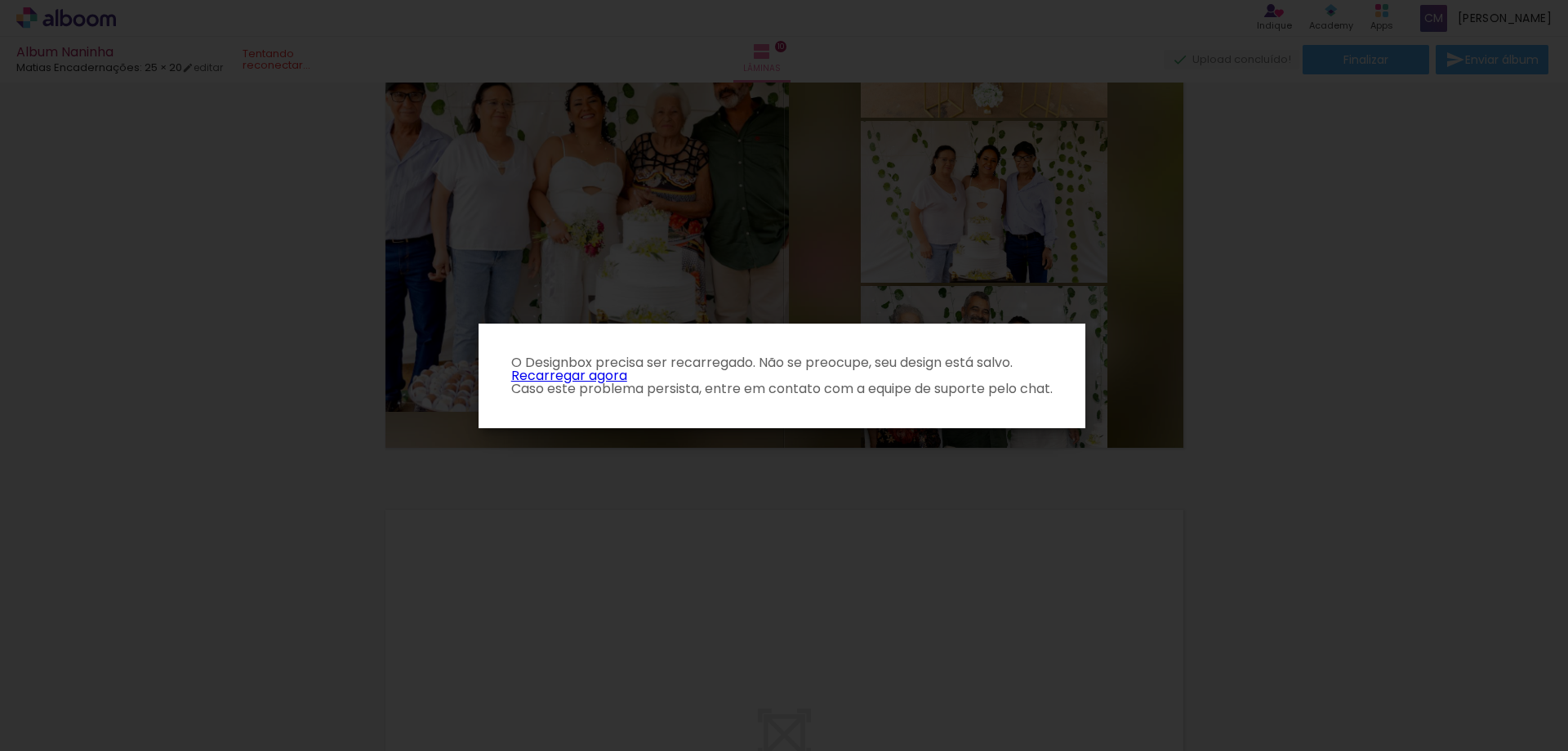
scroll to position [0, 3327]
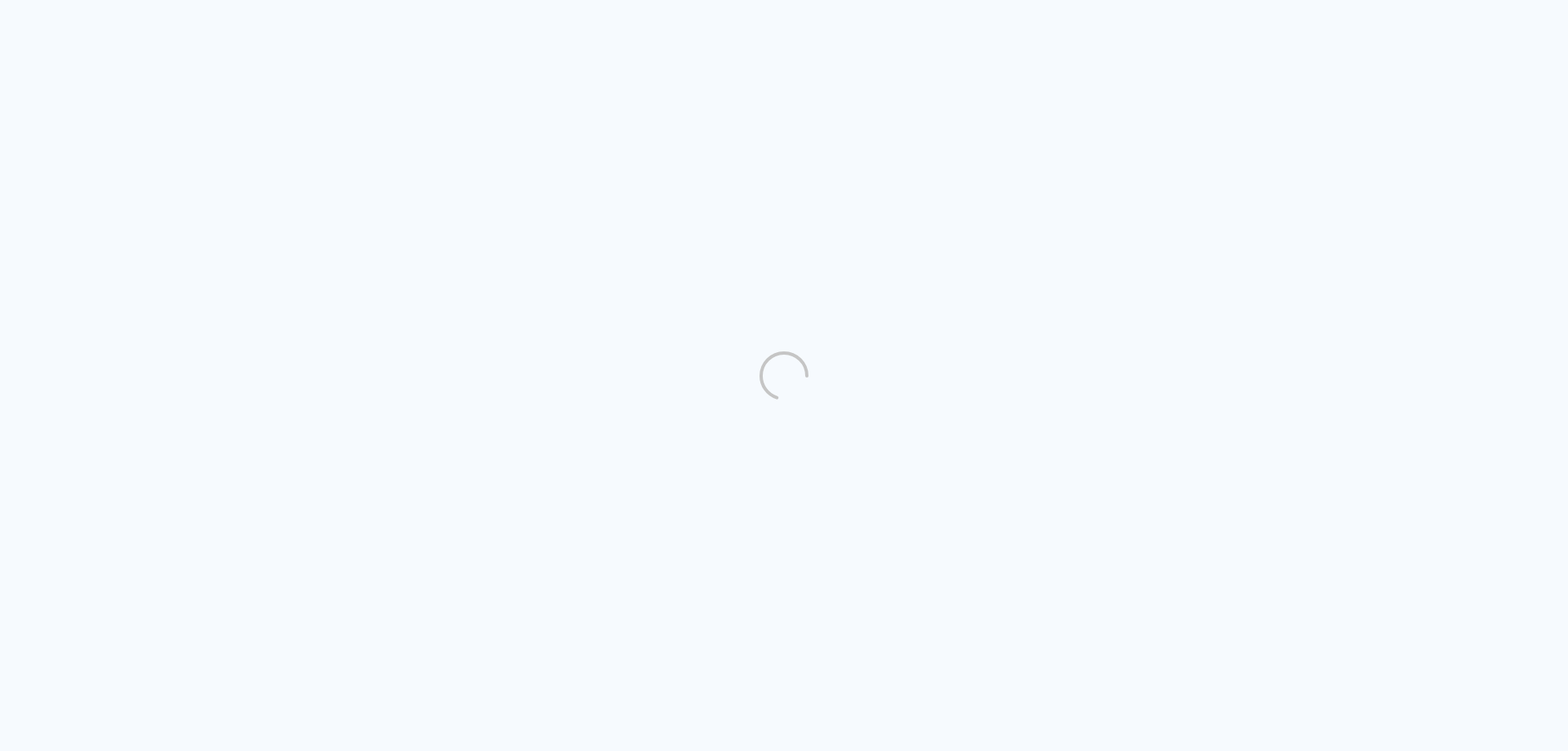
click at [1288, 354] on quentale-directory at bounding box center [784, 376] width 1568 height 751
